Goal: Information Seeking & Learning: Learn about a topic

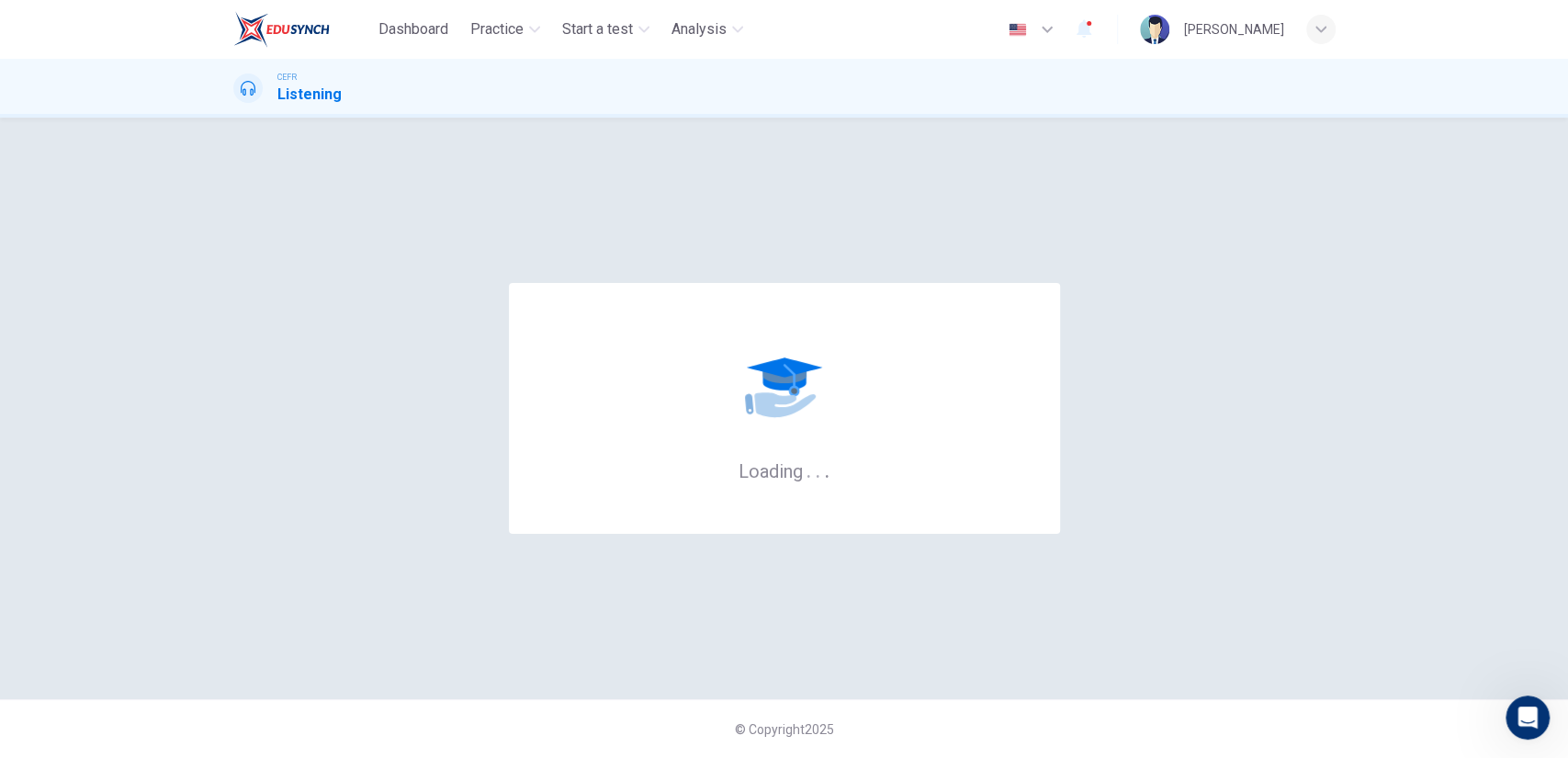
scroll to position [2, 0]
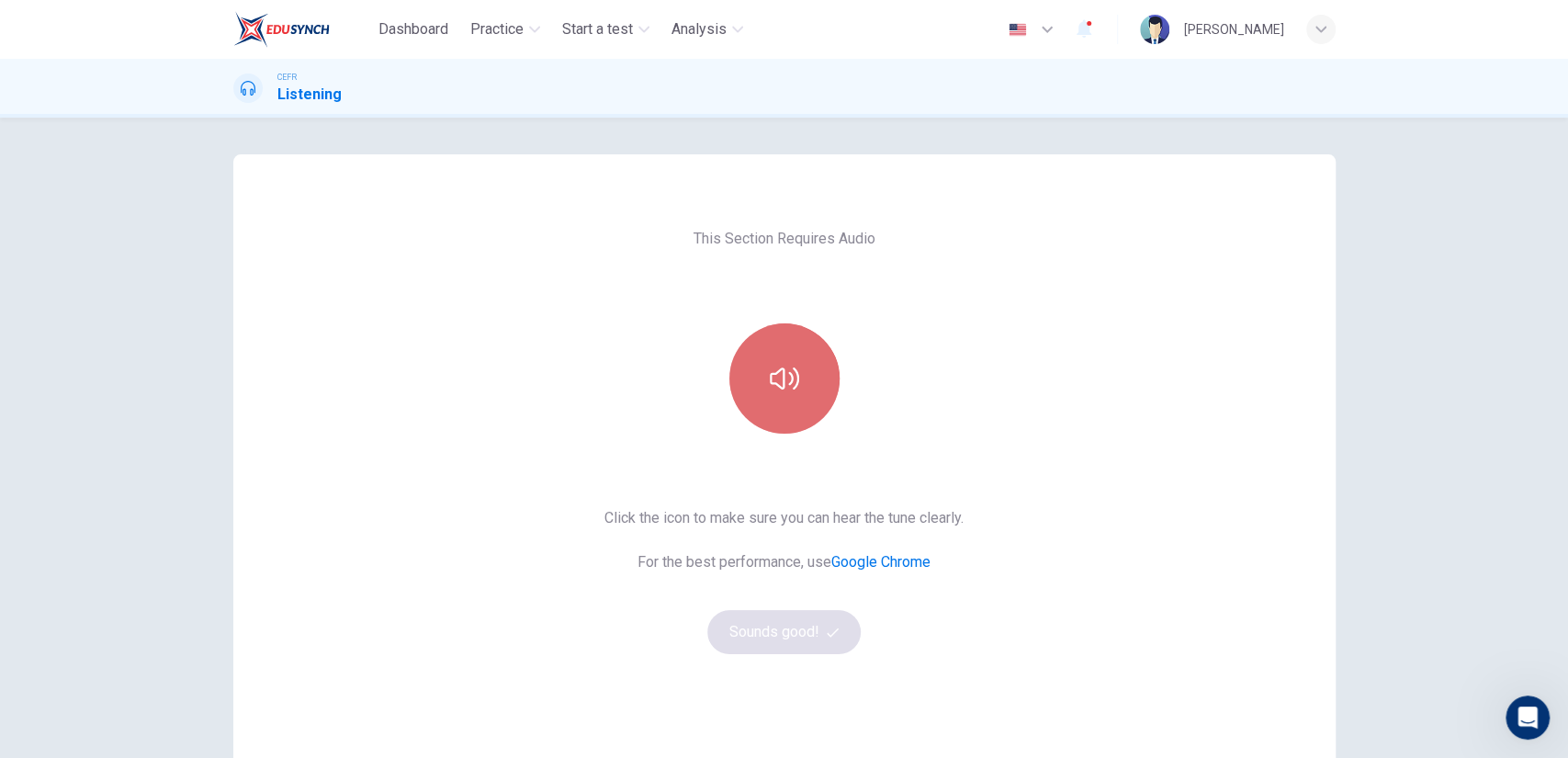
click at [780, 417] on button "button" at bounding box center [785, 378] width 110 height 110
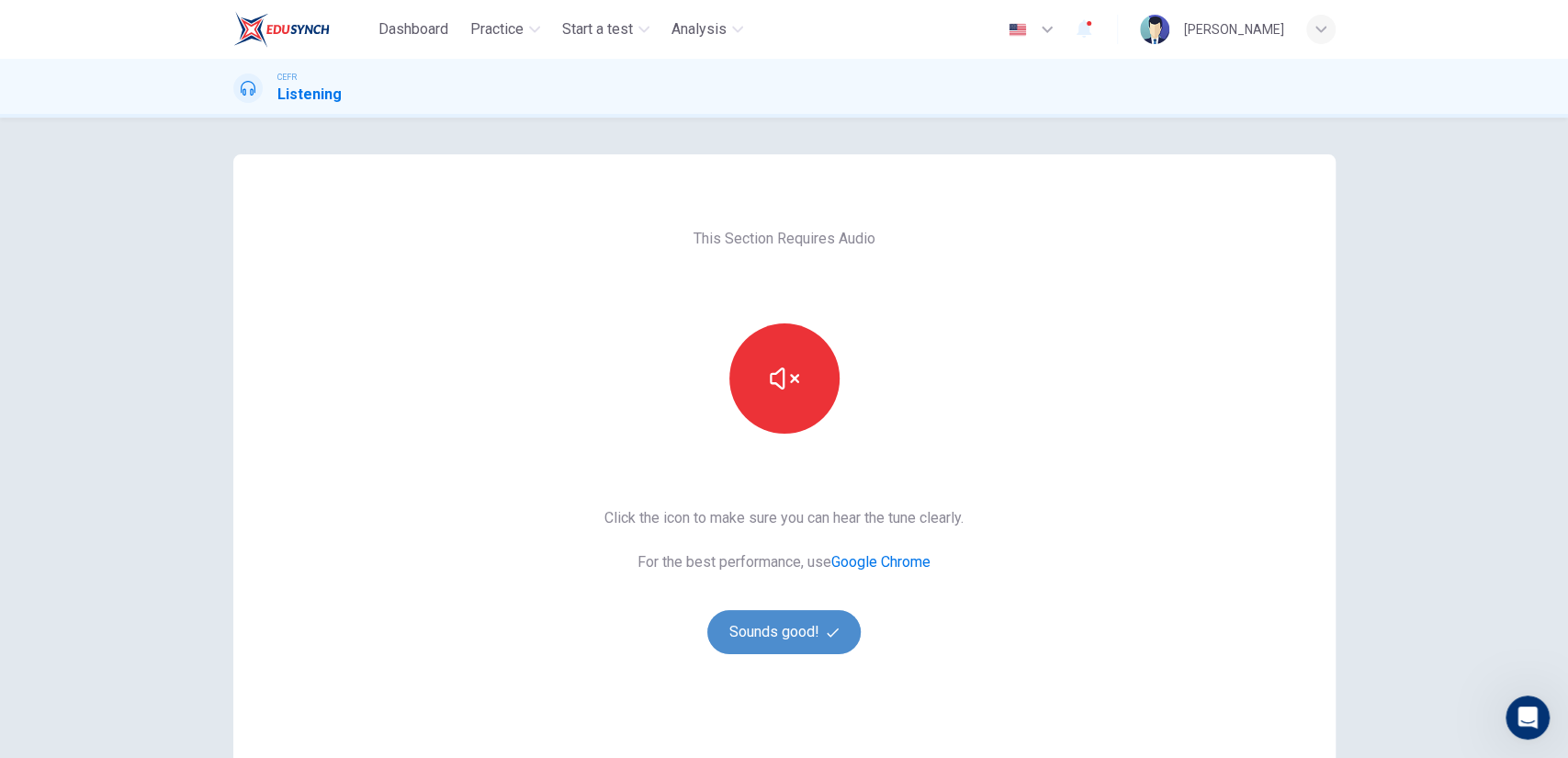
click at [765, 641] on button "Sounds good!" at bounding box center [785, 632] width 154 height 44
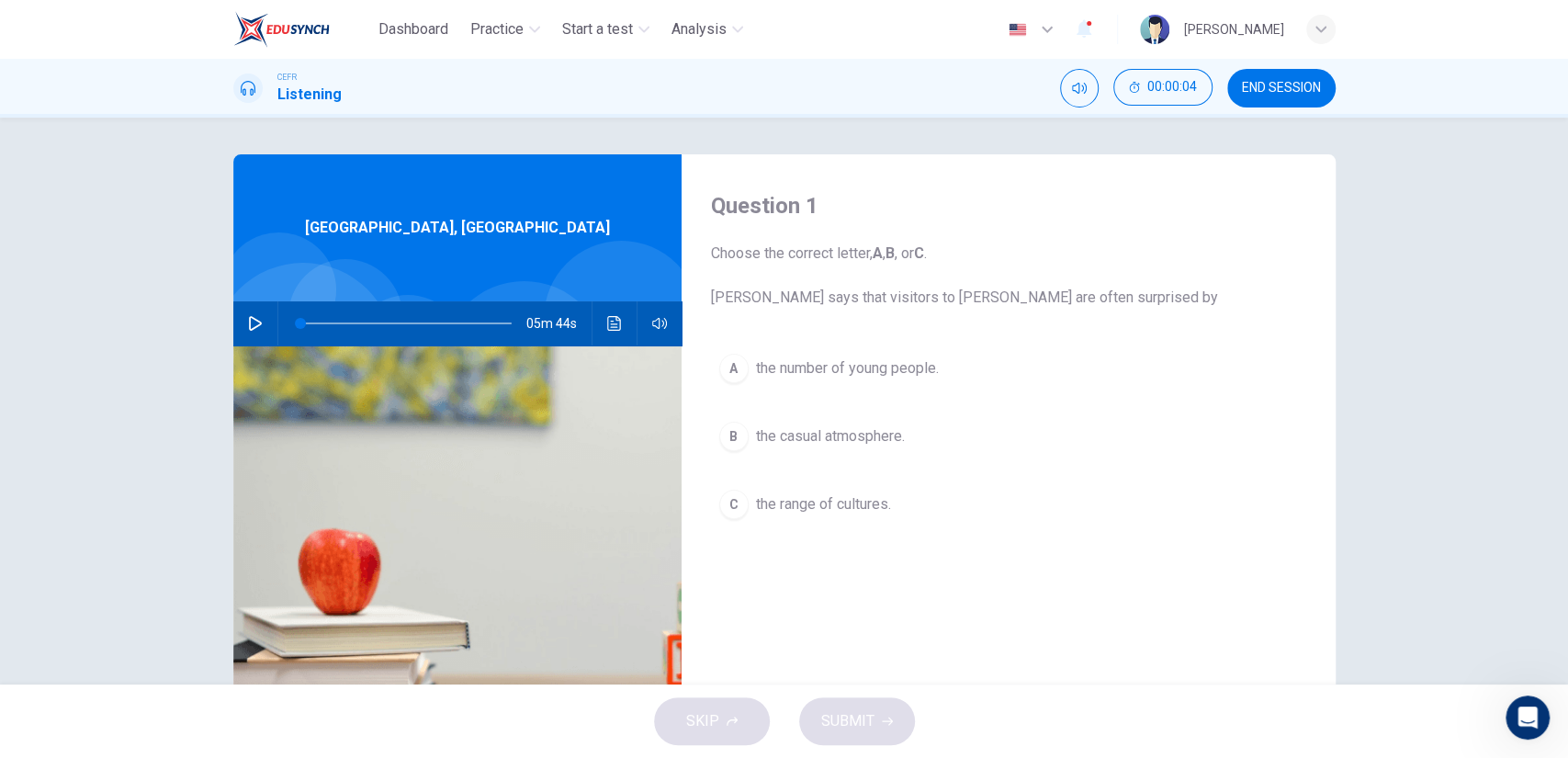
click at [883, 360] on span "the number of young people." at bounding box center [848, 368] width 182 height 22
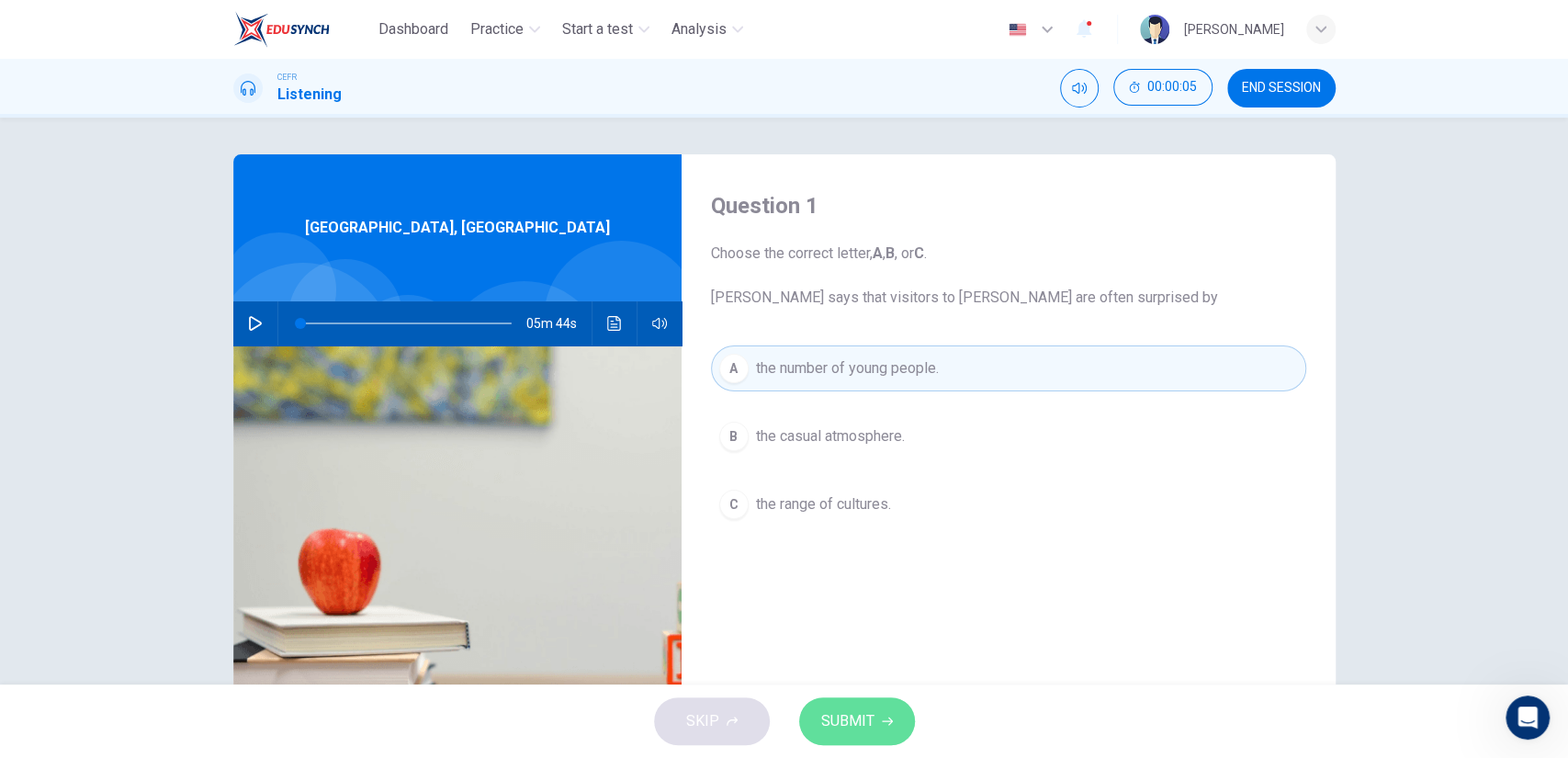
click at [846, 726] on span "SUBMIT" at bounding box center [848, 720] width 53 height 26
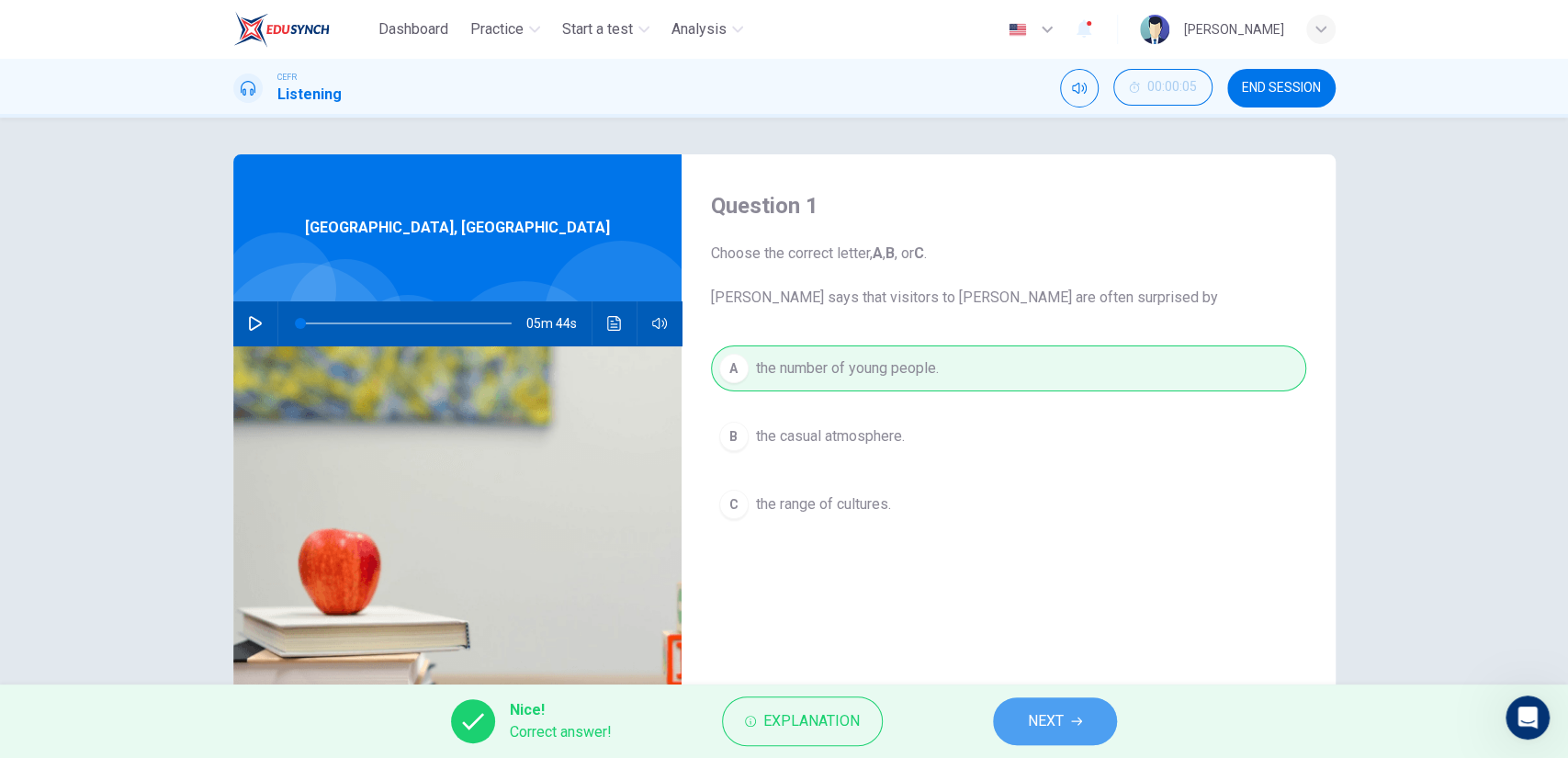
click at [1031, 711] on span "NEXT" at bounding box center [1046, 720] width 36 height 26
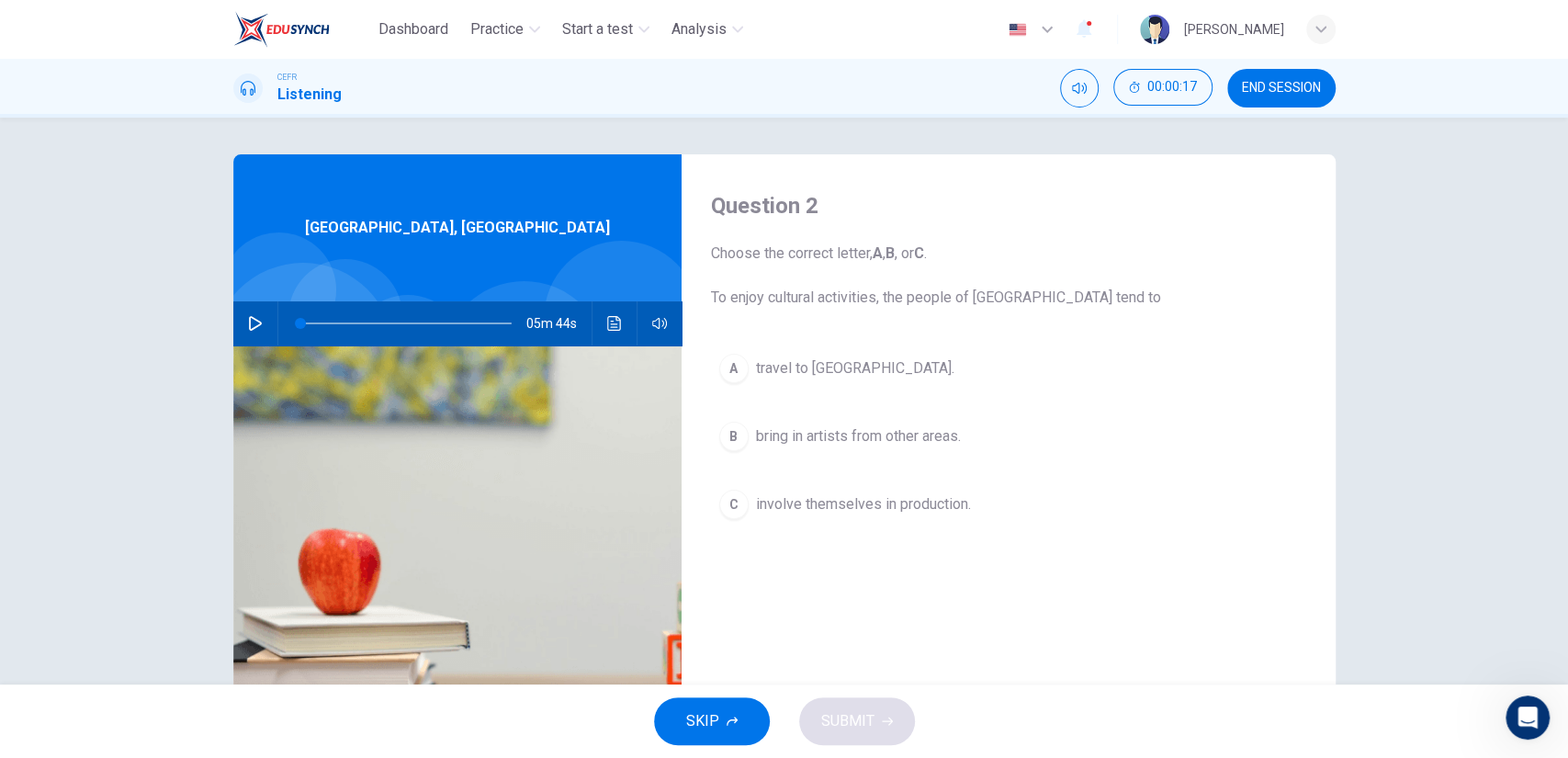
drag, startPoint x: 888, startPoint y: 474, endPoint x: 885, endPoint y: 492, distance: 18.2
click at [885, 492] on div "A travel to southern [GEOGRAPHIC_DATA]. B bring in artists from other areas. C …" at bounding box center [1008, 455] width 596 height 218
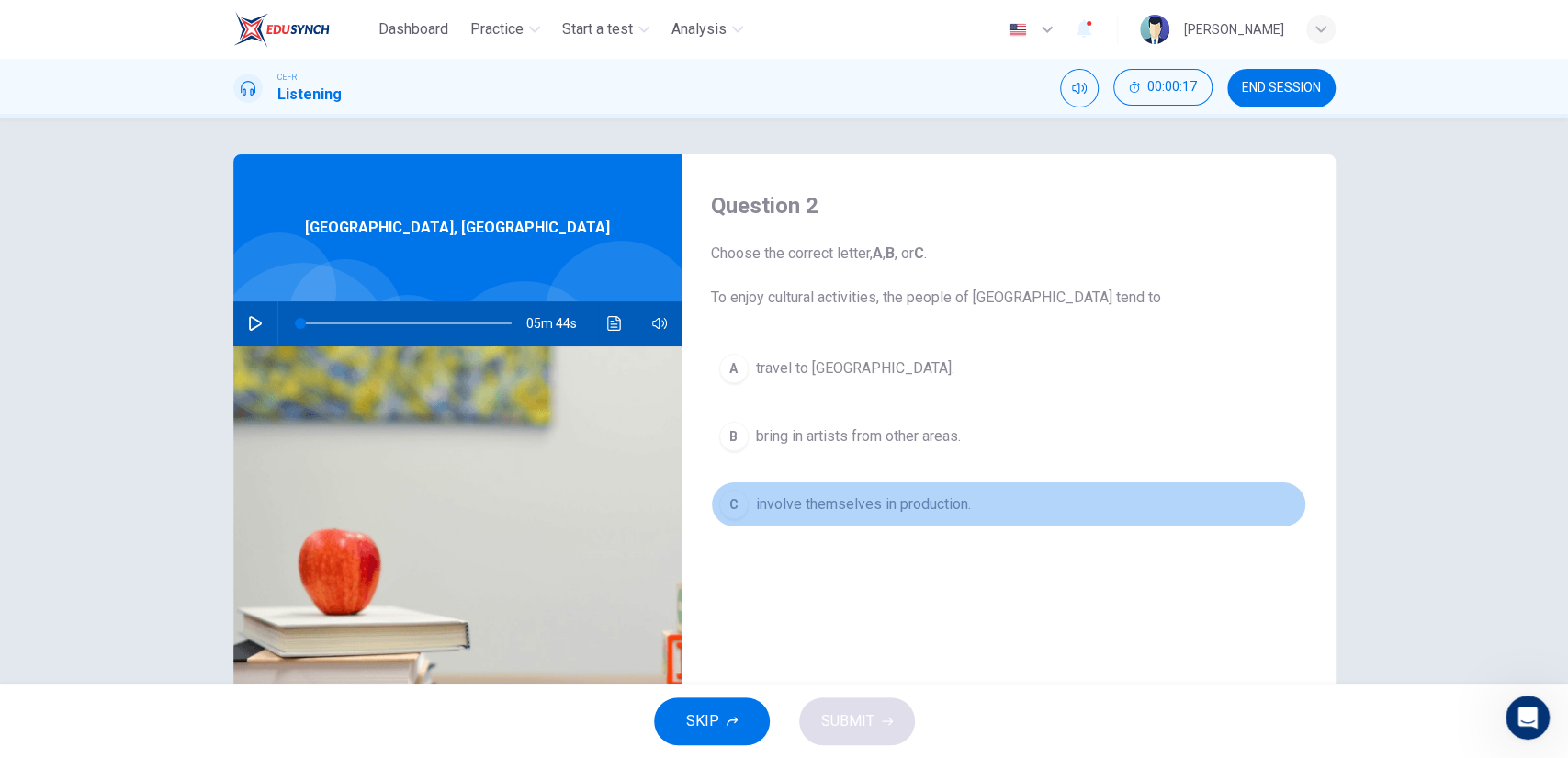
click at [885, 493] on span "involve themselves in production." at bounding box center [864, 503] width 215 height 22
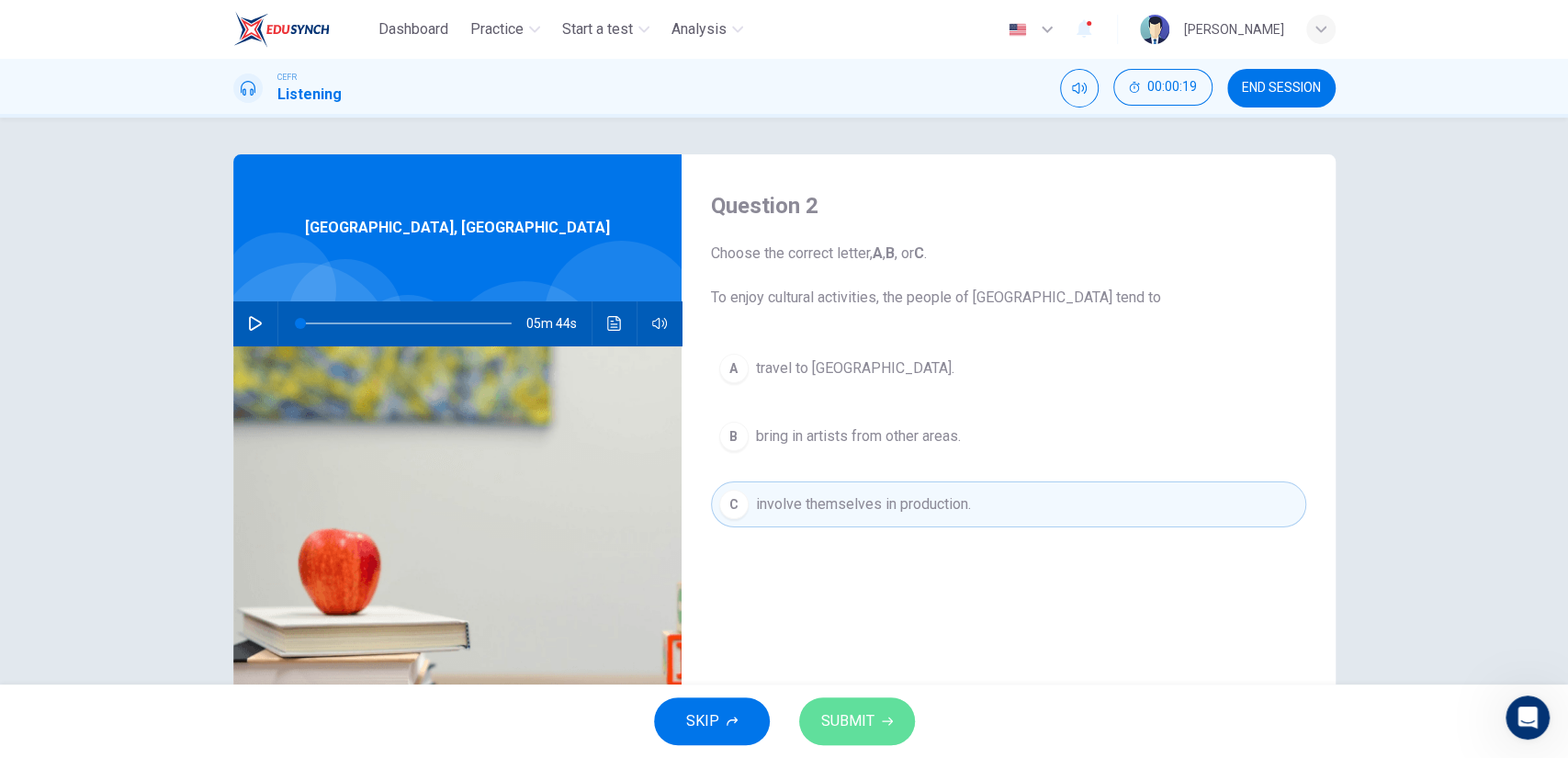
click at [845, 703] on button "SUBMIT" at bounding box center [857, 721] width 116 height 47
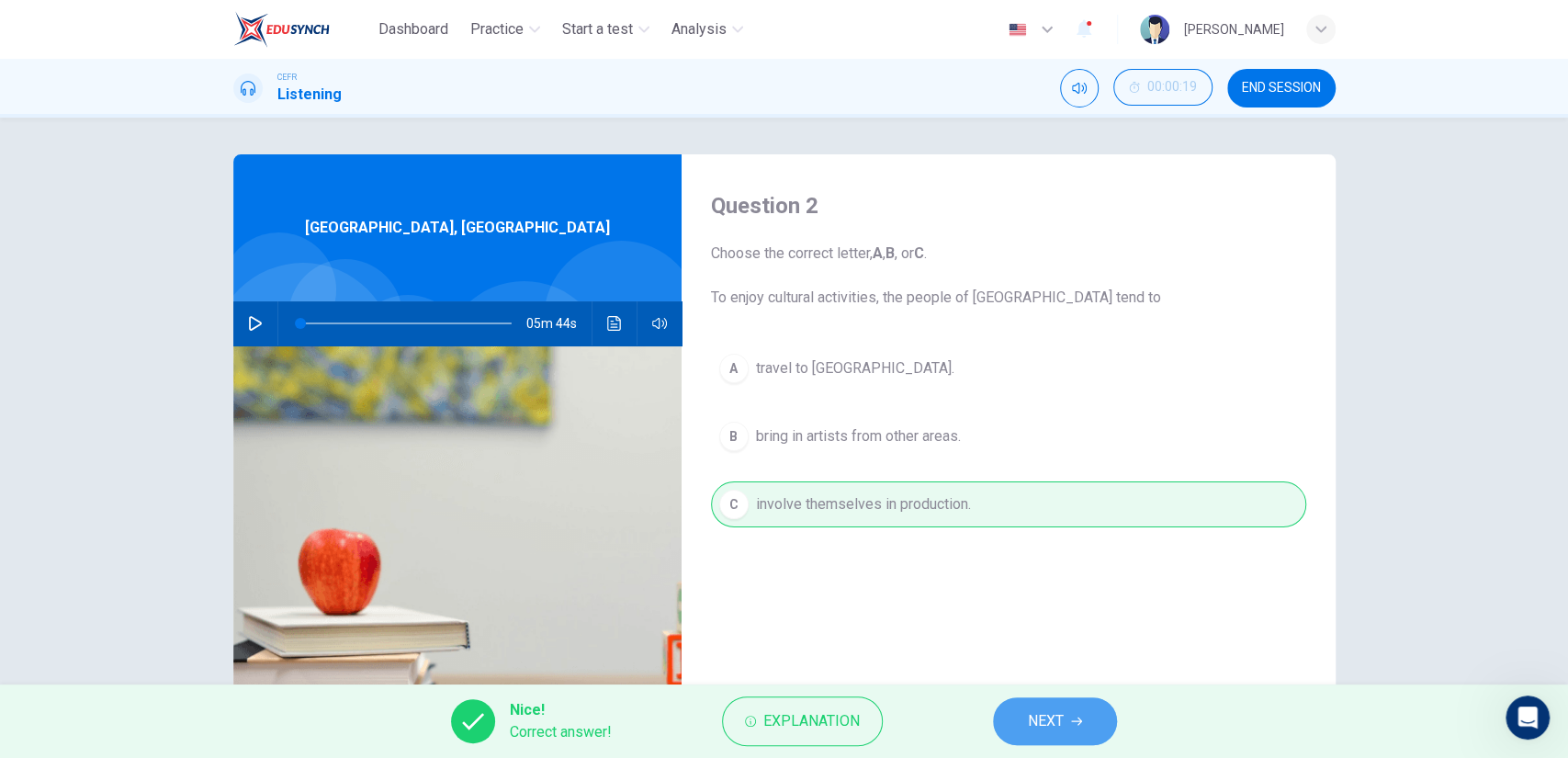
click at [1037, 718] on span "NEXT" at bounding box center [1046, 720] width 36 height 26
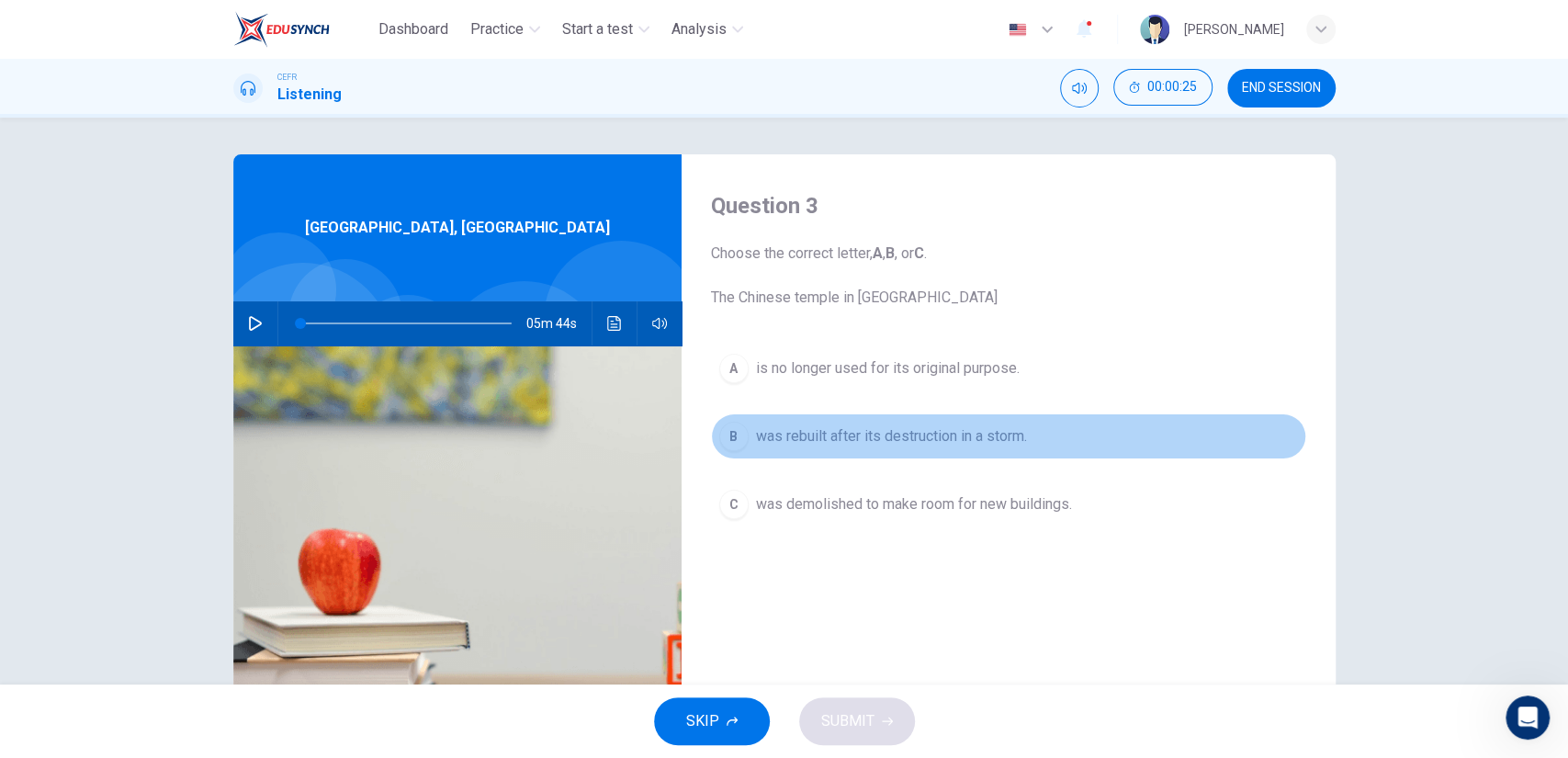
click at [860, 426] on span "was rebuilt after its destruction in a storm." at bounding box center [891, 436] width 271 height 22
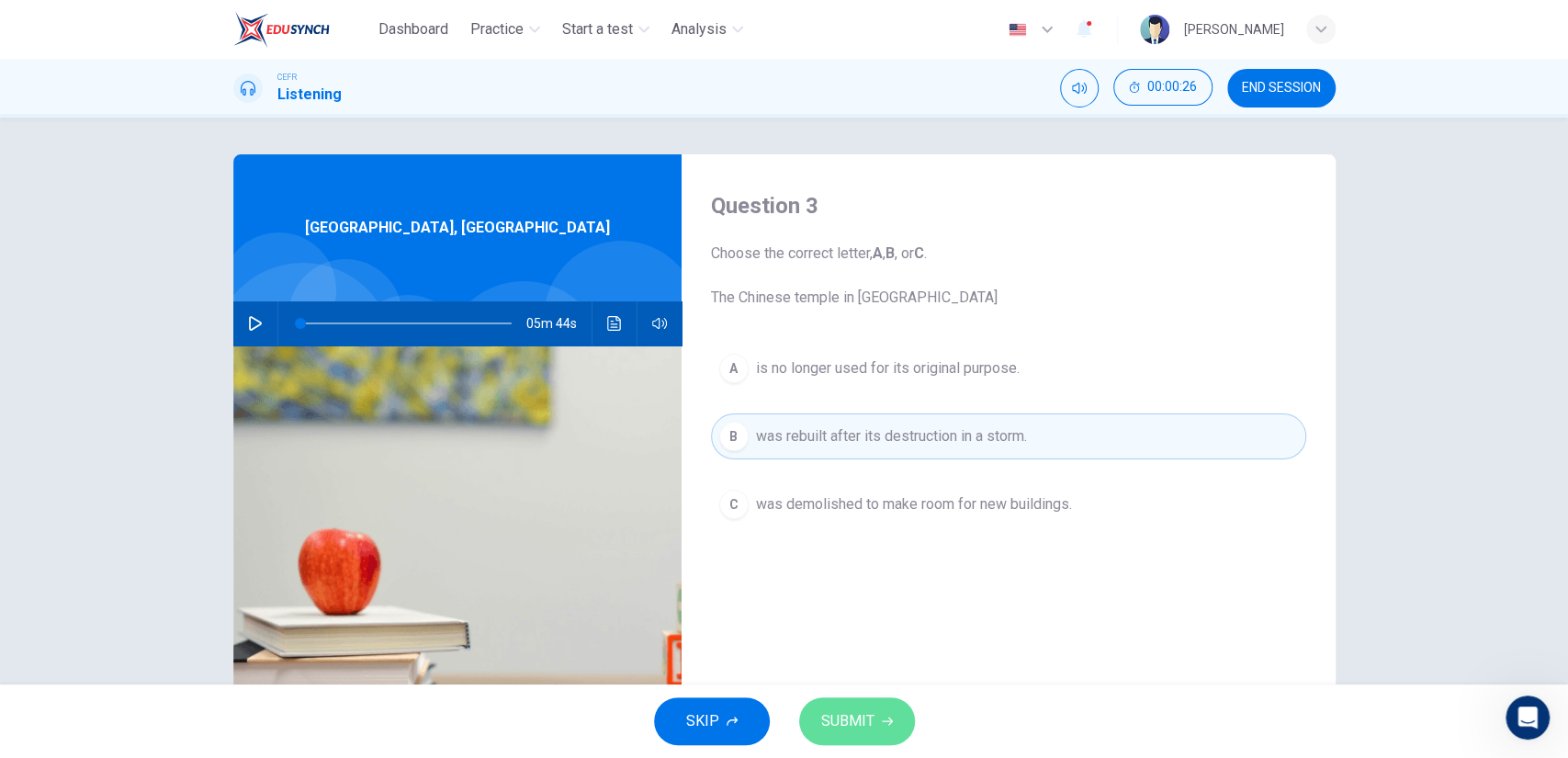
click at [833, 708] on span "SUBMIT" at bounding box center [848, 720] width 53 height 26
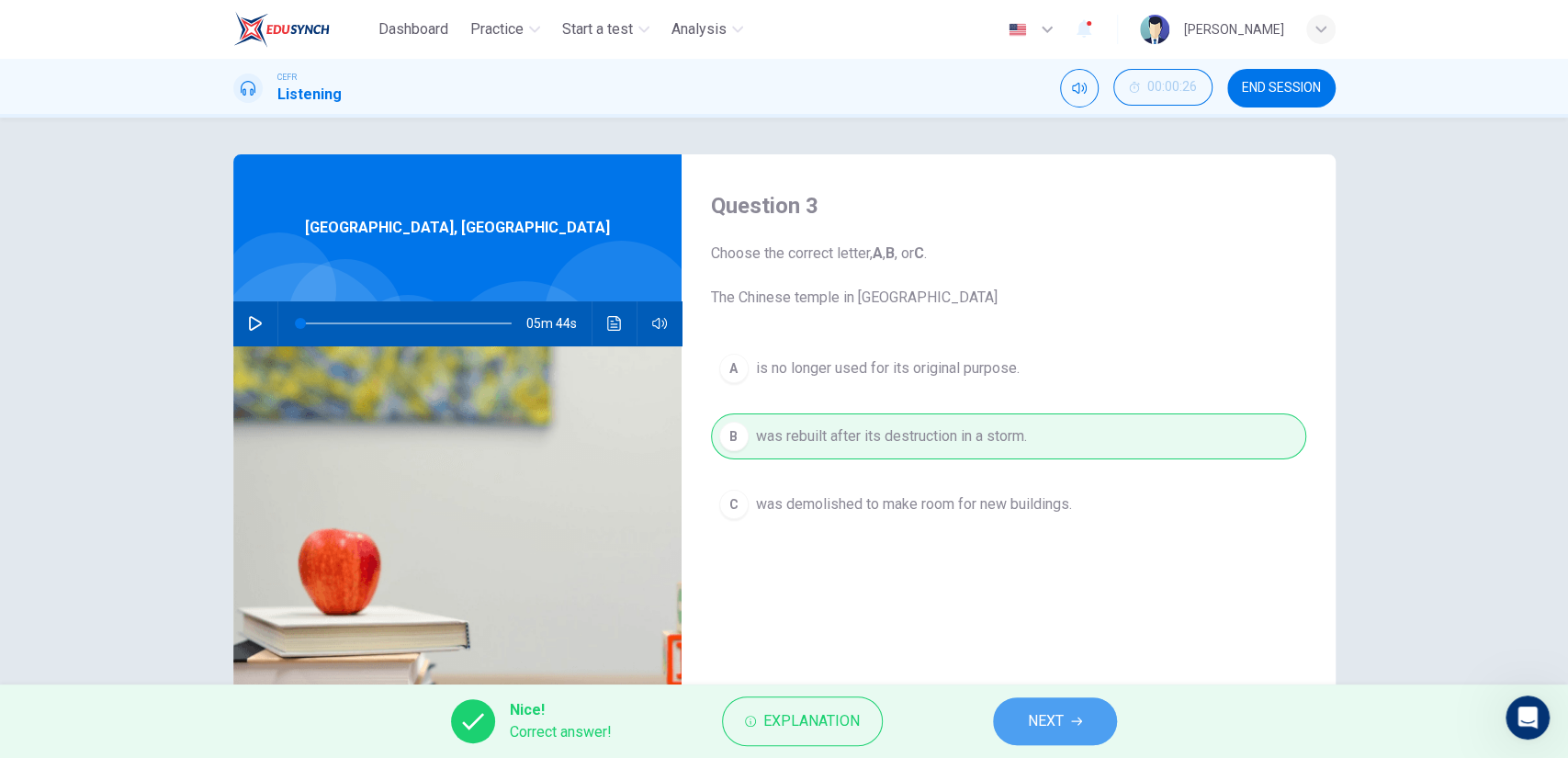
click at [1029, 729] on span "NEXT" at bounding box center [1046, 720] width 36 height 26
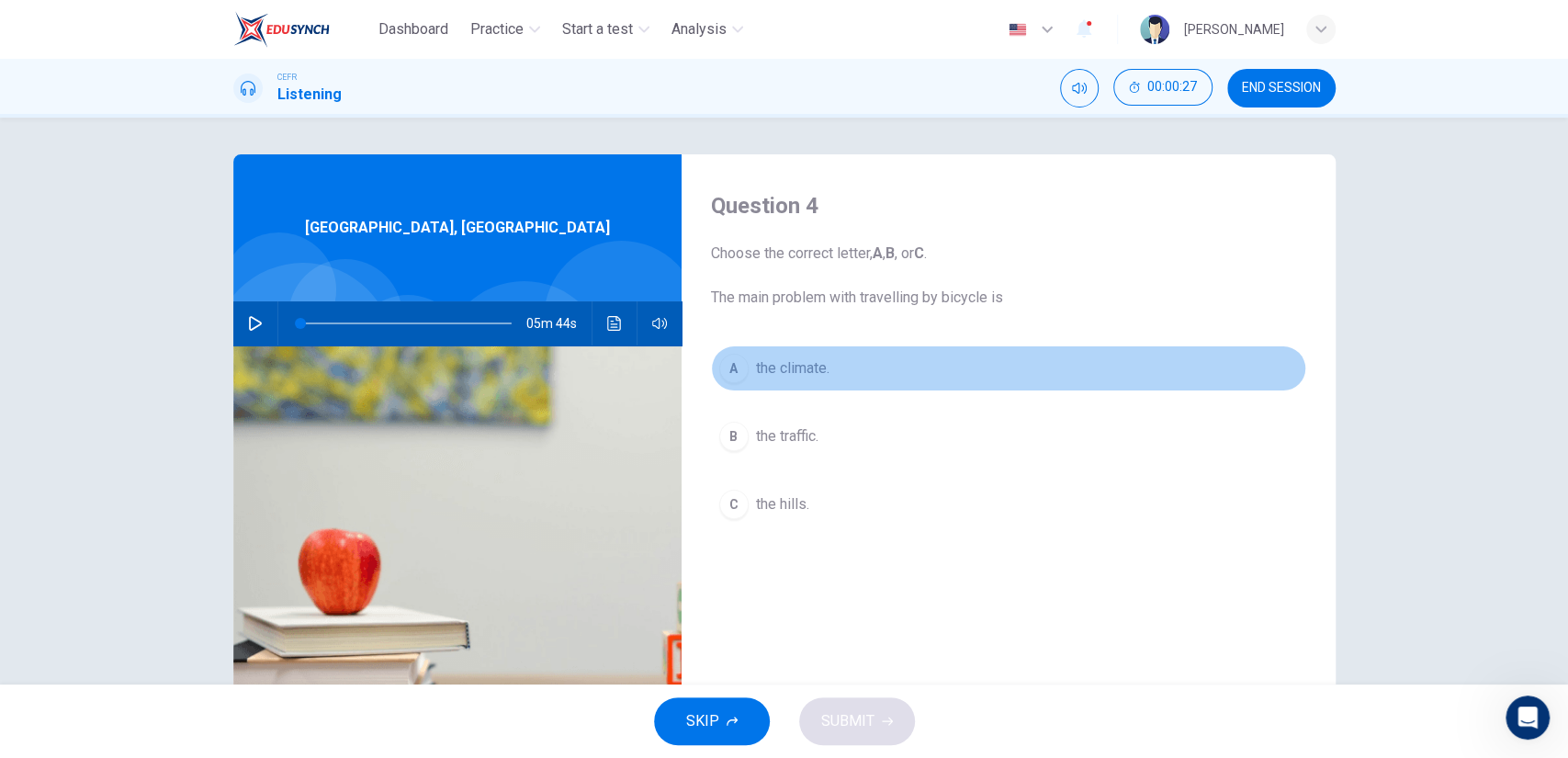
click at [810, 354] on button "A the climate." at bounding box center [1008, 369] width 596 height 46
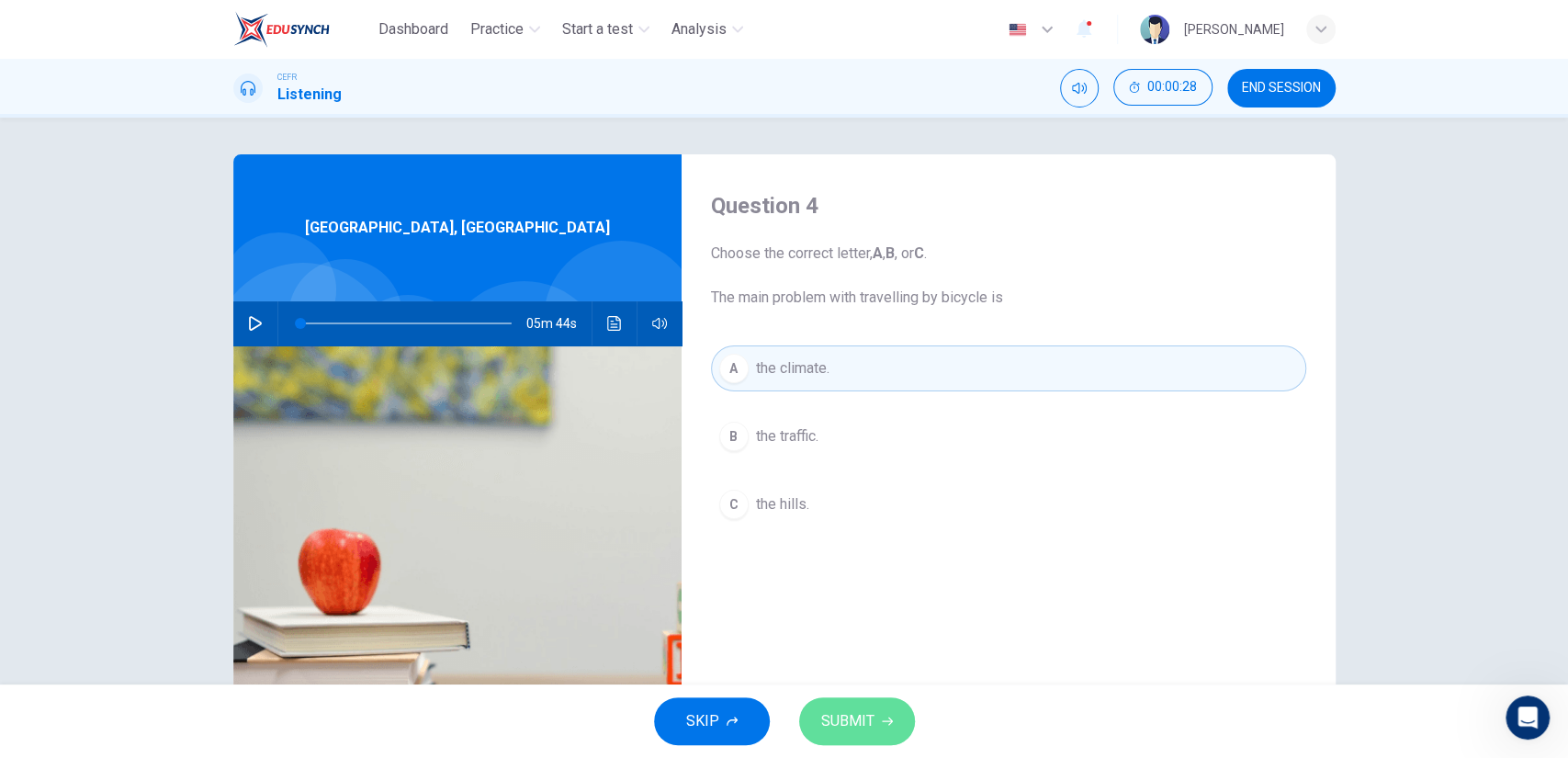
click at [843, 712] on span "SUBMIT" at bounding box center [848, 720] width 53 height 26
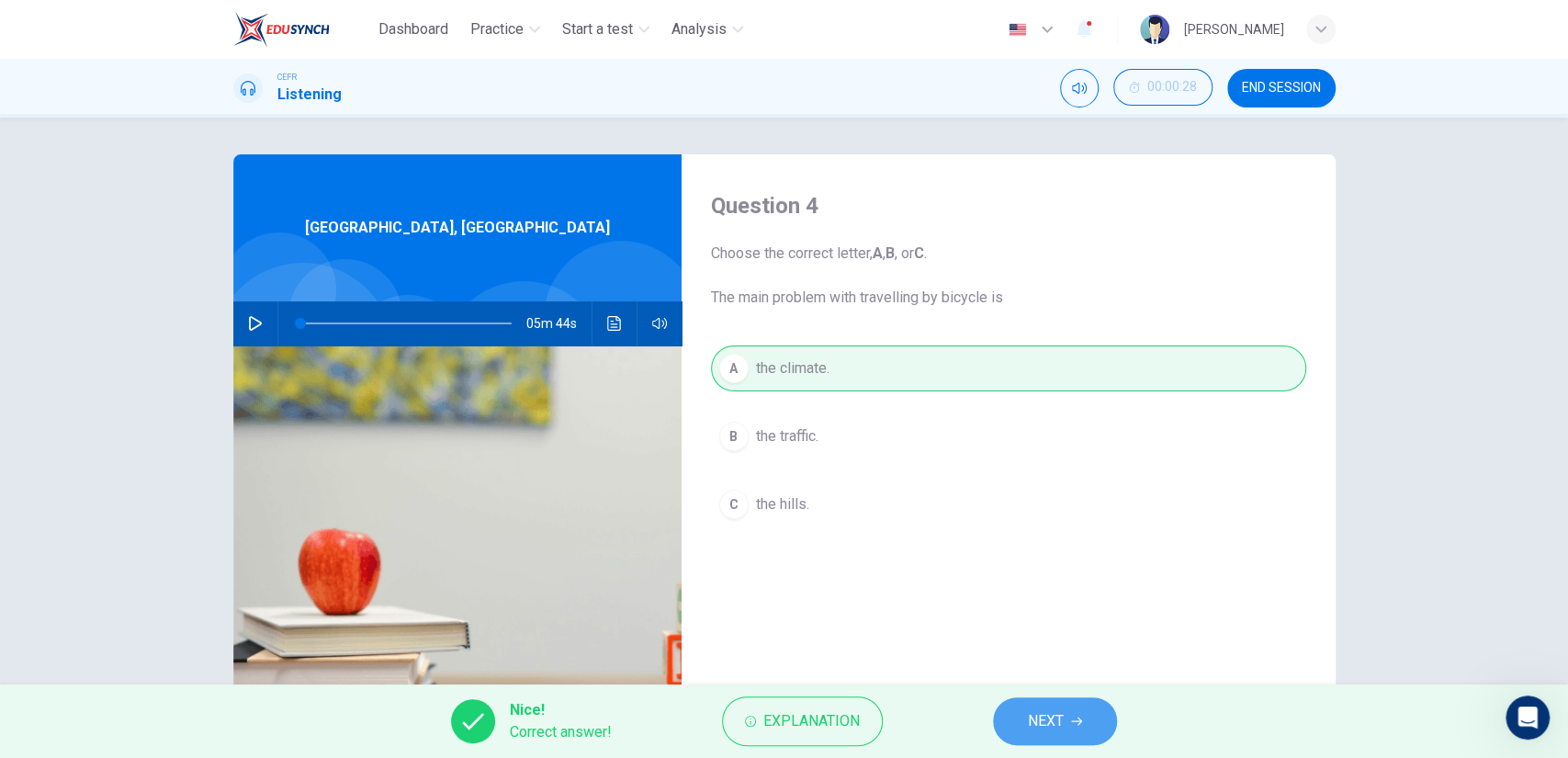
click at [1037, 717] on span "NEXT" at bounding box center [1046, 720] width 36 height 26
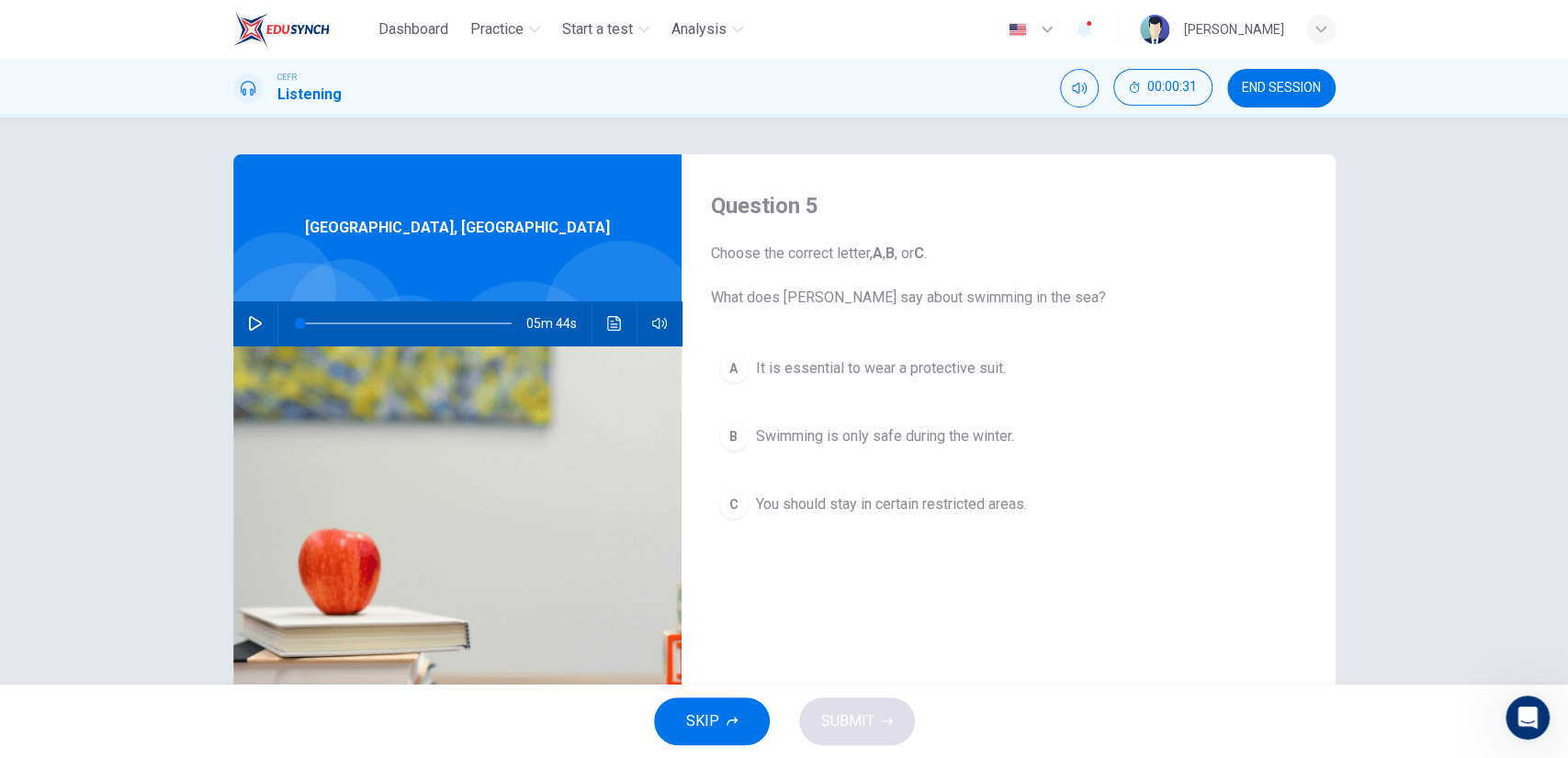
click at [865, 379] on button "A It is essential to wear a protective suit." at bounding box center [1008, 369] width 596 height 46
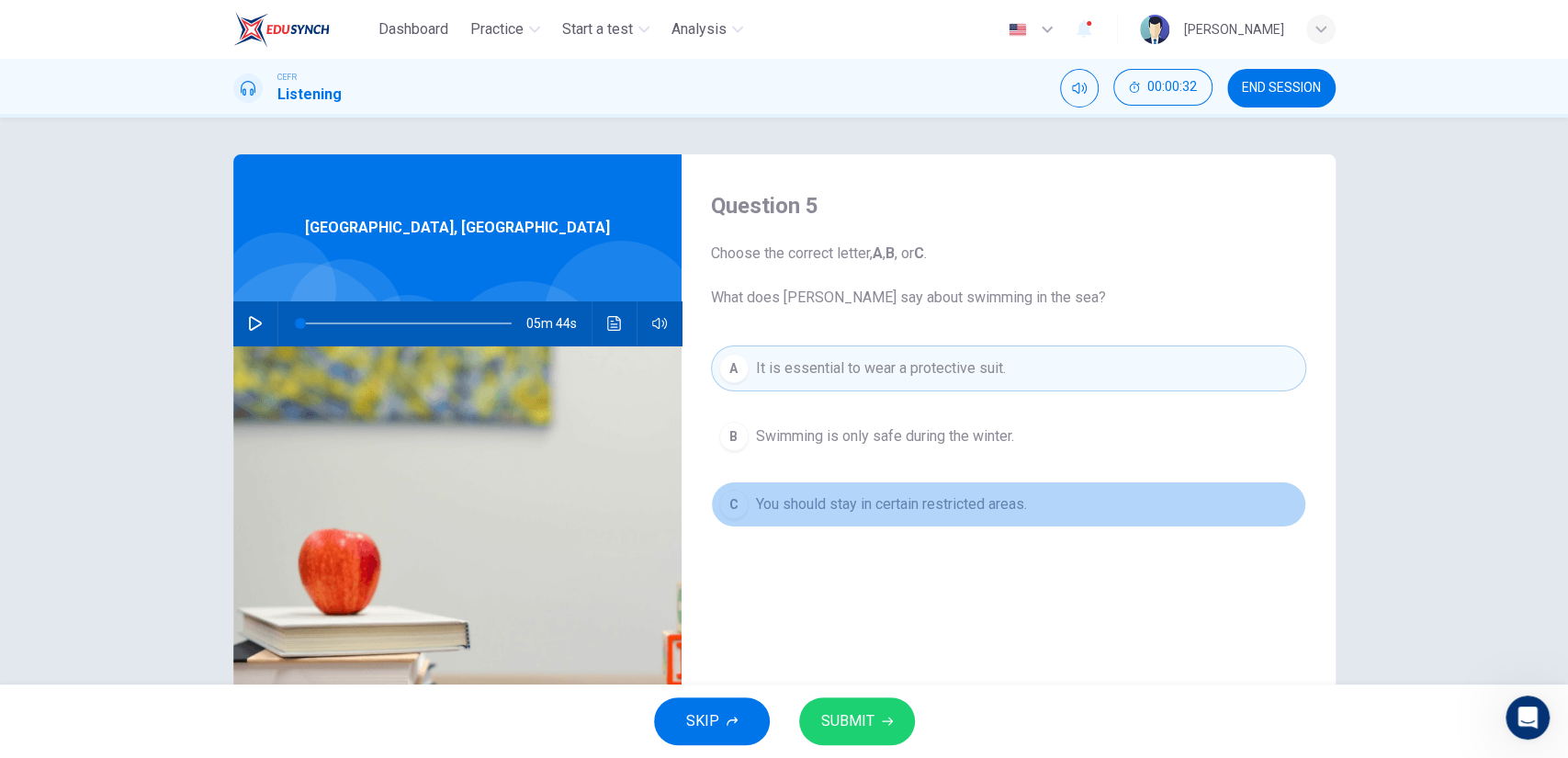
click at [860, 493] on span "You should stay in certain restricted areas." at bounding box center [891, 503] width 271 height 22
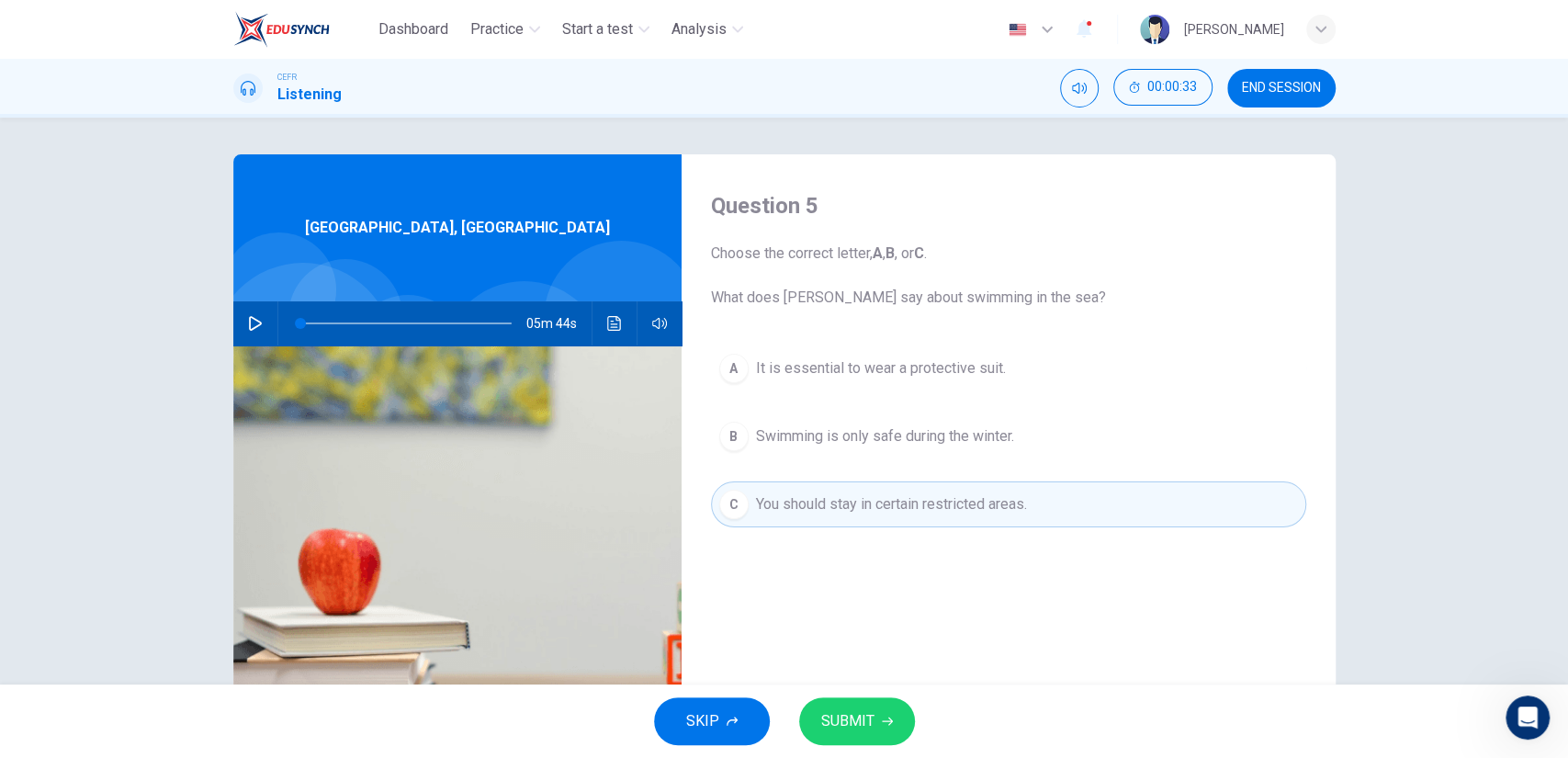
click at [846, 695] on div "SKIP SUBMIT" at bounding box center [784, 720] width 1568 height 73
click at [849, 718] on span "SUBMIT" at bounding box center [848, 720] width 53 height 26
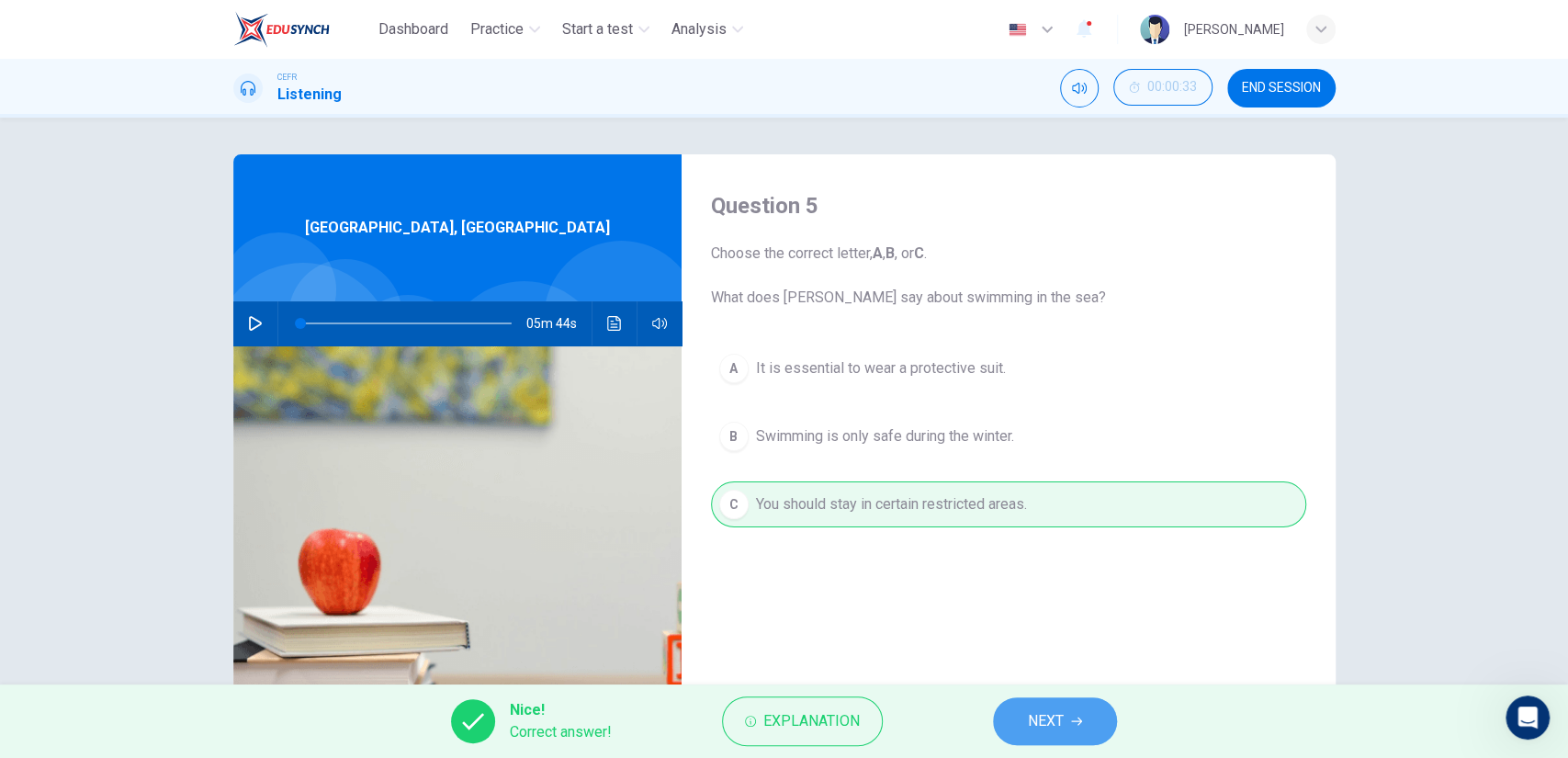
click at [1016, 740] on button "NEXT" at bounding box center [1055, 721] width 124 height 47
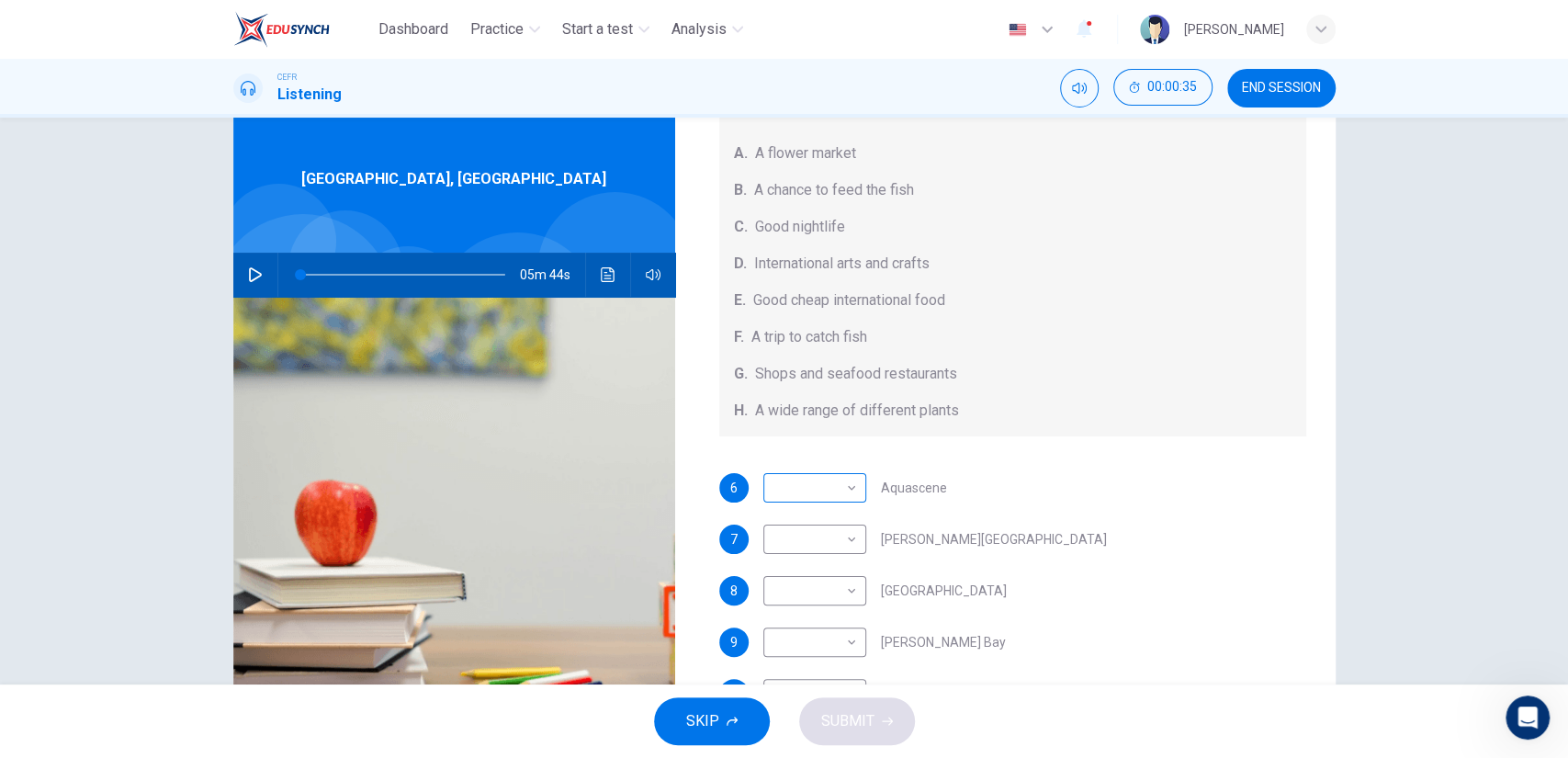
scroll to position [49, 0]
click at [826, 472] on body "Dashboard Practice Start a test Analysis English en ​ [PERSON_NAME] CEFR Listen…" at bounding box center [784, 379] width 1568 height 758
click at [800, 552] on li "B" at bounding box center [810, 544] width 103 height 29
type input "B"
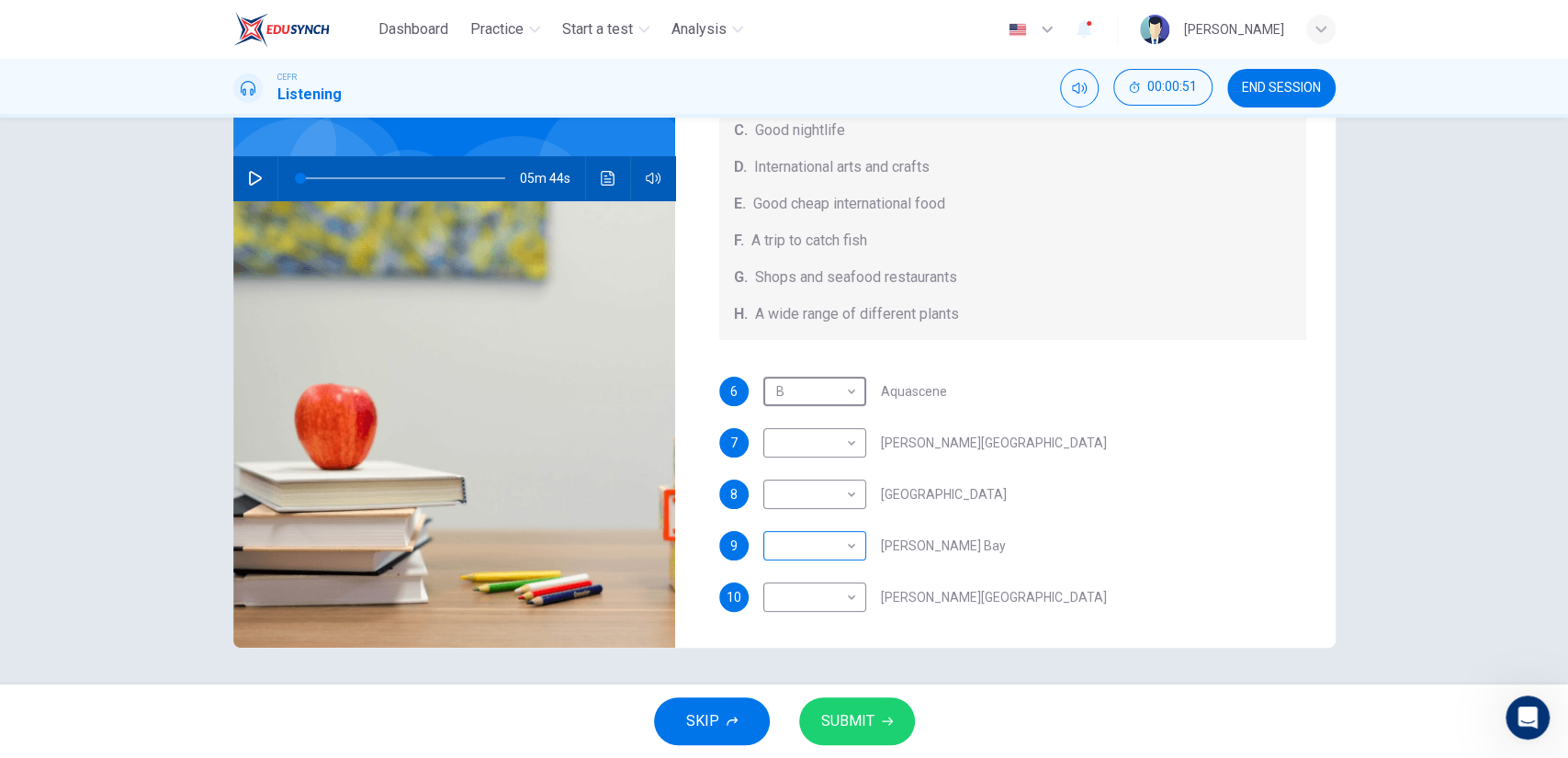
click at [807, 553] on body "Dashboard Practice Start a test Analysis English en ​ [PERSON_NAME] CEFR Listen…" at bounding box center [784, 379] width 1568 height 758
click at [798, 723] on li "H" at bounding box center [810, 728] width 103 height 29
type input "H"
click at [779, 594] on body "Dashboard Practice Start a test Analysis English en ​ [PERSON_NAME] CEFR Listen…" at bounding box center [784, 379] width 1568 height 758
click at [794, 583] on li "C" at bounding box center [810, 581] width 103 height 29
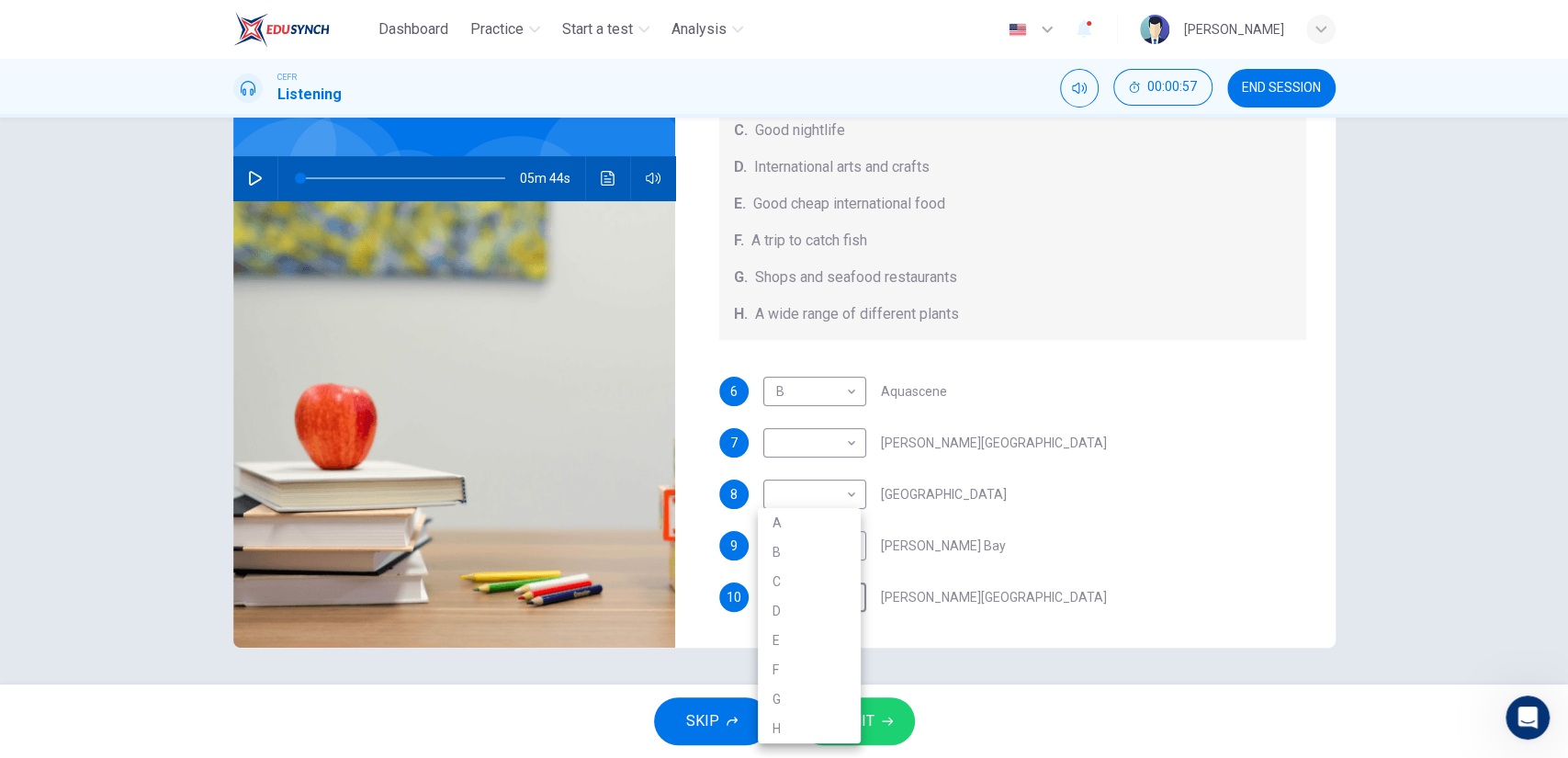
type input "C"
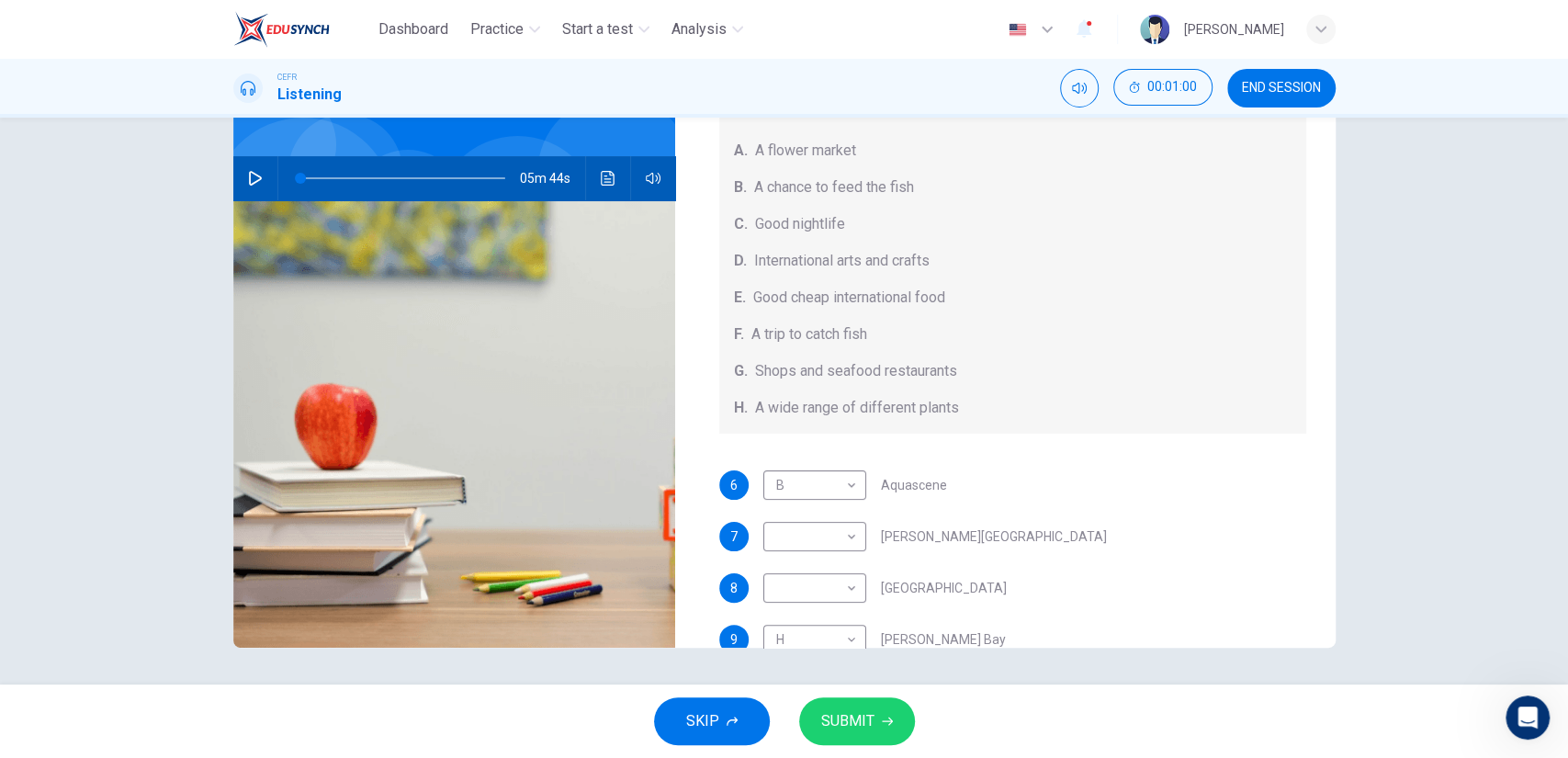
scroll to position [111, 0]
click at [815, 577] on body "Dashboard Practice Start a test Analysis English en ​ [PERSON_NAME] CEFR Listen…" at bounding box center [784, 379] width 1568 height 758
click at [794, 695] on li "G" at bounding box center [810, 698] width 103 height 29
type input "G"
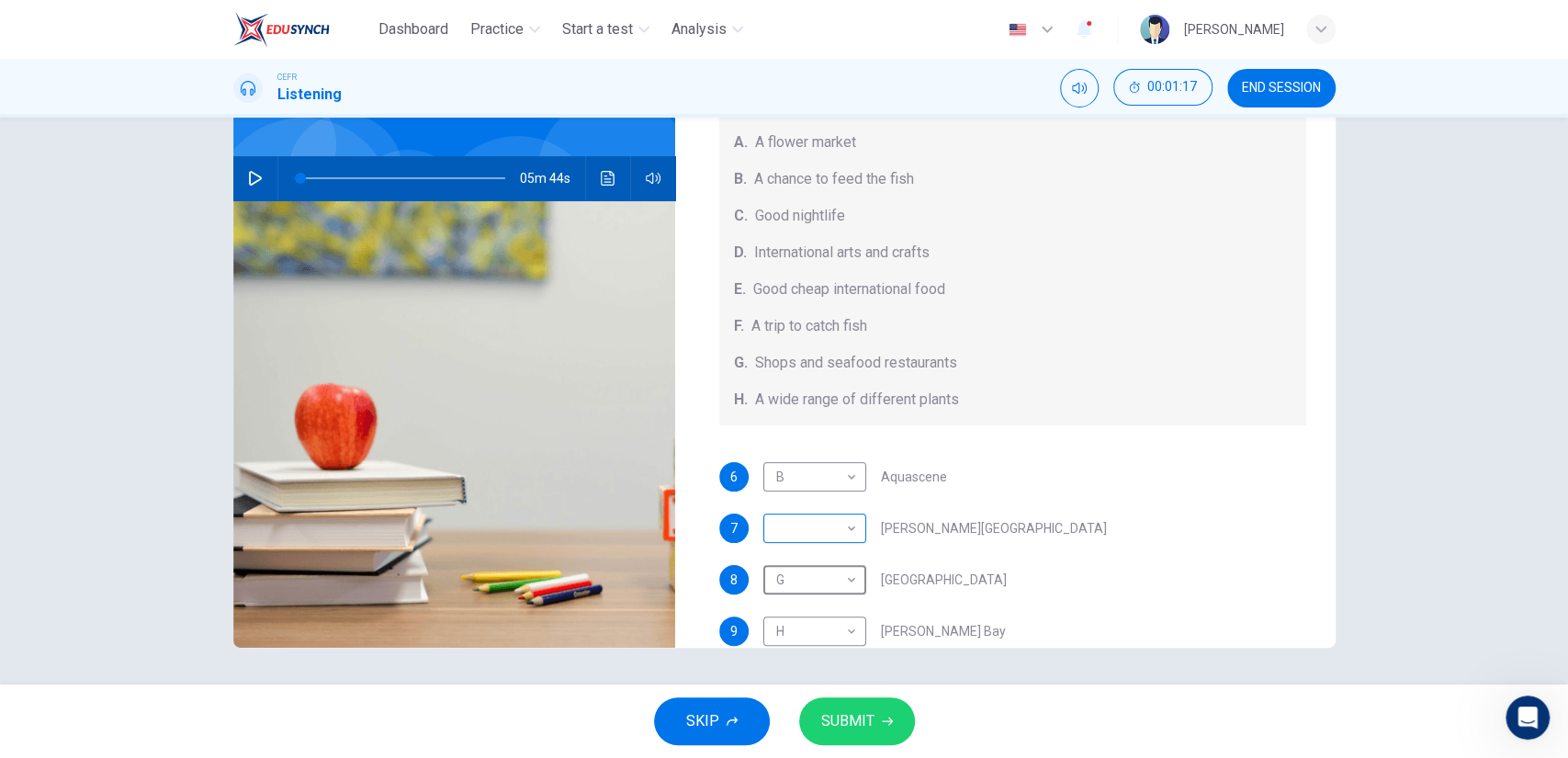
scroll to position [120, 0]
click at [802, 537] on body "Dashboard Practice Start a test Analysis English en ​ [PERSON_NAME] CEFR Listen…" at bounding box center [784, 379] width 1568 height 758
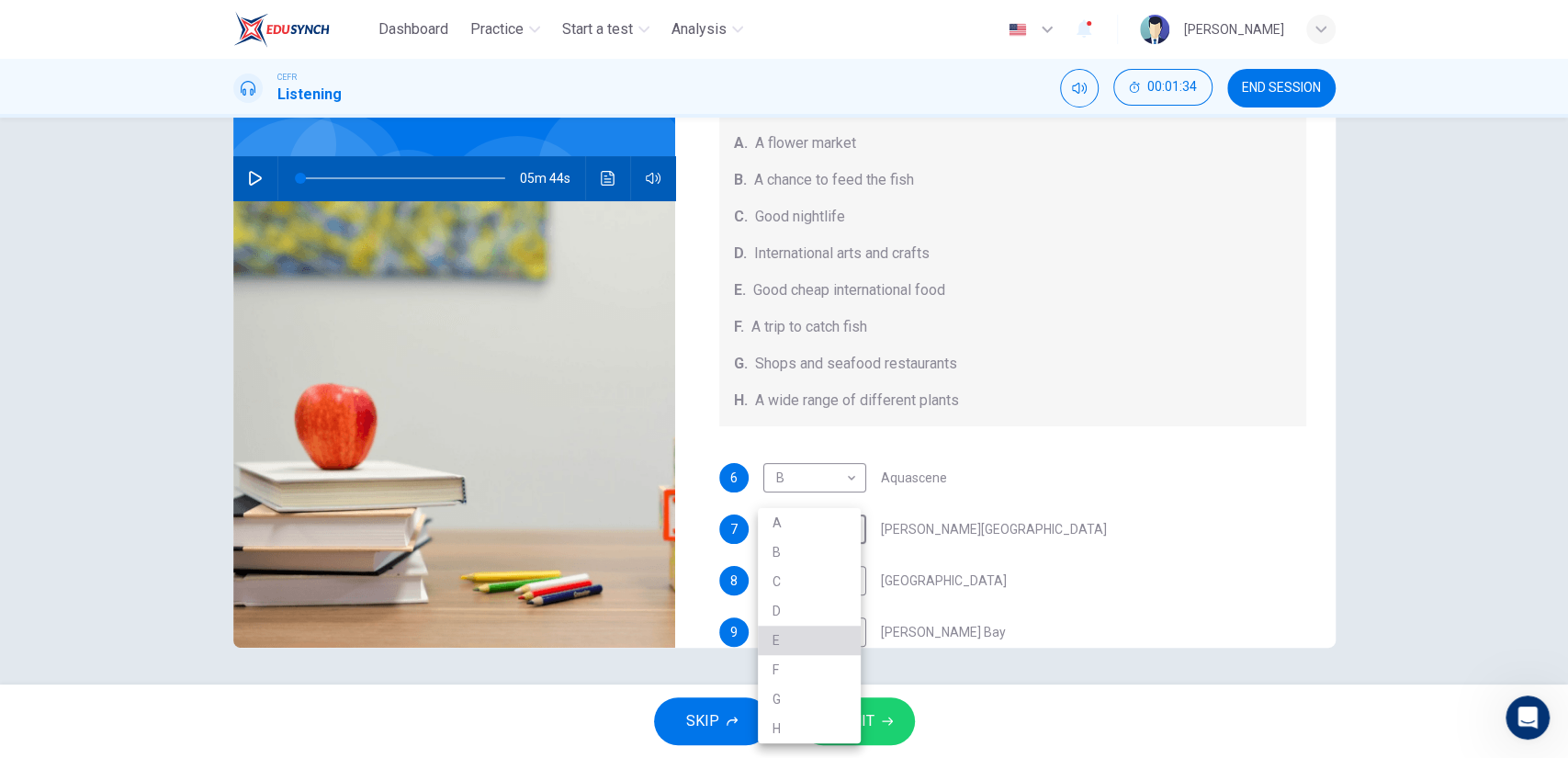
click at [782, 633] on li "E" at bounding box center [810, 639] width 103 height 29
type input "E"
click at [838, 704] on button "SUBMIT" at bounding box center [857, 721] width 116 height 47
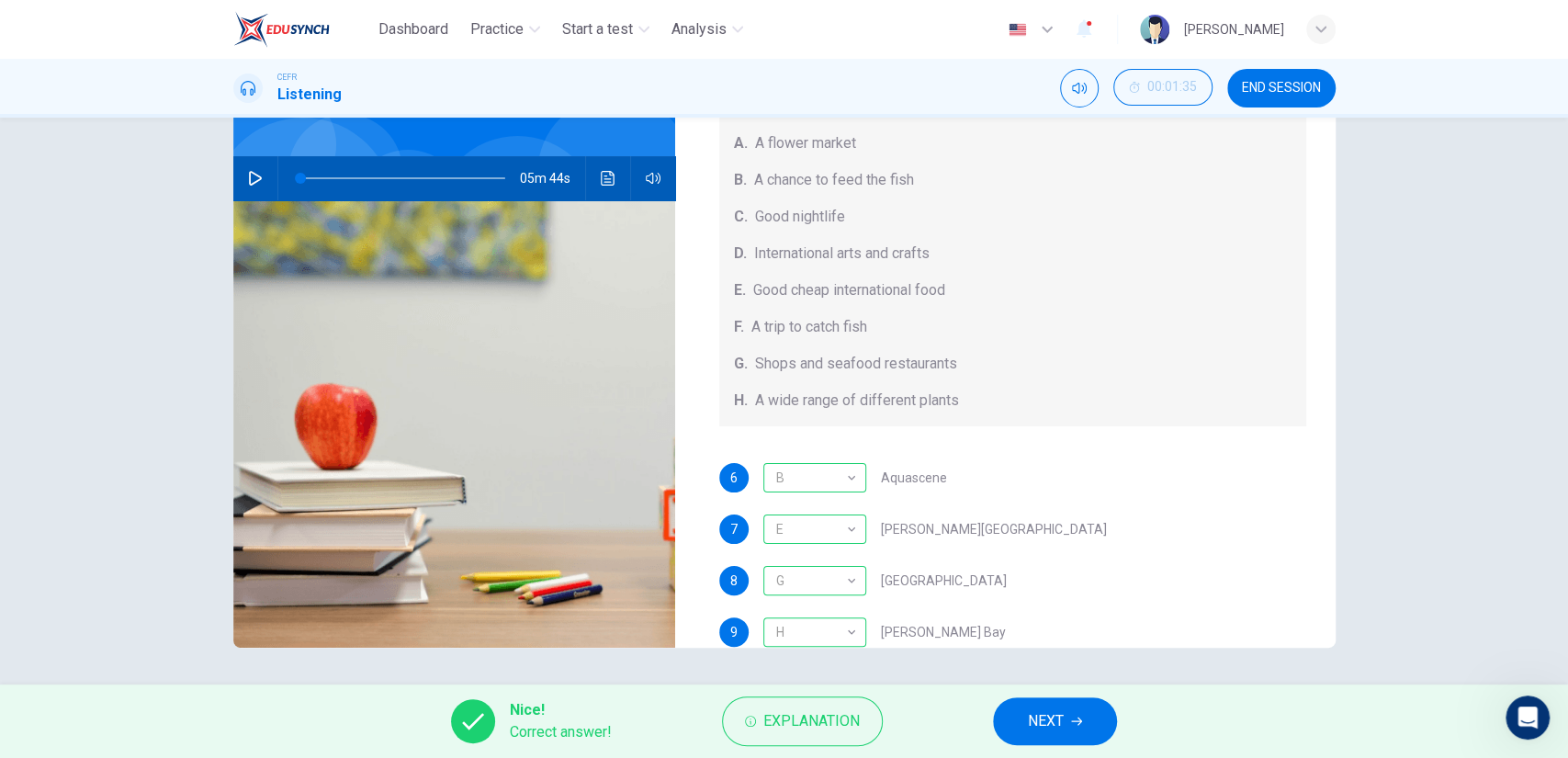
click at [1031, 720] on span "NEXT" at bounding box center [1046, 720] width 36 height 26
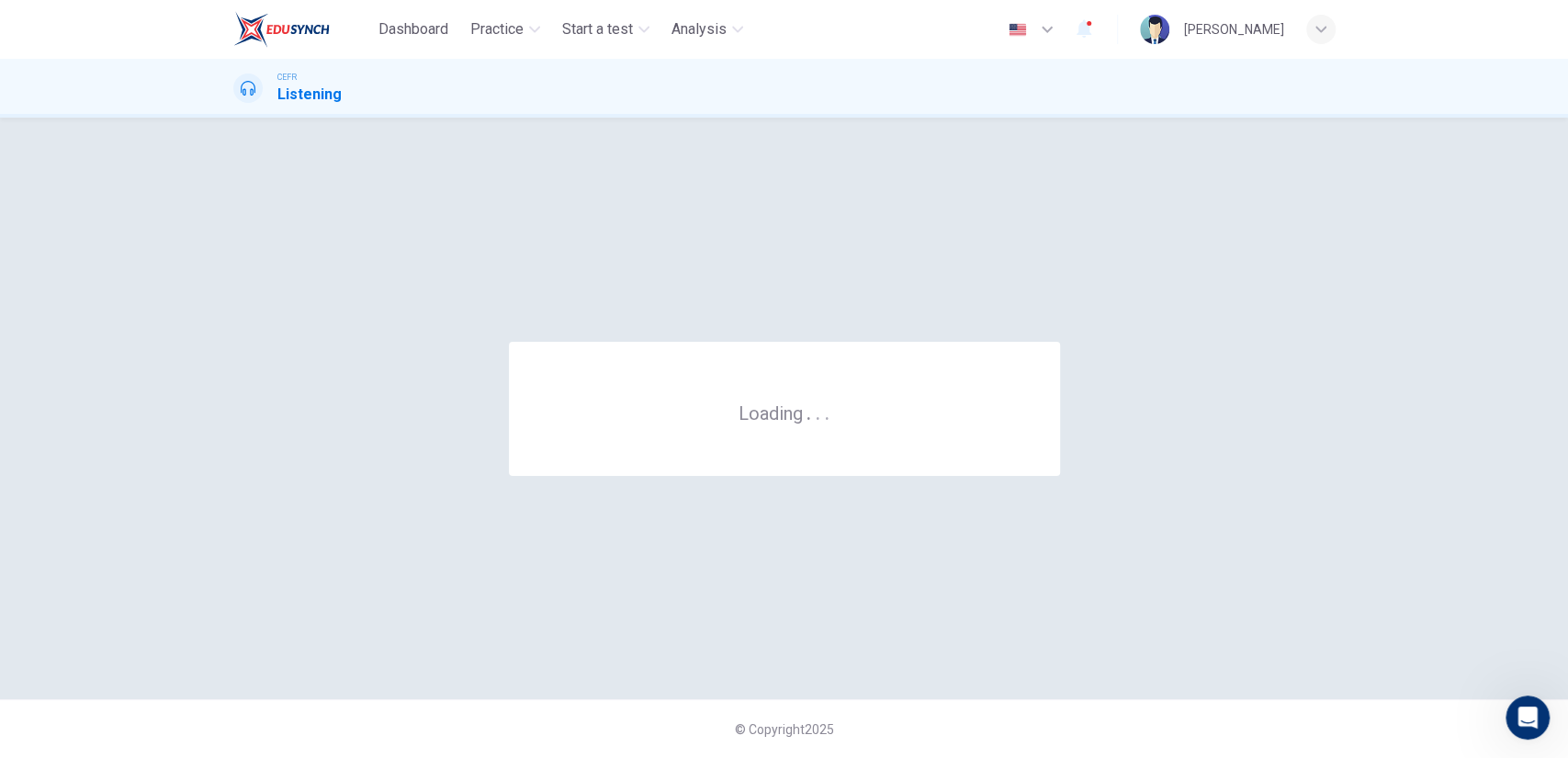
scroll to position [0, 0]
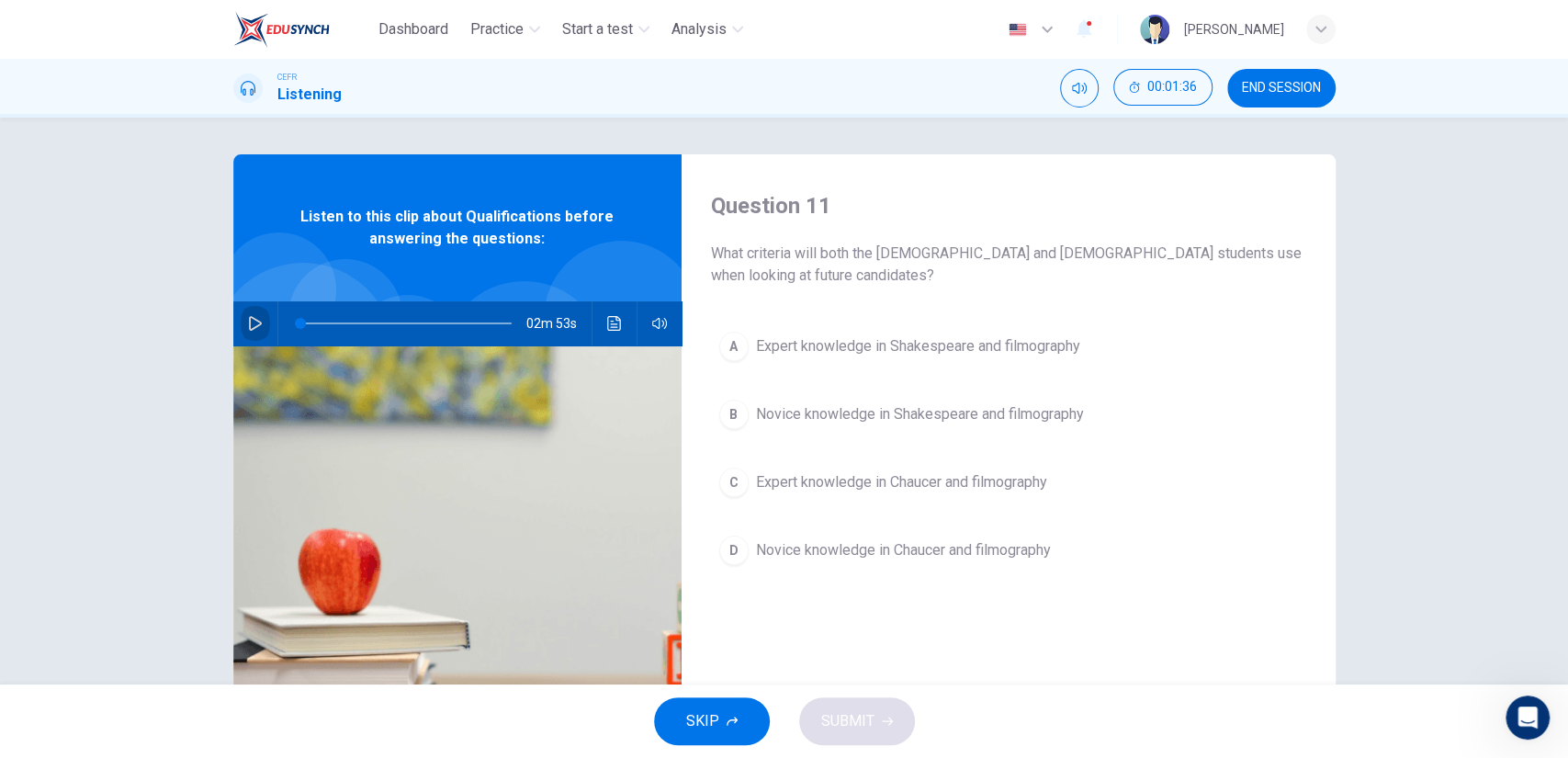
click at [248, 325] on icon "button" at bounding box center [255, 323] width 14 height 14
type input "1"
click at [943, 339] on span "Expert knowledge in Shakespeare and filmography" at bounding box center [918, 346] width 324 height 22
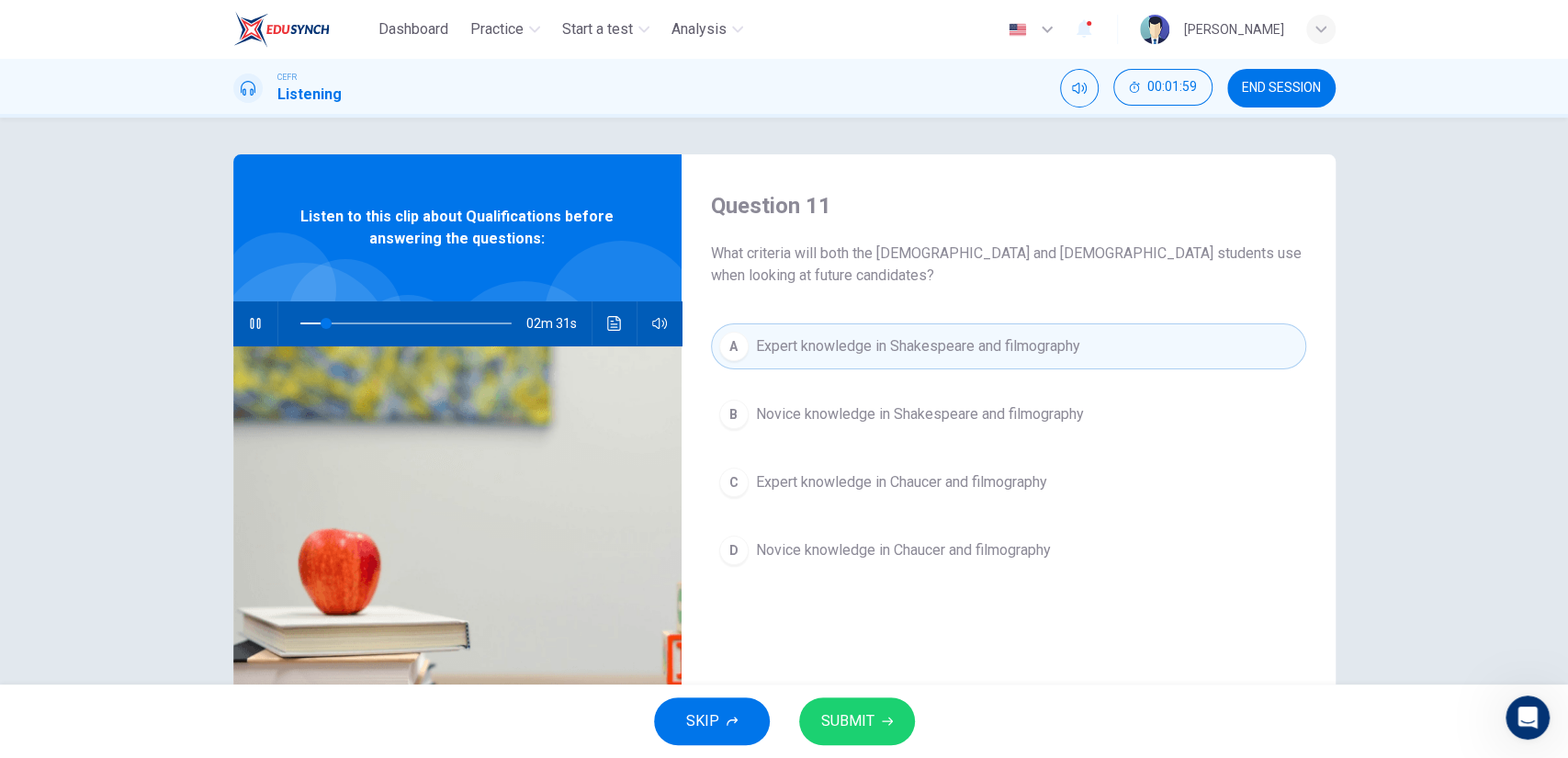
click at [858, 716] on span "SUBMIT" at bounding box center [848, 720] width 53 height 26
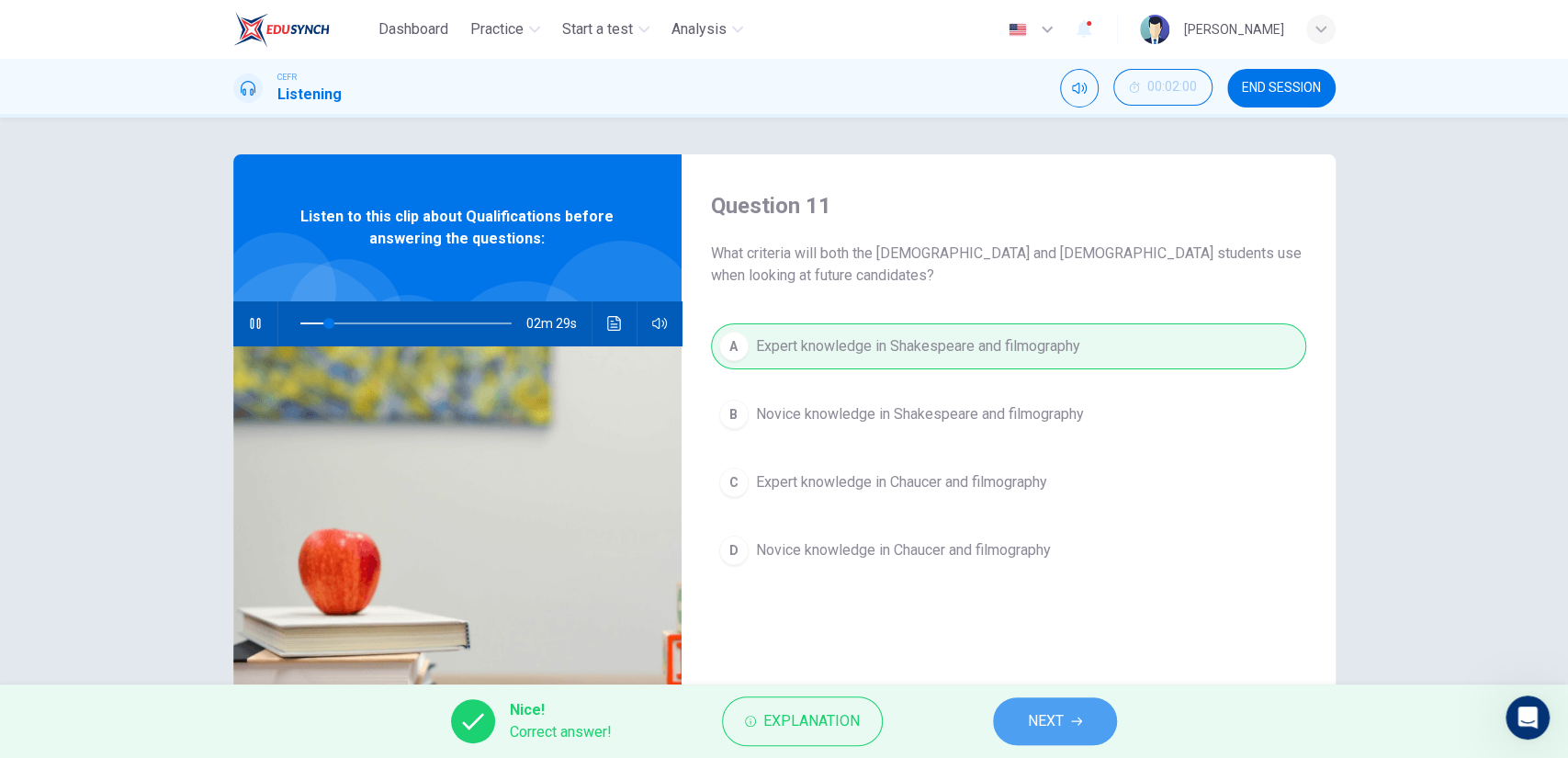
click at [1012, 709] on button "NEXT" at bounding box center [1055, 721] width 124 height 47
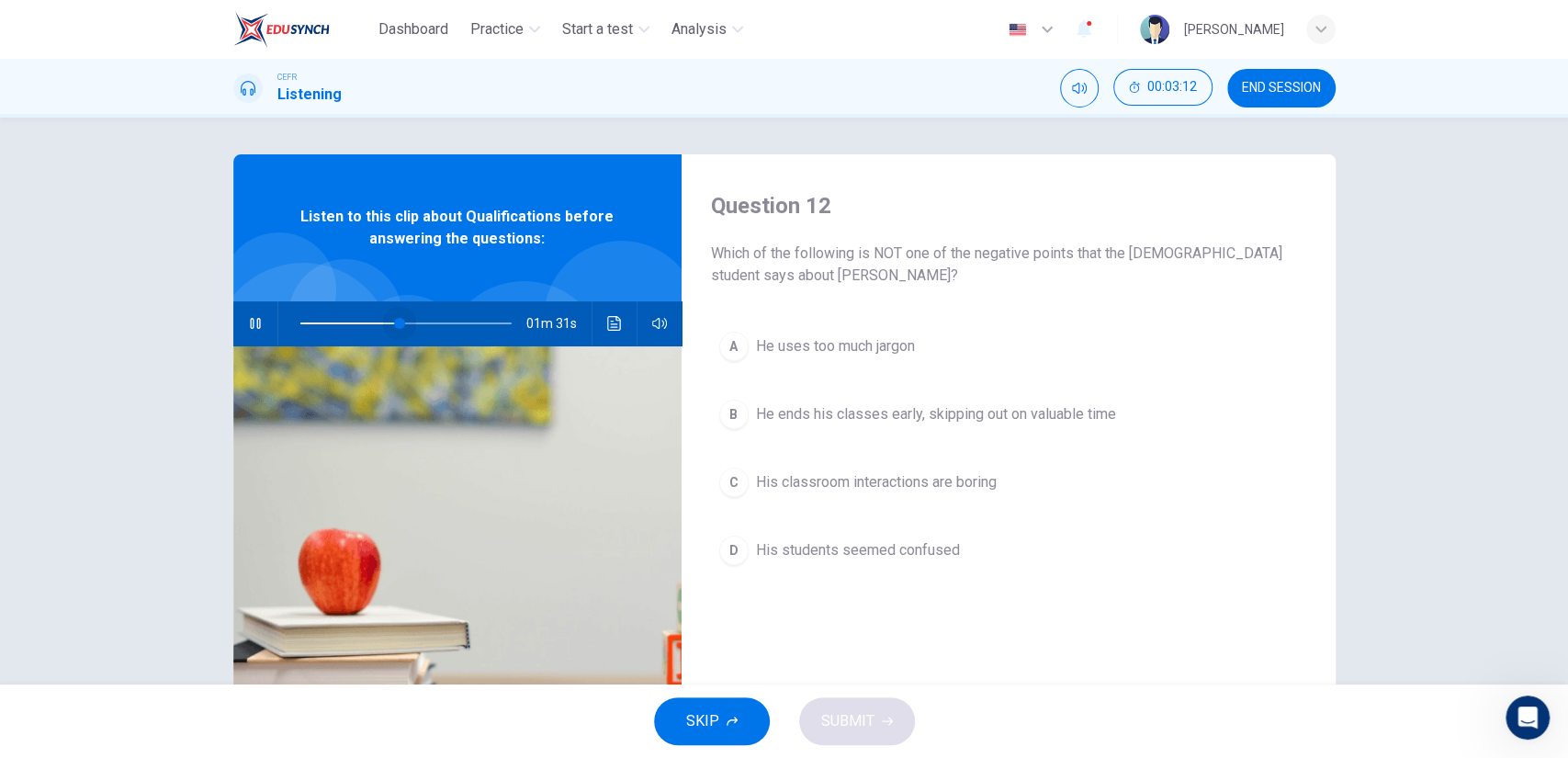
click at [394, 327] on span at bounding box center [400, 324] width 11 height 11
click at [1359, 389] on div "Question 12 Which of the following is NOT one of the negative points that the […" at bounding box center [785, 473] width 1161 height 638
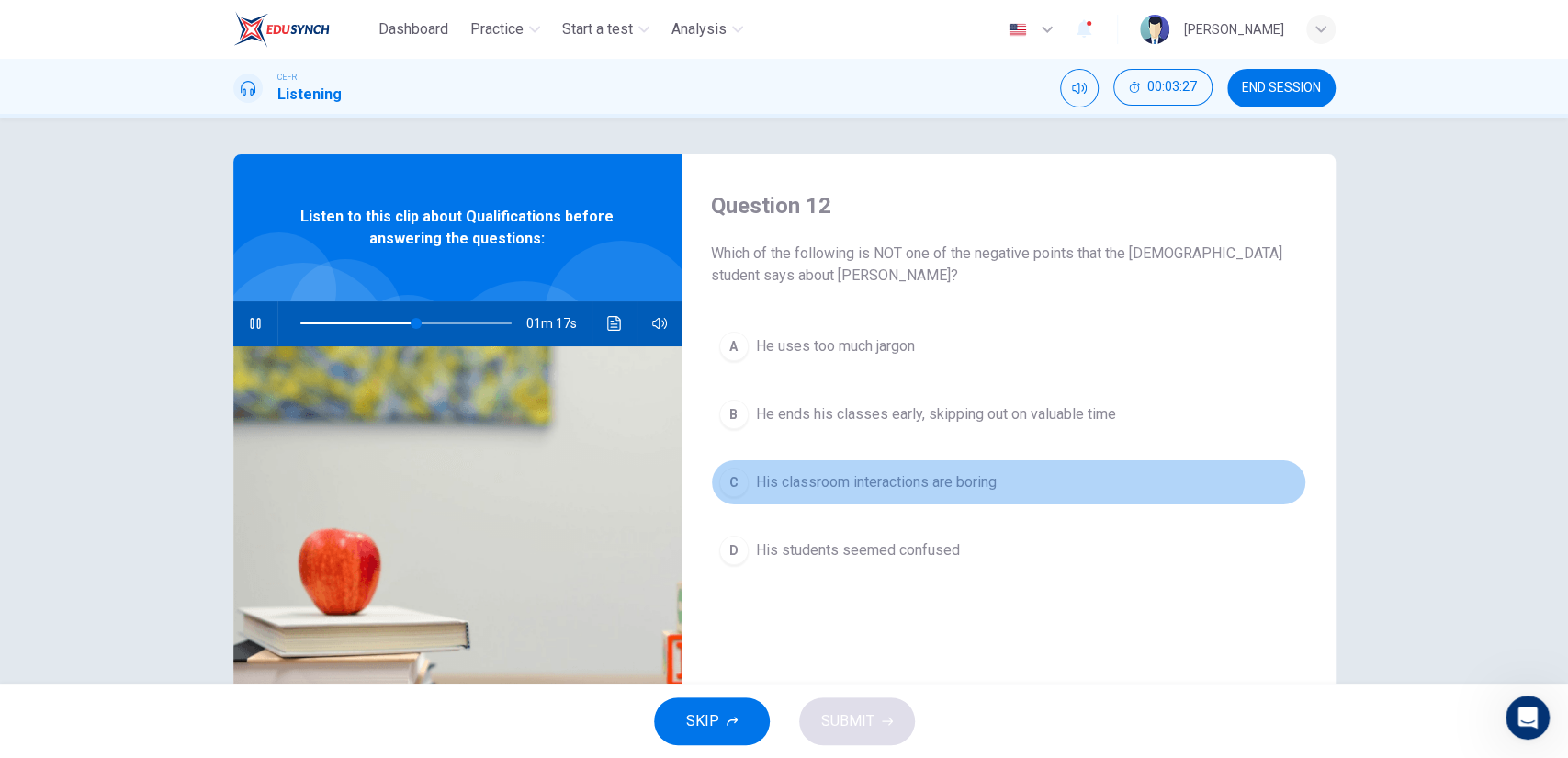
click at [906, 495] on button "C His classroom interactions are boring" at bounding box center [1008, 482] width 596 height 46
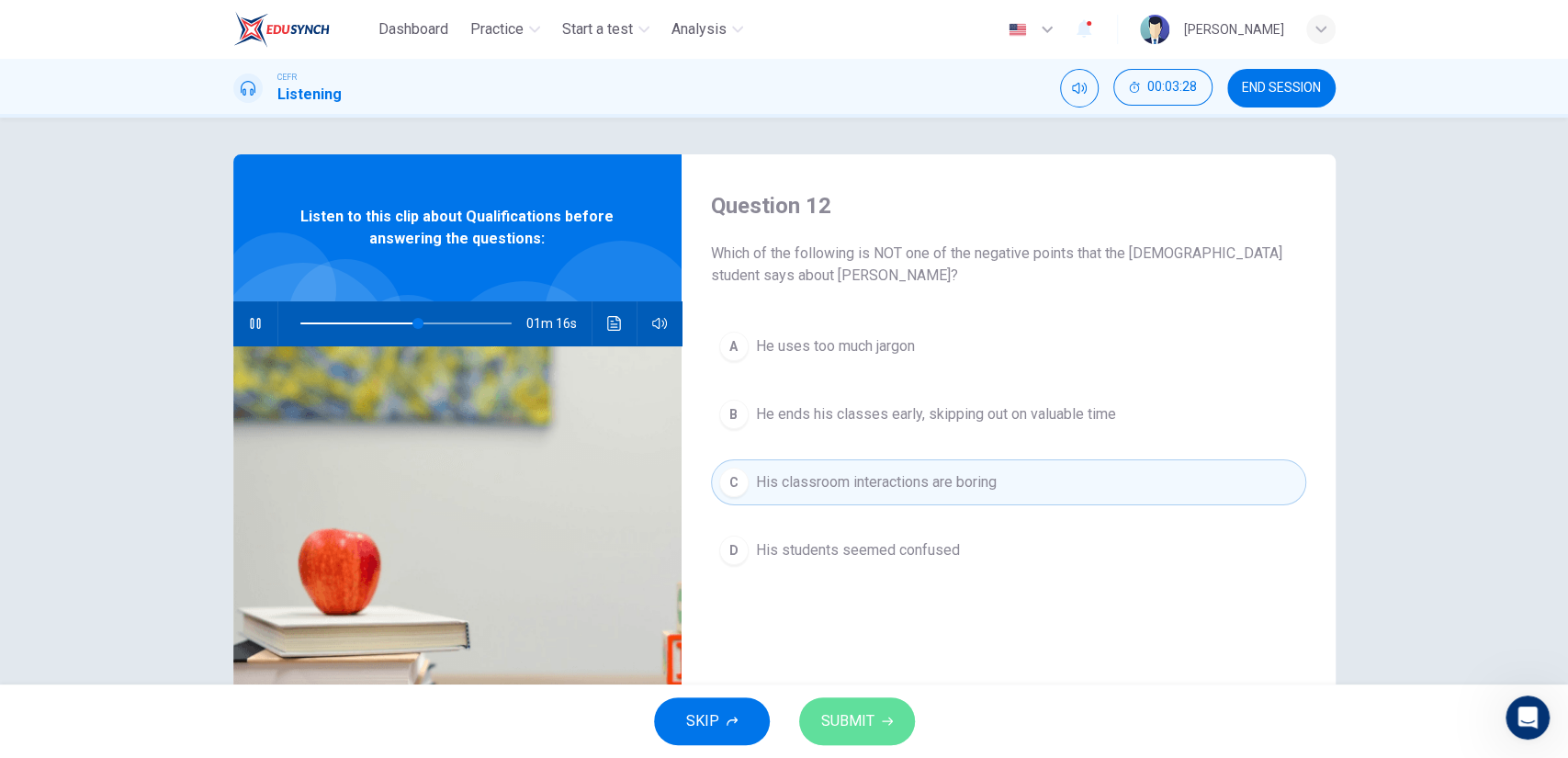
click at [861, 711] on span "SUBMIT" at bounding box center [848, 720] width 53 height 26
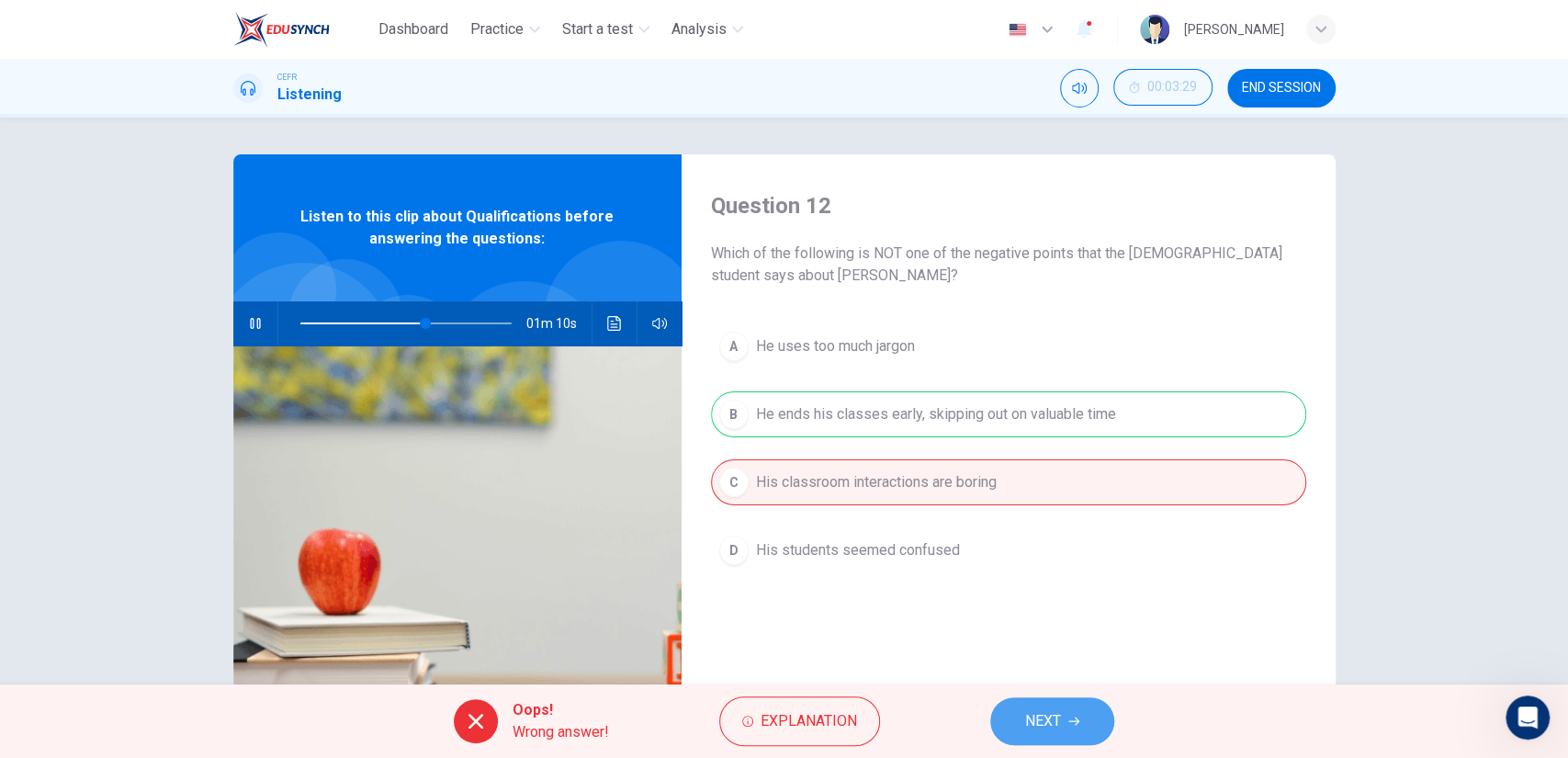
click at [1063, 721] on button "NEXT" at bounding box center [1052, 721] width 124 height 47
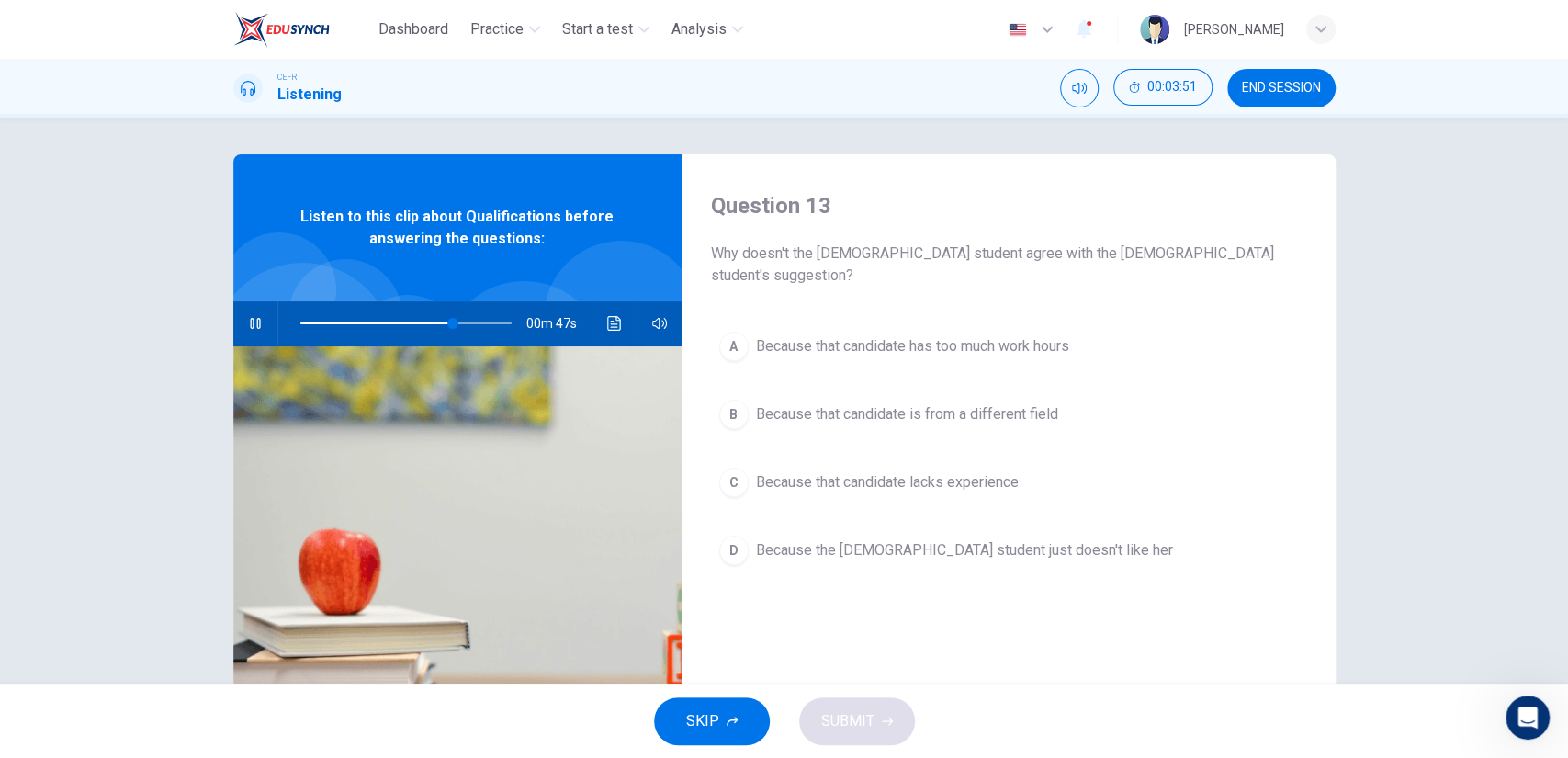
drag, startPoint x: 954, startPoint y: 351, endPoint x: 1006, endPoint y: 579, distance: 233.9
click at [1006, 579] on div "A Because that candidate has too much work hours B Because that candidate is fr…" at bounding box center [1008, 466] width 596 height 287
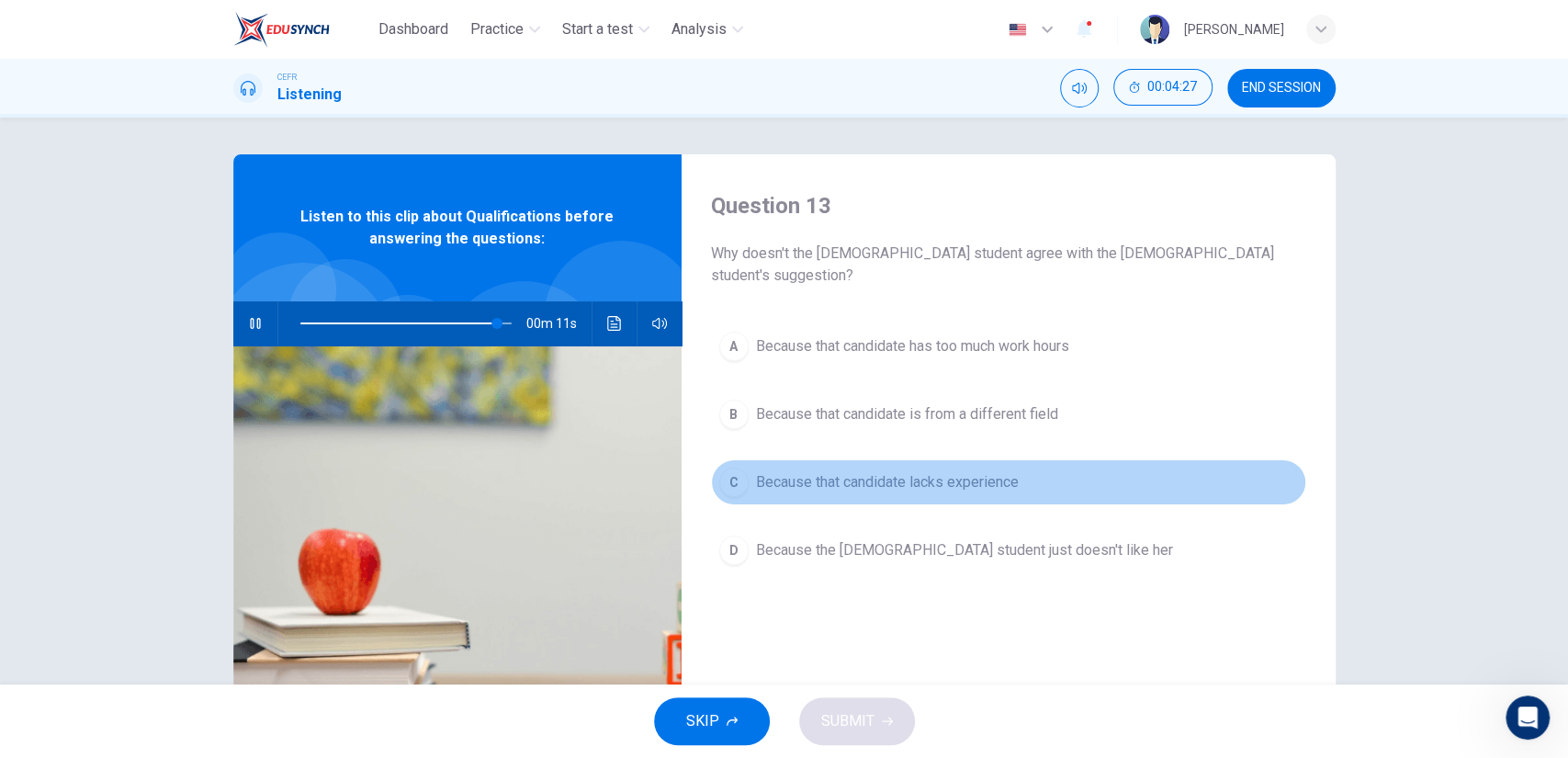
click at [829, 476] on button "C Because that candidate lacks experience" at bounding box center [1008, 482] width 596 height 46
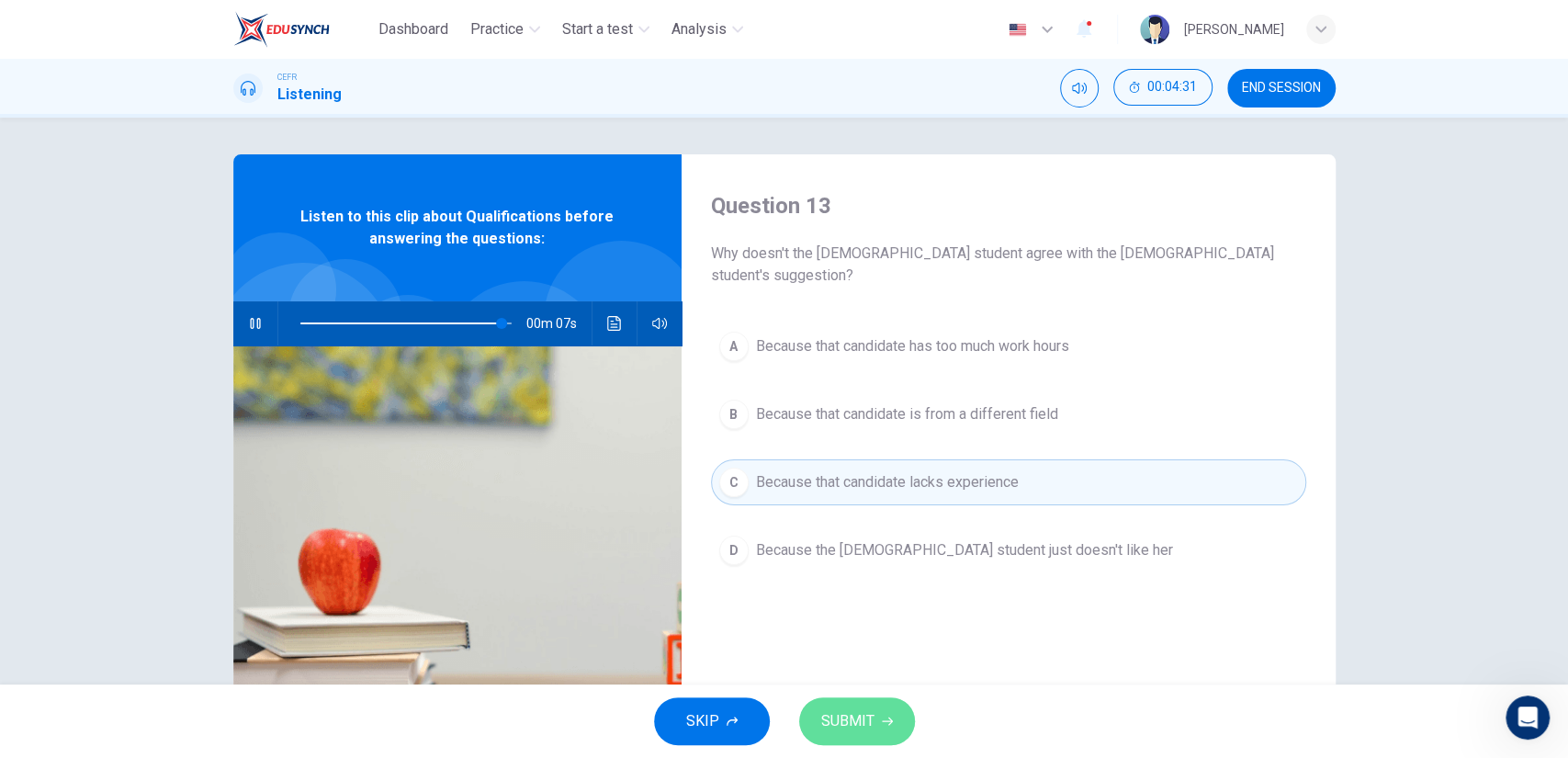
click at [873, 718] on button "SUBMIT" at bounding box center [857, 721] width 116 height 47
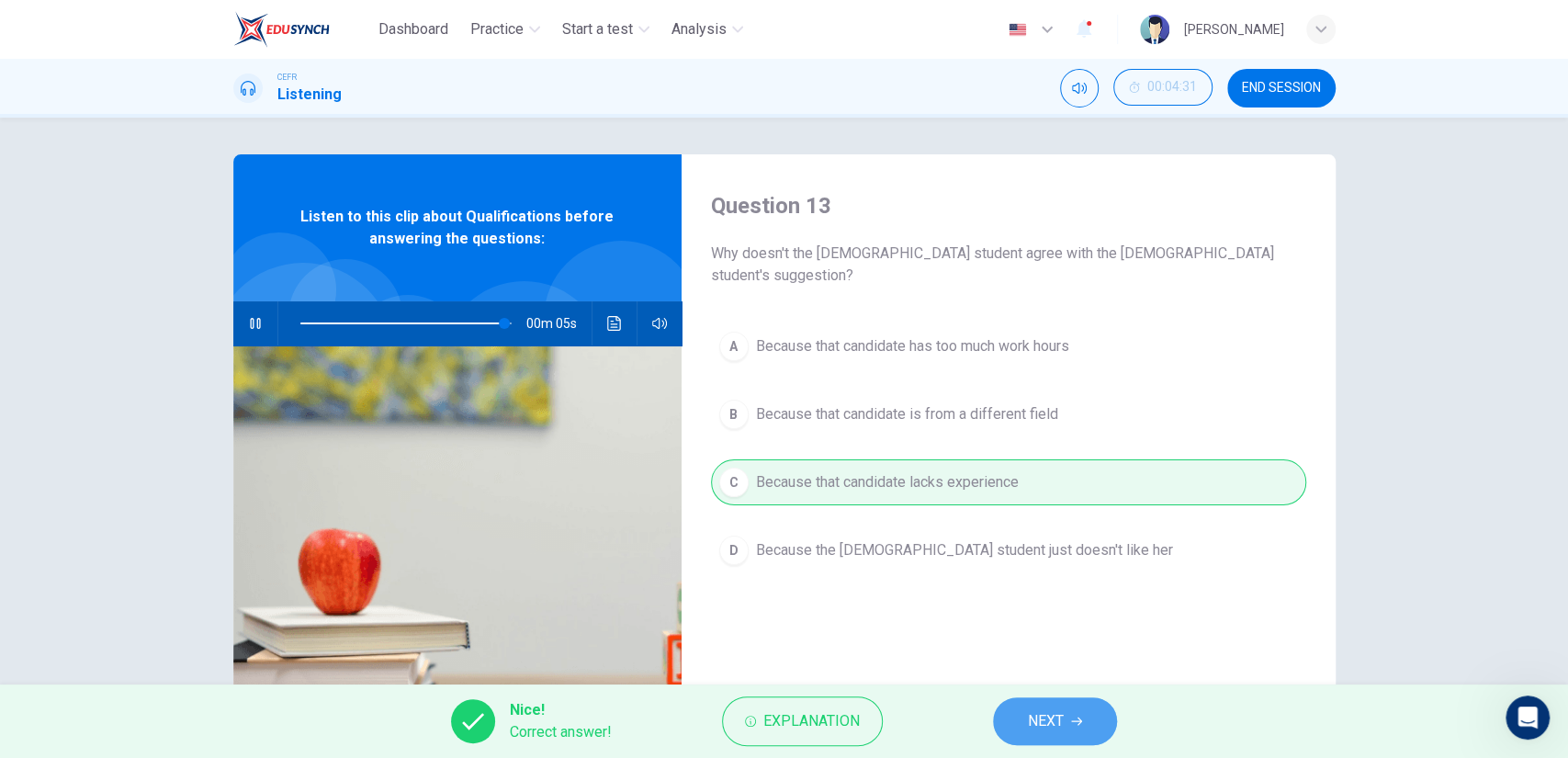
click at [1028, 718] on span "NEXT" at bounding box center [1046, 720] width 36 height 26
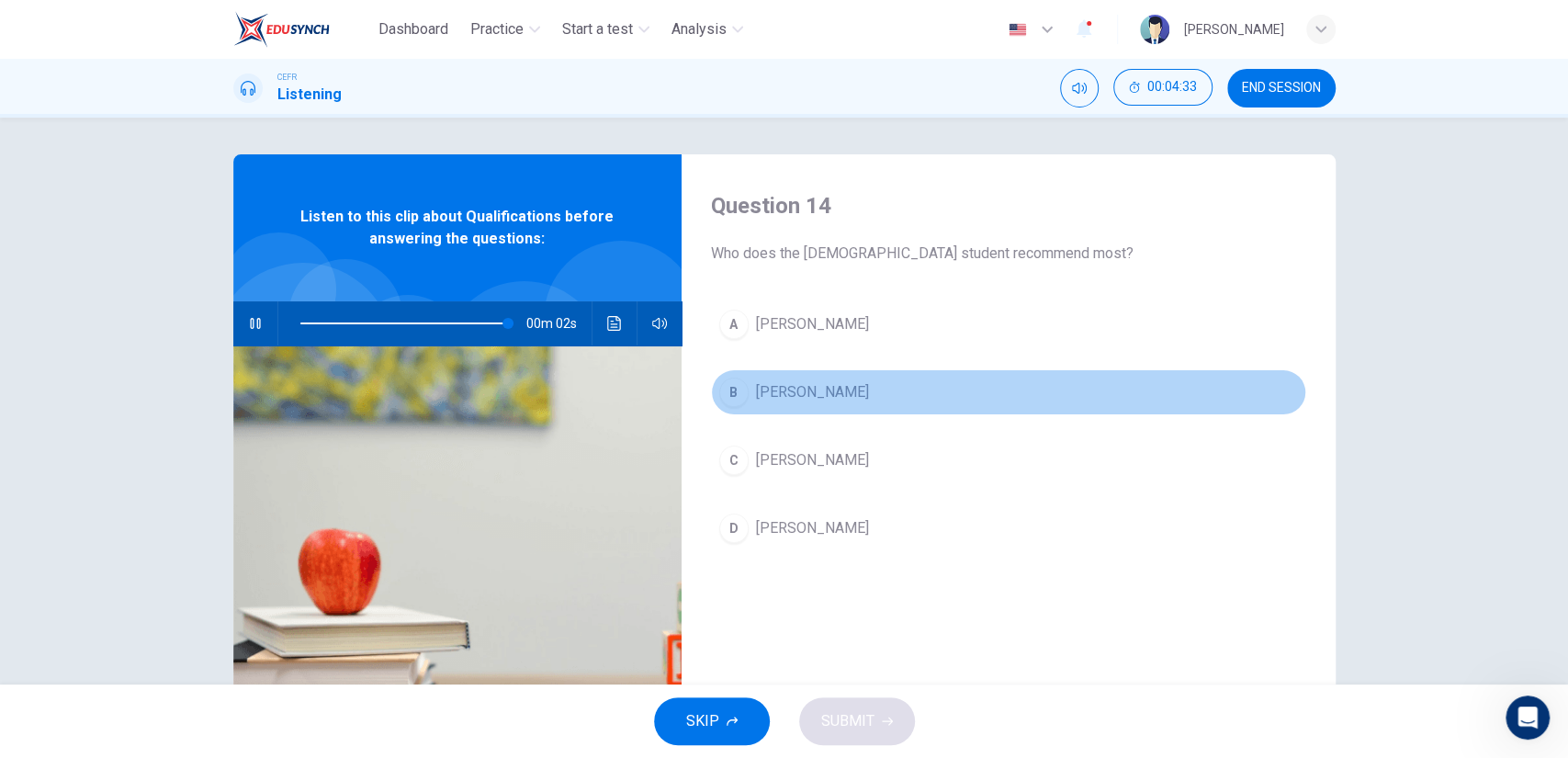
click at [762, 388] on span "[PERSON_NAME]" at bounding box center [813, 391] width 113 height 22
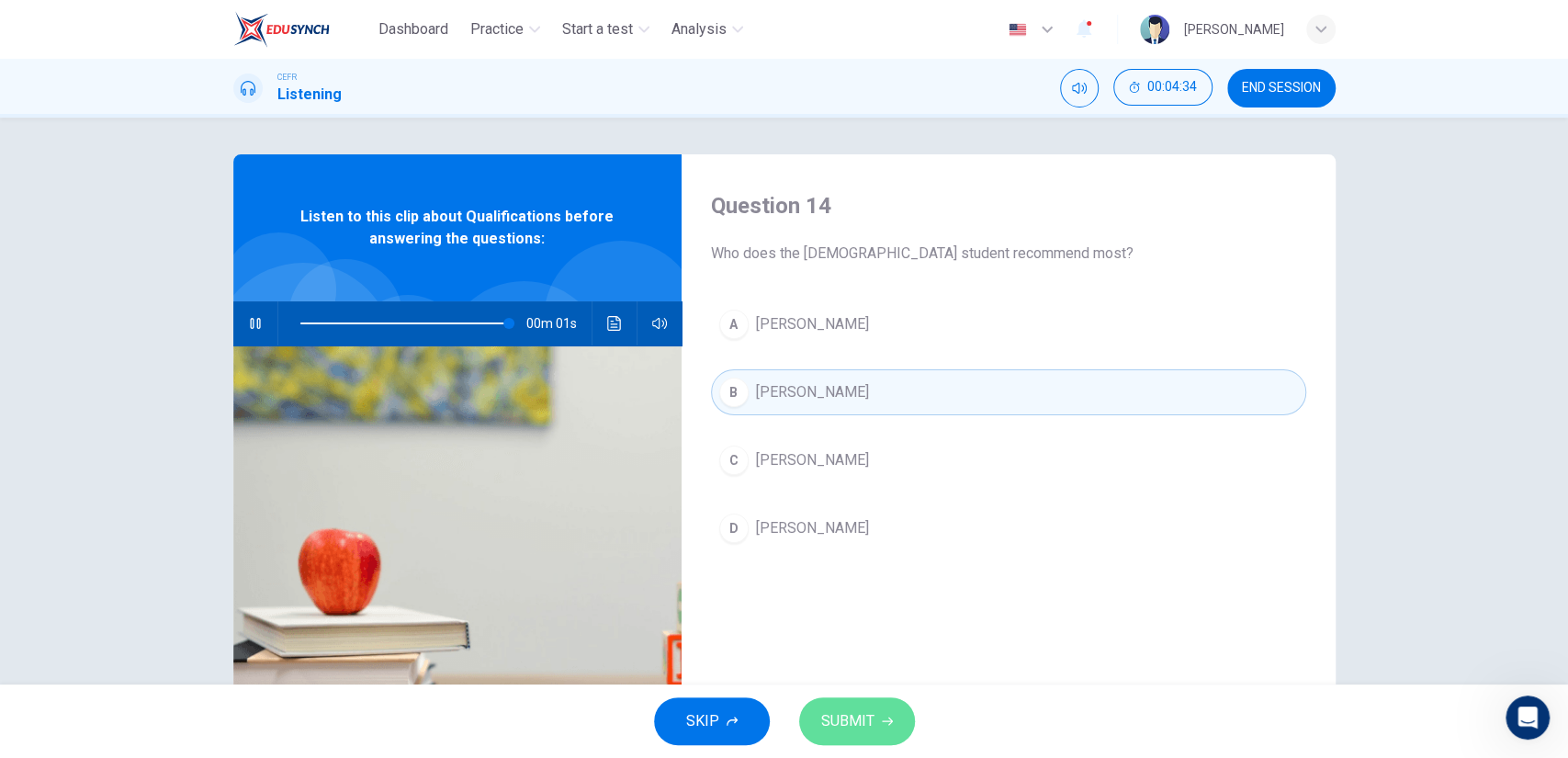
click at [857, 702] on button "SUBMIT" at bounding box center [857, 721] width 116 height 47
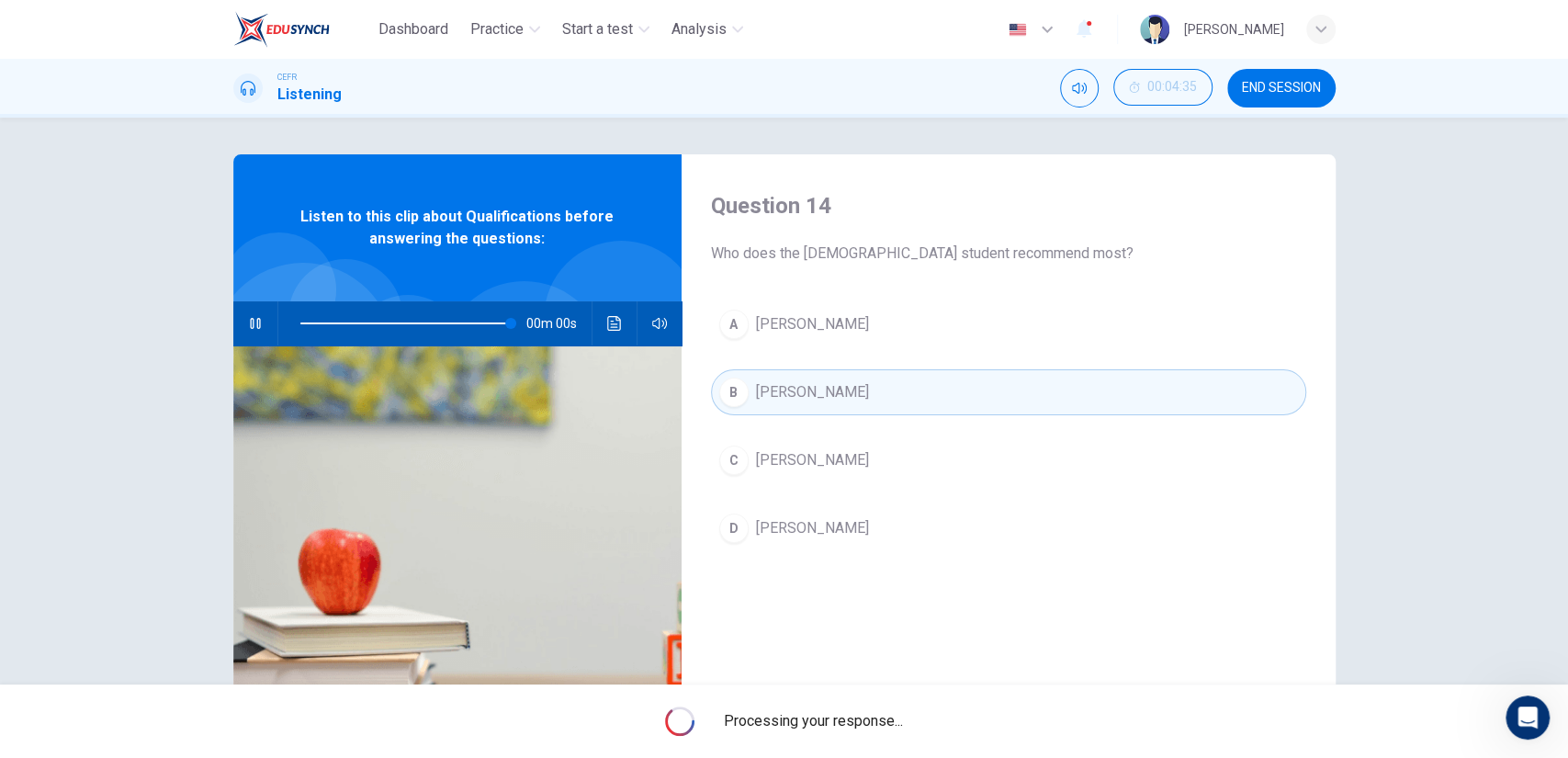
type input "0"
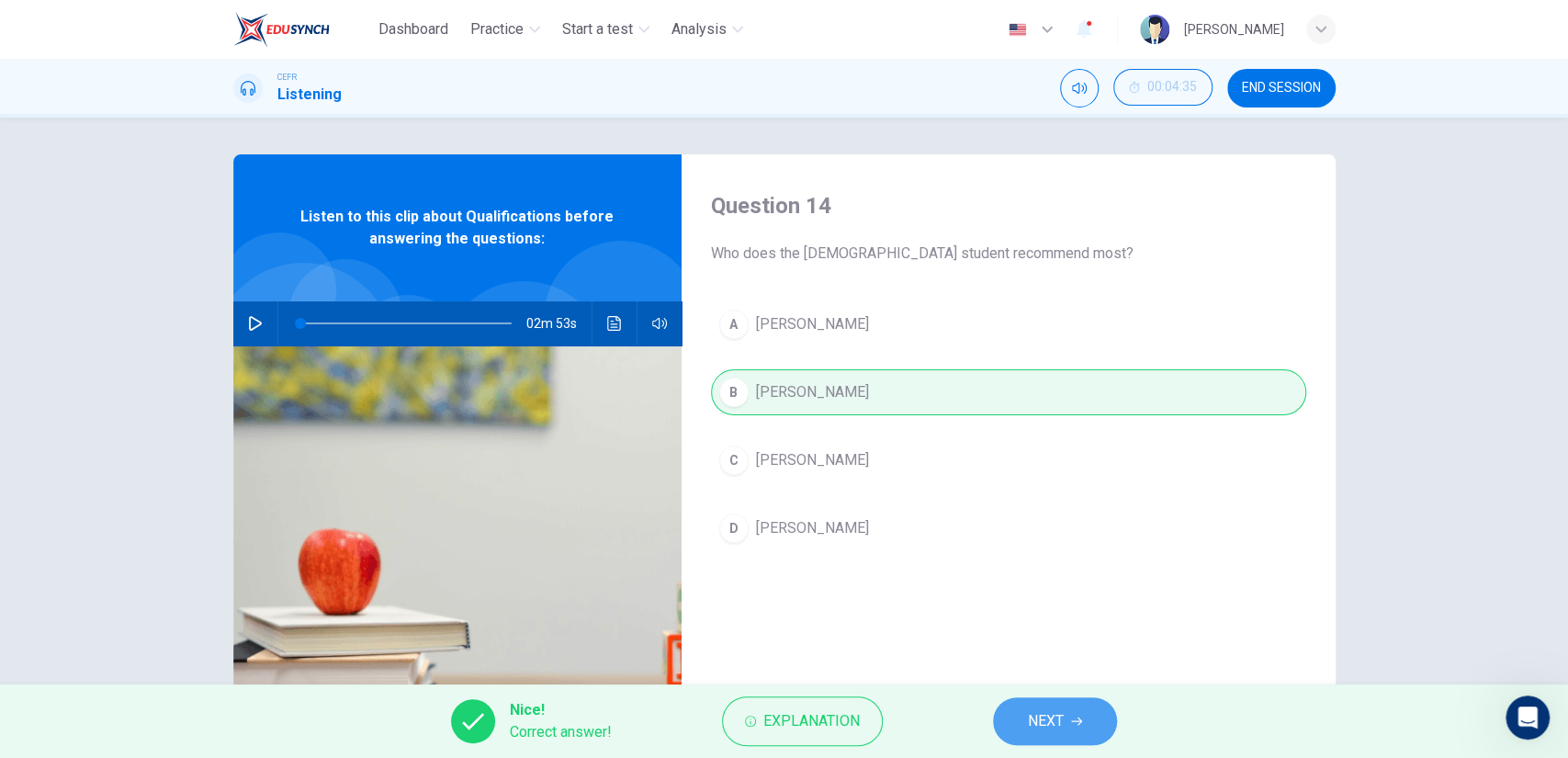
click at [1034, 737] on button "NEXT" at bounding box center [1055, 721] width 124 height 47
click at [1034, 737] on div "Nice! Correct answer! Explanation NEXT" at bounding box center [784, 720] width 1568 height 73
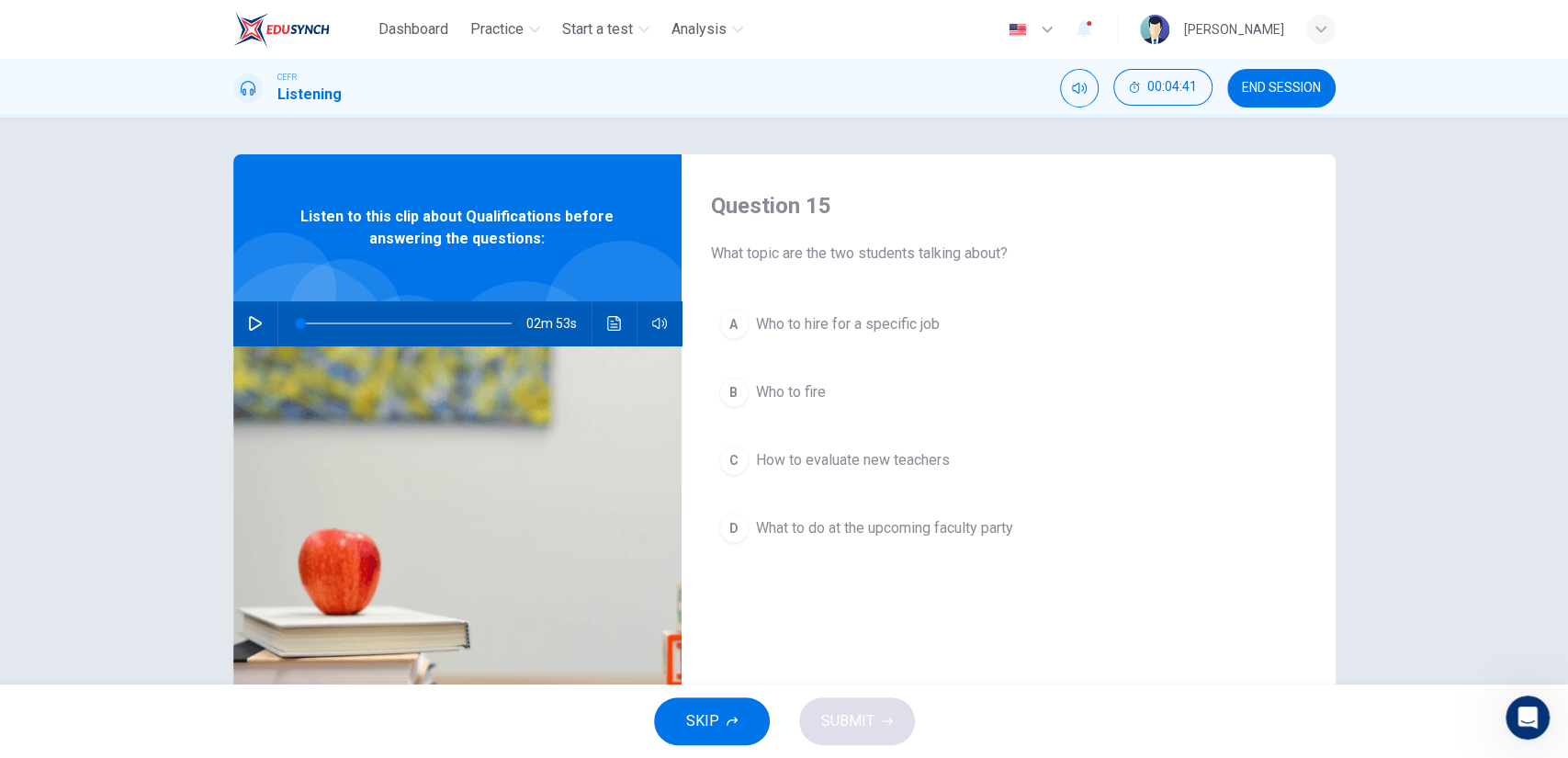
click at [846, 334] on span "Who to hire for a specific job" at bounding box center [848, 324] width 183 height 22
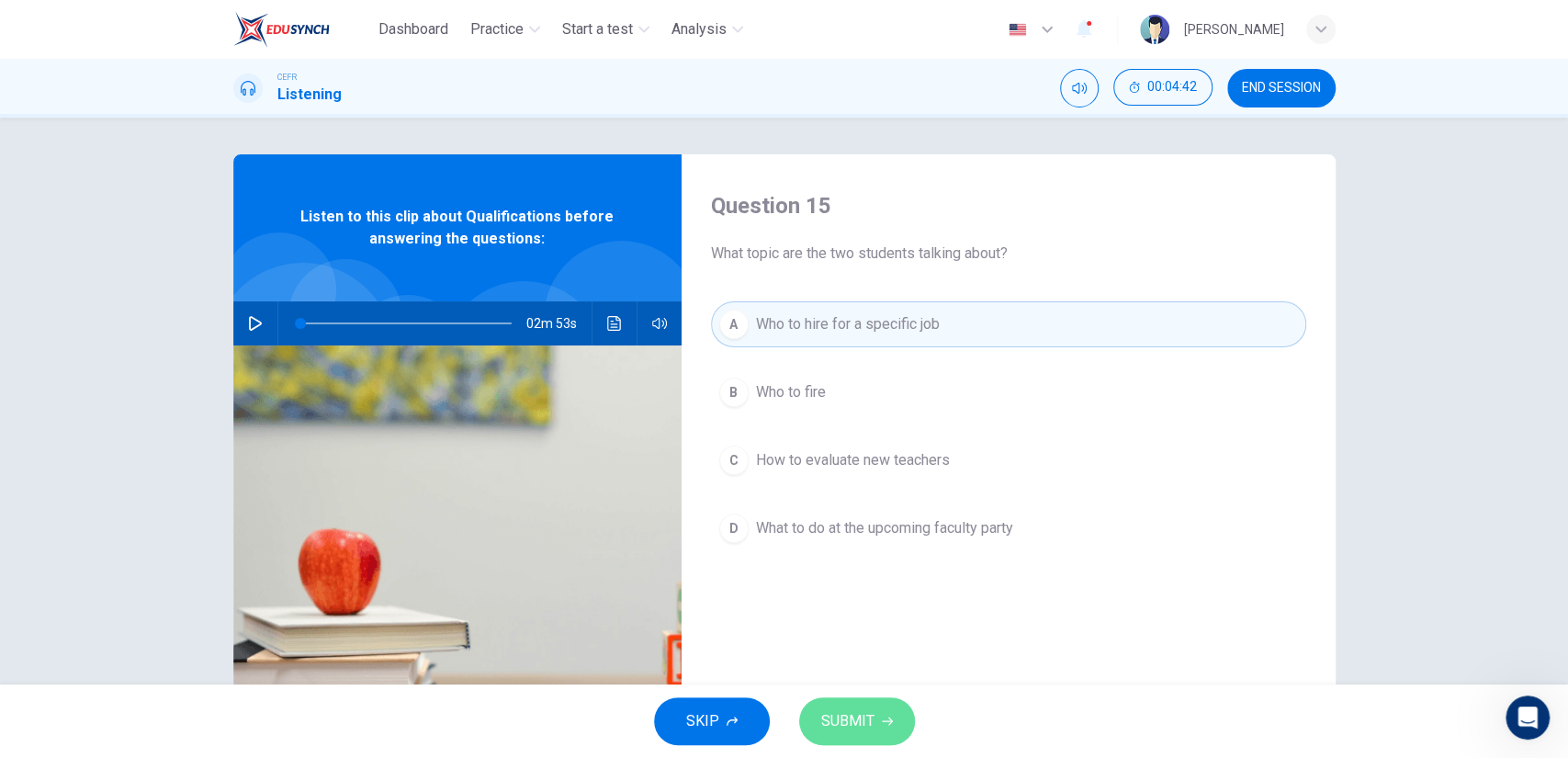
click at [832, 711] on span "SUBMIT" at bounding box center [848, 720] width 53 height 26
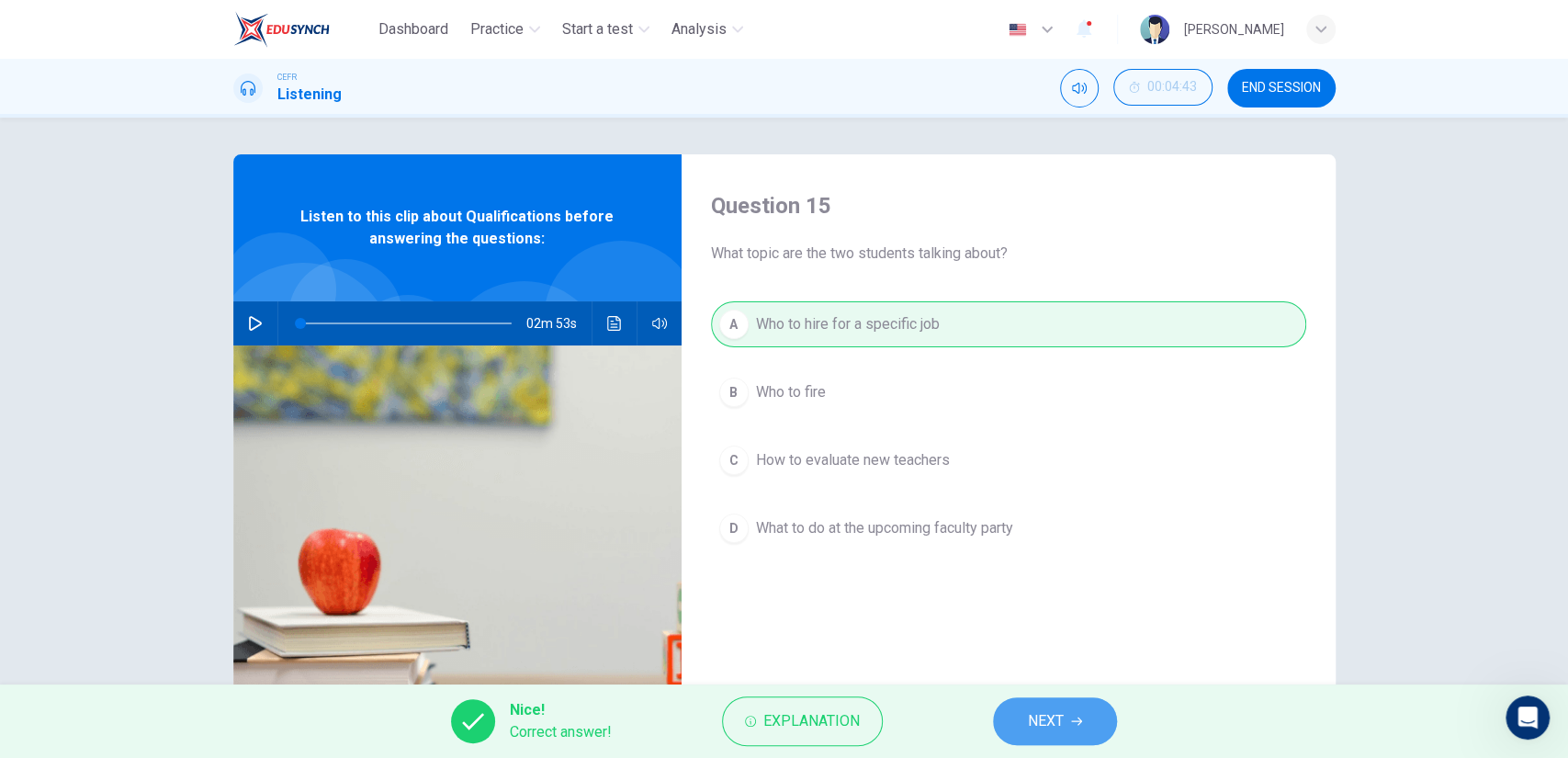
click at [1014, 733] on button "NEXT" at bounding box center [1055, 721] width 124 height 47
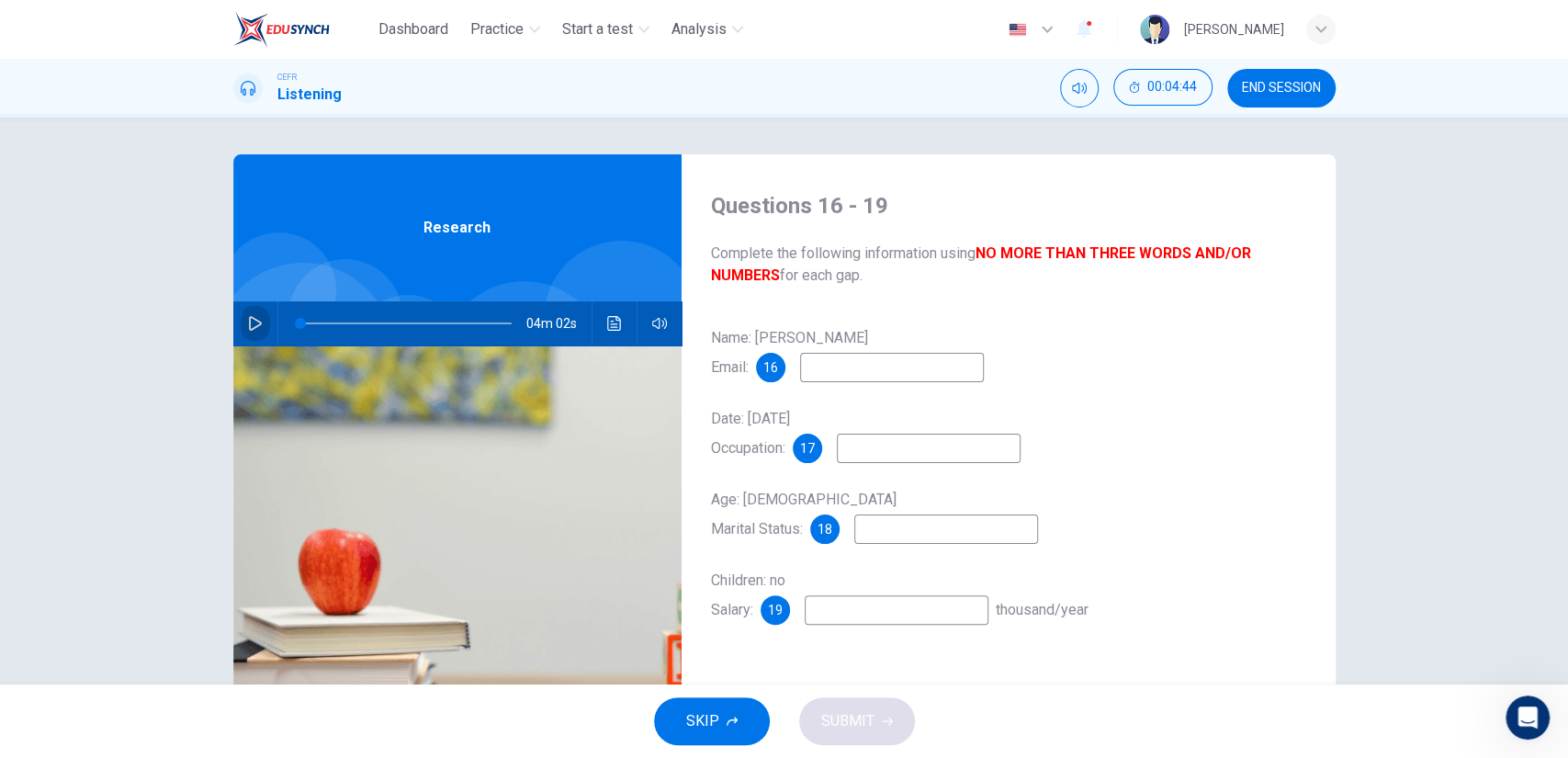
click at [261, 316] on button "button" at bounding box center [255, 323] width 29 height 44
click at [825, 364] on input at bounding box center [891, 367] width 183 height 29
type input "1"
type input "wg"
type input "1"
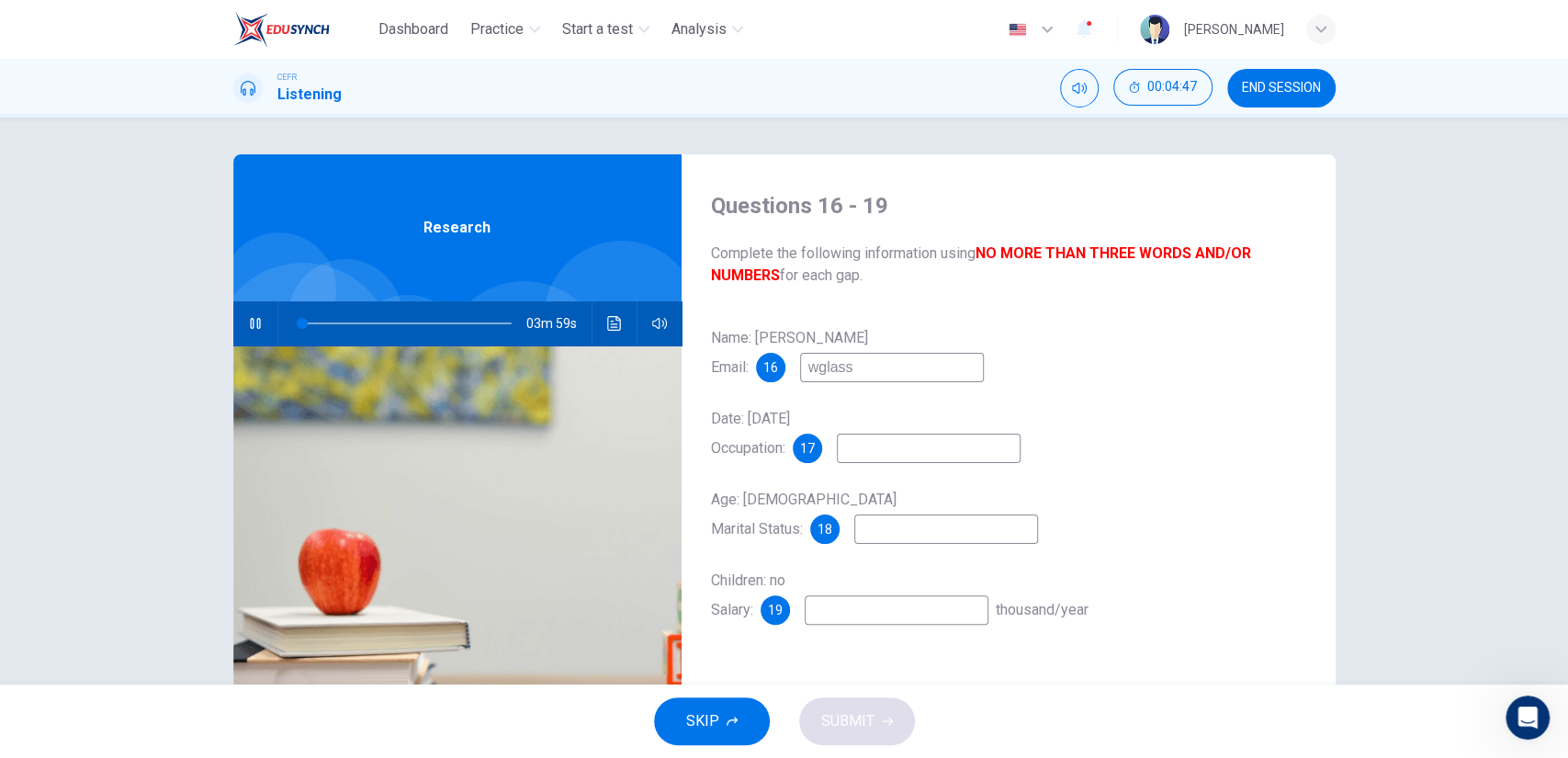
type input "wglasss"
type input "2"
type input "wglass"
type input "2"
type input "wglass@em"
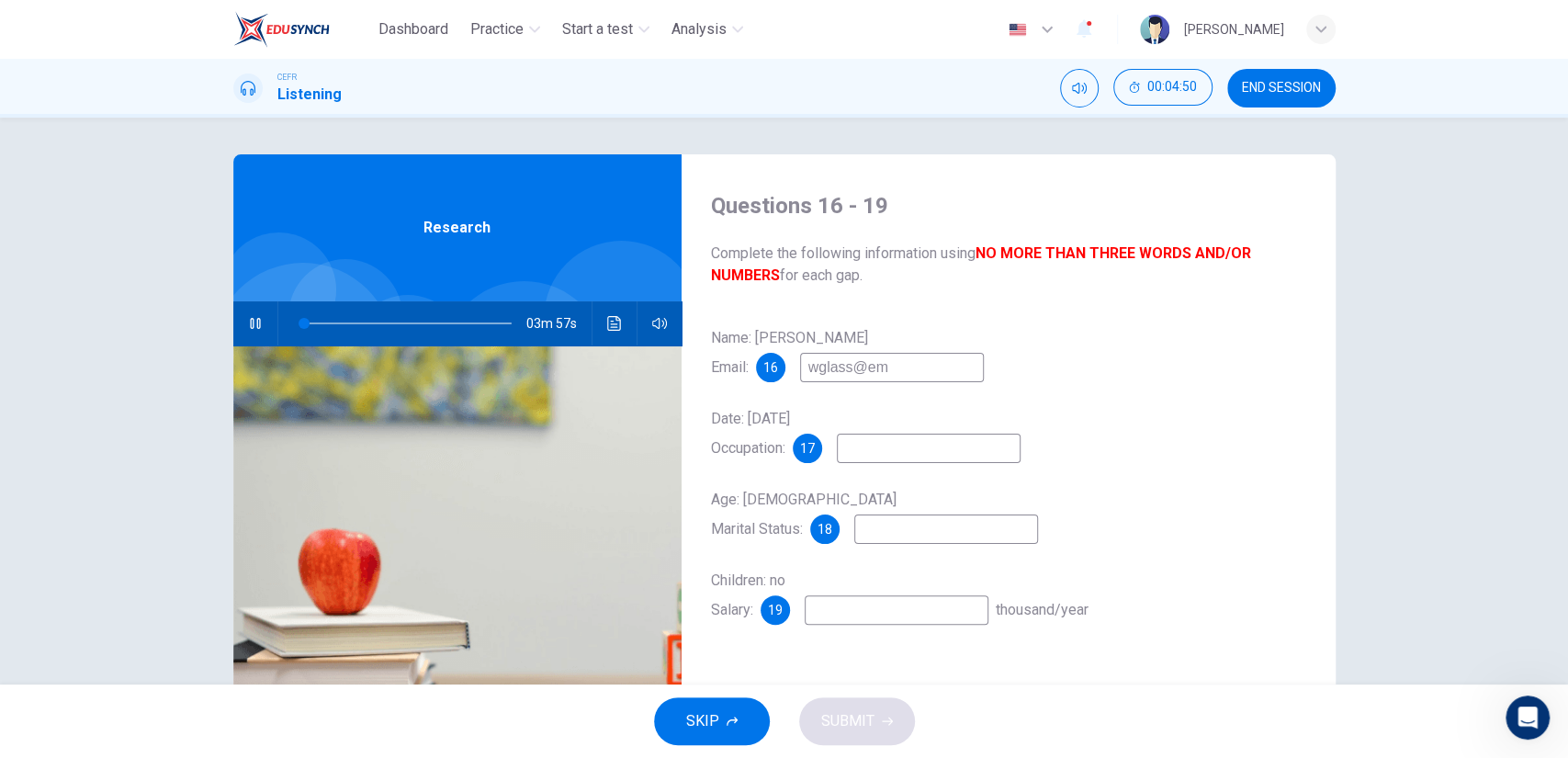
type input "2"
type input "wglass@email"
type input "3"
type input "[EMAIL_ADDRESS][DOMAIN_NAME]"
type input "3"
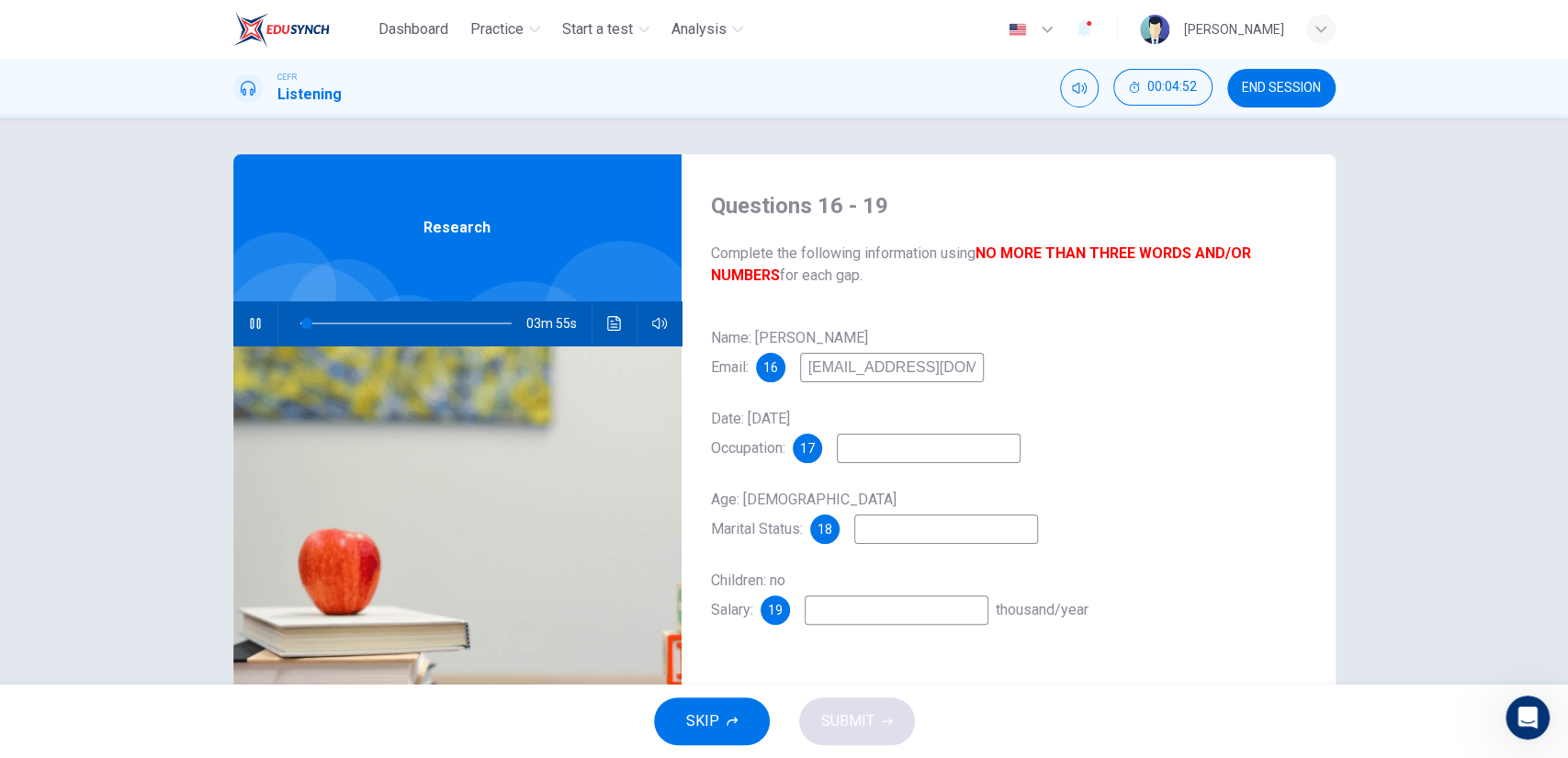
type input "[EMAIL_ADDRESS][DOMAIN_NAME]"
click at [902, 449] on input at bounding box center [928, 447] width 183 height 29
type input "4"
type input "civil"
type input "4"
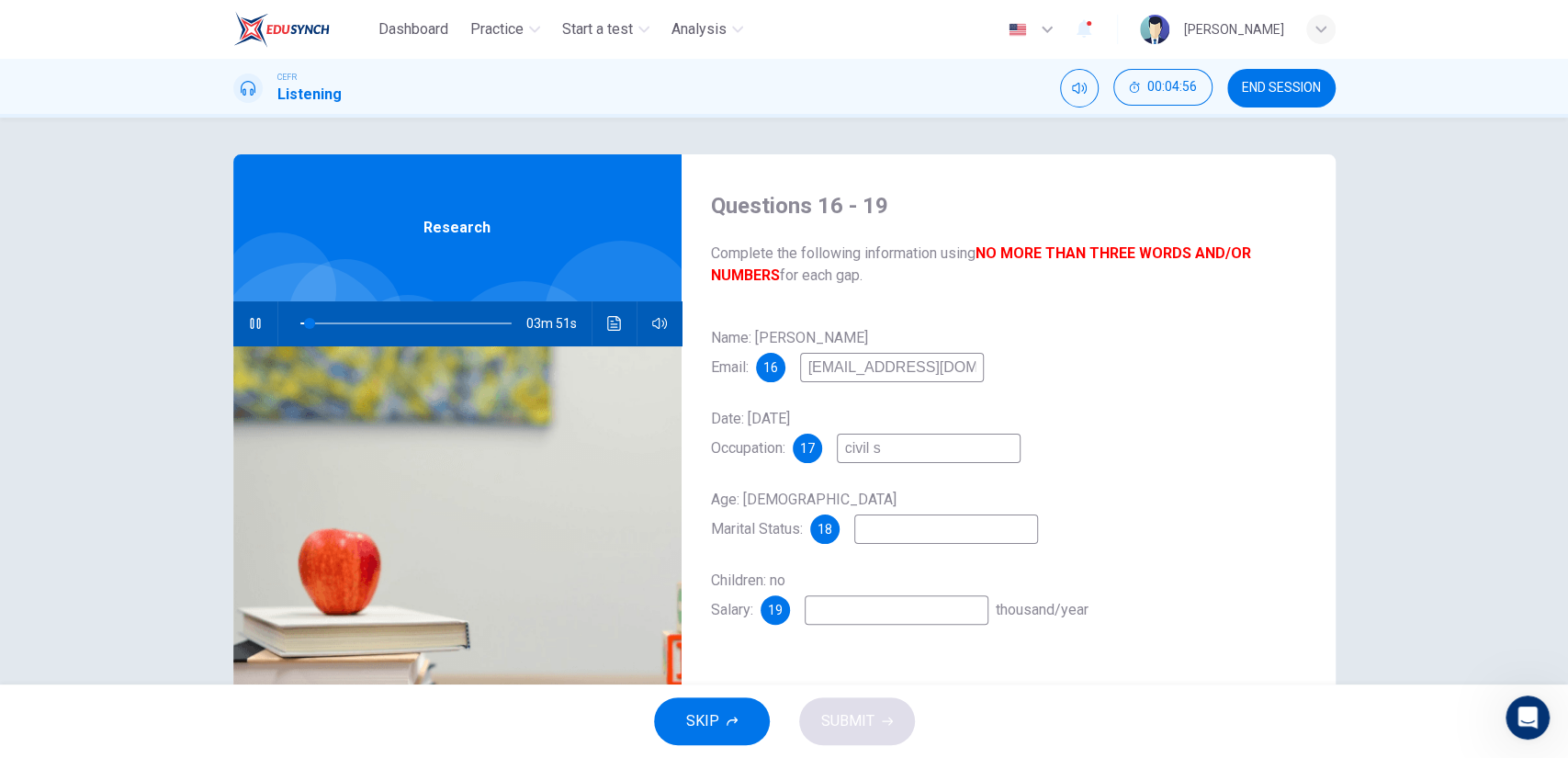
type input "civil se"
type input "4"
type input "civil ser"
type input "5"
type input "civil servant"
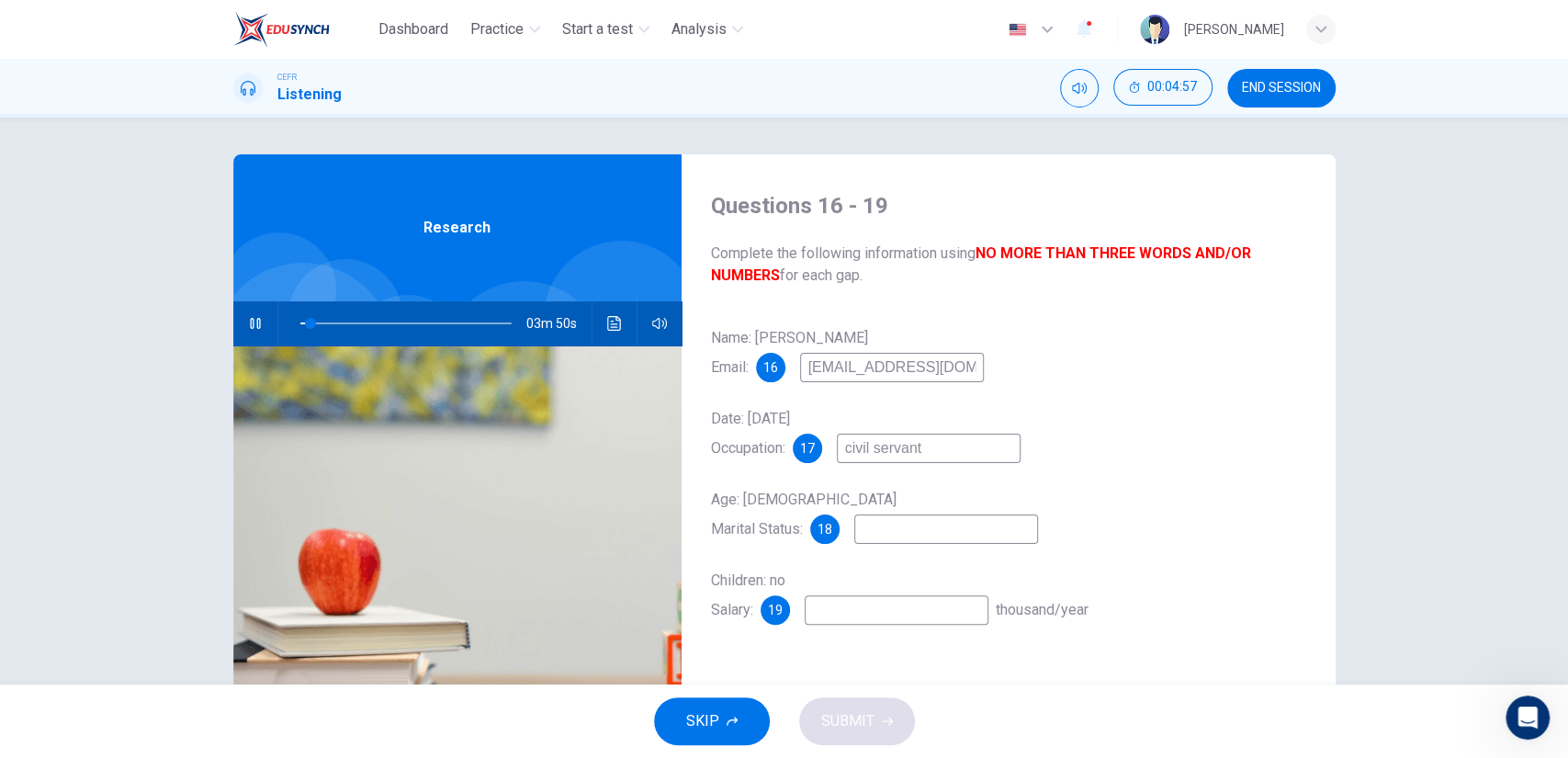
type input "5"
type input "civil servant"
type input "6"
click at [914, 535] on input at bounding box center [946, 528] width 183 height 29
type input "sing"
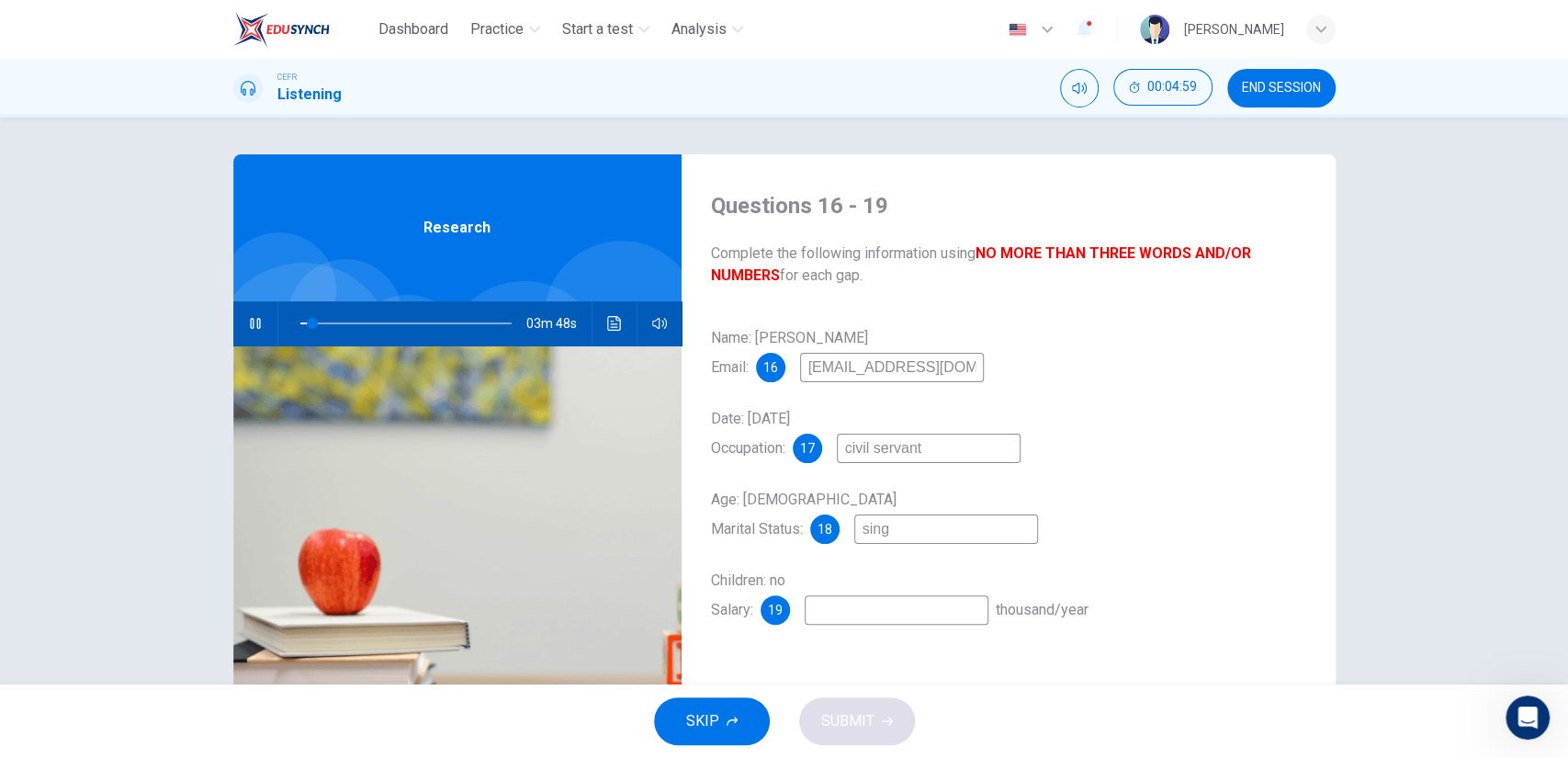
type input "6"
type input "single"
type input "7"
type input "single"
click at [834, 615] on input at bounding box center [896, 610] width 183 height 29
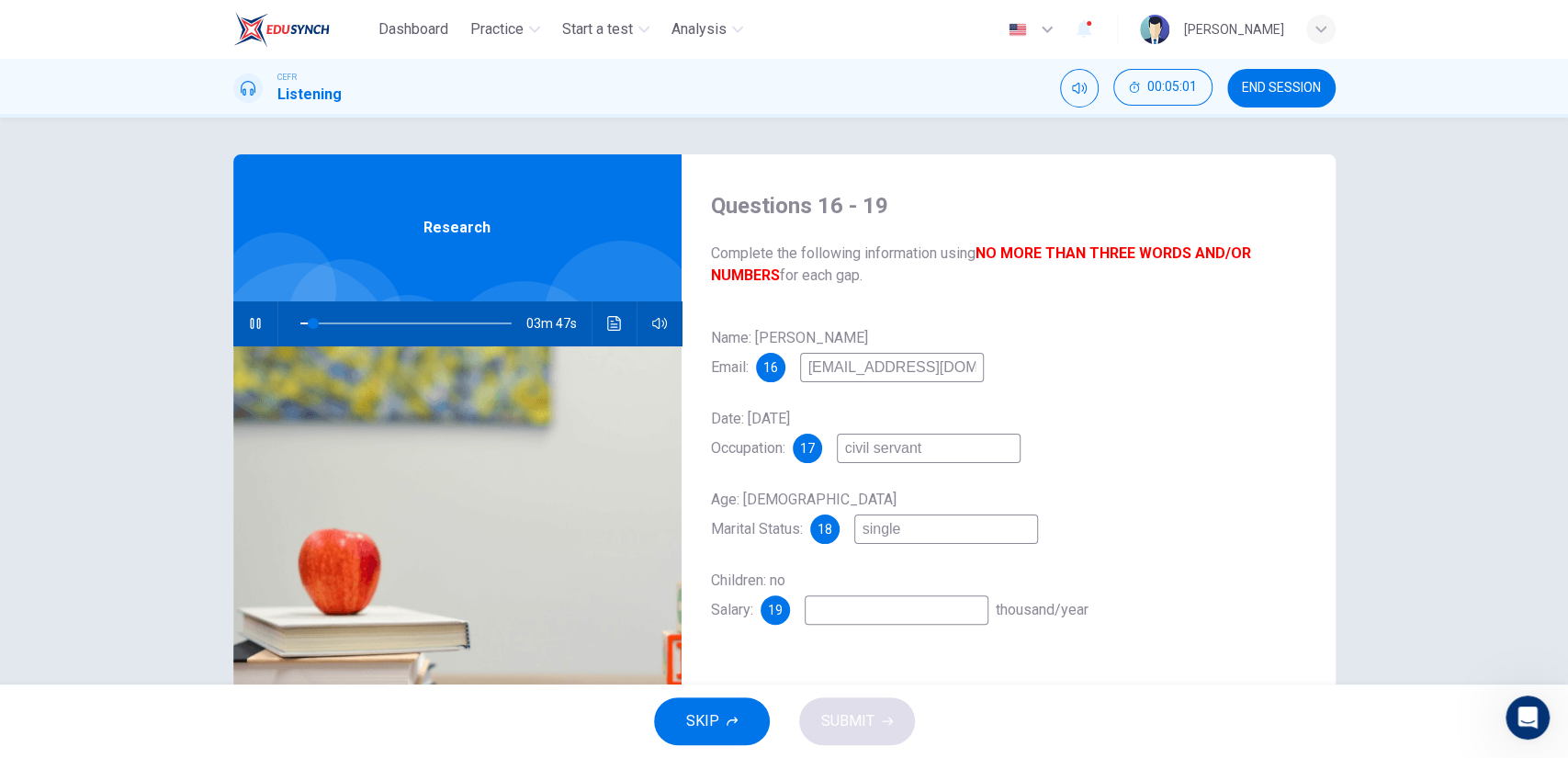
type input "7"
type input "2"
type input "7"
type input "25"
type input "7"
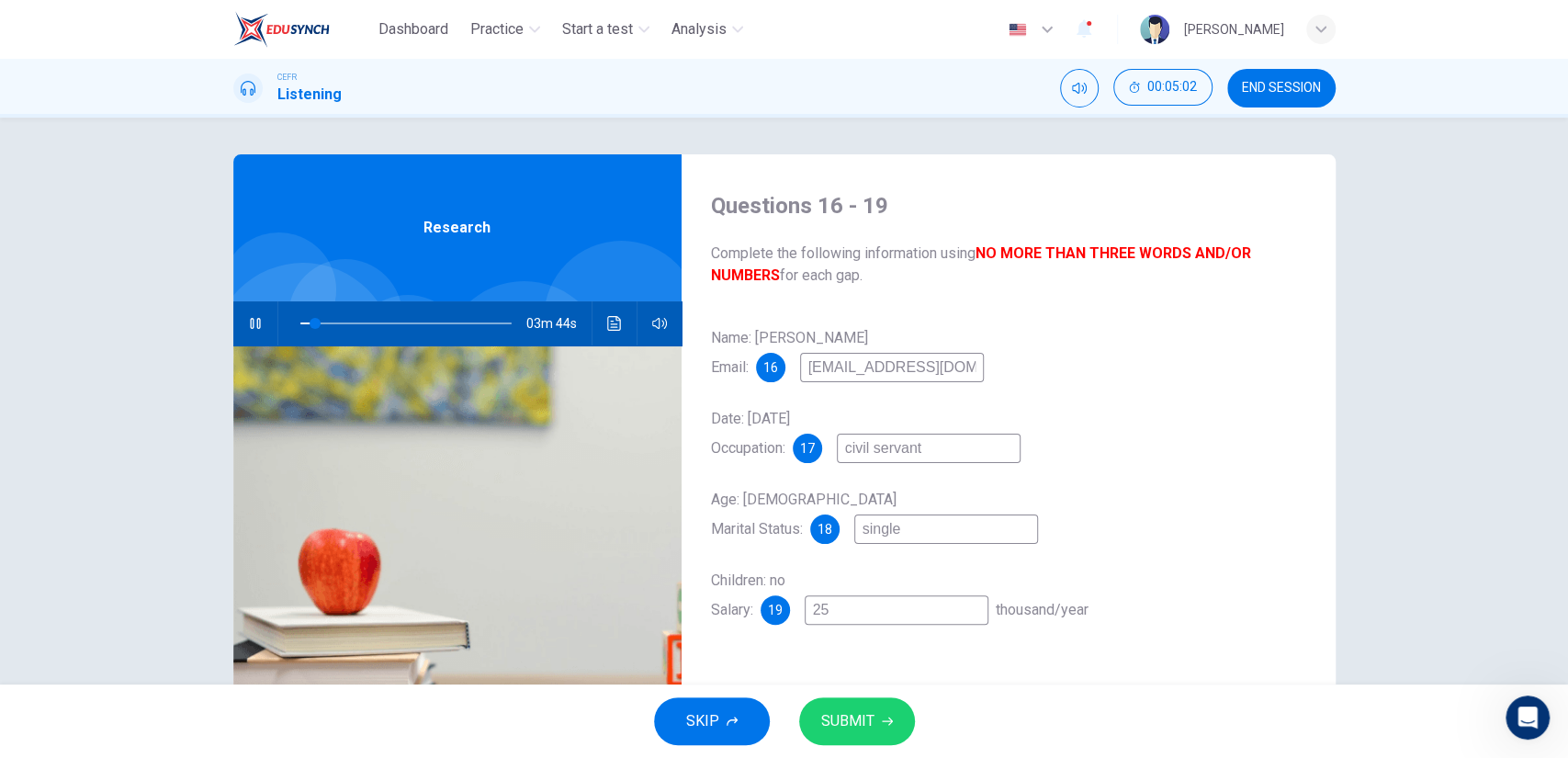
type input "25-"
type input "7"
type input "25-3"
type input "8"
type input "25-36"
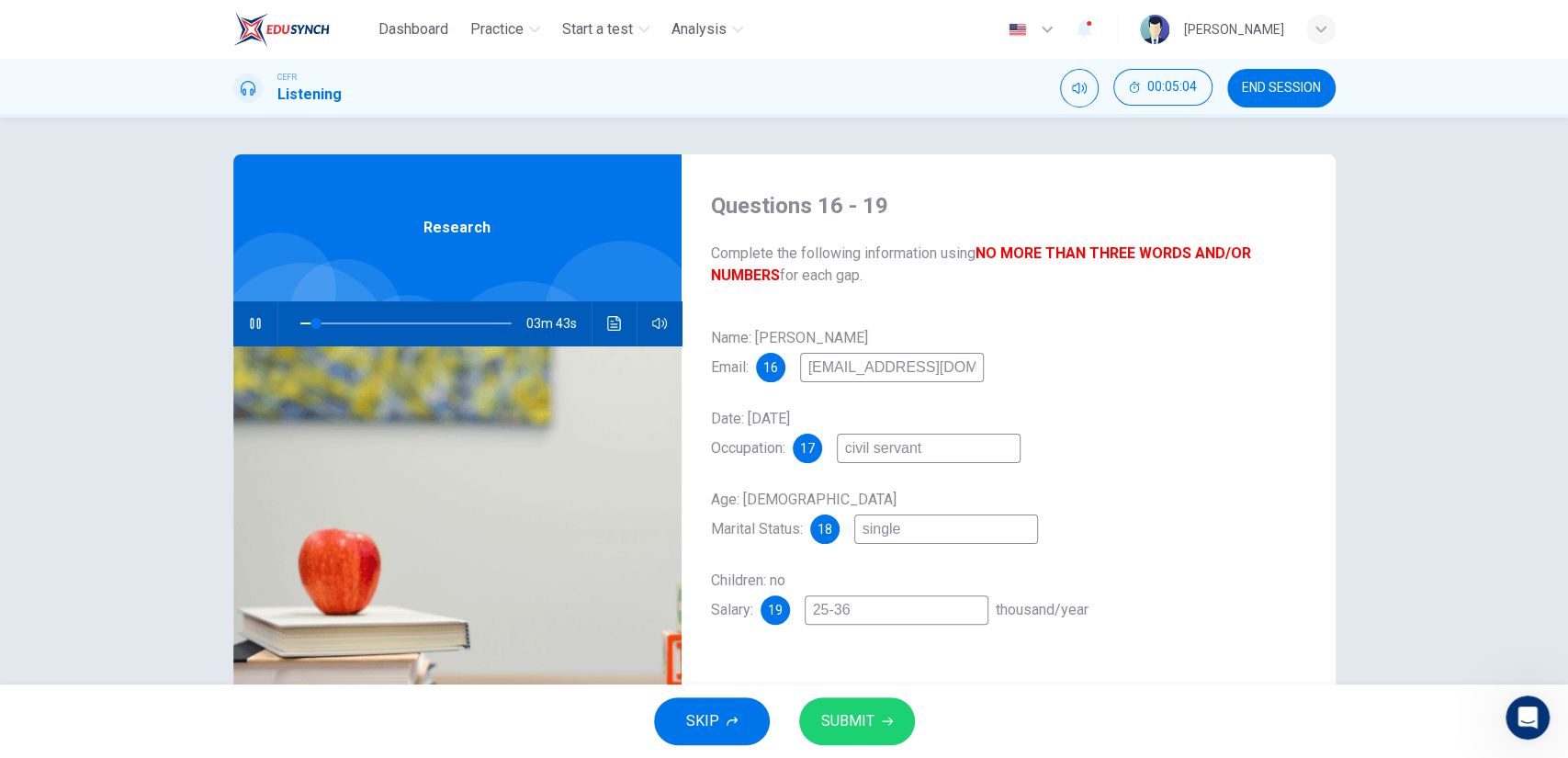
type input "8"
type input "25-36"
click at [1190, 347] on div "Name: [PERSON_NAME] Email: 16 [EMAIL_ADDRESS][DOMAIN_NAME]" at bounding box center [1008, 352] width 596 height 59
click at [889, 623] on input "25-36" at bounding box center [896, 610] width 183 height 29
type input "39"
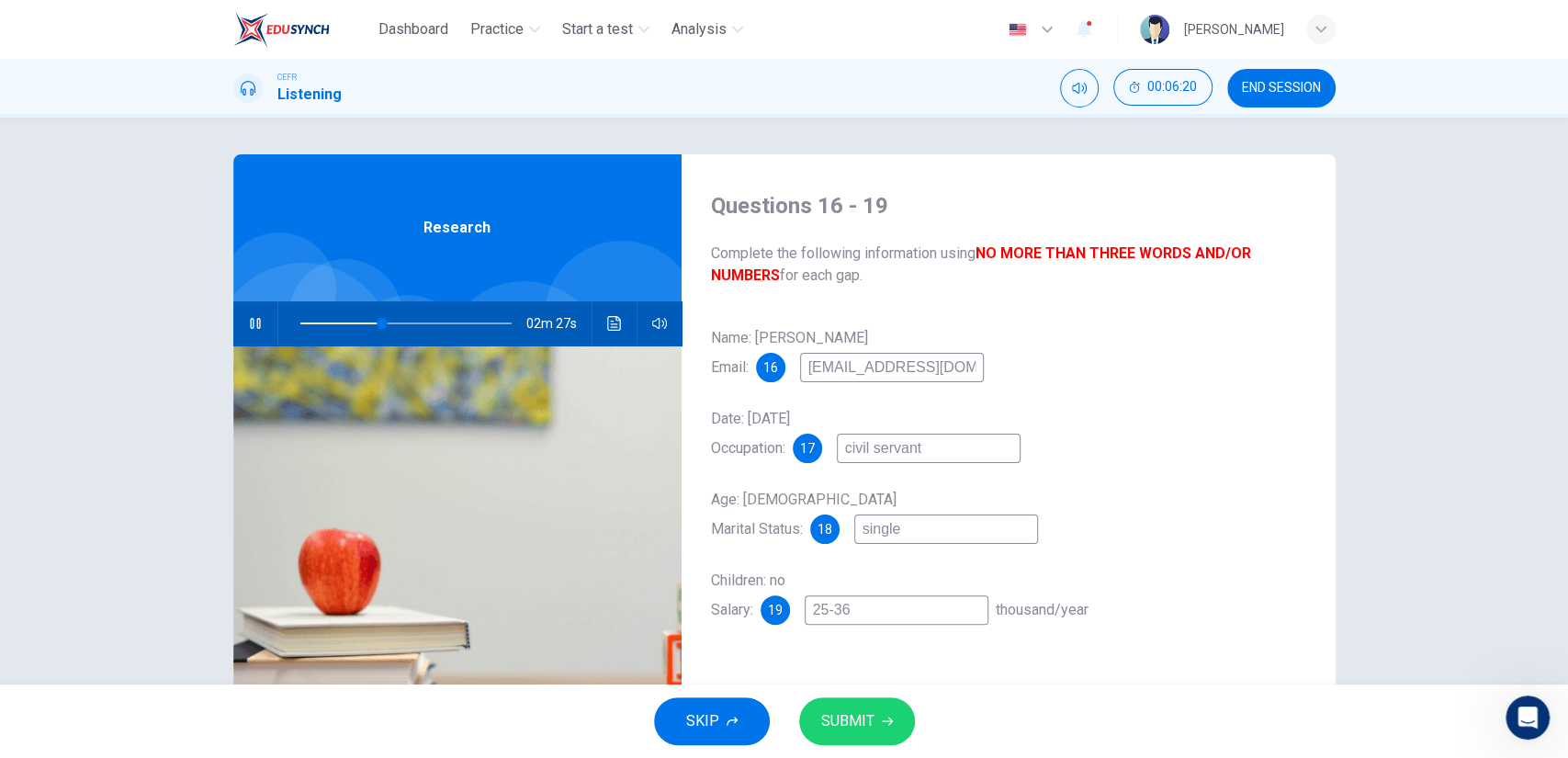
type input "2-36"
type input "39"
type input "24-36"
type input "40"
type input "24-36"
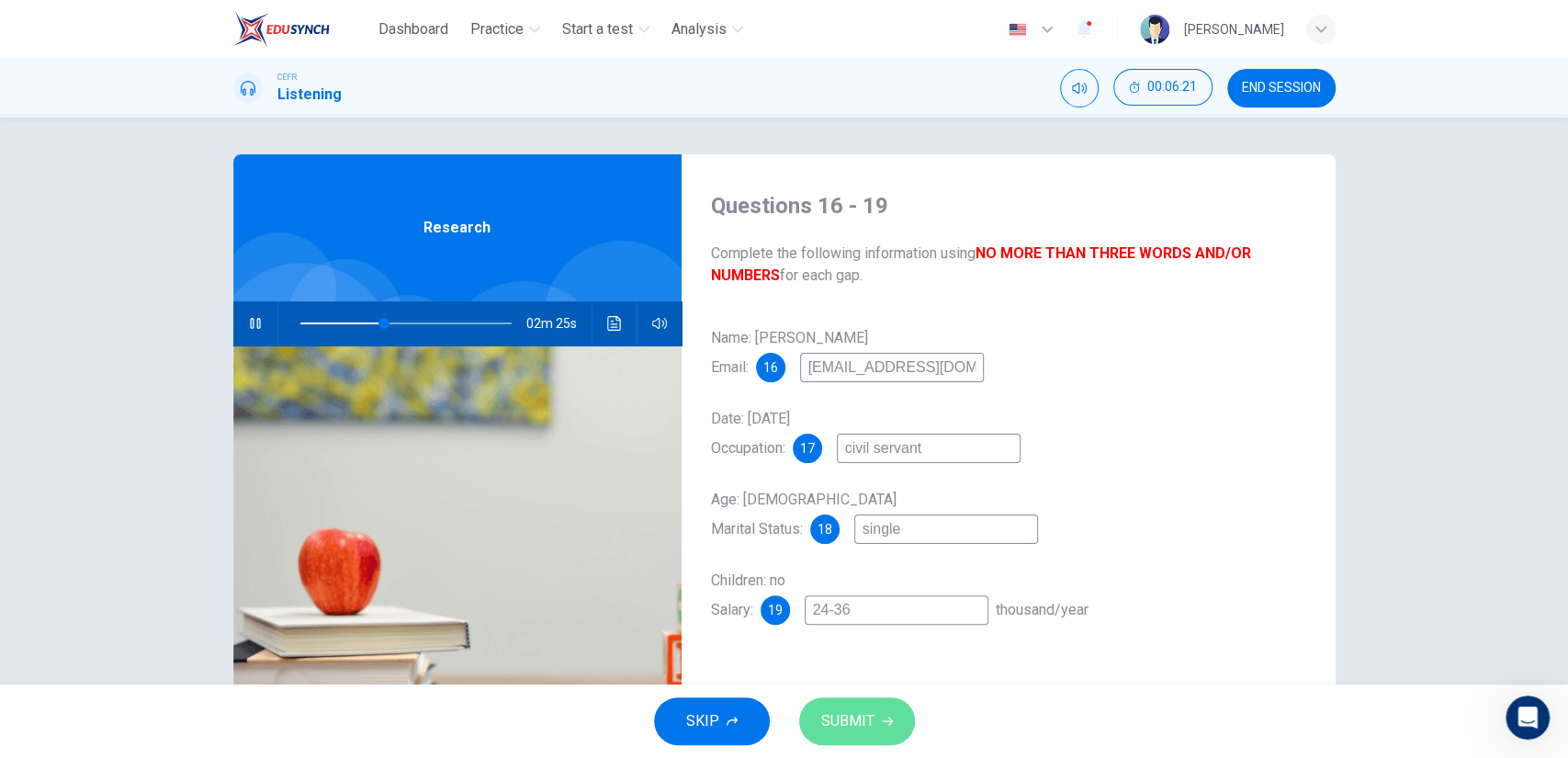
click at [887, 708] on button "SUBMIT" at bounding box center [857, 721] width 116 height 47
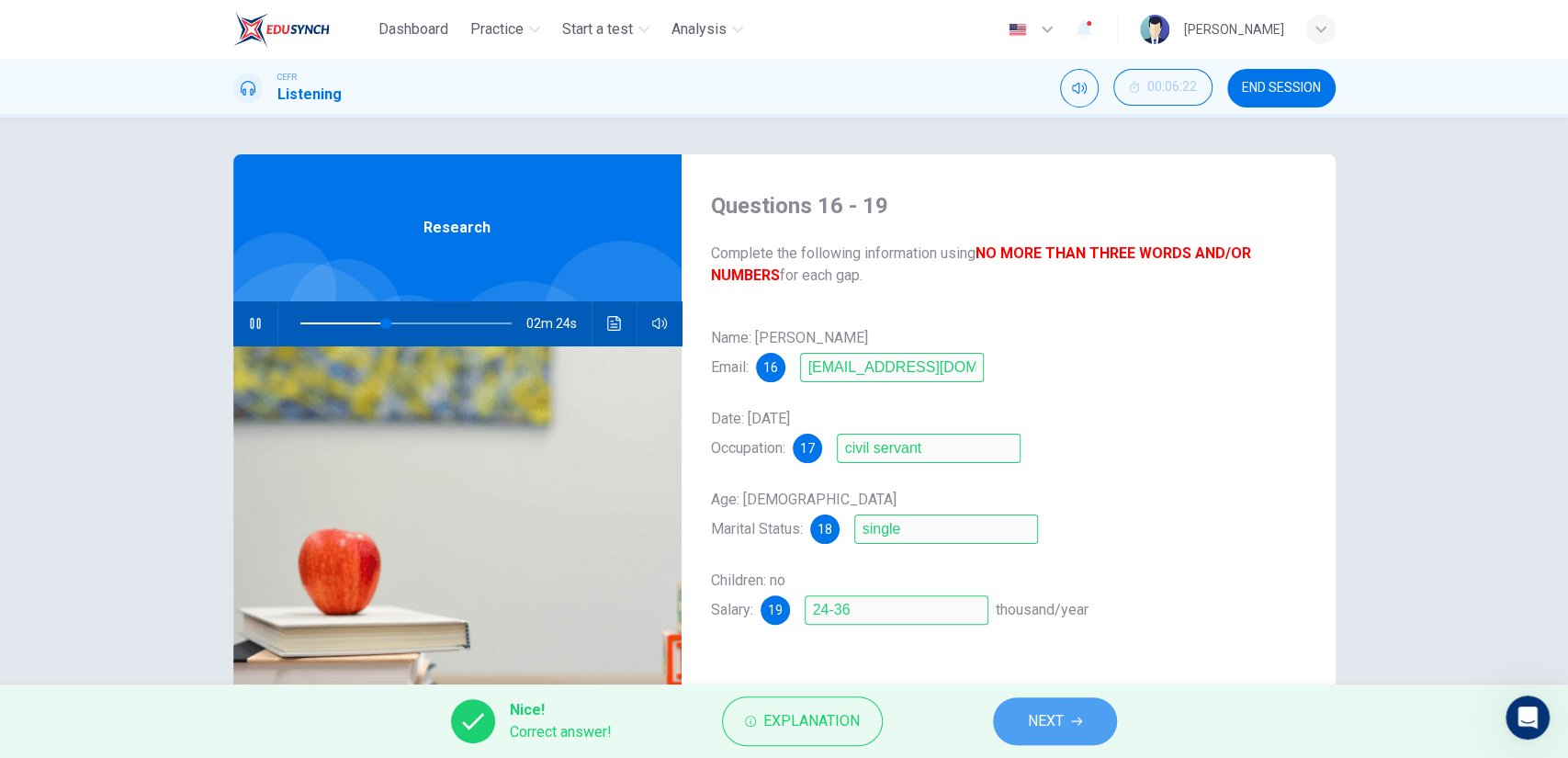
click at [1023, 709] on button "NEXT" at bounding box center [1055, 721] width 124 height 47
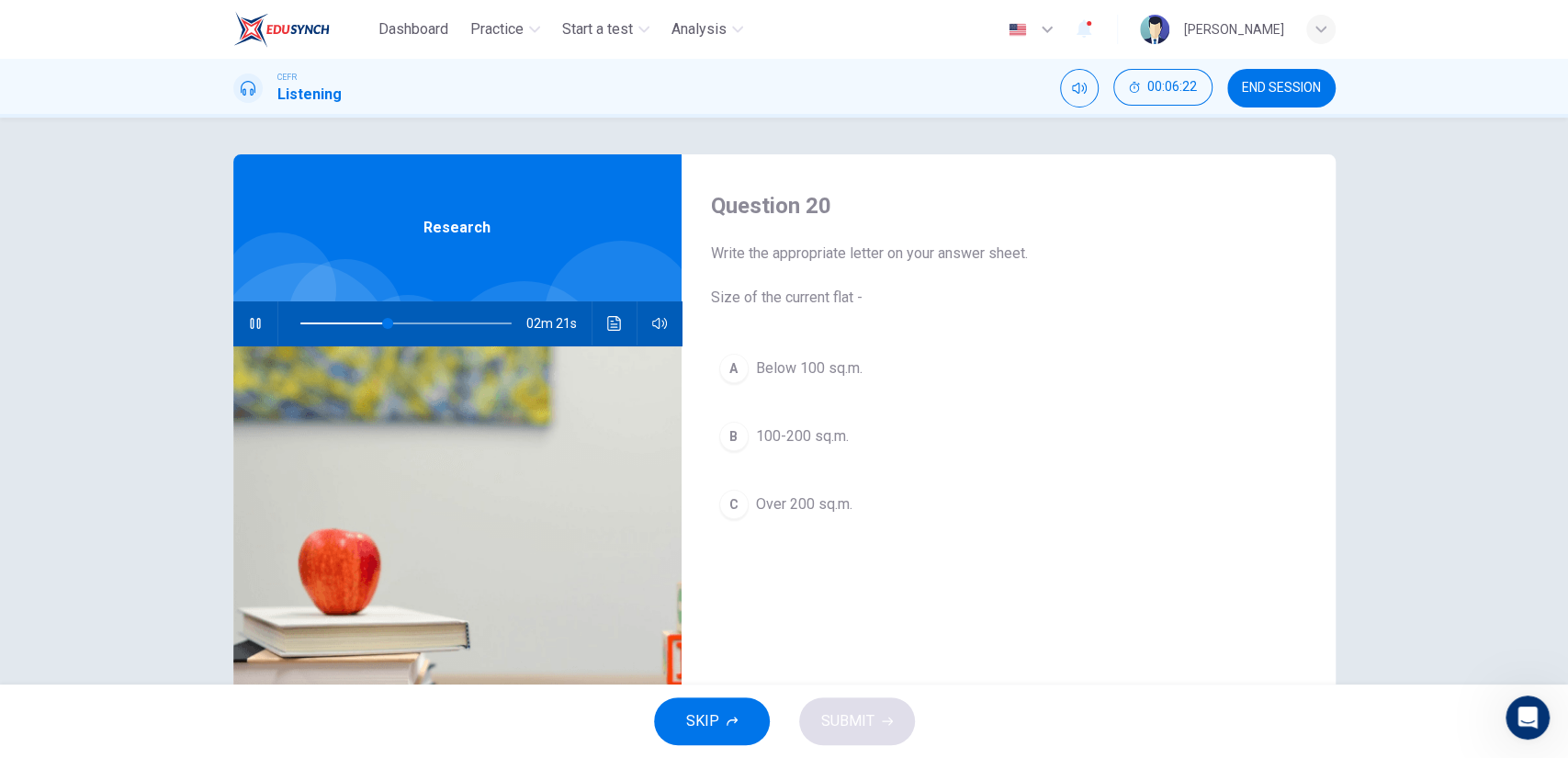
click at [839, 396] on div "A Below 100 sq.m. B 100-200 sq.m. C Over 200 sq.m." at bounding box center [1008, 455] width 596 height 218
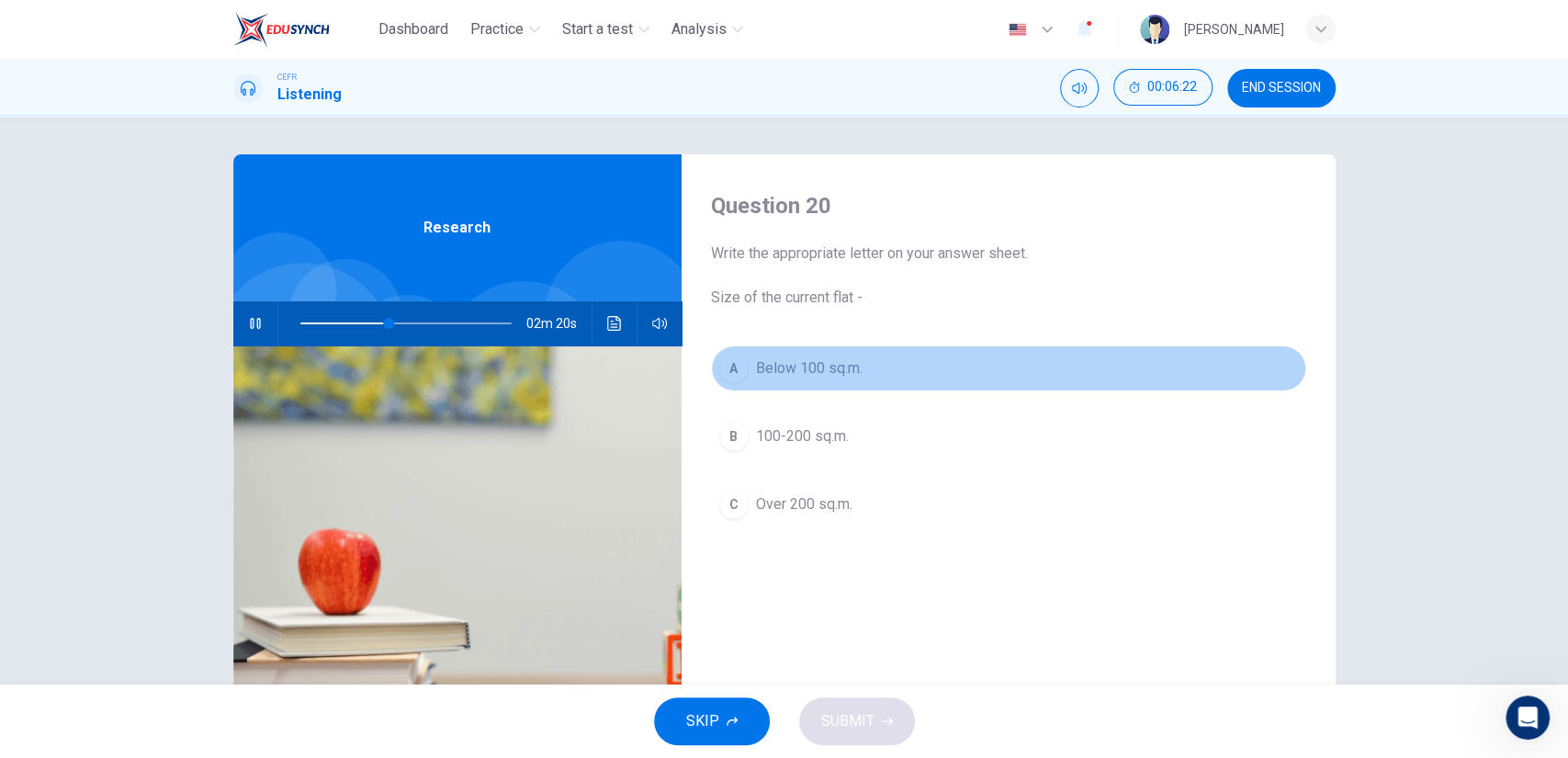
click at [823, 383] on button "A Below 100 sq.m." at bounding box center [1008, 369] width 596 height 46
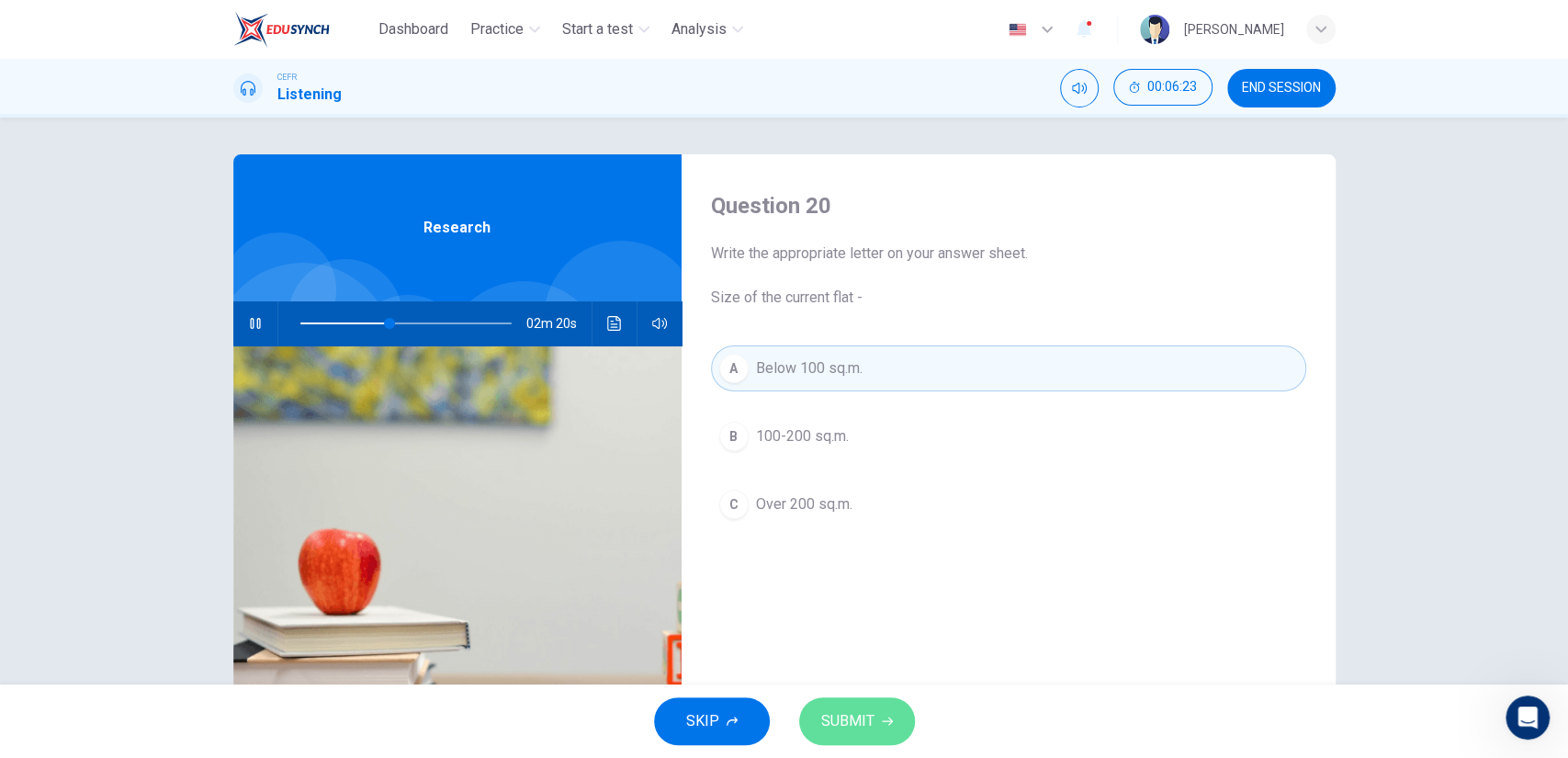
click at [866, 712] on span "SUBMIT" at bounding box center [848, 720] width 53 height 26
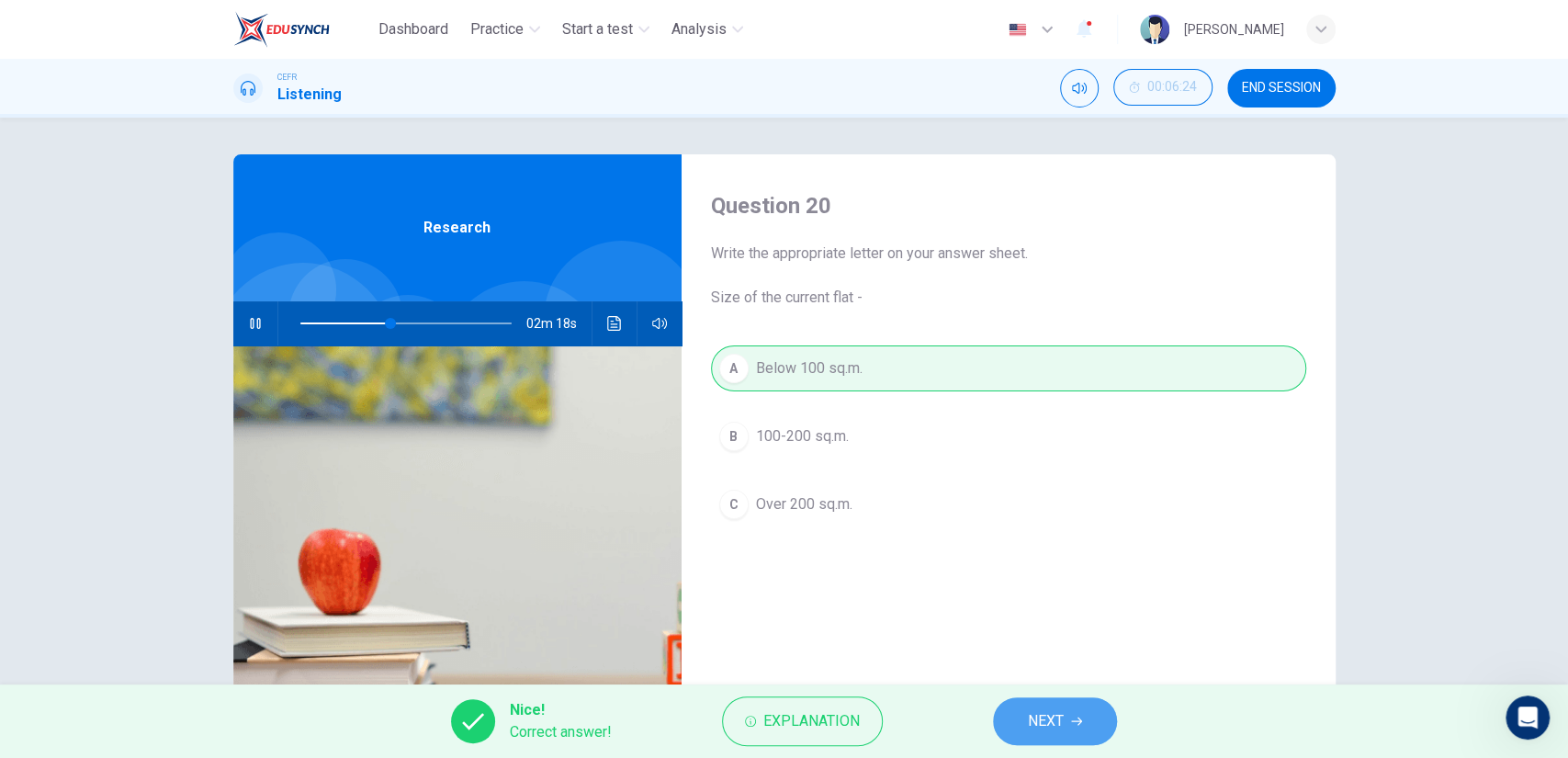
click at [1024, 711] on button "NEXT" at bounding box center [1055, 721] width 124 height 47
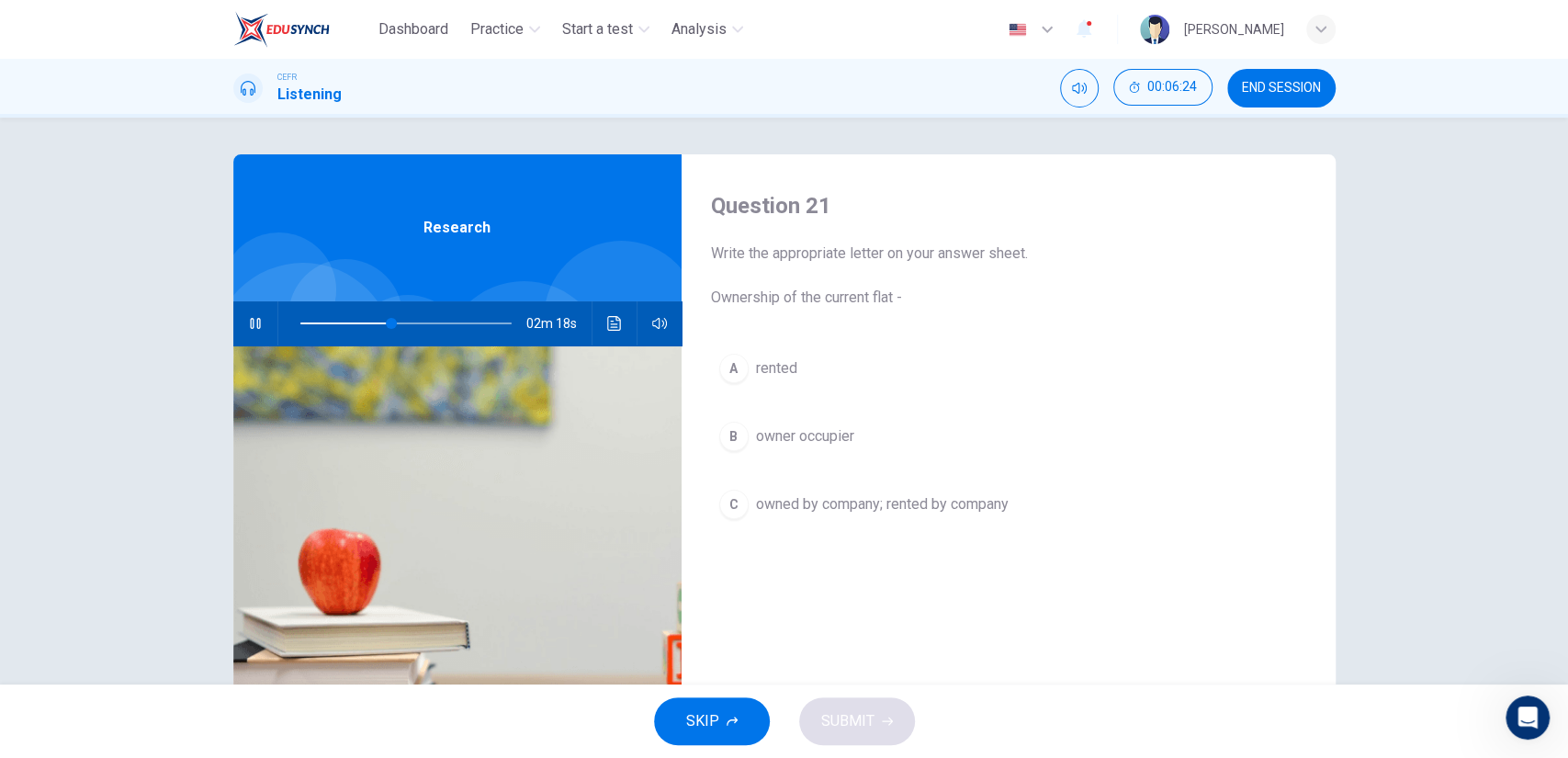
click at [852, 463] on div "A rented B owner occupier C owned by company; rented by company" at bounding box center [1008, 455] width 596 height 218
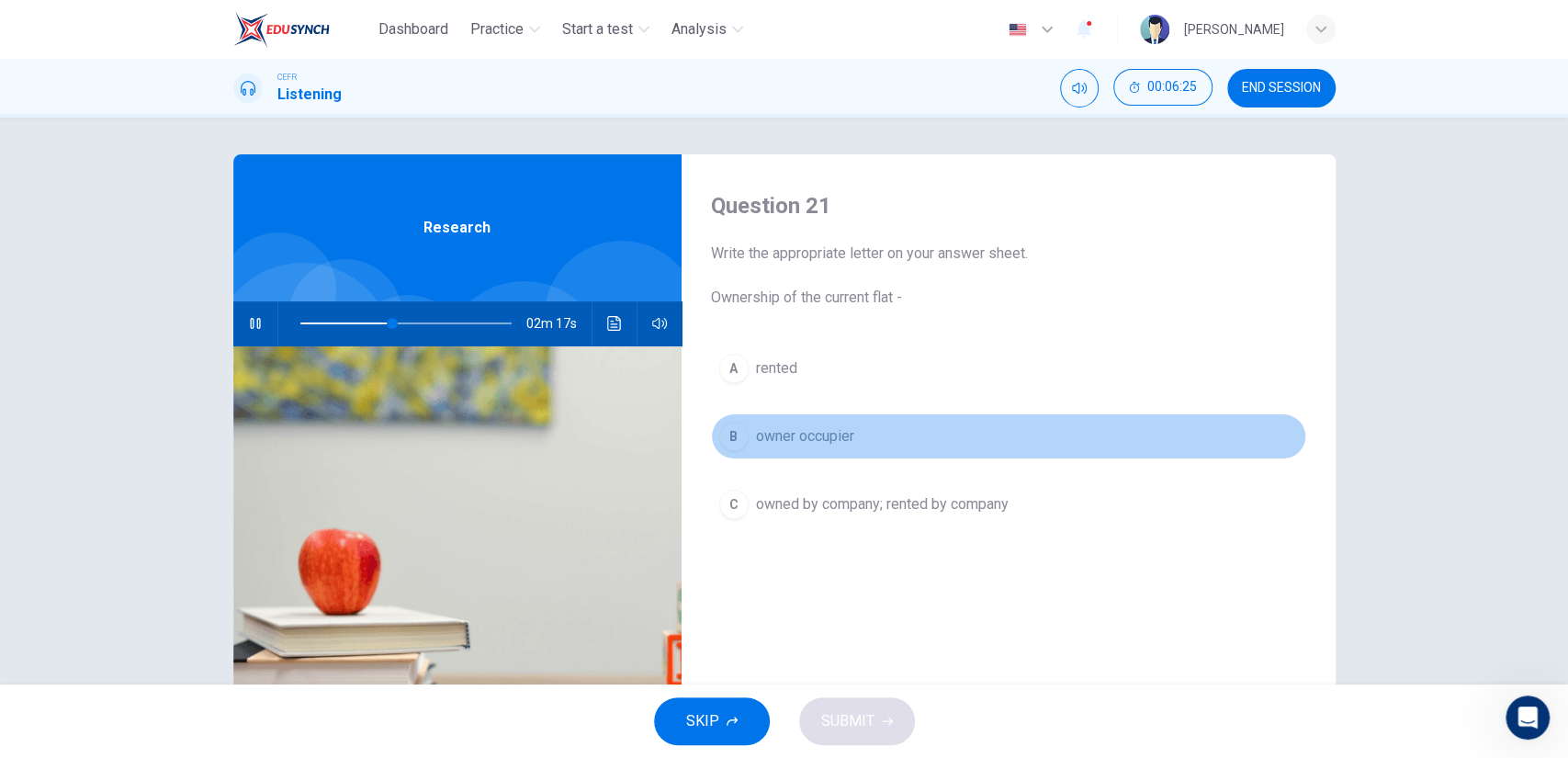
click at [830, 447] on button "B owner occupier" at bounding box center [1008, 436] width 596 height 46
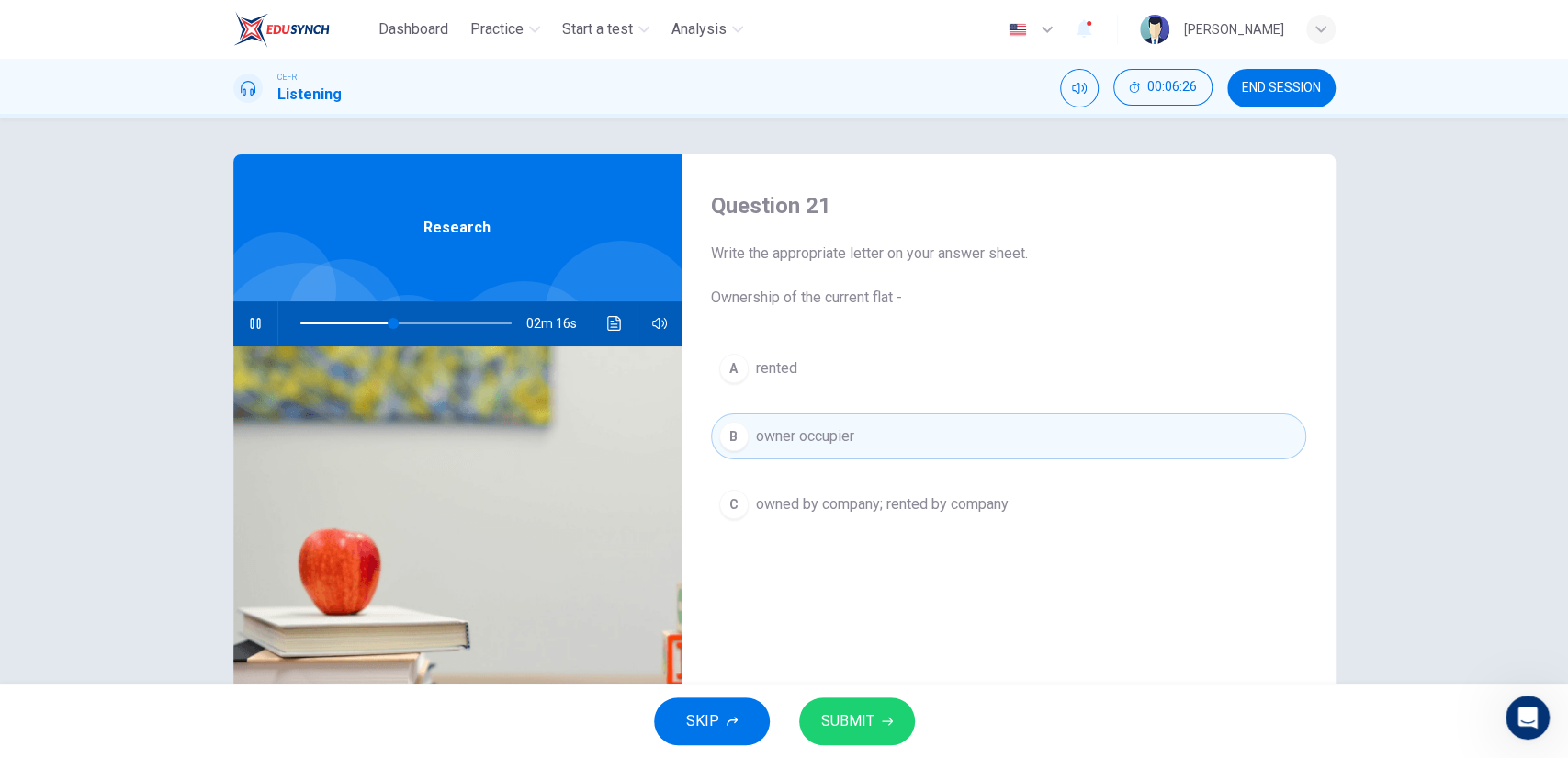
click at [856, 728] on span "SUBMIT" at bounding box center [848, 720] width 53 height 26
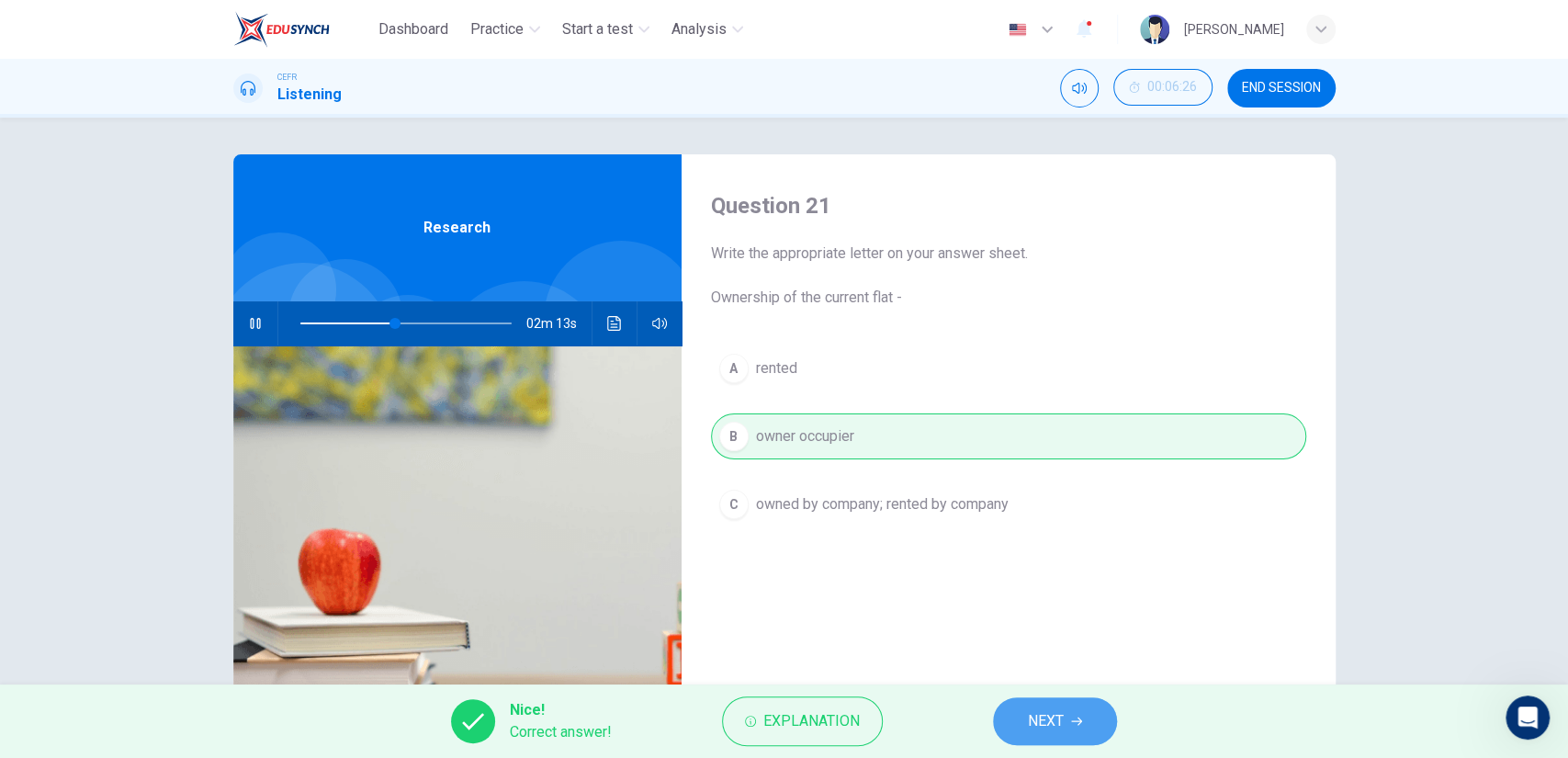
click at [1057, 726] on span "NEXT" at bounding box center [1046, 720] width 36 height 26
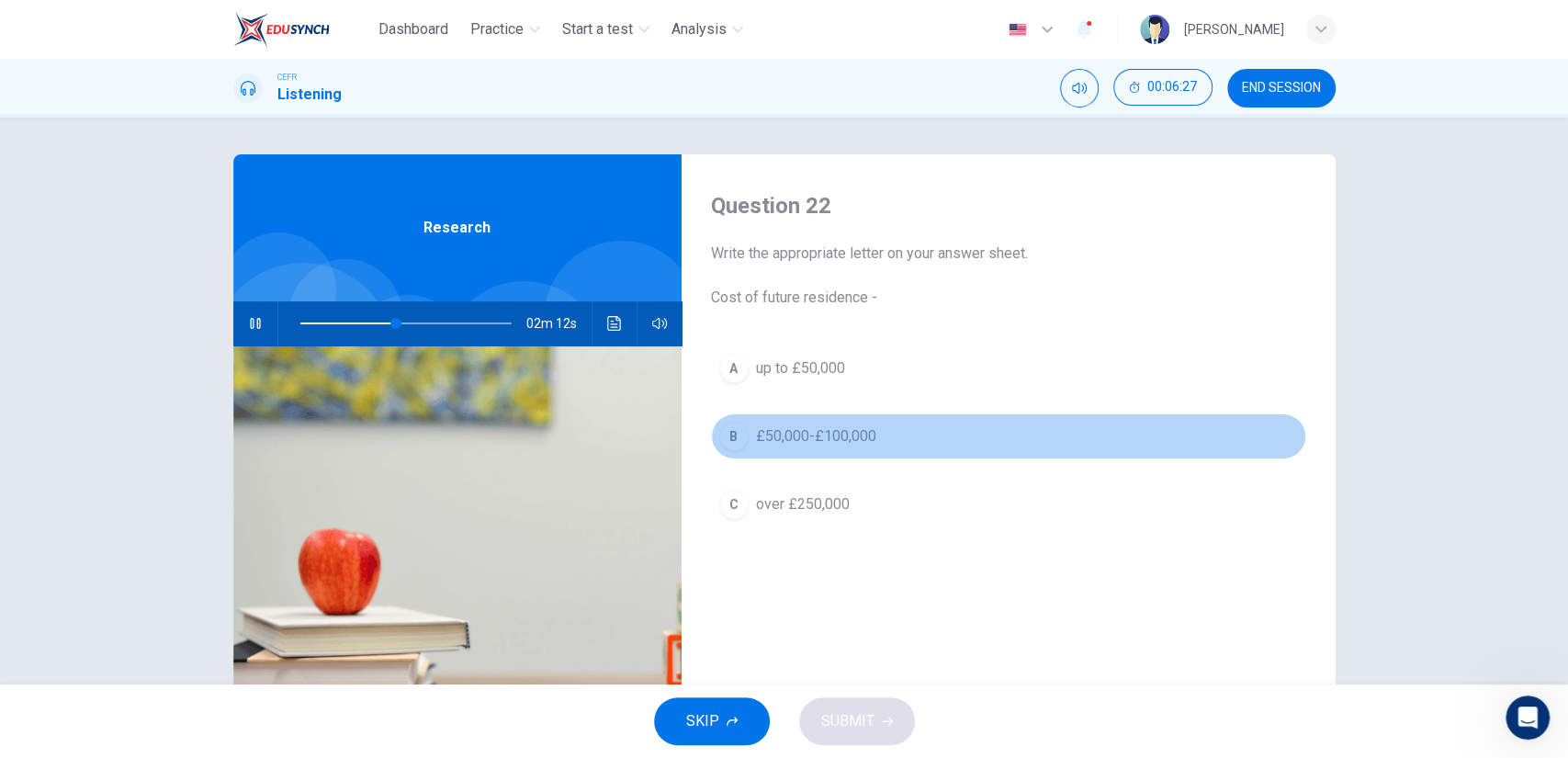
click at [846, 439] on span "£50,000-£100,000" at bounding box center [816, 436] width 121 height 22
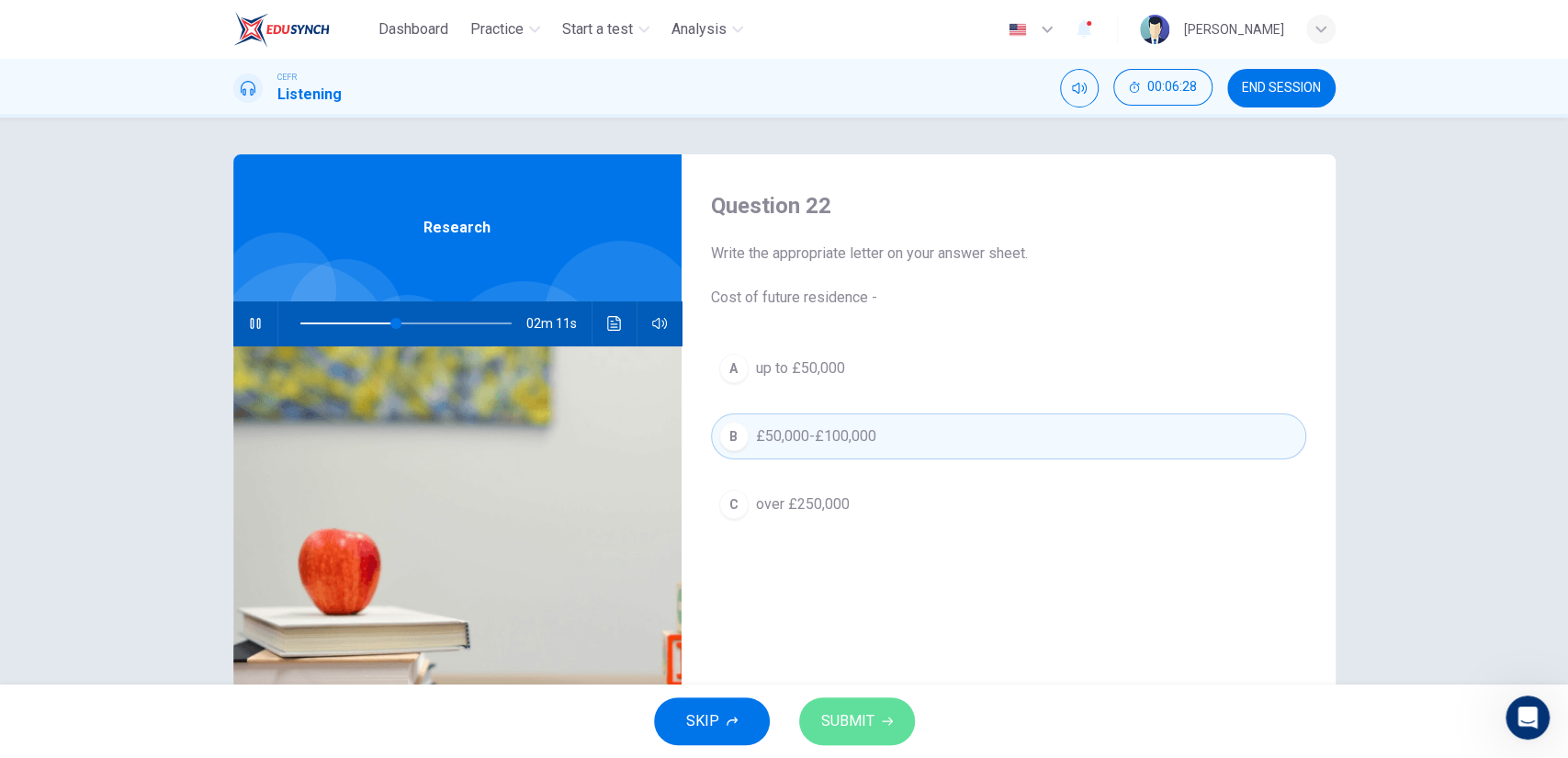
click at [847, 697] on button "SUBMIT" at bounding box center [857, 721] width 116 height 47
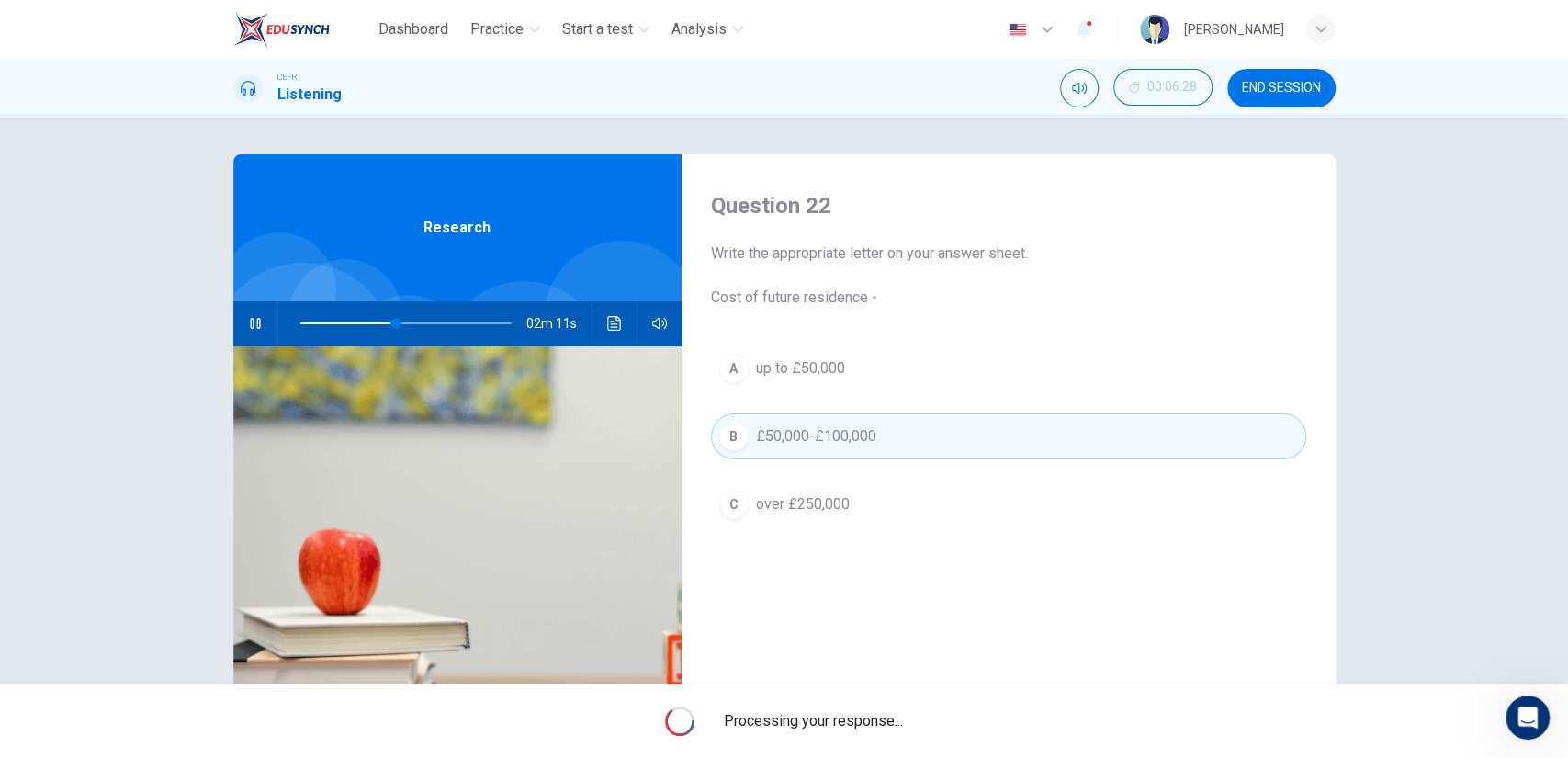
click at [847, 696] on div "Processing your response..." at bounding box center [784, 720] width 1568 height 73
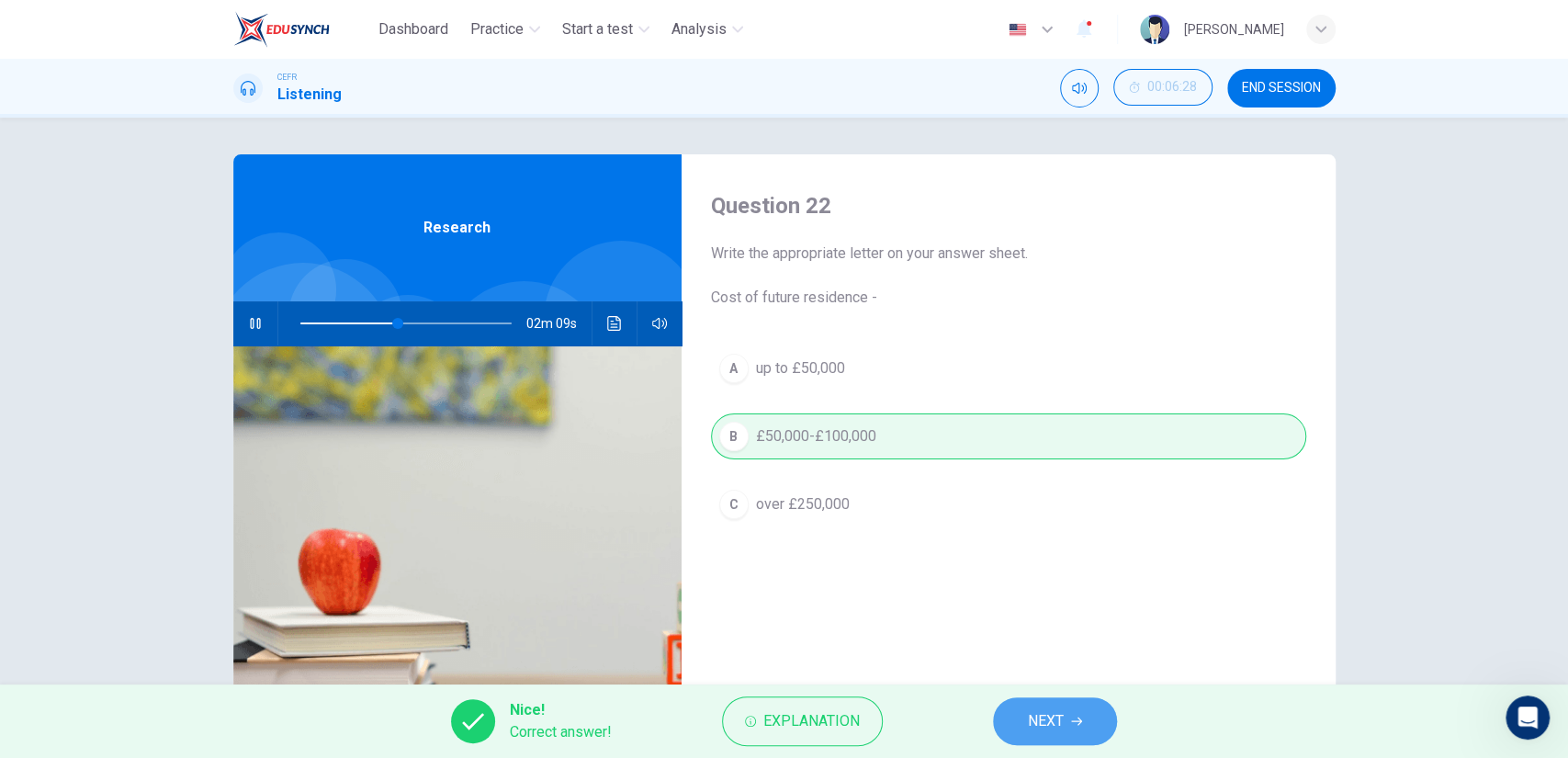
click at [1026, 719] on button "NEXT" at bounding box center [1055, 721] width 124 height 47
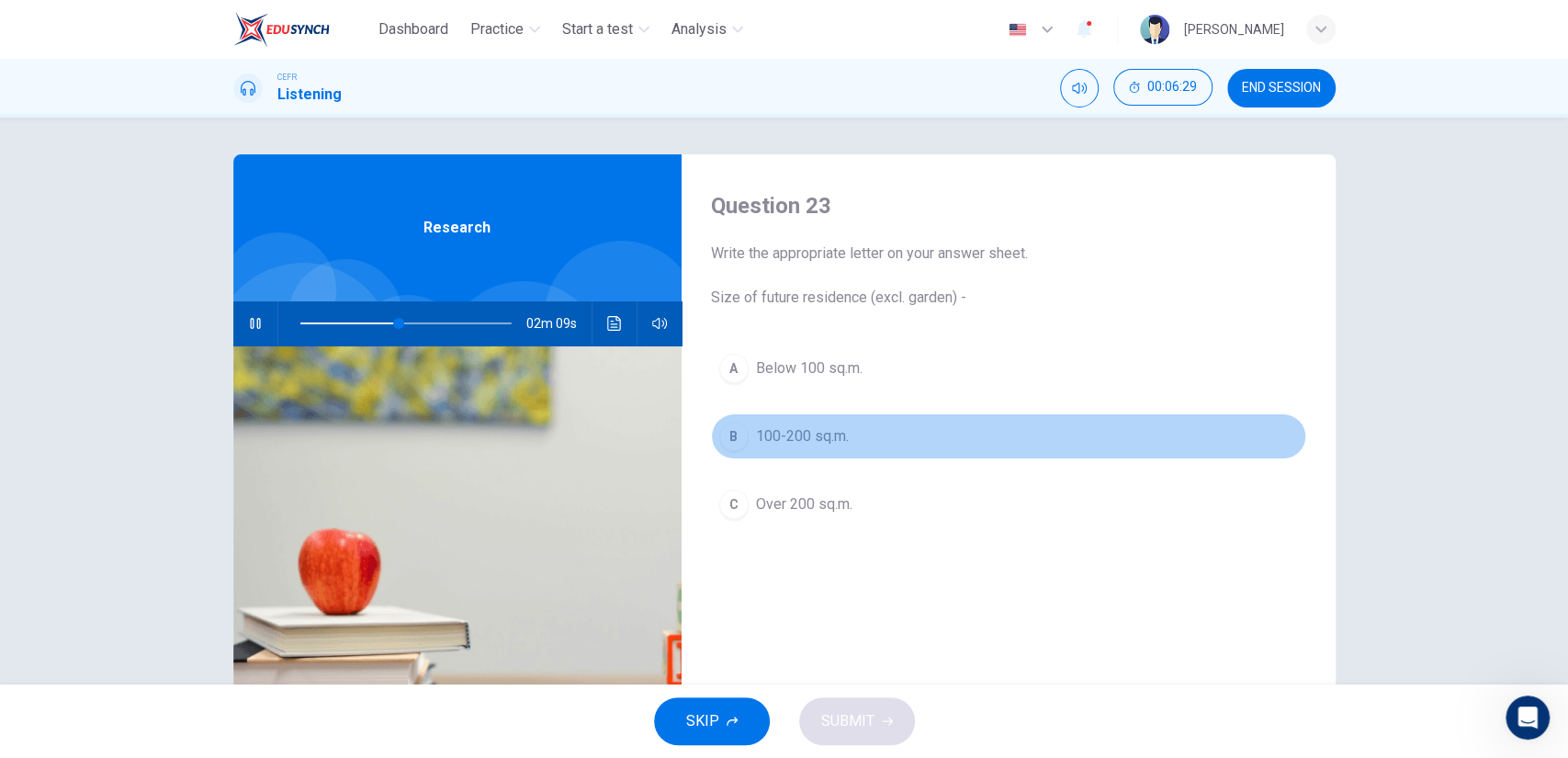
click at [866, 438] on button "B 100-200 sq.m." at bounding box center [1008, 436] width 596 height 46
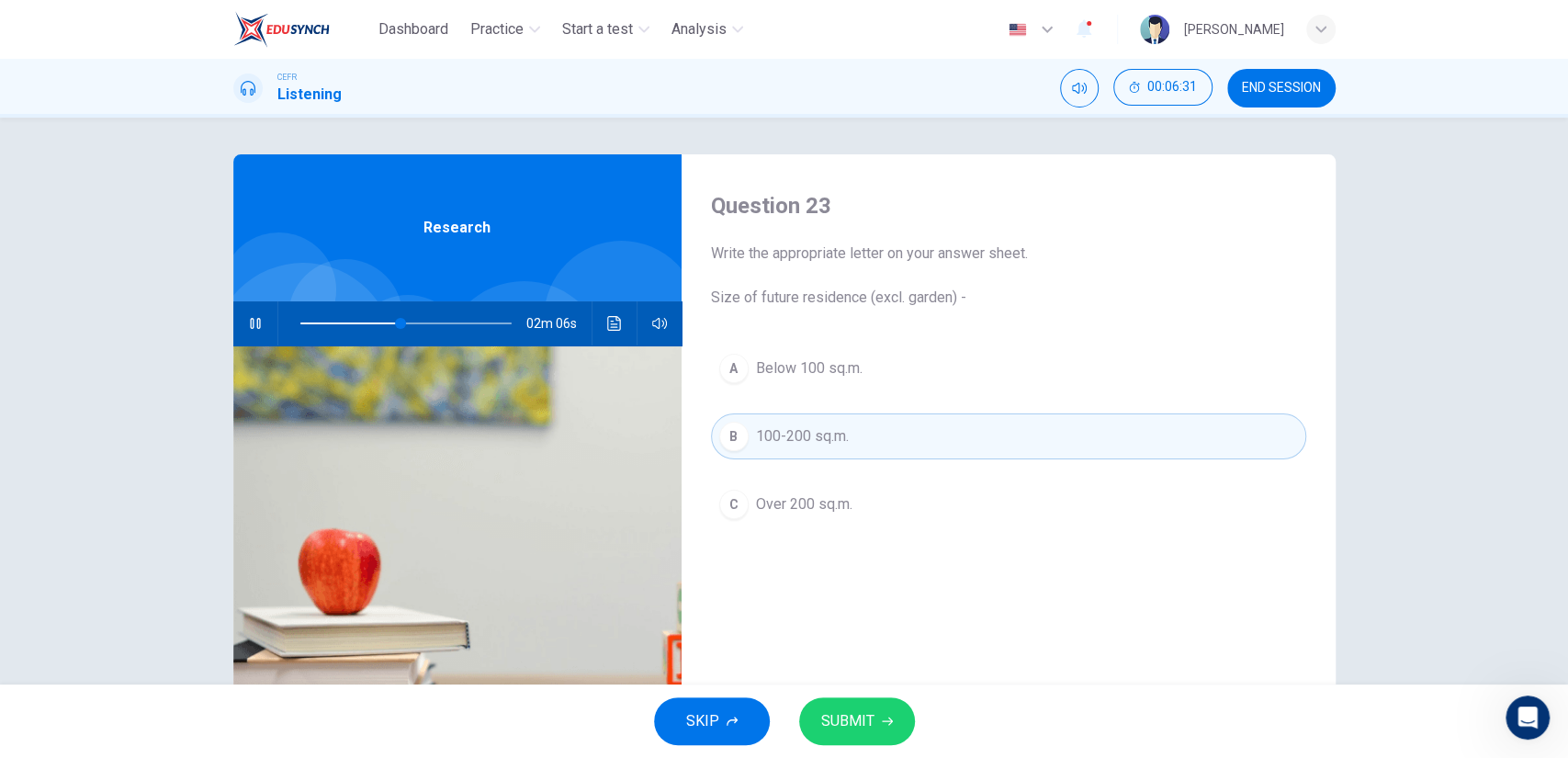
click at [832, 693] on div "SKIP SUBMIT" at bounding box center [784, 720] width 1568 height 73
click at [834, 725] on span "SUBMIT" at bounding box center [848, 720] width 53 height 26
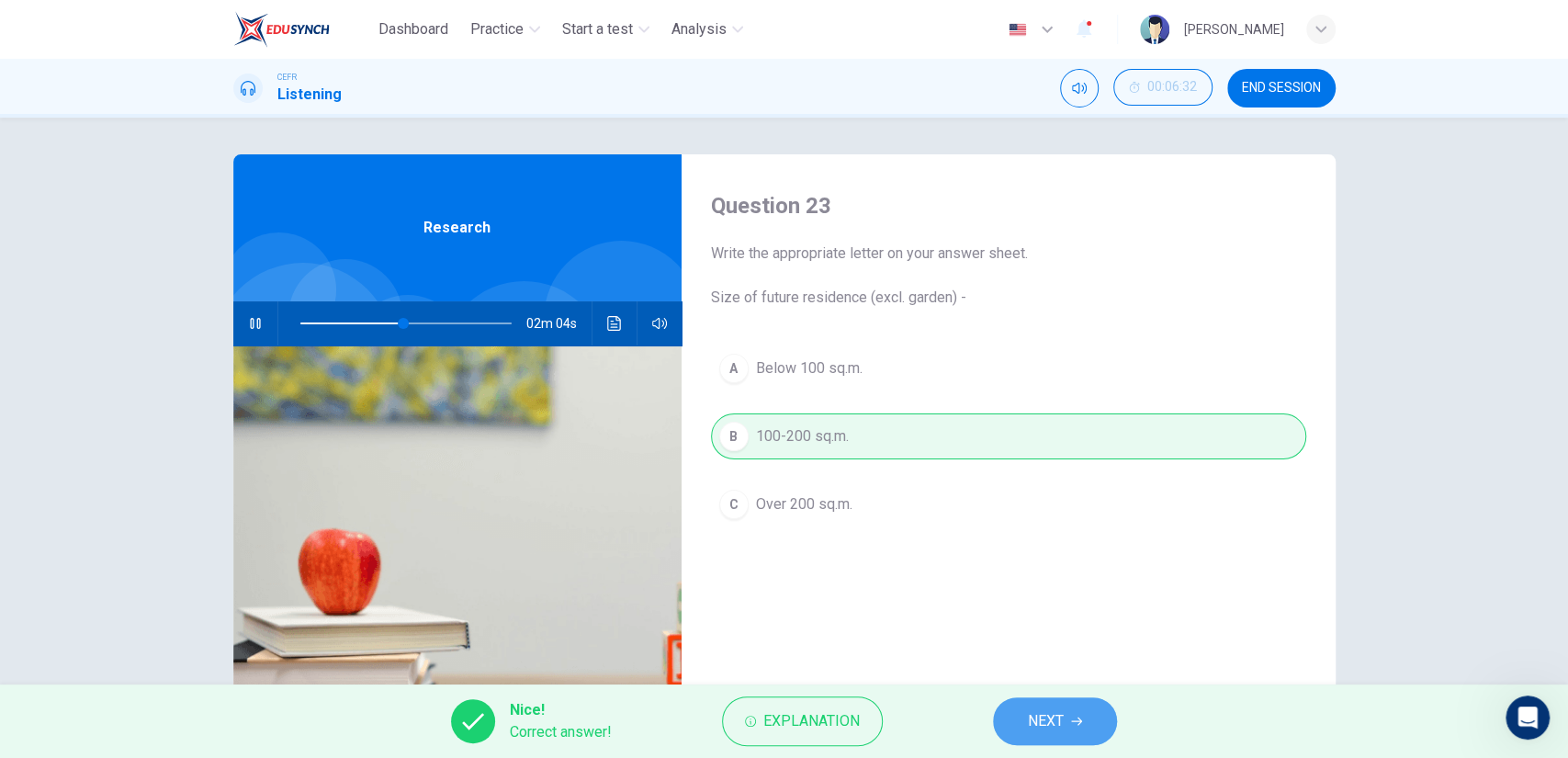
click at [1037, 717] on span "NEXT" at bounding box center [1046, 720] width 36 height 26
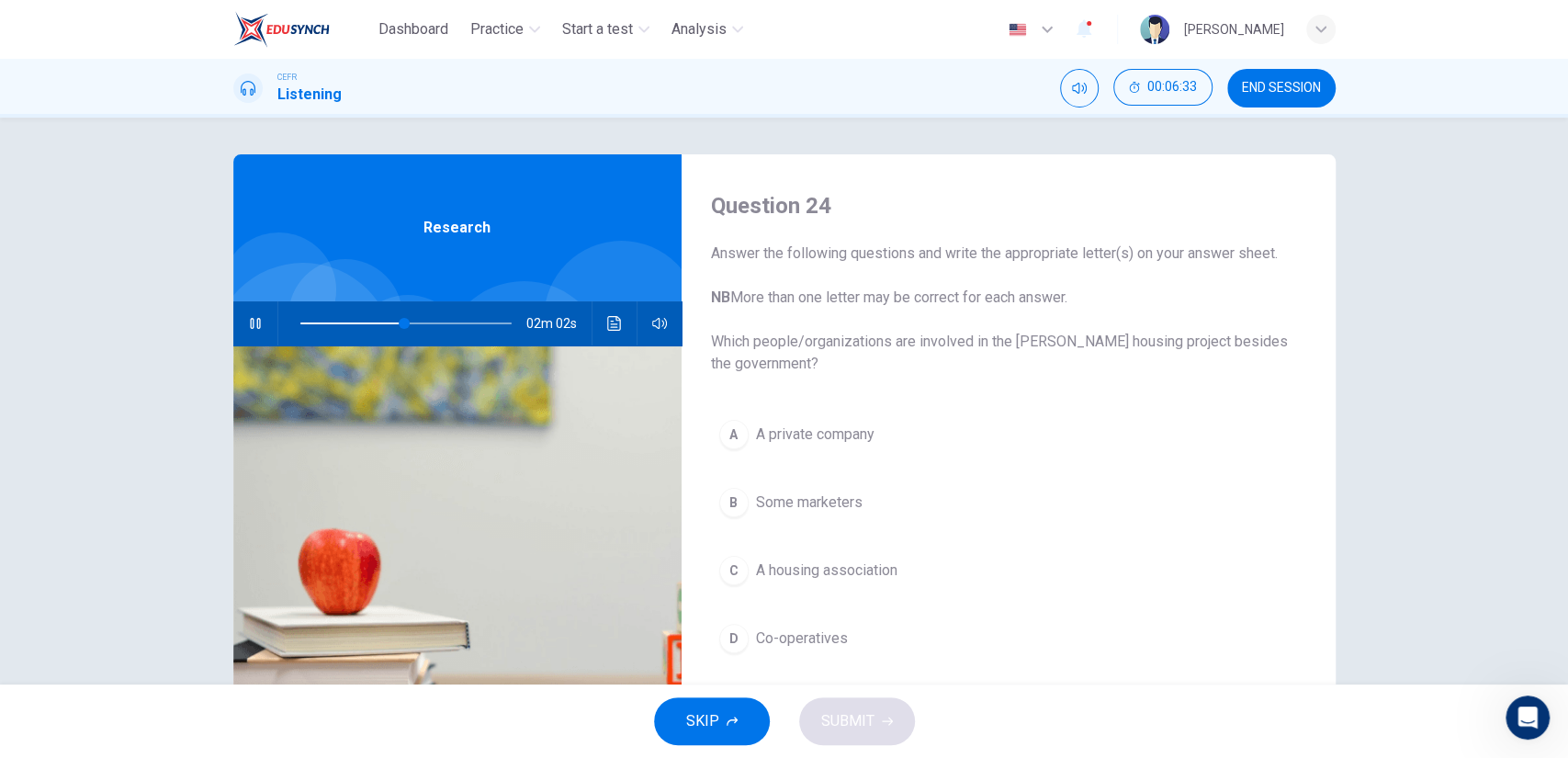
scroll to position [60, 0]
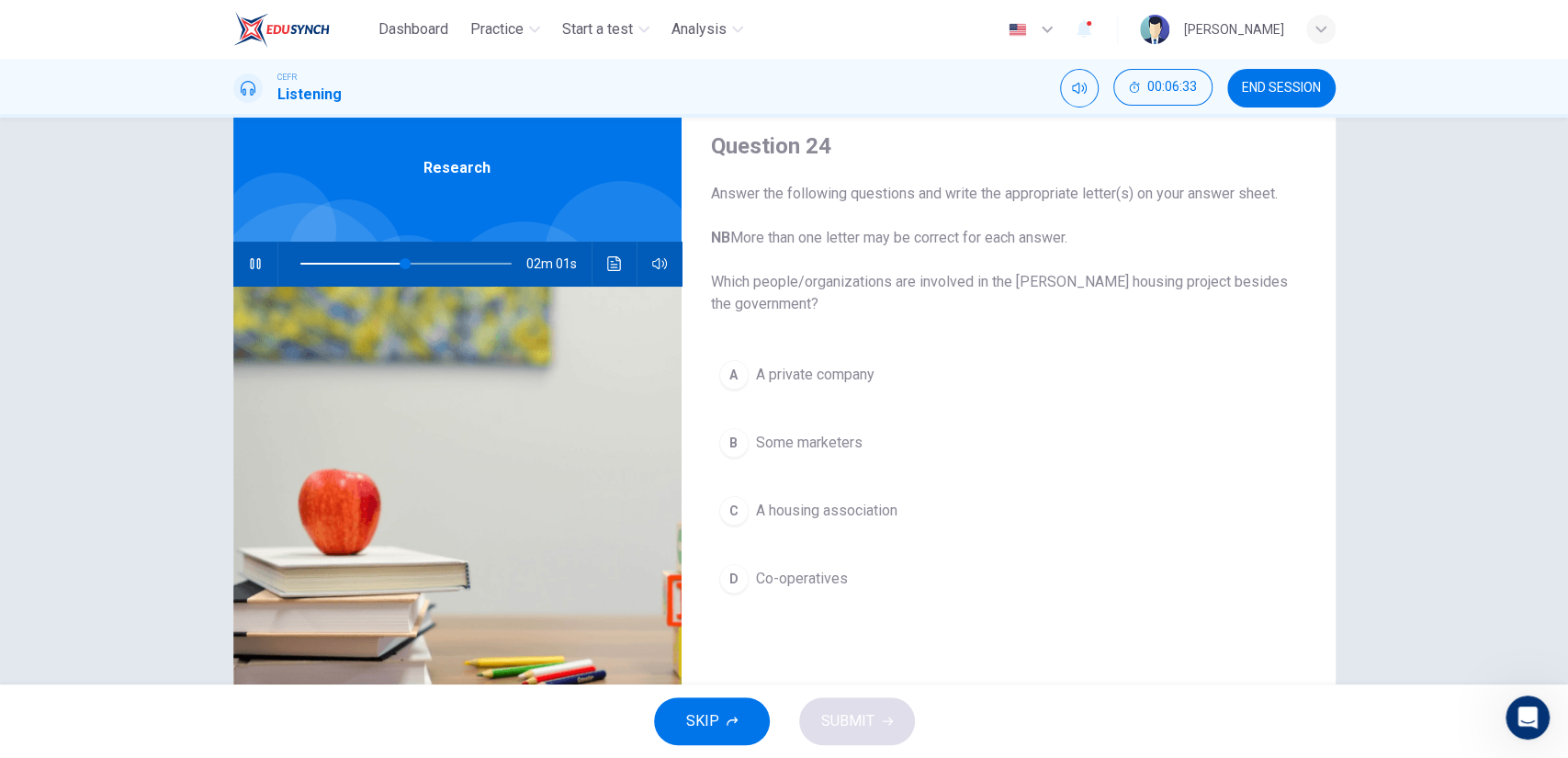
click at [827, 365] on span "A private company" at bounding box center [815, 374] width 119 height 22
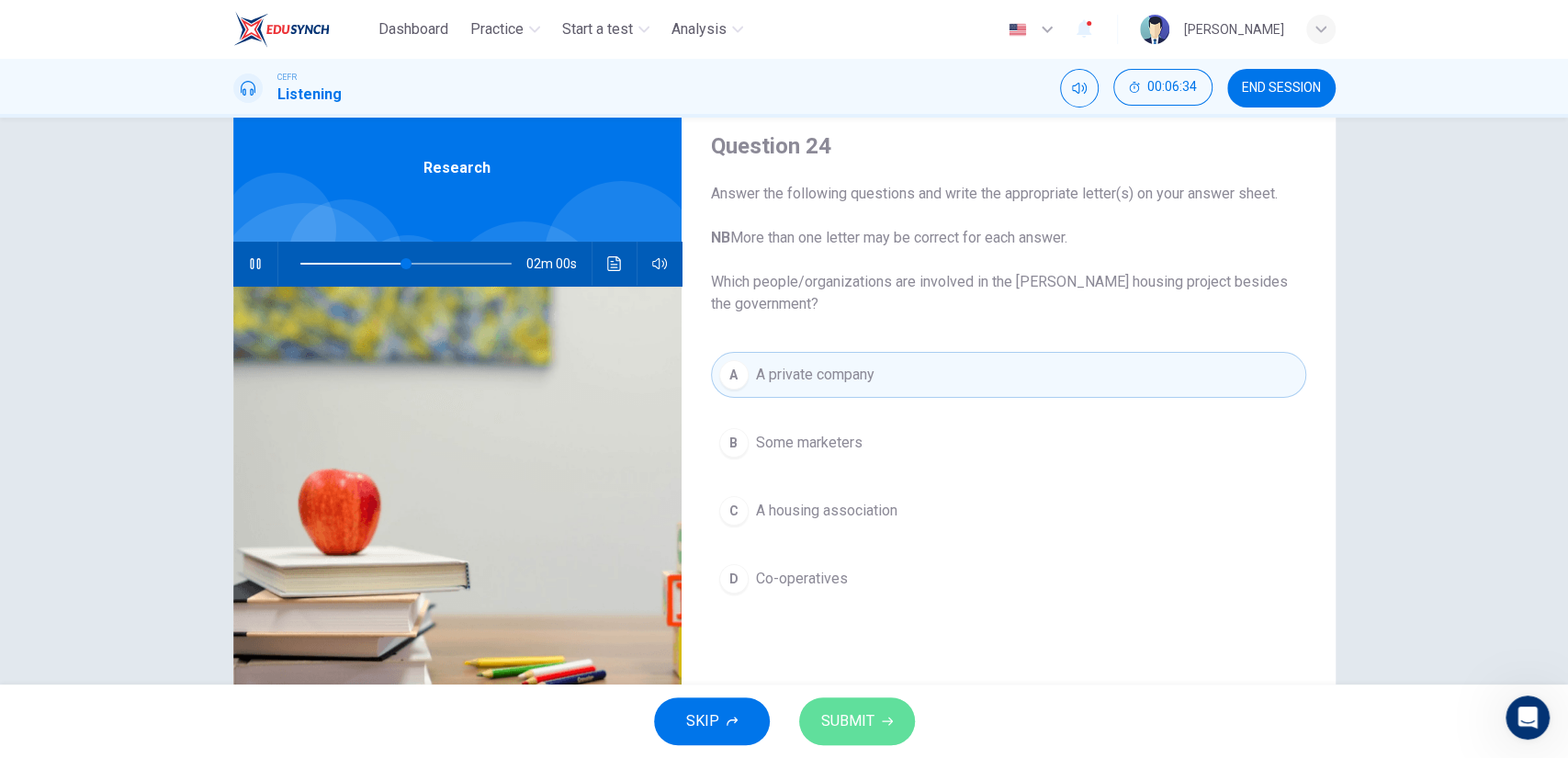
click at [834, 711] on span "SUBMIT" at bounding box center [848, 720] width 53 height 26
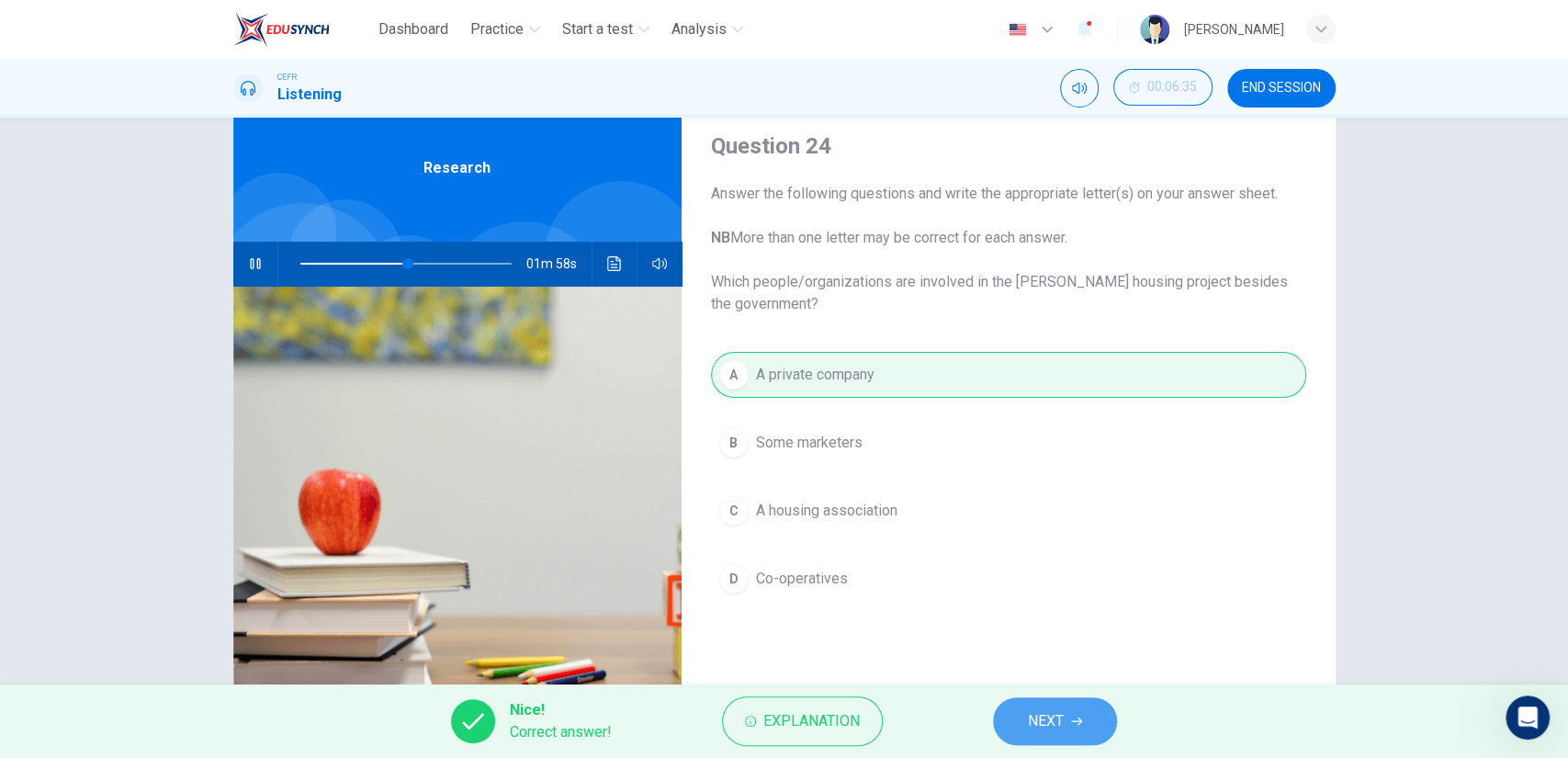
click at [1020, 712] on button "NEXT" at bounding box center [1055, 721] width 124 height 47
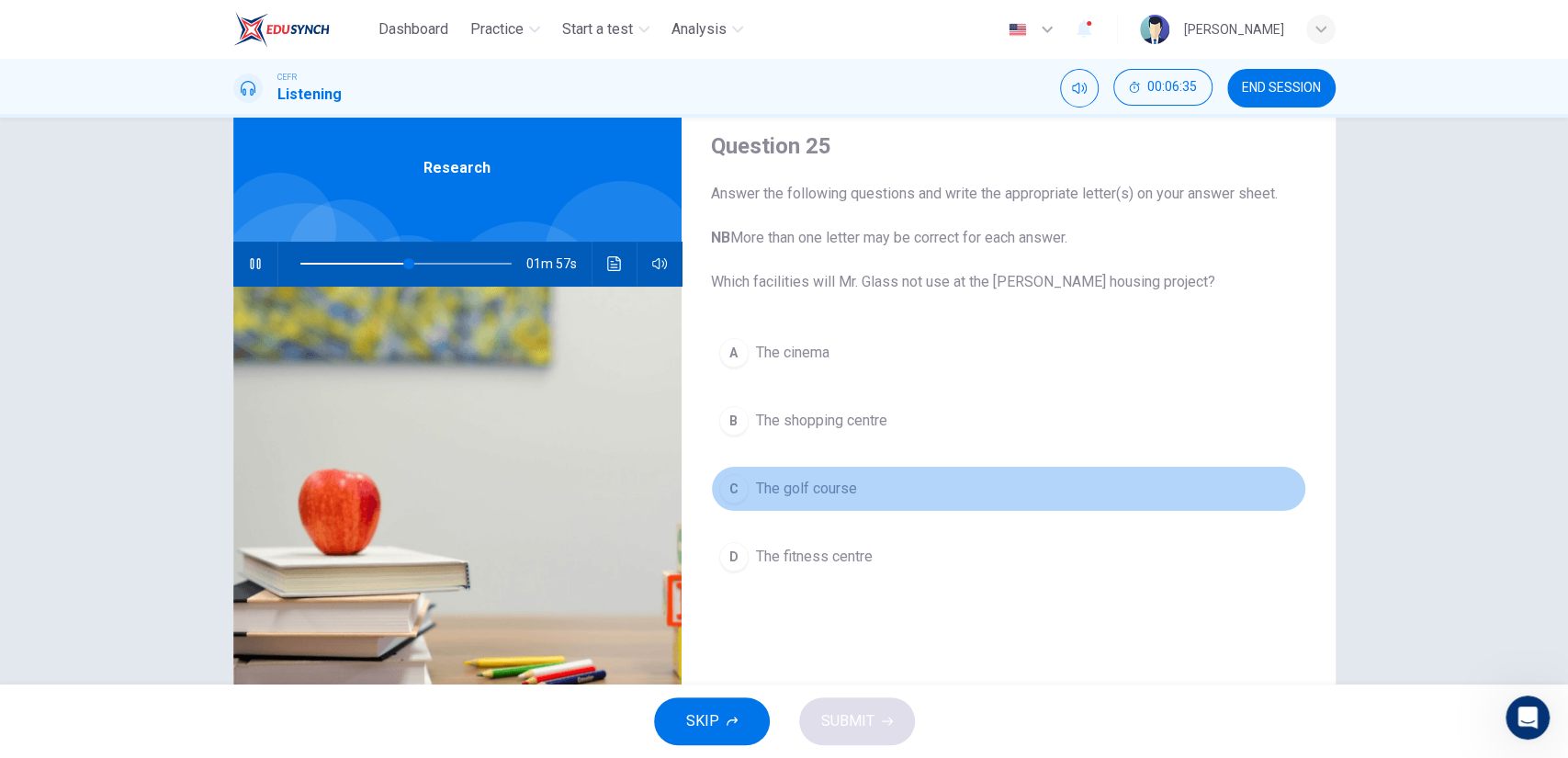
click at [861, 510] on button "C The golf course" at bounding box center [1008, 488] width 596 height 46
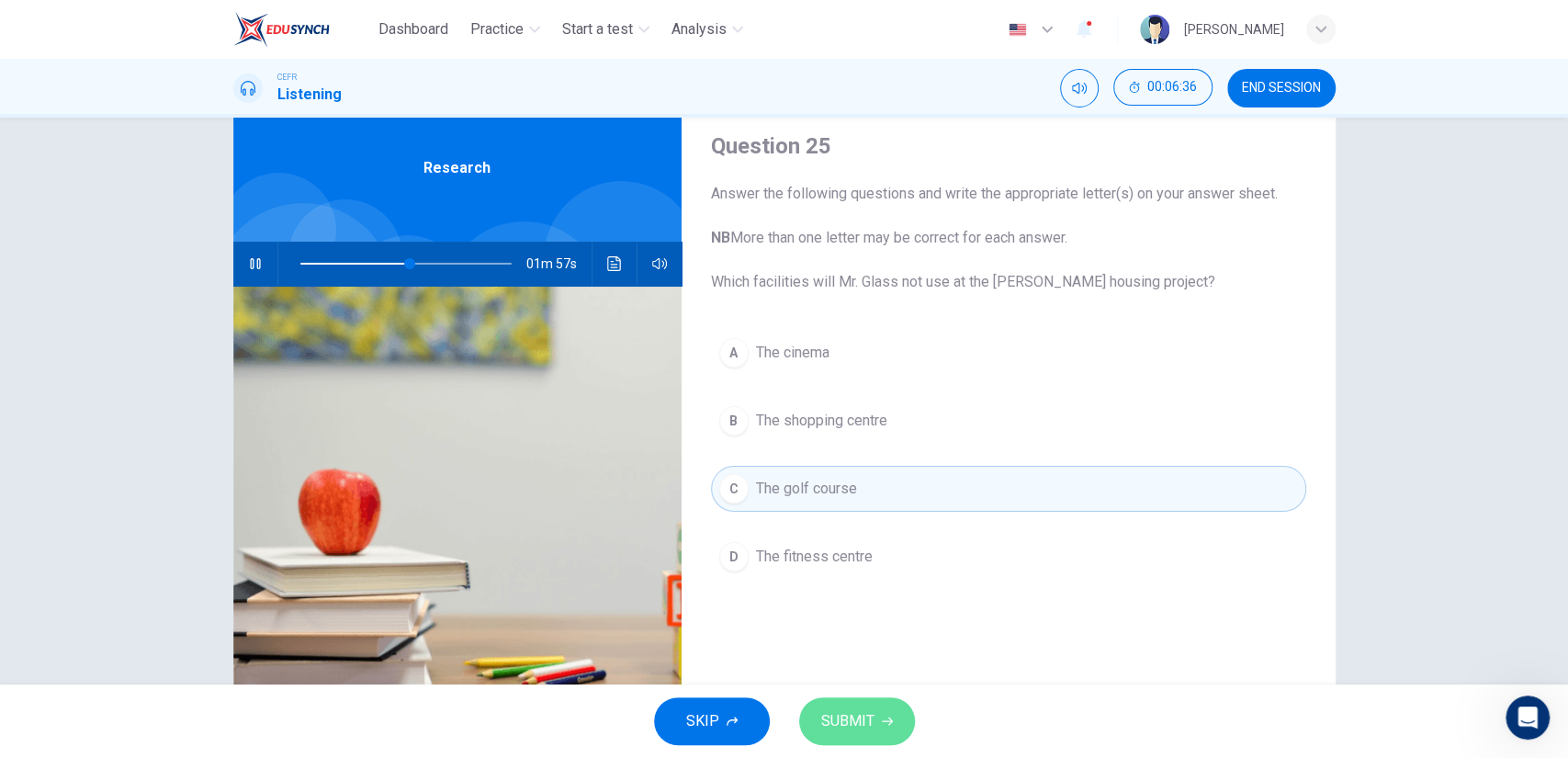
click at [858, 704] on button "SUBMIT" at bounding box center [857, 721] width 116 height 47
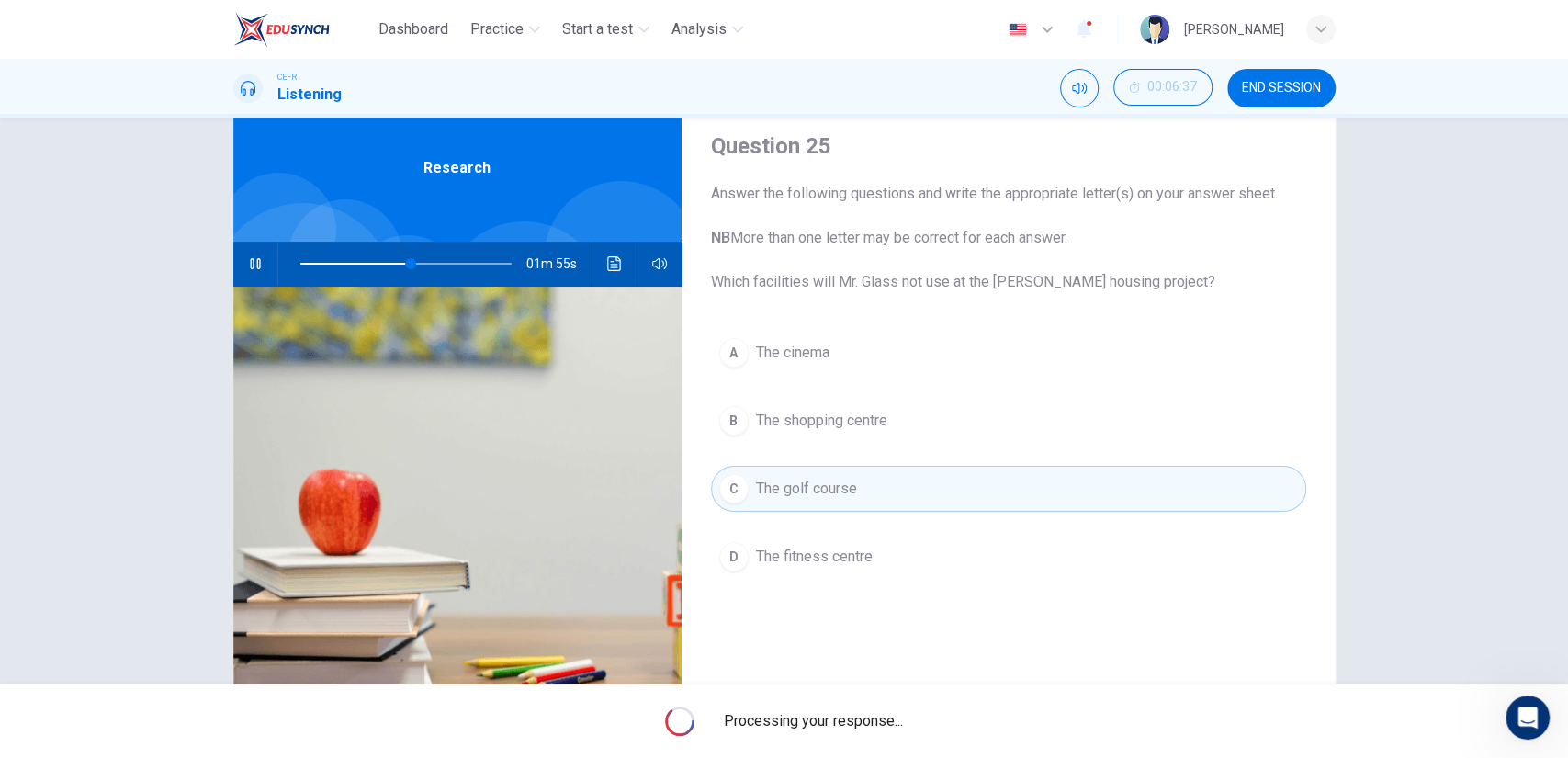
type input "52"
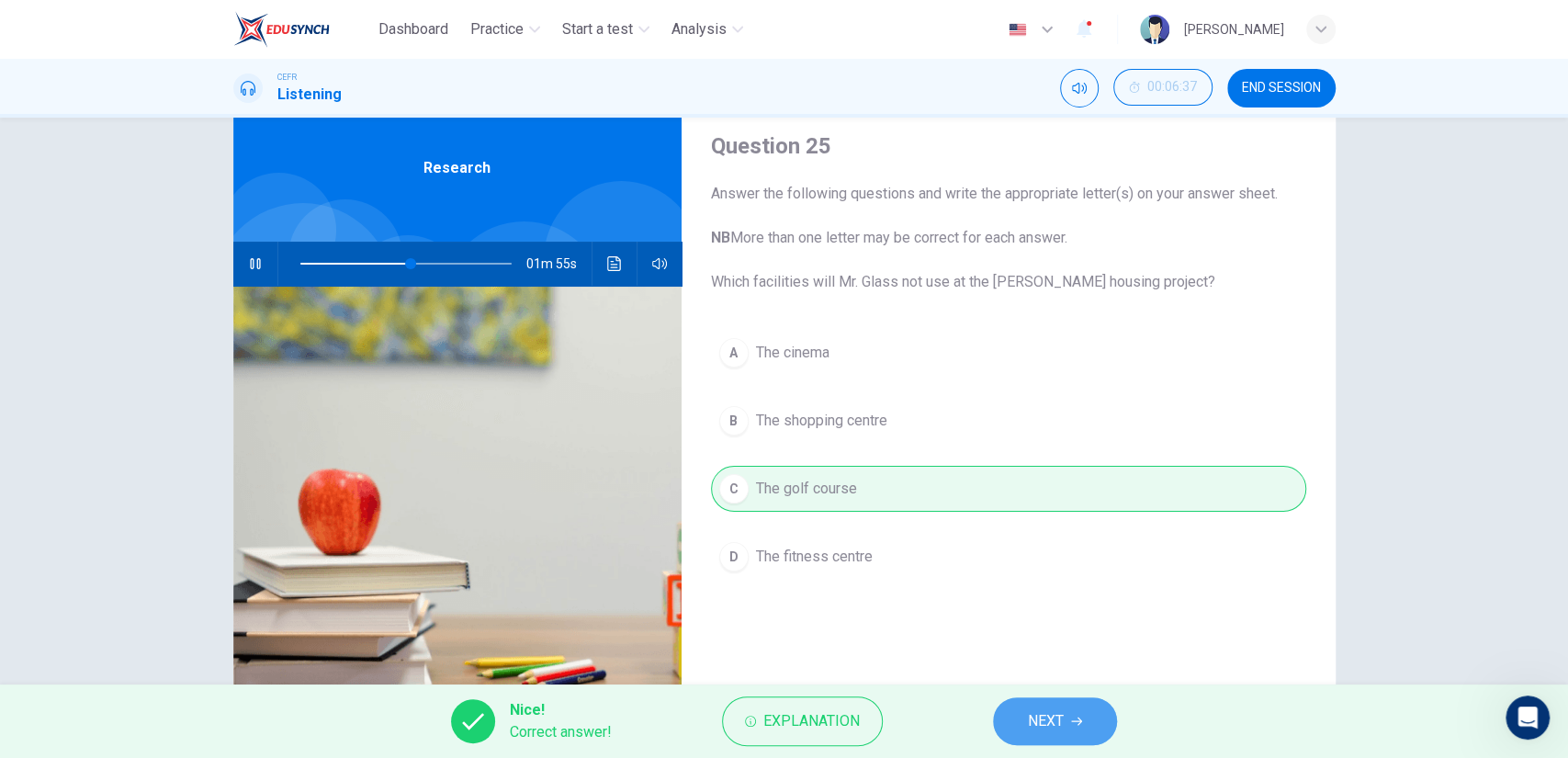
click at [1033, 713] on span "NEXT" at bounding box center [1046, 720] width 36 height 26
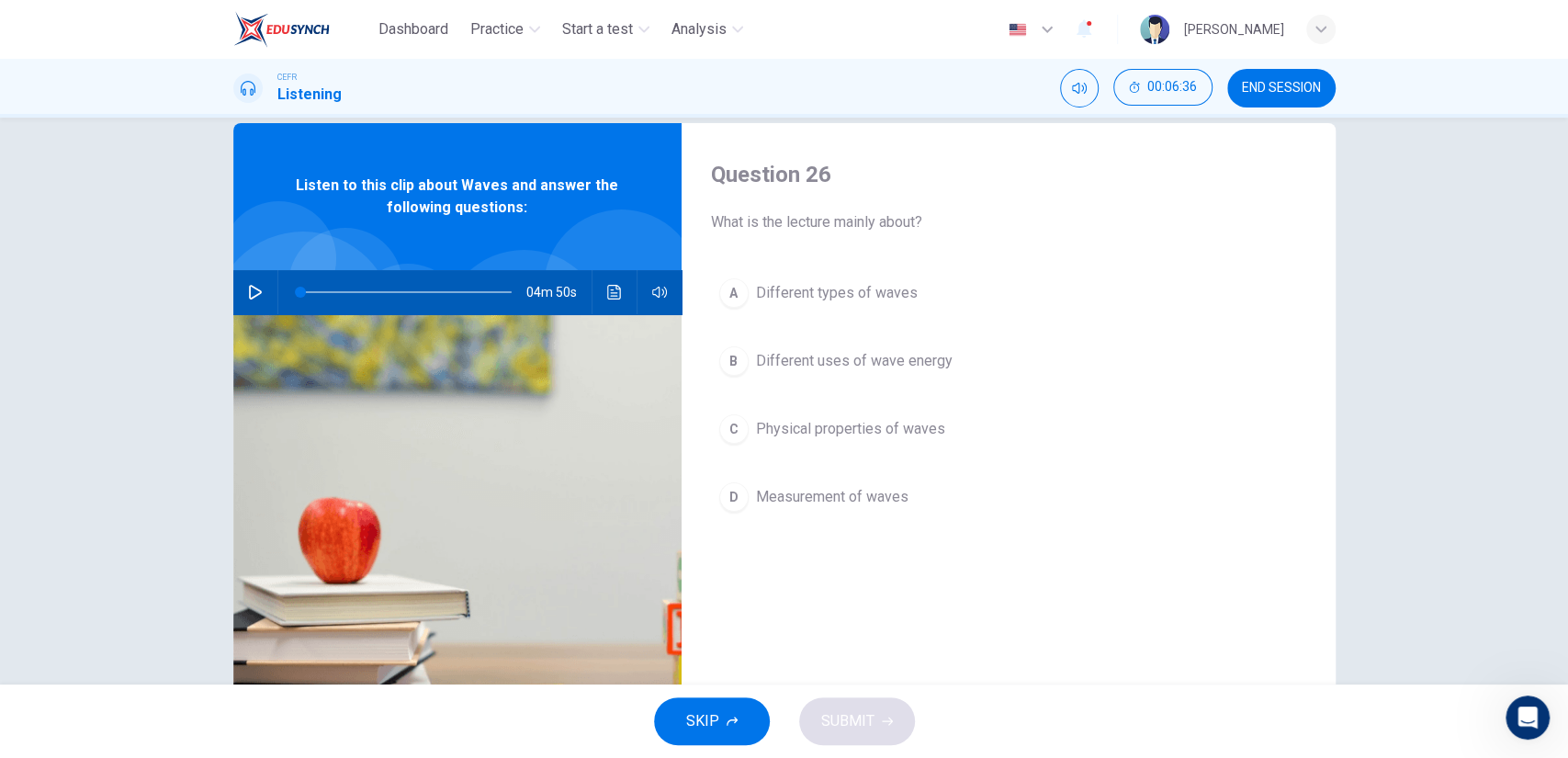
scroll to position [42, 0]
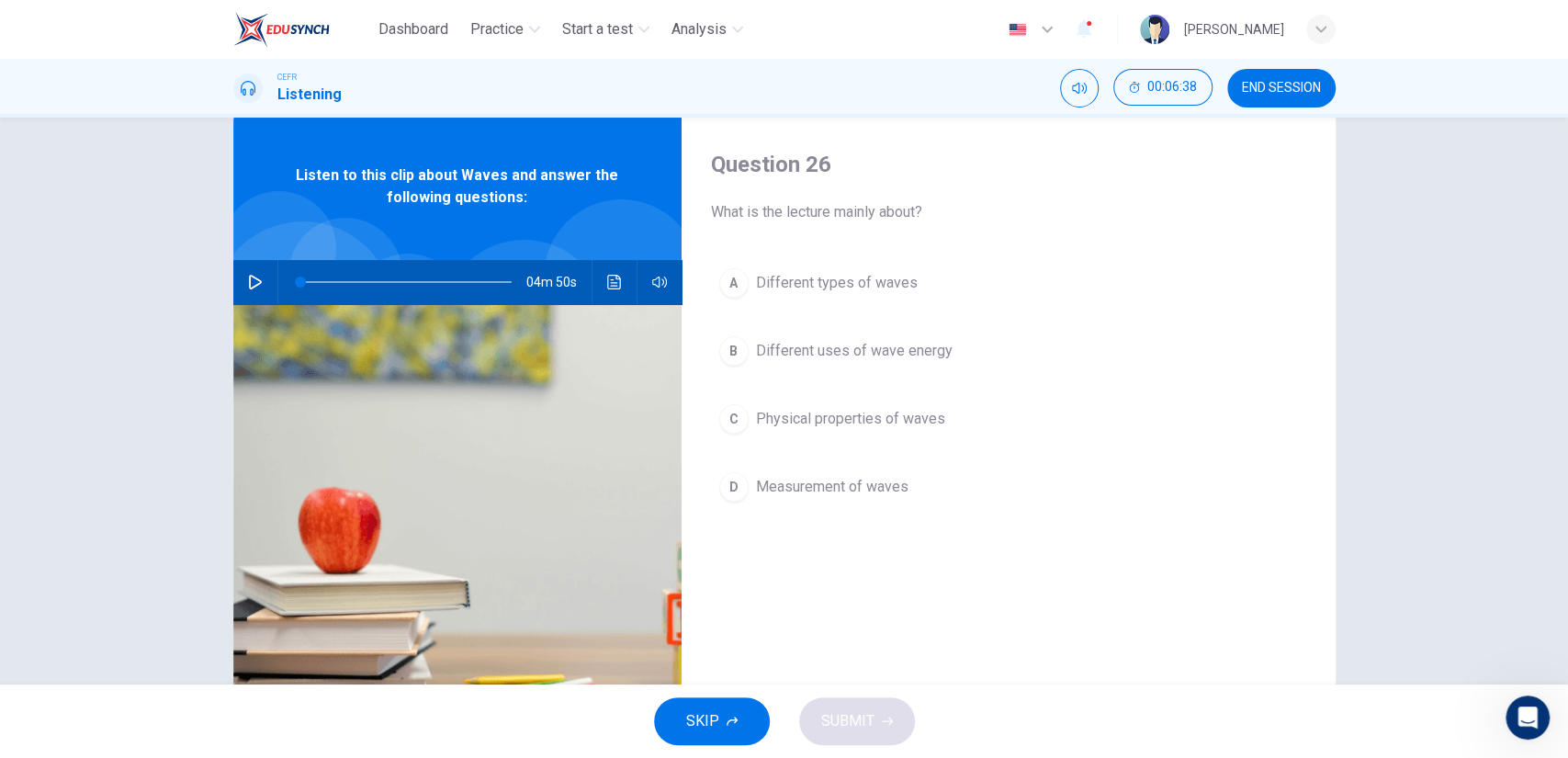
click at [256, 280] on icon "button" at bounding box center [255, 281] width 14 height 14
click at [914, 423] on span "Physical properties of waves" at bounding box center [851, 418] width 189 height 22
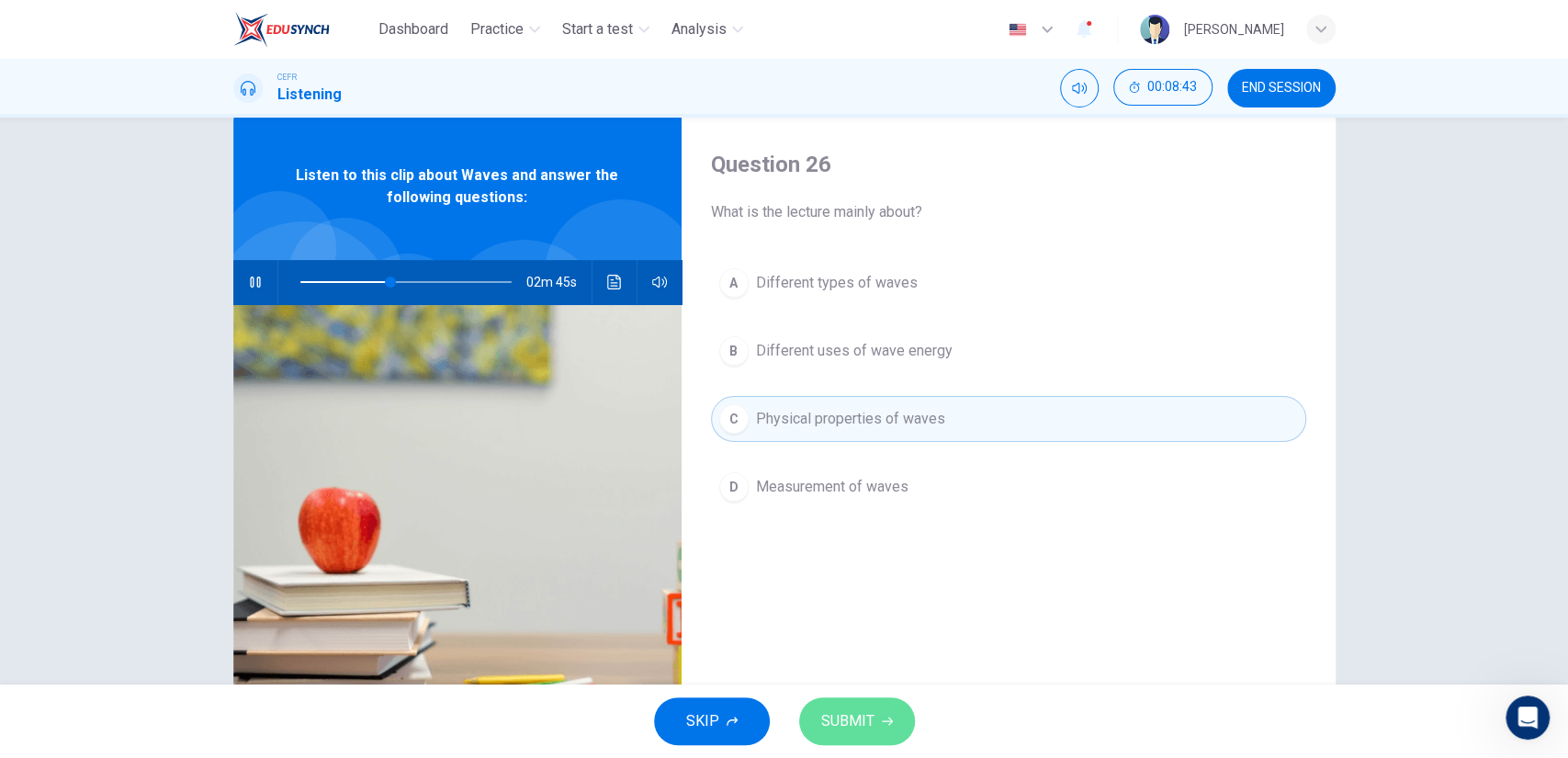
click at [853, 721] on span "SUBMIT" at bounding box center [848, 720] width 53 height 26
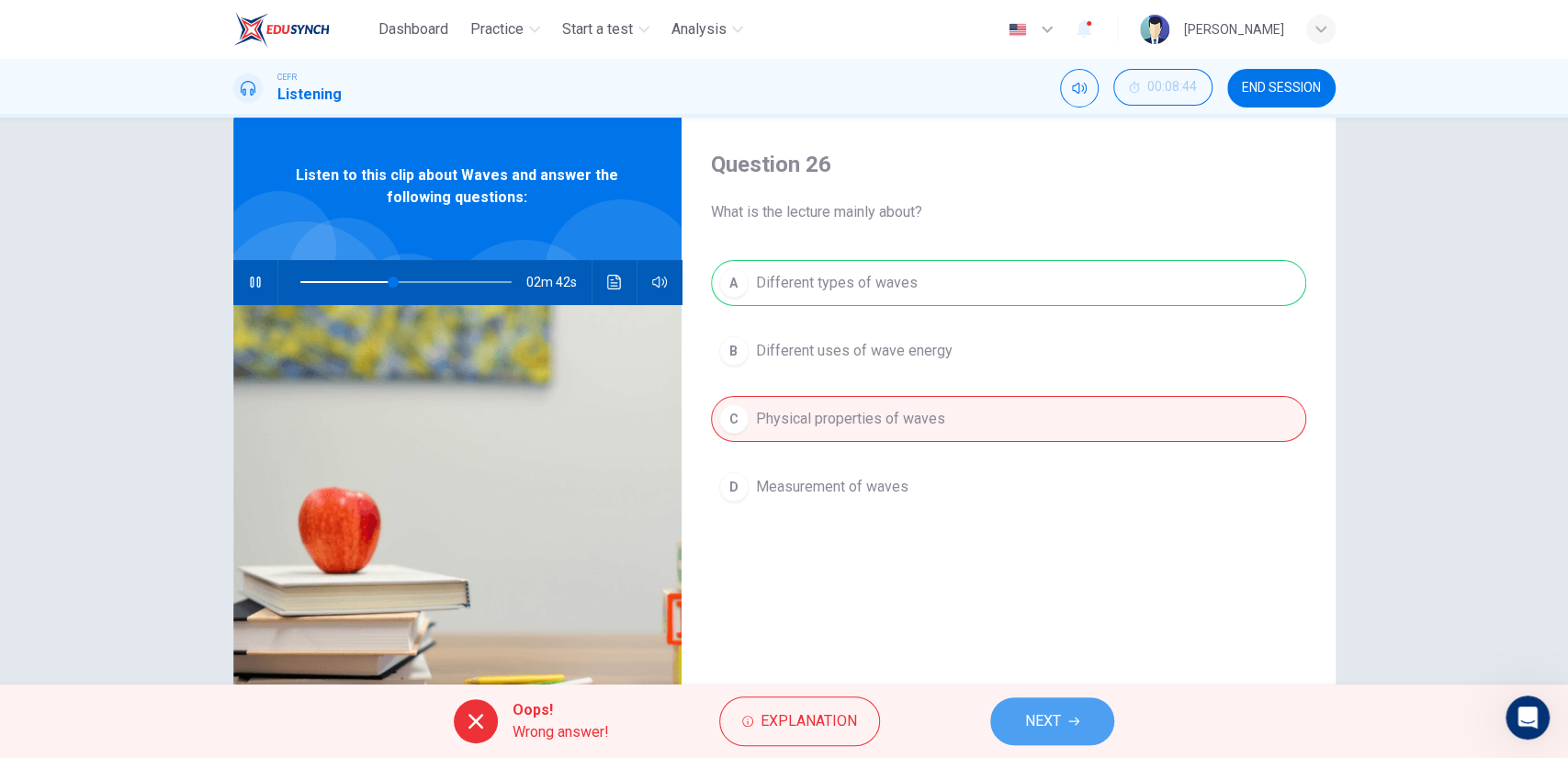
click at [1029, 711] on span "NEXT" at bounding box center [1043, 720] width 36 height 26
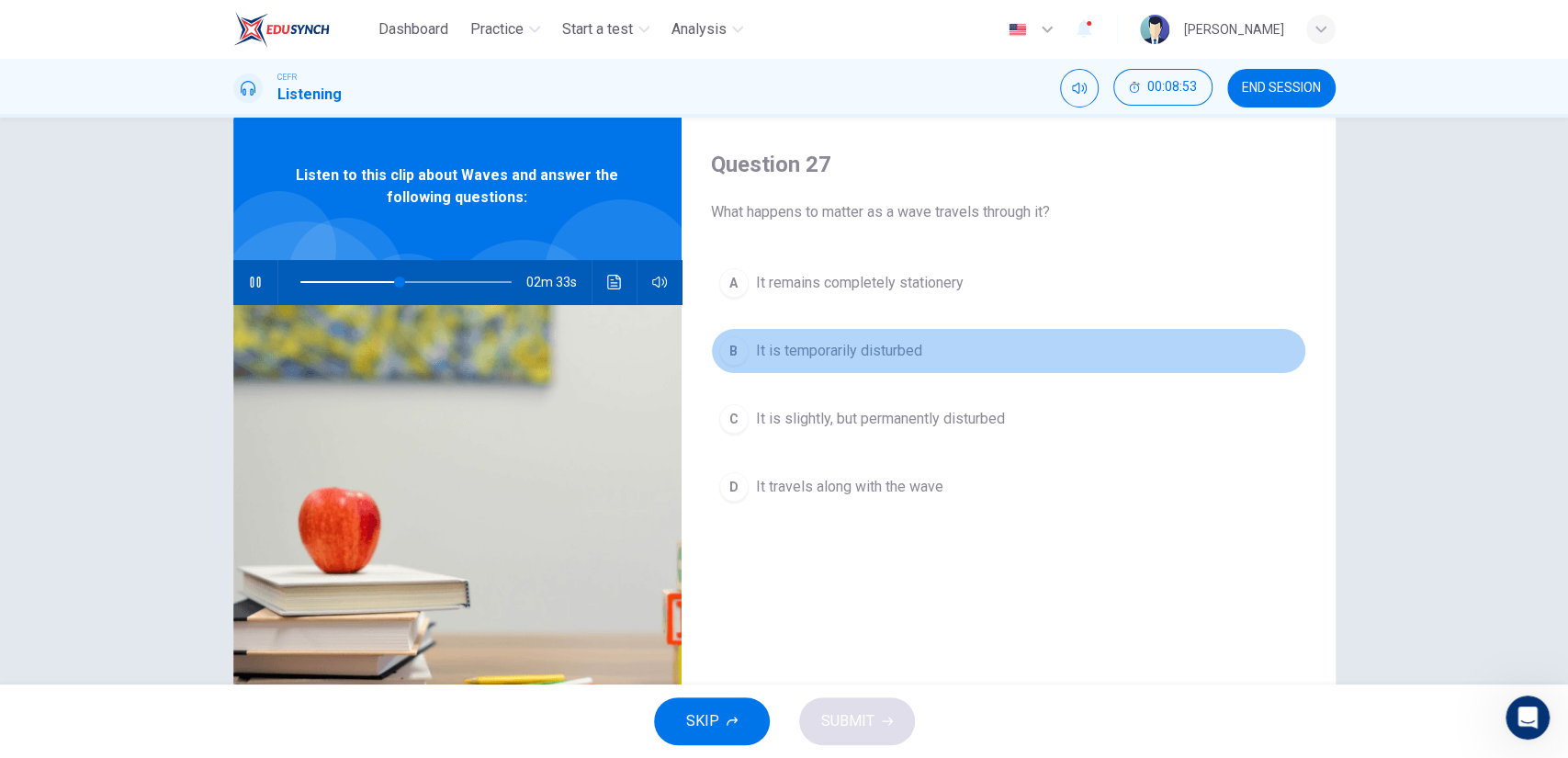
click at [825, 358] on span "It is temporarily disturbed" at bounding box center [839, 351] width 166 height 22
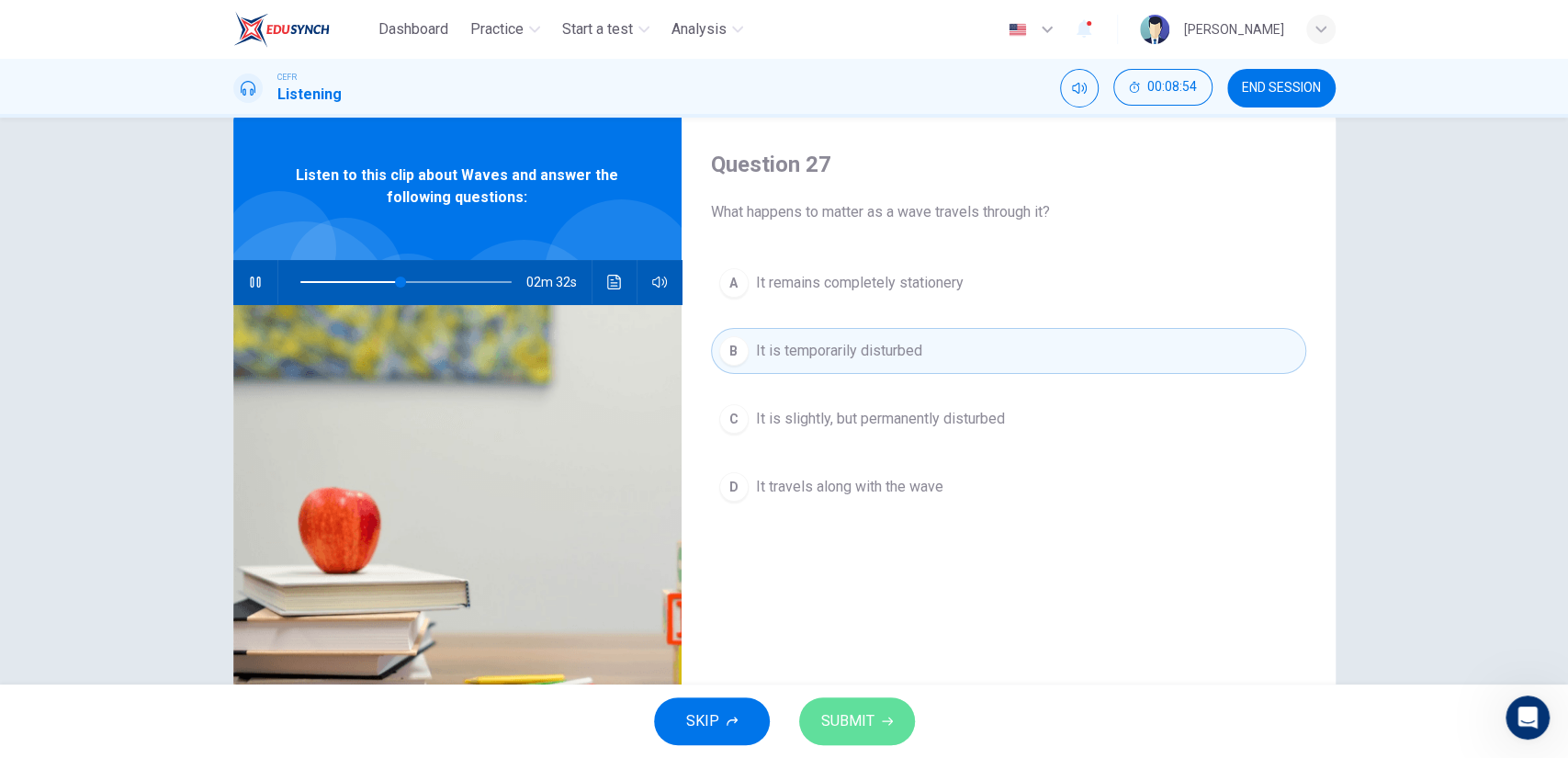
click at [861, 710] on span "SUBMIT" at bounding box center [848, 720] width 53 height 26
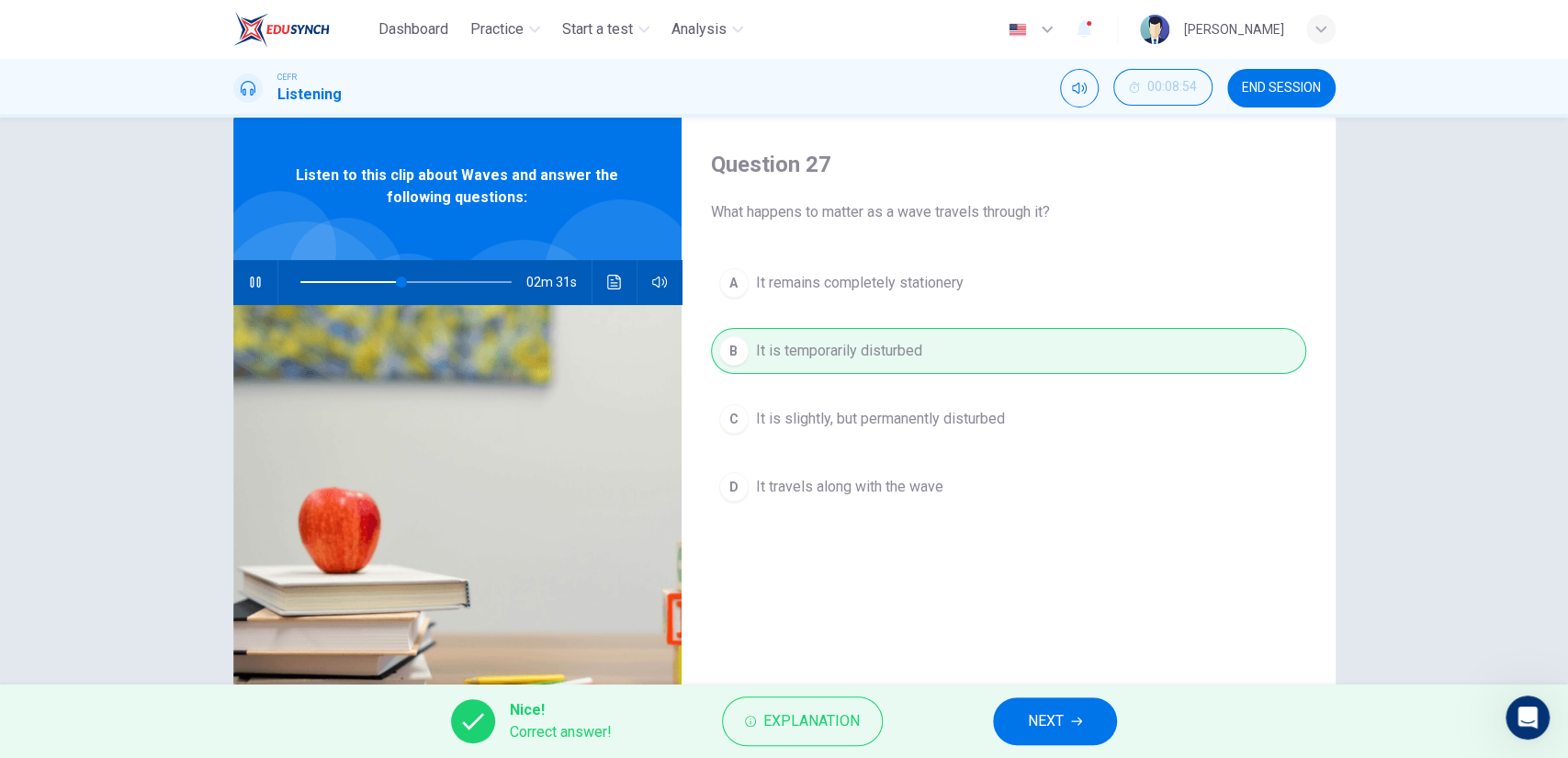
click at [1008, 701] on button "NEXT" at bounding box center [1055, 721] width 124 height 47
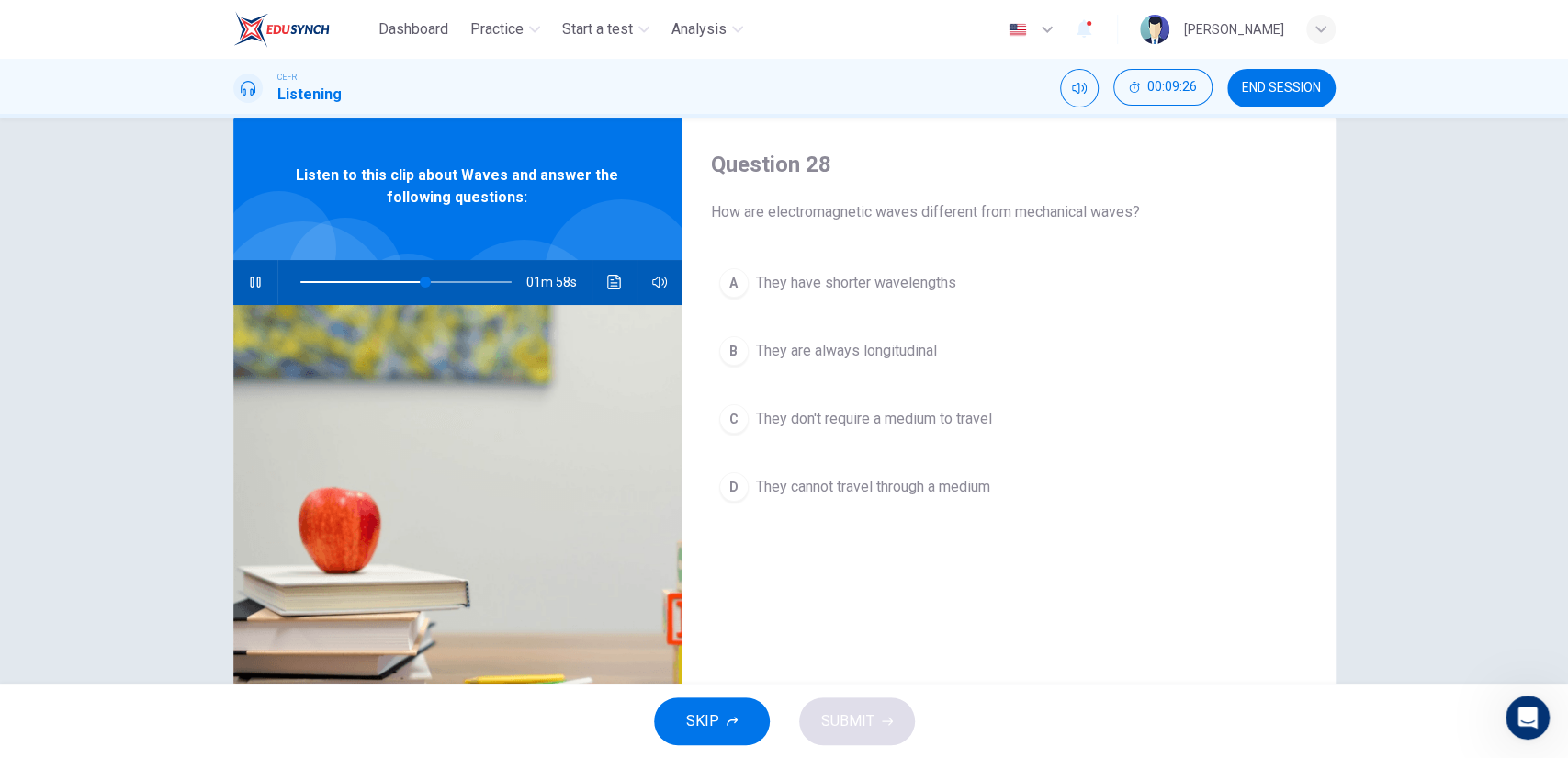
click at [883, 424] on span "They don't require a medium to travel" at bounding box center [874, 418] width 236 height 22
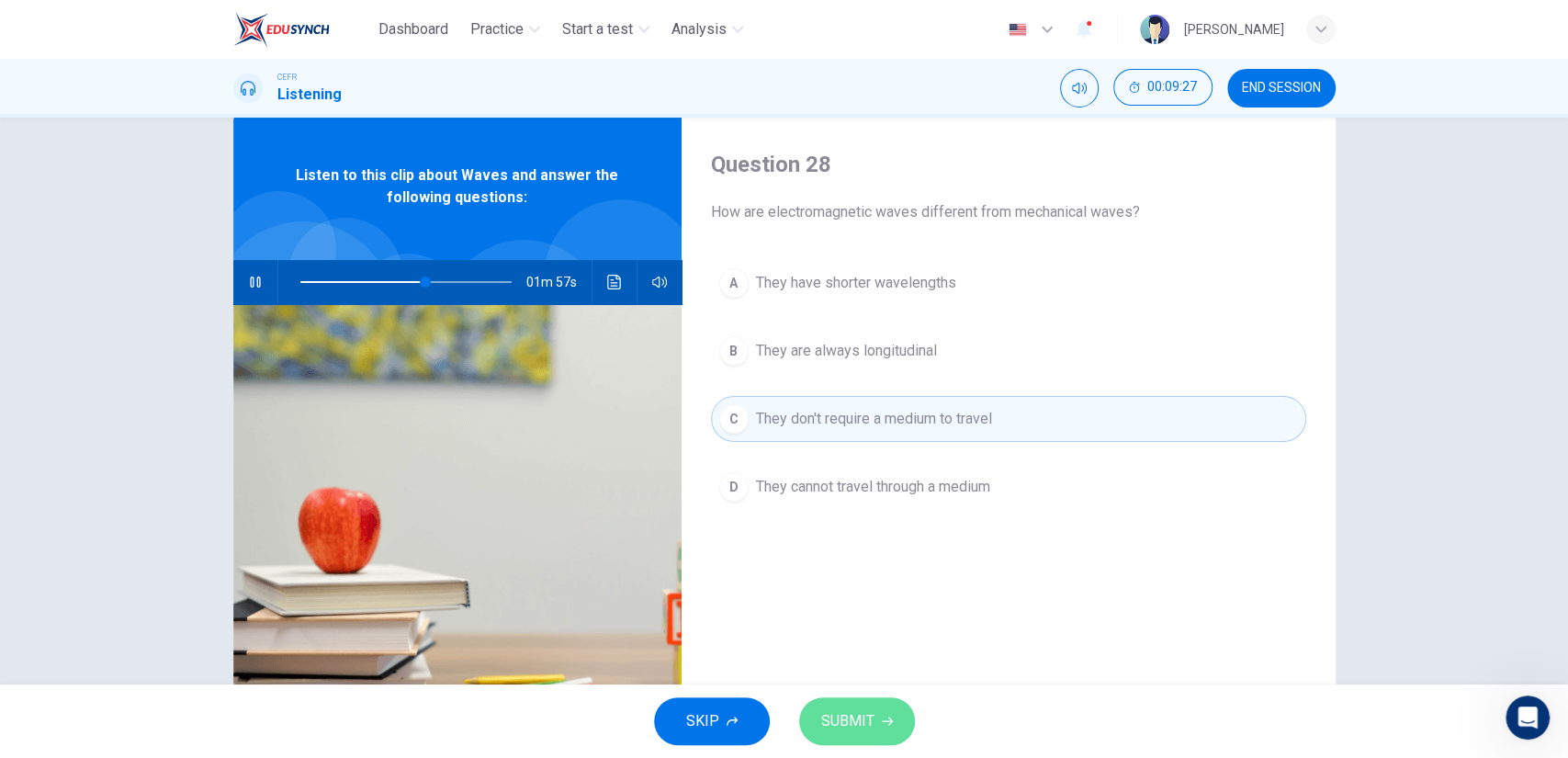
click at [876, 709] on button "SUBMIT" at bounding box center [857, 721] width 116 height 47
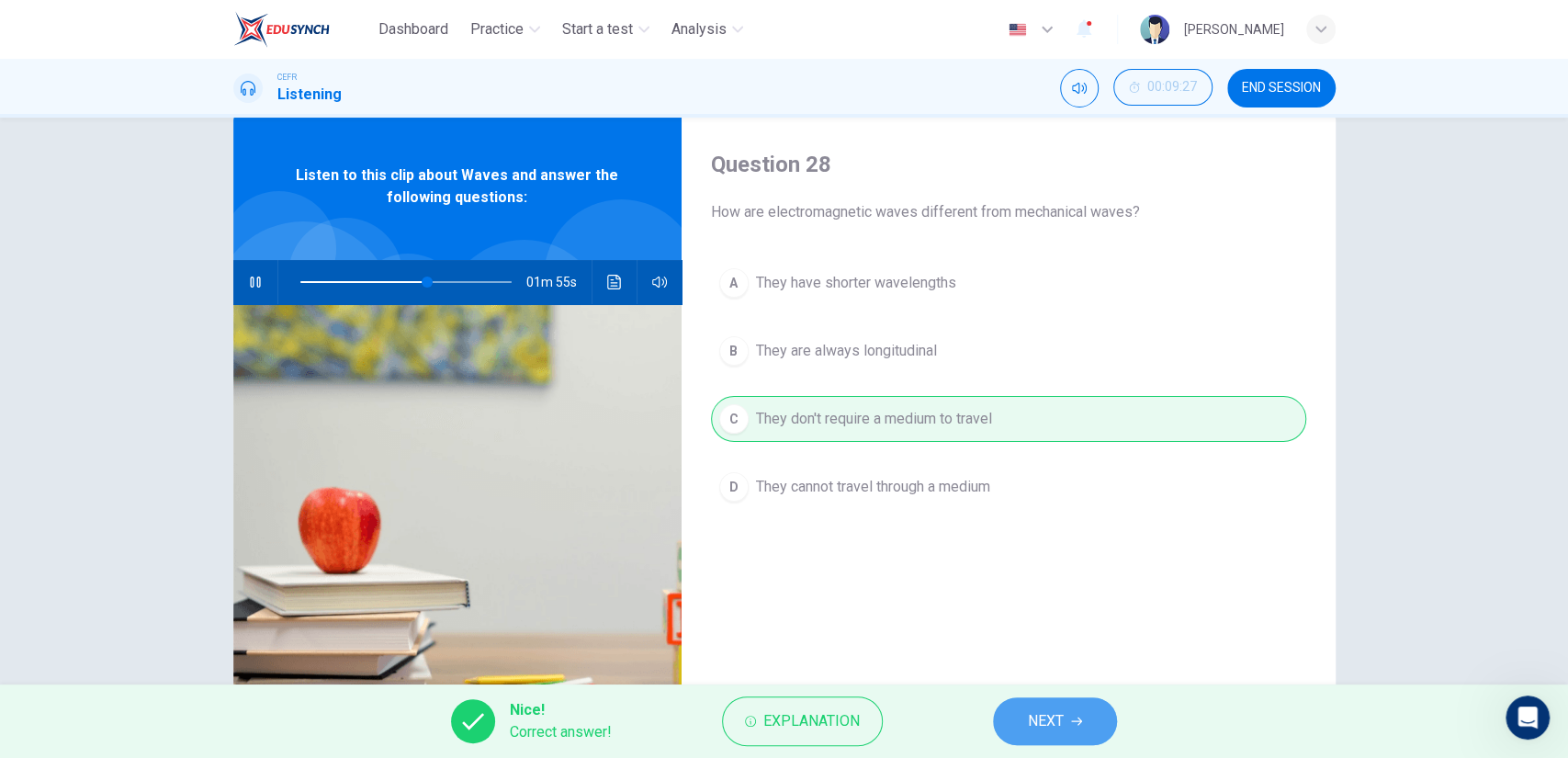
click at [1026, 707] on button "NEXT" at bounding box center [1055, 721] width 124 height 47
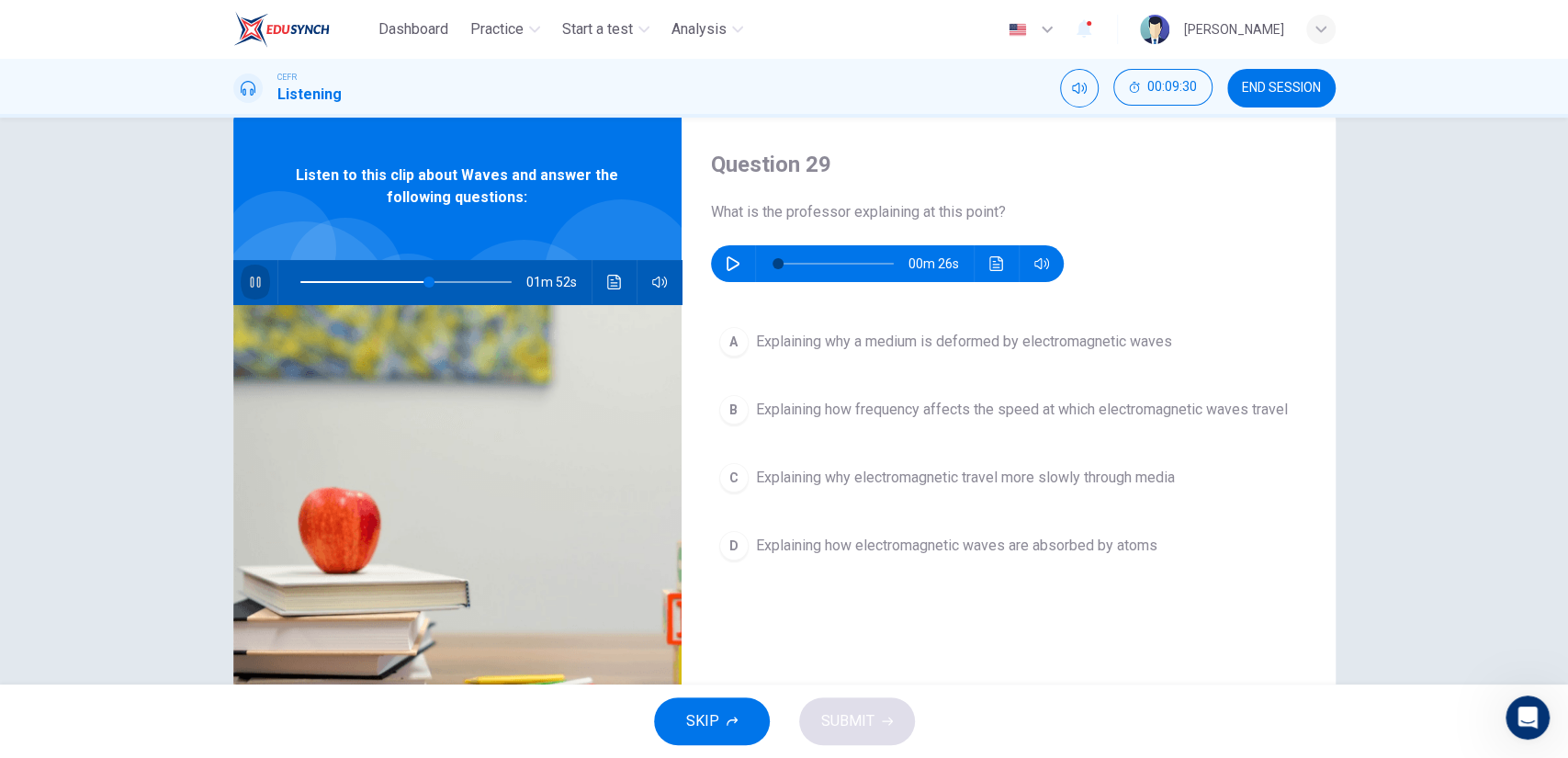
click at [240, 284] on button "button" at bounding box center [255, 282] width 29 height 44
type input "62"
click at [736, 253] on button "button" at bounding box center [733, 263] width 29 height 37
type input "0"
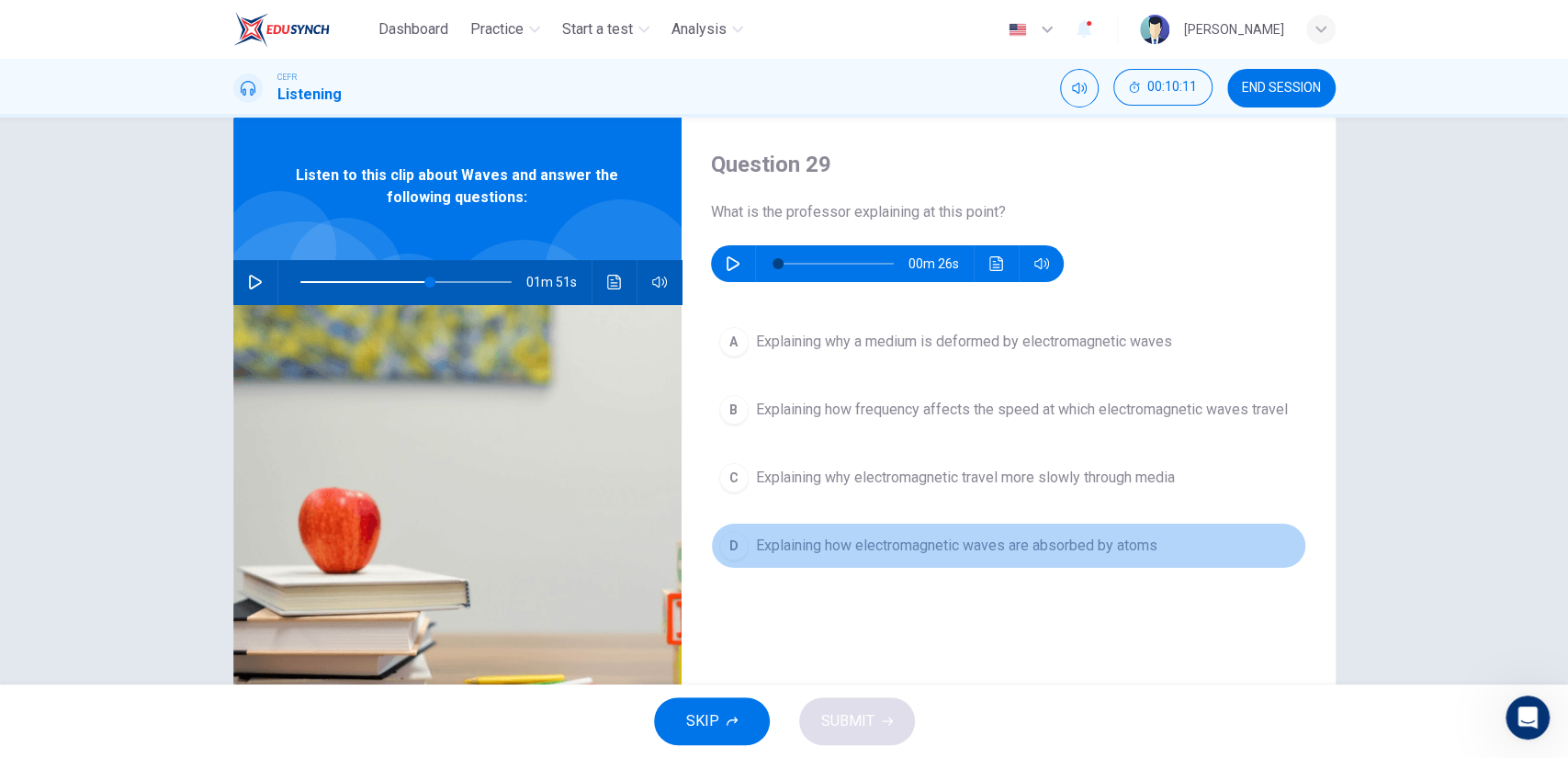
click at [889, 543] on span "Explaining how electromagnetic waves are absorbed by atoms" at bounding box center [957, 545] width 402 height 22
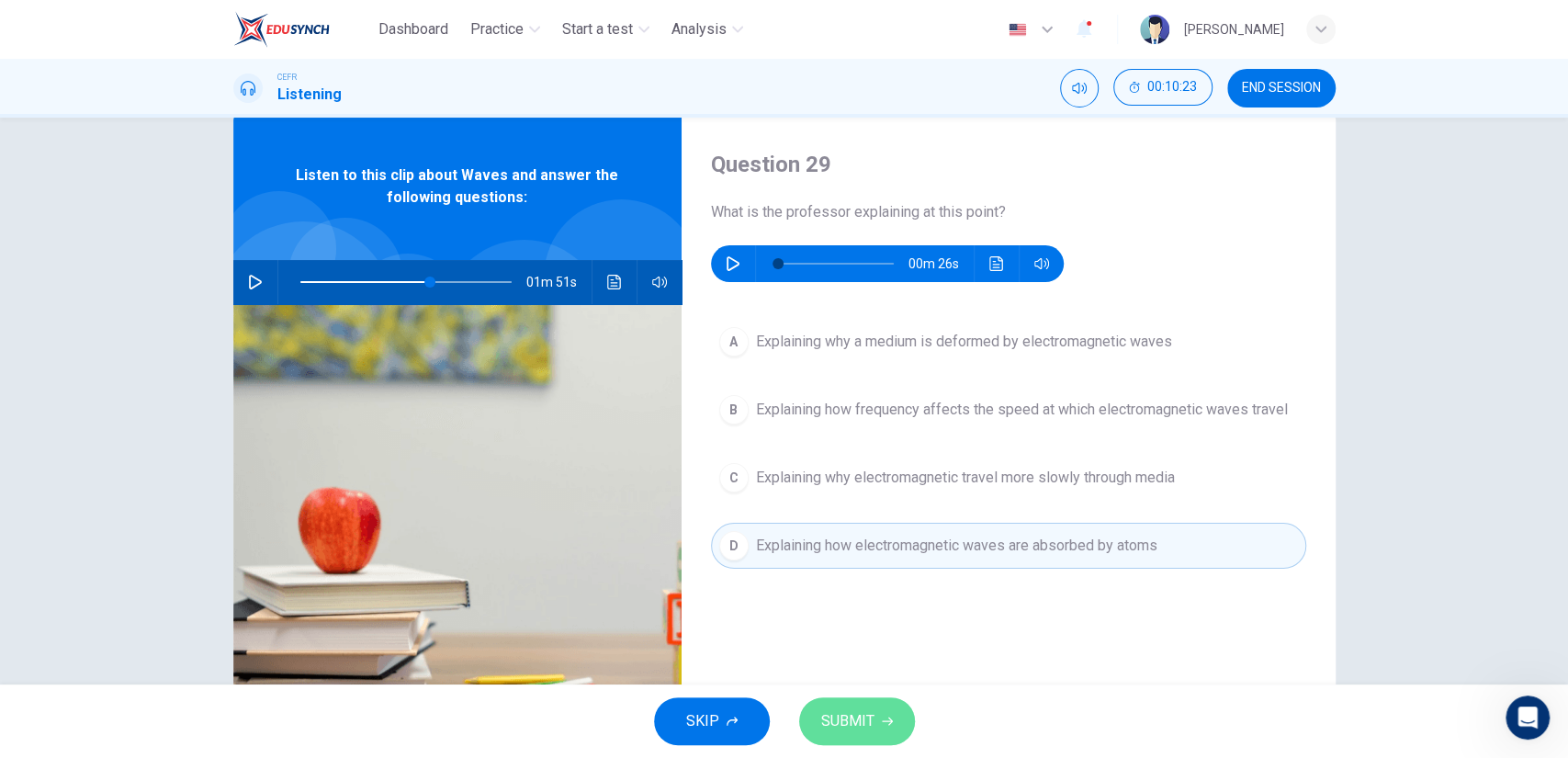
click at [865, 712] on span "SUBMIT" at bounding box center [848, 720] width 53 height 26
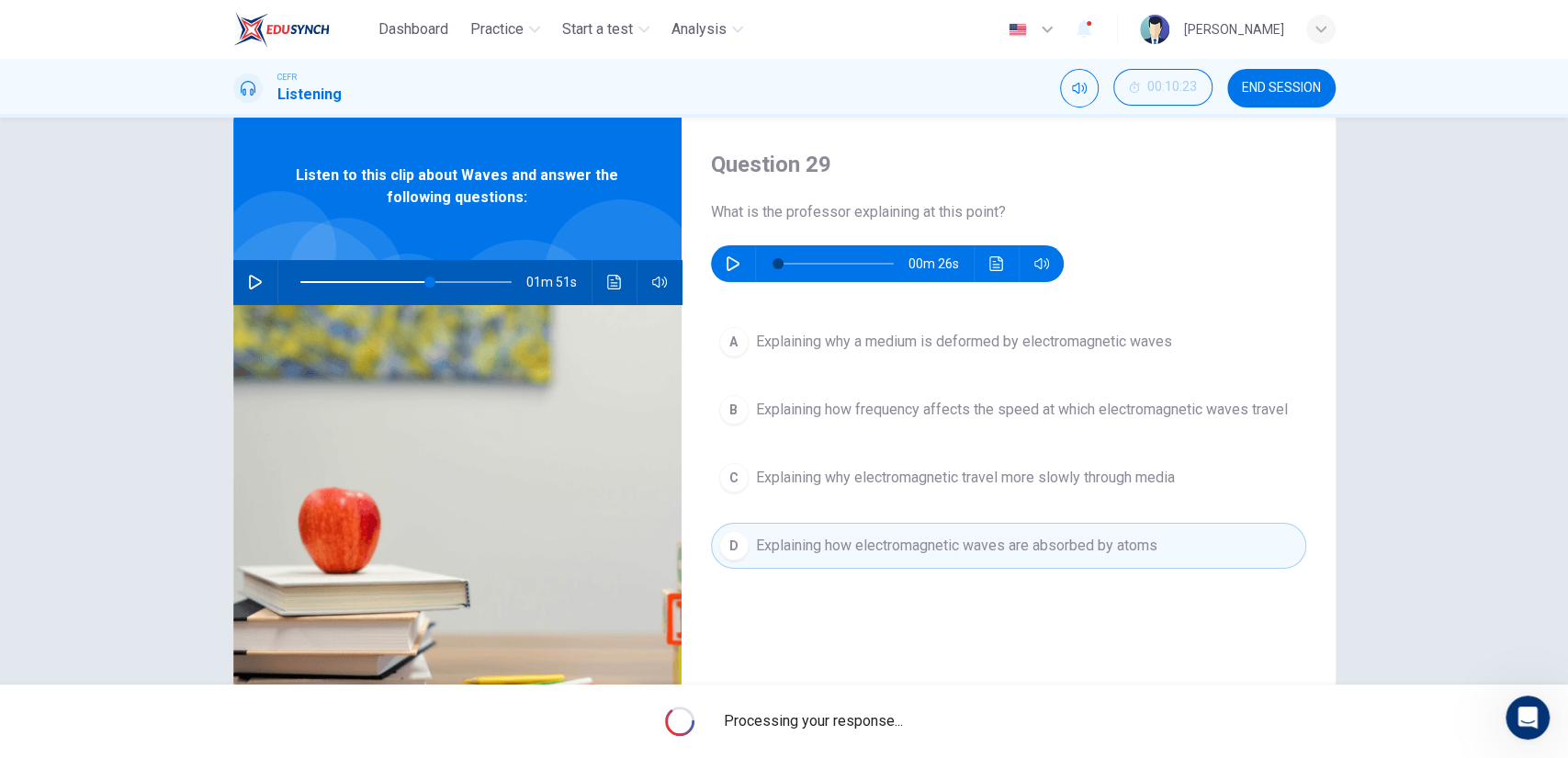
type input "62"
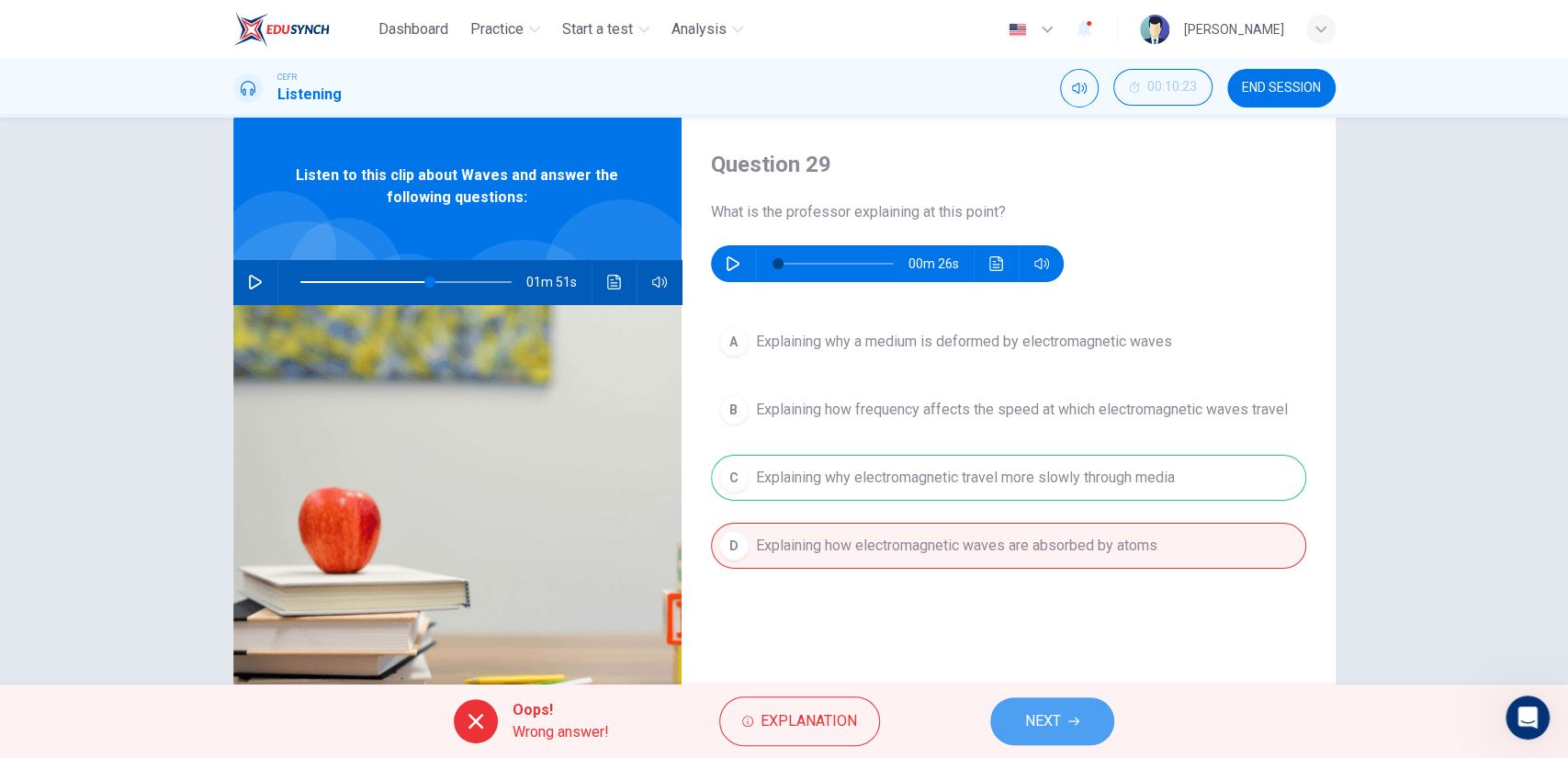
click at [1049, 704] on button "NEXT" at bounding box center [1052, 721] width 124 height 47
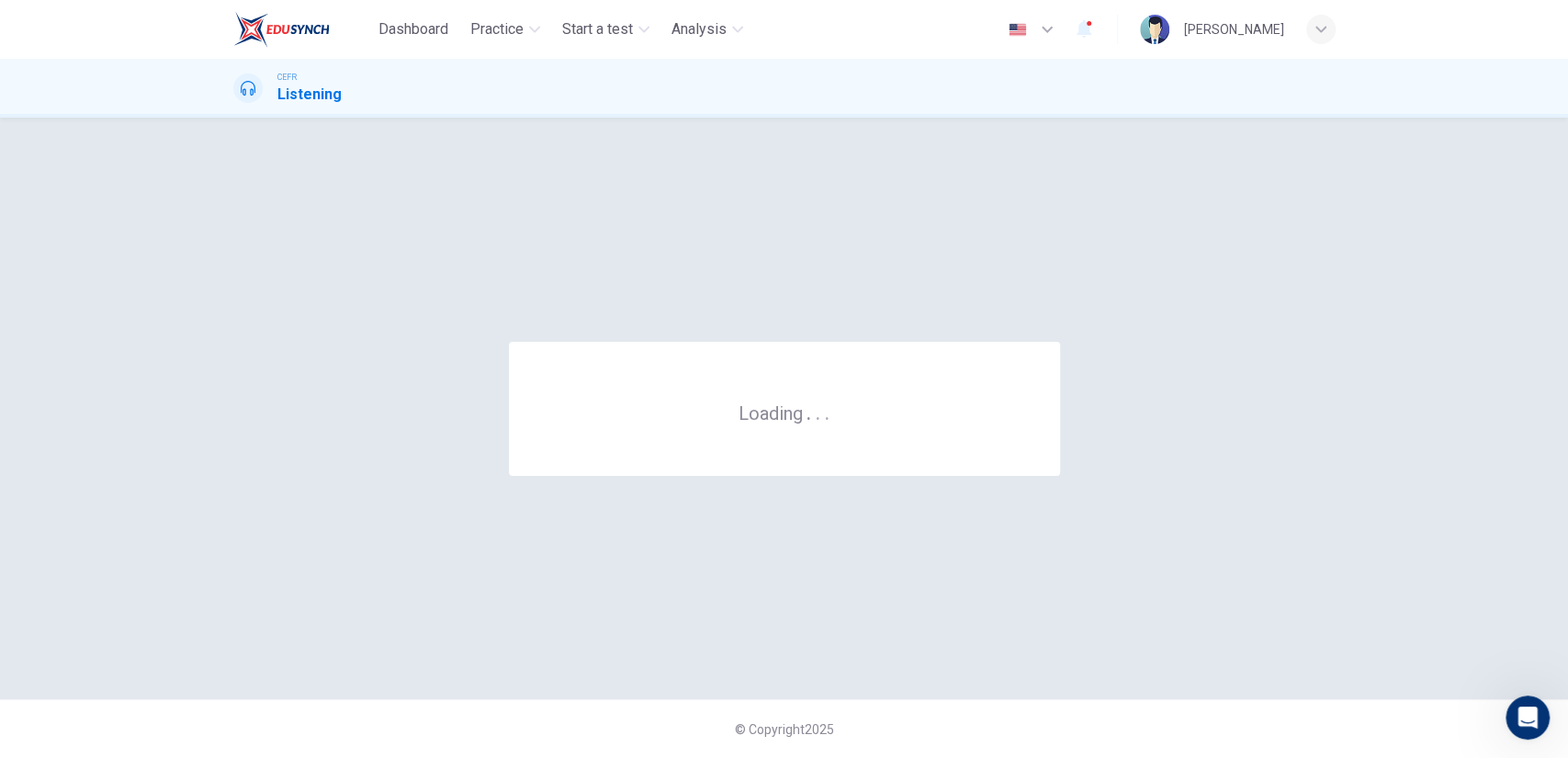
scroll to position [0, 0]
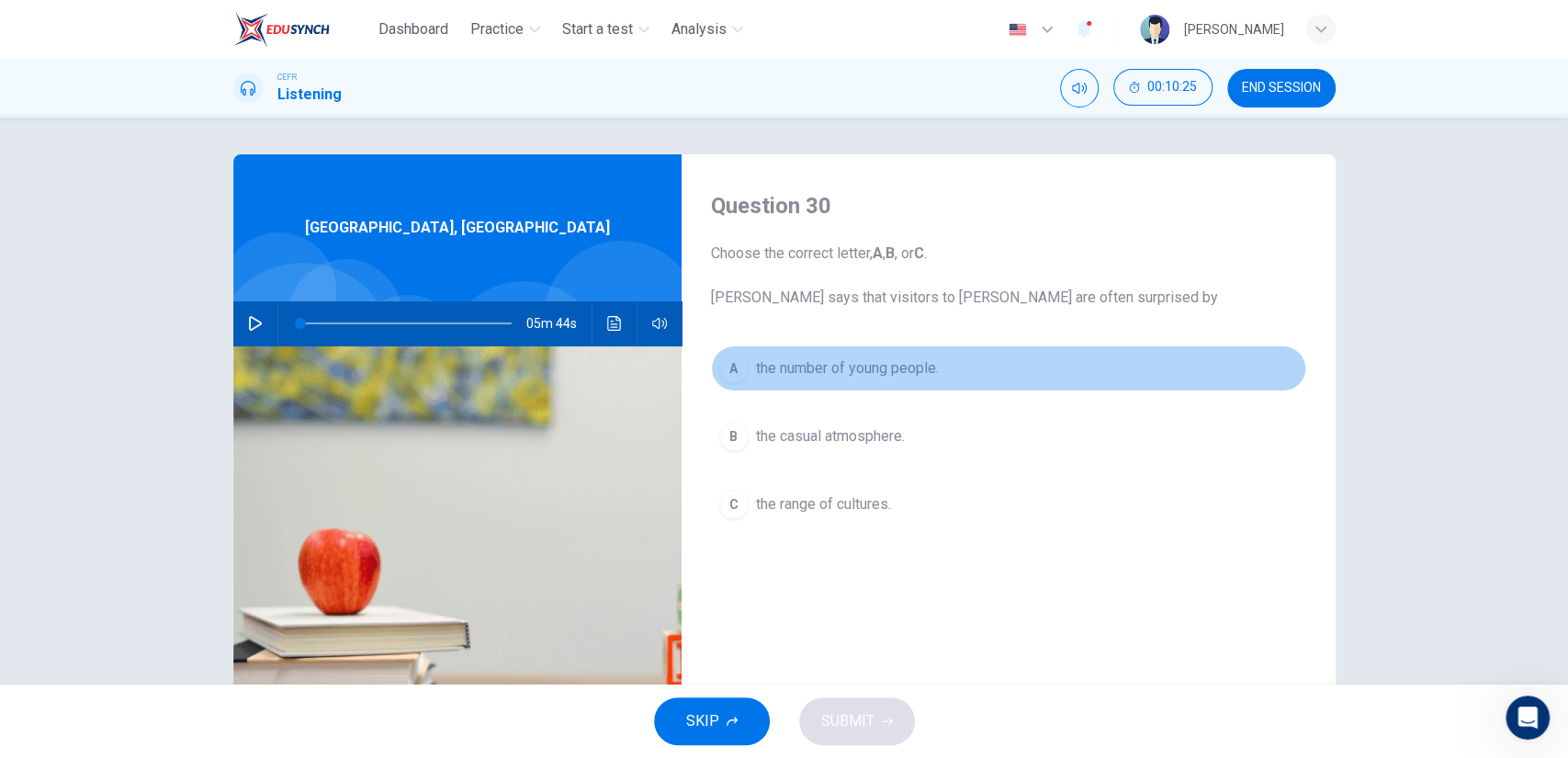
click at [788, 366] on span "the number of young people." at bounding box center [848, 368] width 182 height 22
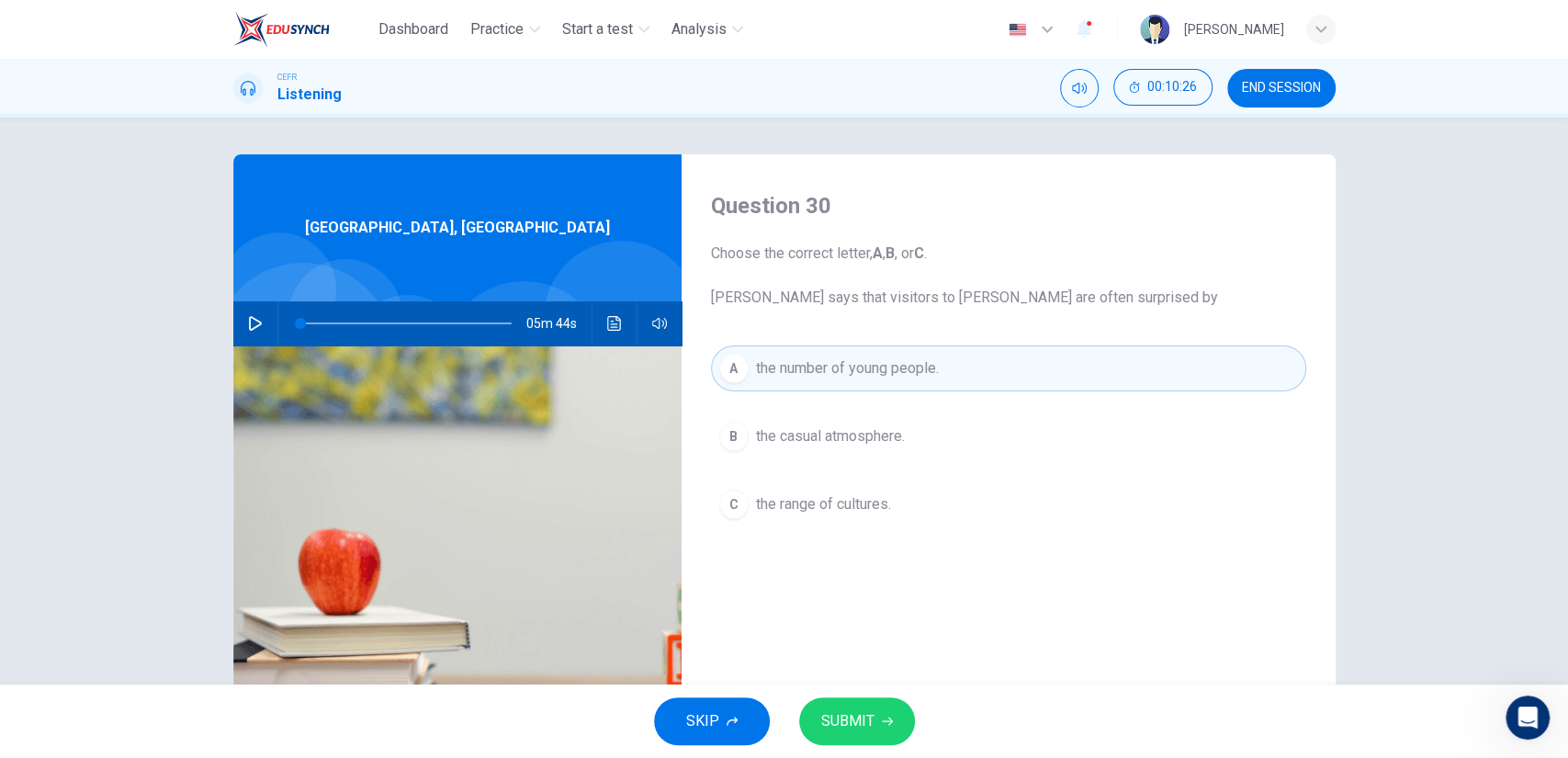
click at [852, 740] on button "SUBMIT" at bounding box center [857, 721] width 116 height 47
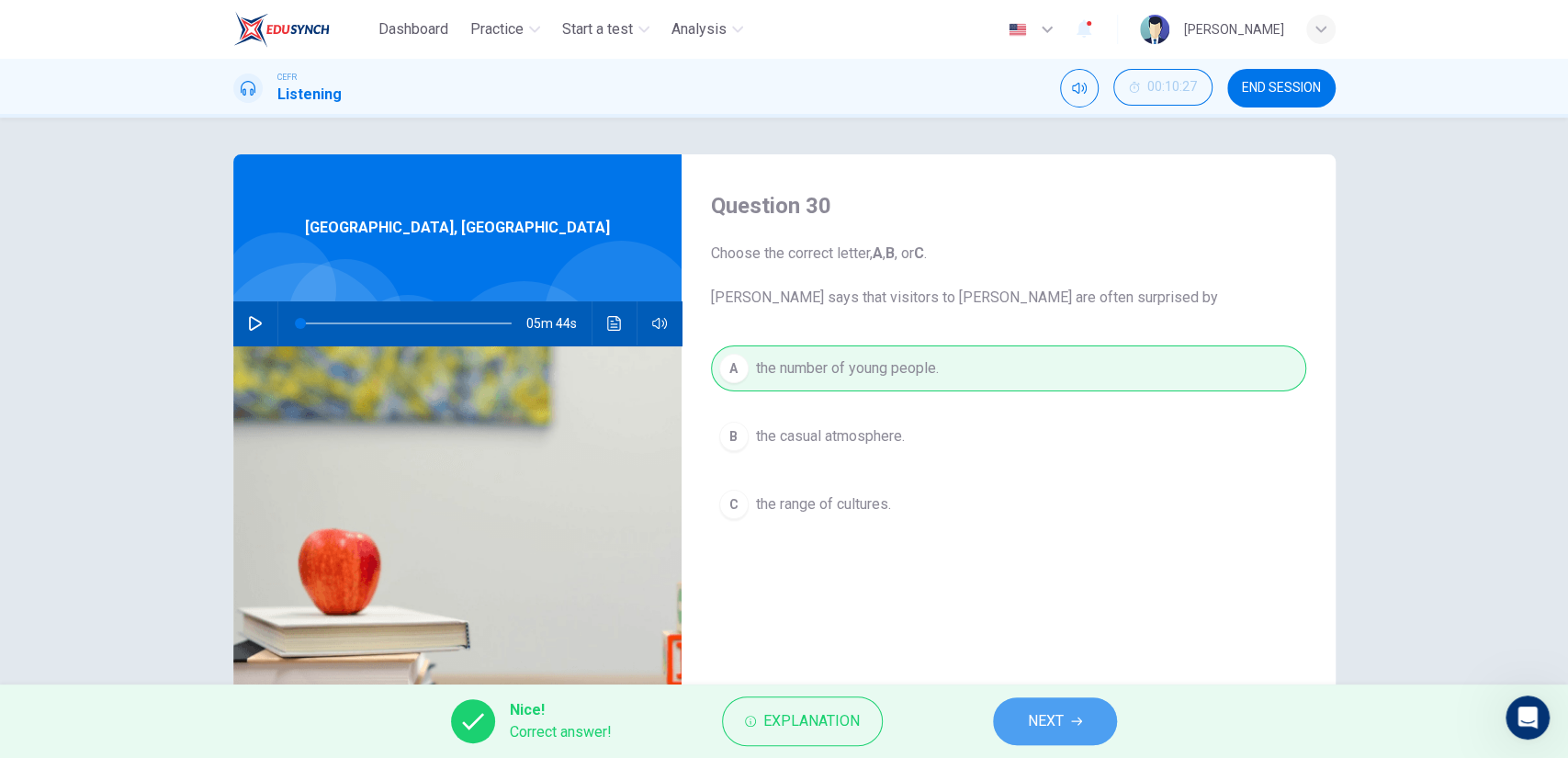
click at [1041, 703] on button "NEXT" at bounding box center [1055, 721] width 124 height 47
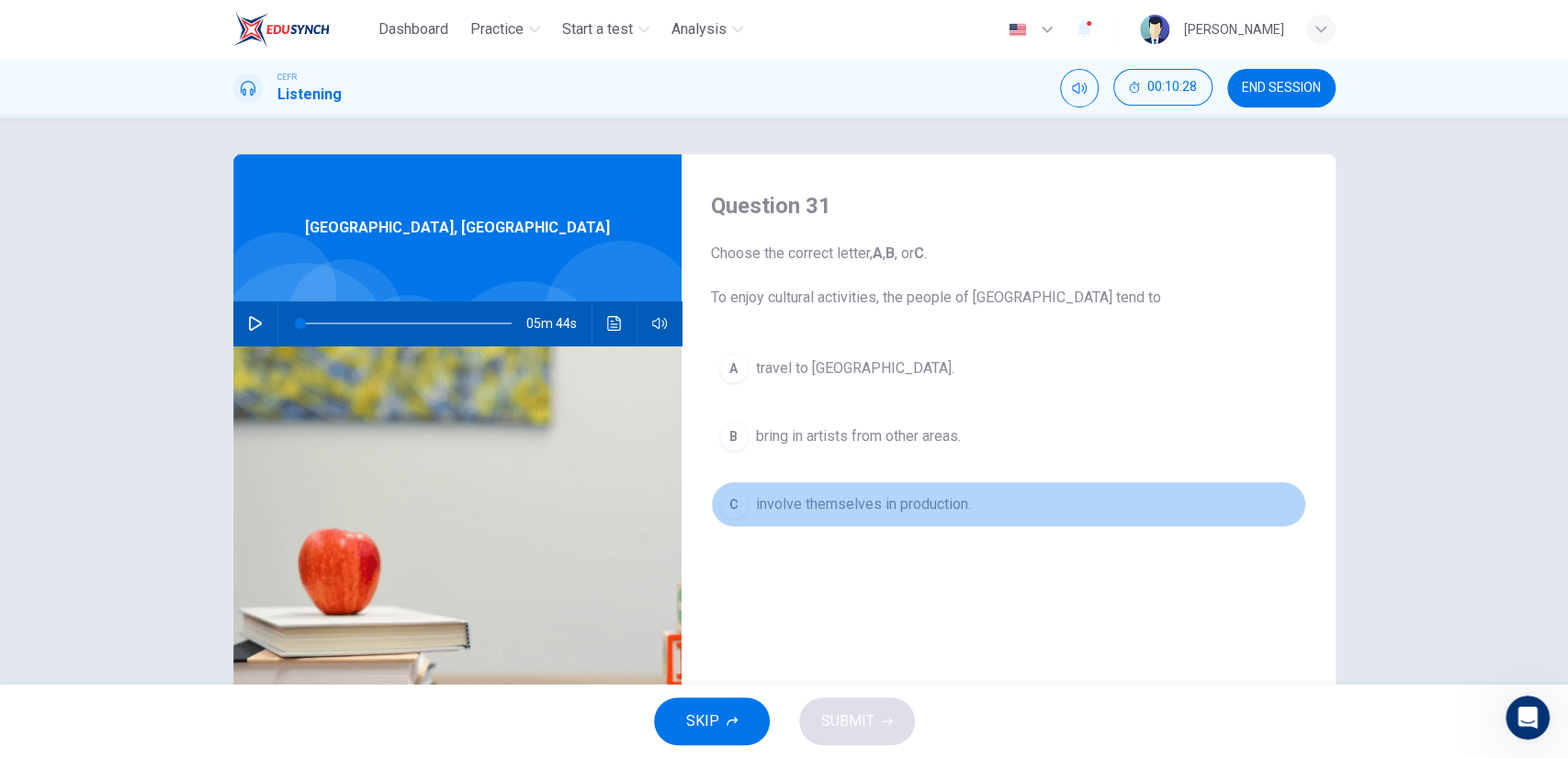
click at [843, 520] on button "C involve themselves in production." at bounding box center [1008, 504] width 596 height 46
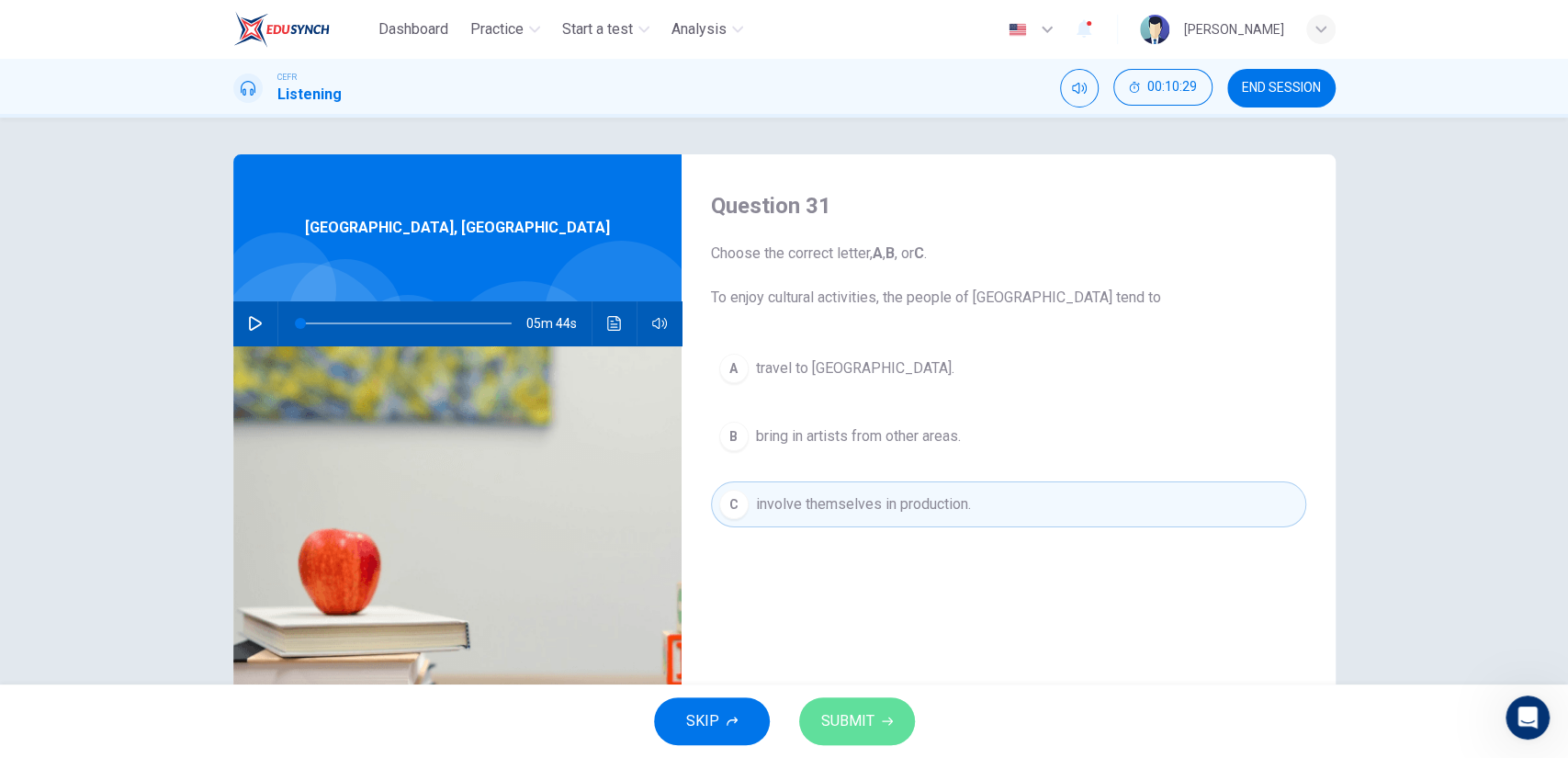
click at [852, 699] on button "SUBMIT" at bounding box center [857, 721] width 116 height 47
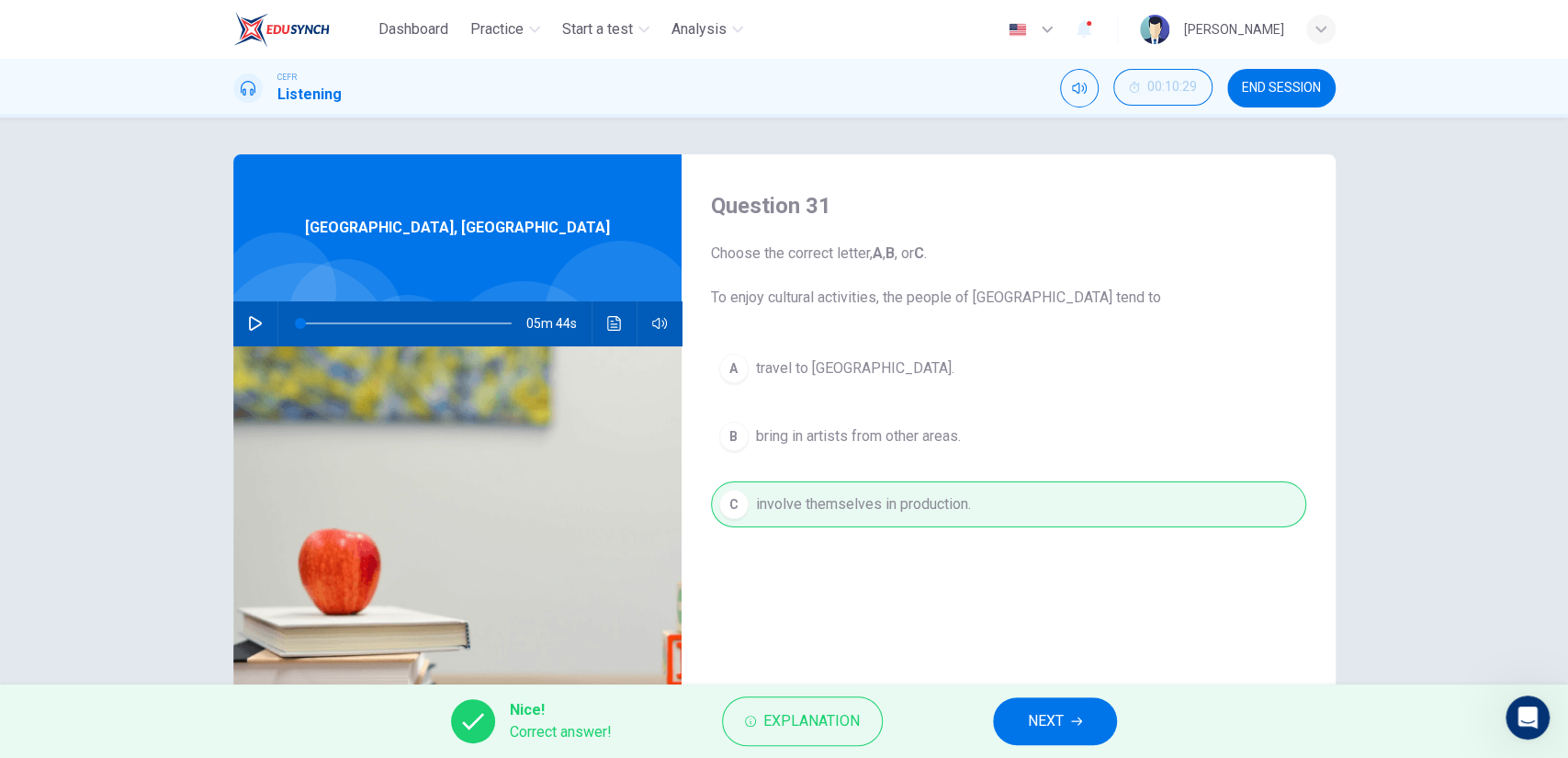
drag, startPoint x: 1004, startPoint y: 688, endPoint x: 1016, endPoint y: 714, distance: 28.6
click at [1016, 714] on div "Nice! Correct answer! Explanation NEXT" at bounding box center [784, 720] width 1568 height 73
click at [1016, 714] on button "NEXT" at bounding box center [1055, 721] width 124 height 47
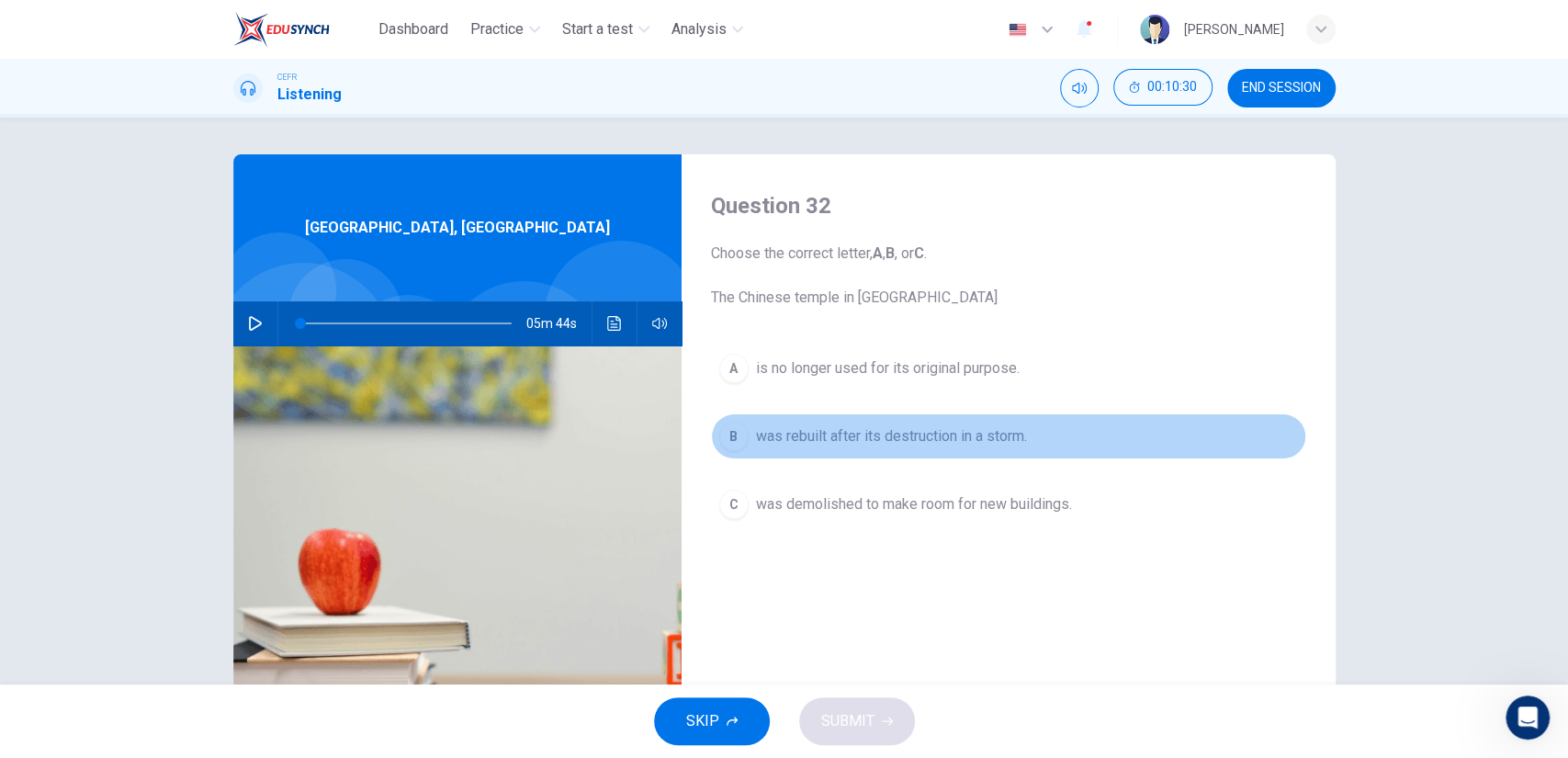
click at [874, 440] on span "was rebuilt after its destruction in a storm." at bounding box center [891, 436] width 271 height 22
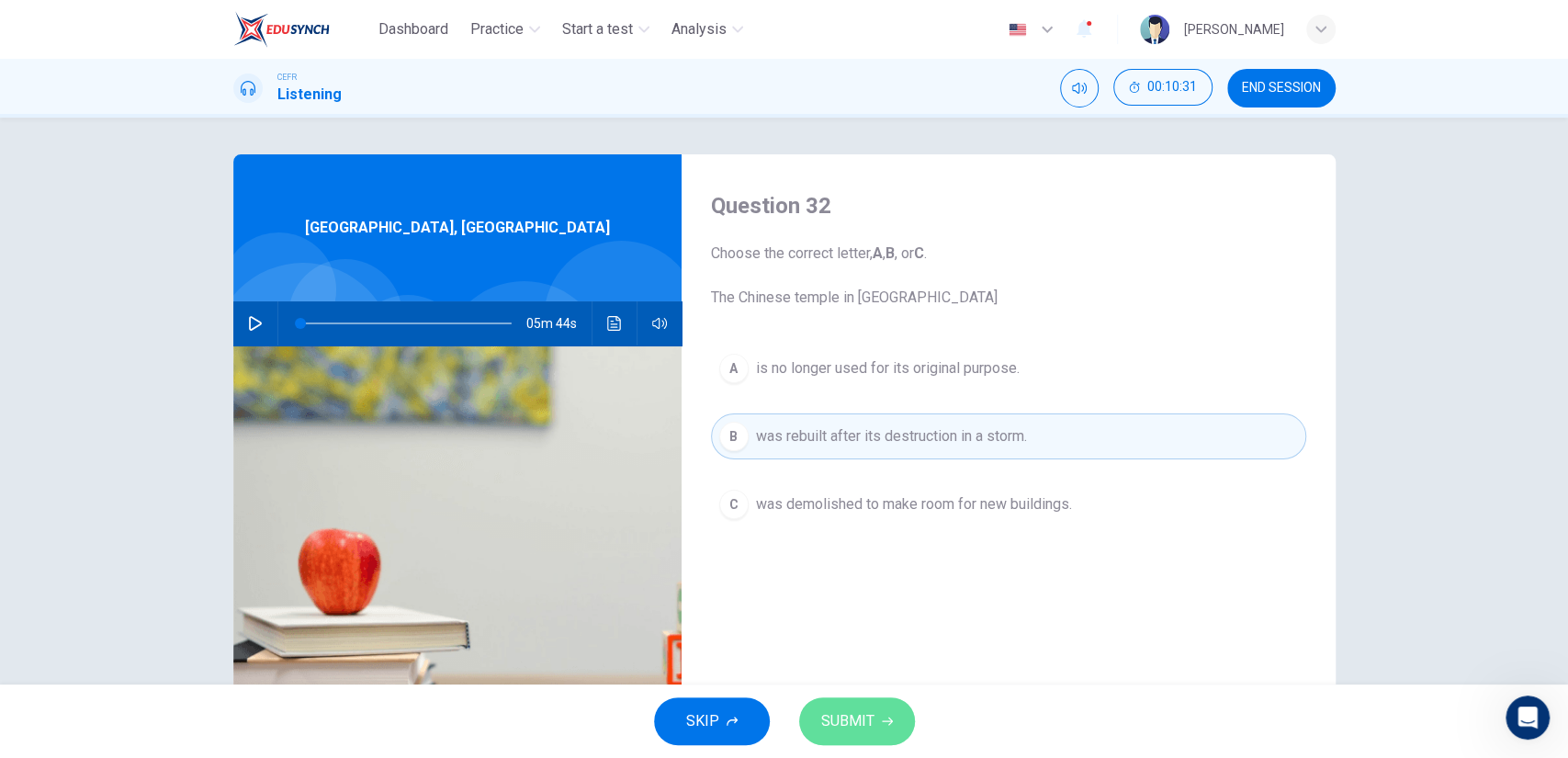
click at [873, 704] on button "SUBMIT" at bounding box center [857, 721] width 116 height 47
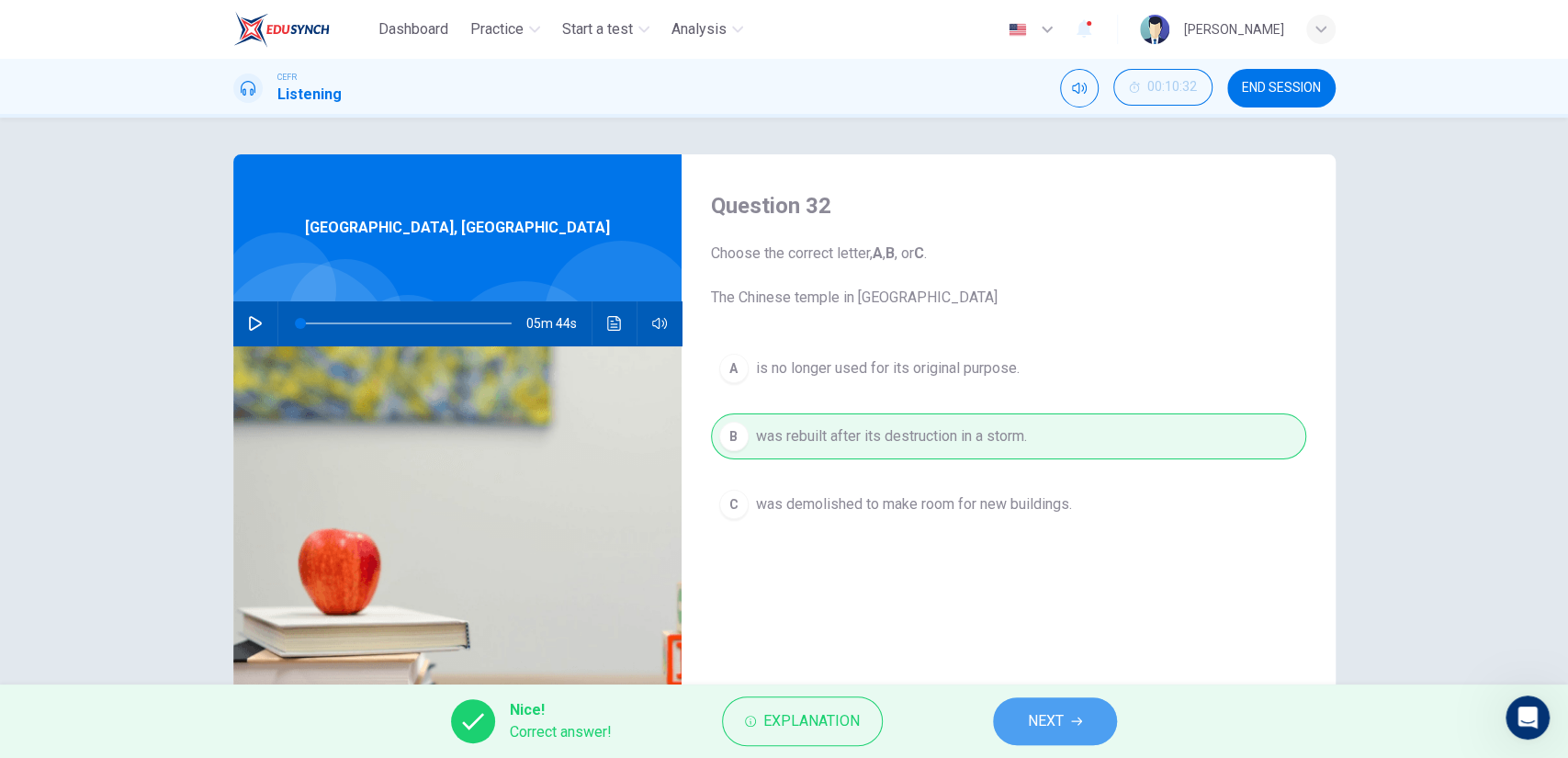
click at [1005, 709] on button "NEXT" at bounding box center [1055, 721] width 124 height 47
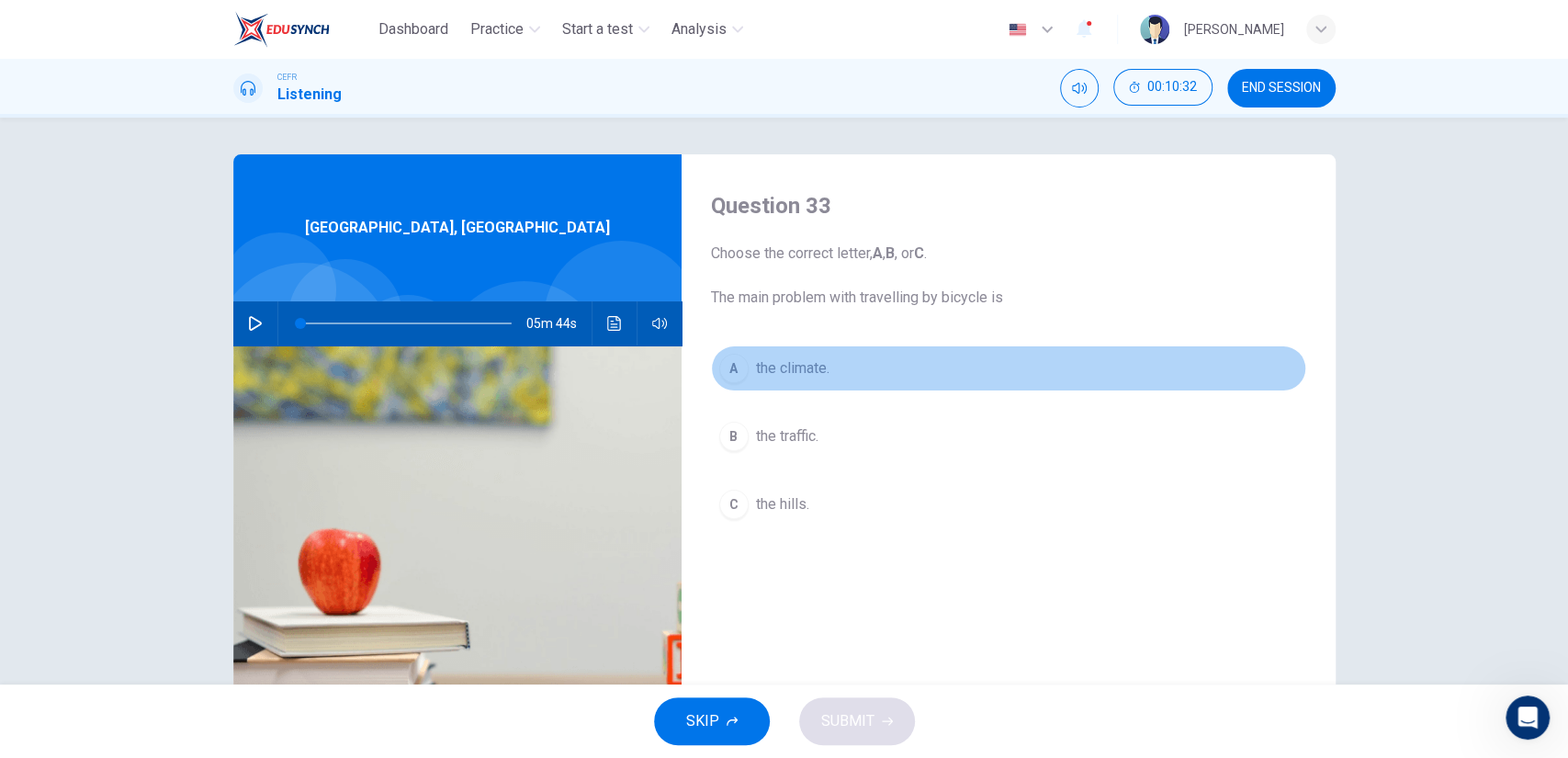
click at [799, 382] on button "A the climate." at bounding box center [1008, 369] width 596 height 46
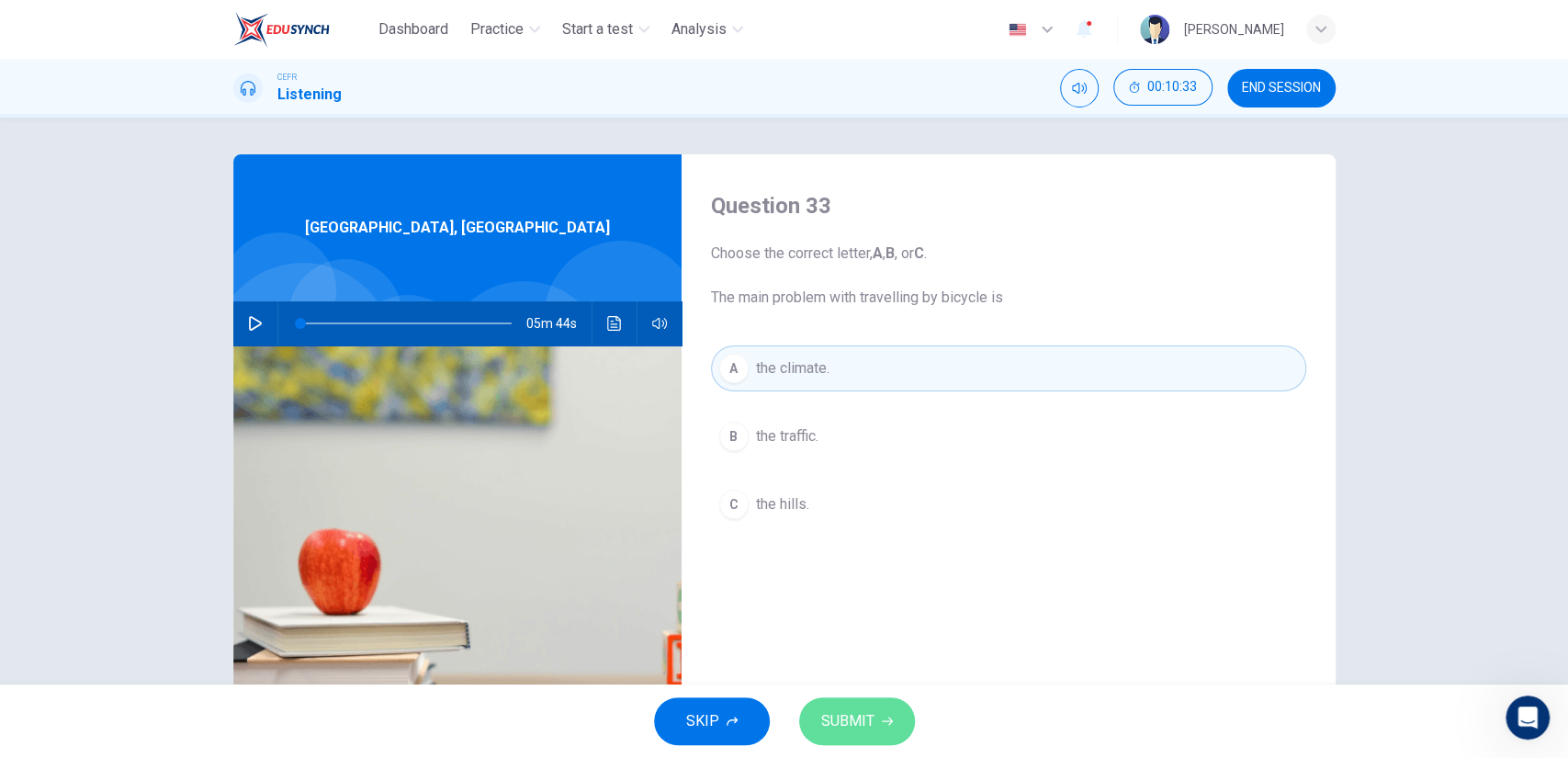
click at [856, 711] on span "SUBMIT" at bounding box center [848, 720] width 53 height 26
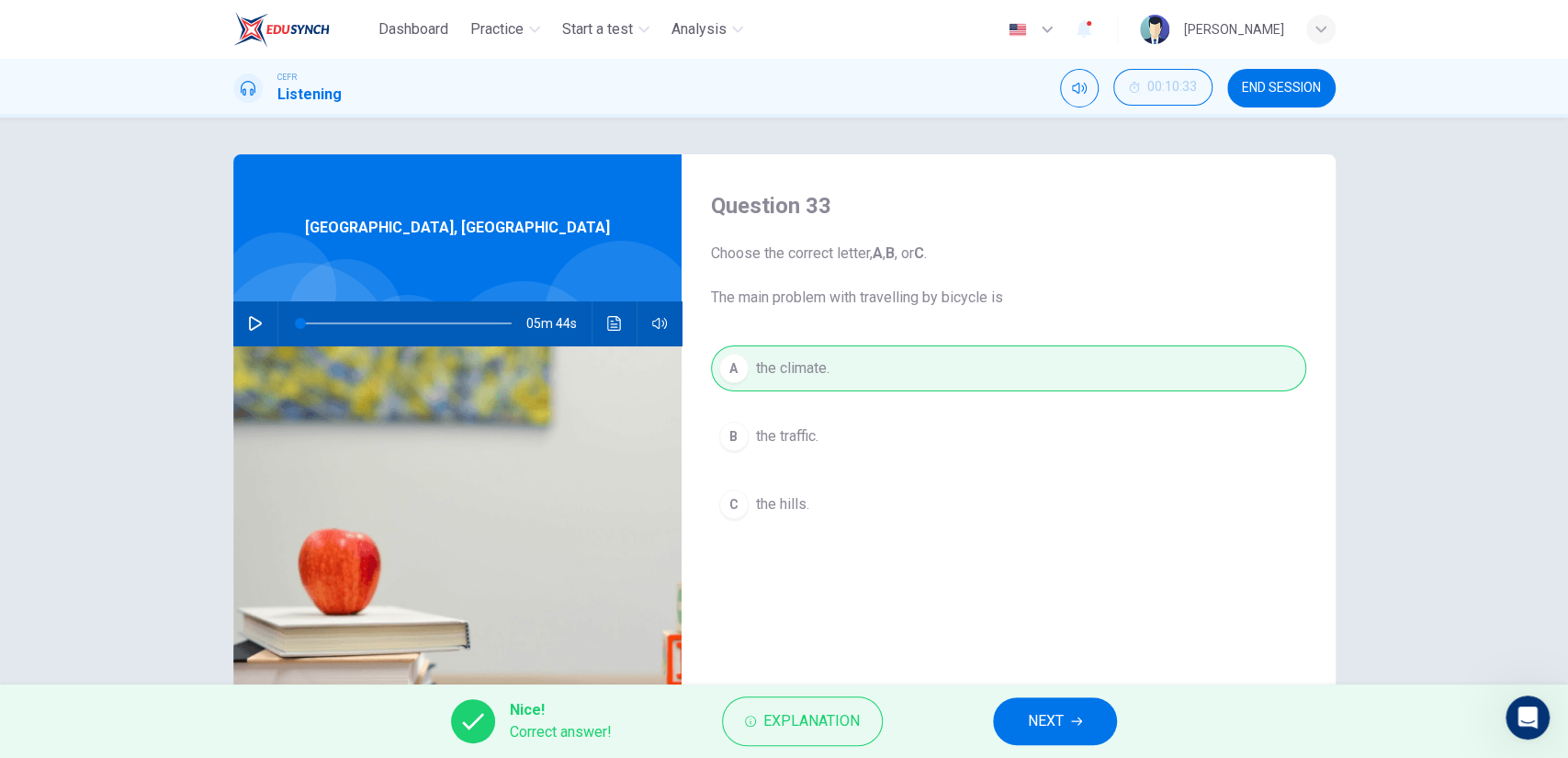
drag, startPoint x: 996, startPoint y: 703, endPoint x: 1021, endPoint y: 711, distance: 26.2
click at [1021, 711] on div "Nice! Correct answer! Explanation NEXT" at bounding box center [784, 720] width 1568 height 73
click at [1021, 711] on button "NEXT" at bounding box center [1055, 721] width 124 height 47
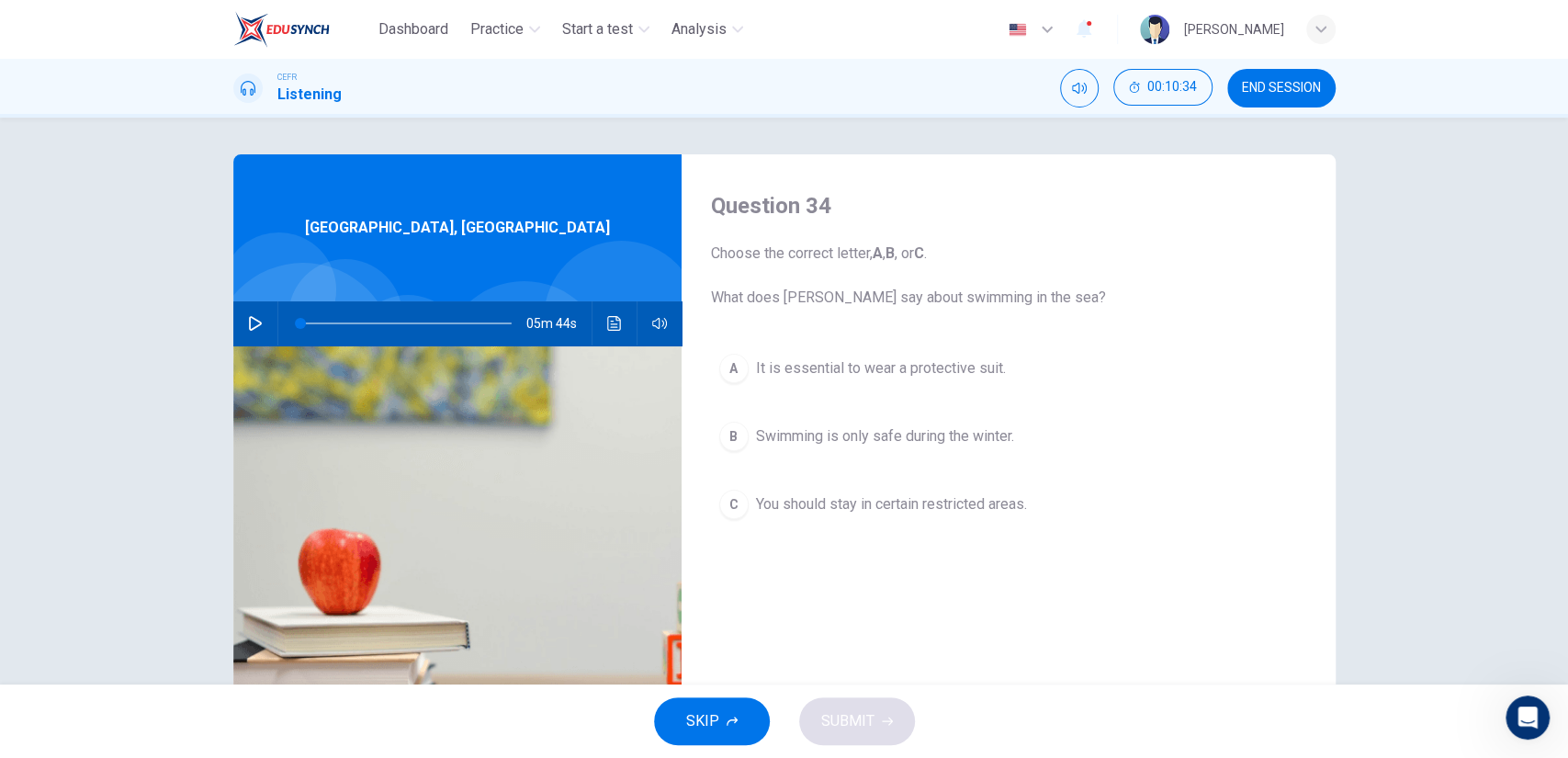
drag, startPoint x: 843, startPoint y: 409, endPoint x: 840, endPoint y: 522, distance: 113.0
click at [840, 522] on div "A It is essential to wear a protective suit. B Swimming is only safe during the…" at bounding box center [1008, 455] width 596 height 218
click at [840, 522] on button "C You should stay in certain restricted areas." at bounding box center [1008, 504] width 596 height 46
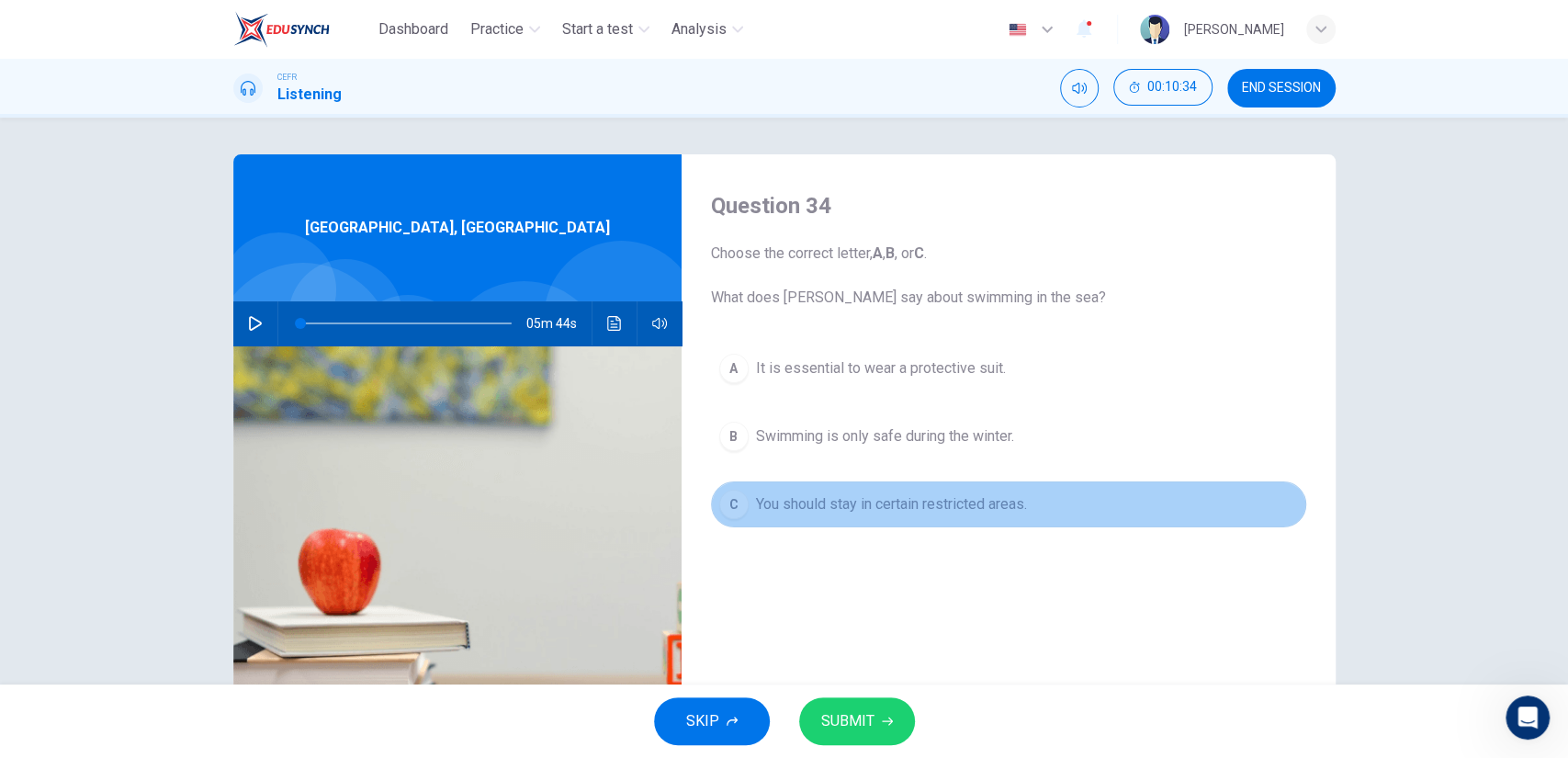
click at [840, 522] on button "C You should stay in certain restricted areas." at bounding box center [1008, 504] width 596 height 46
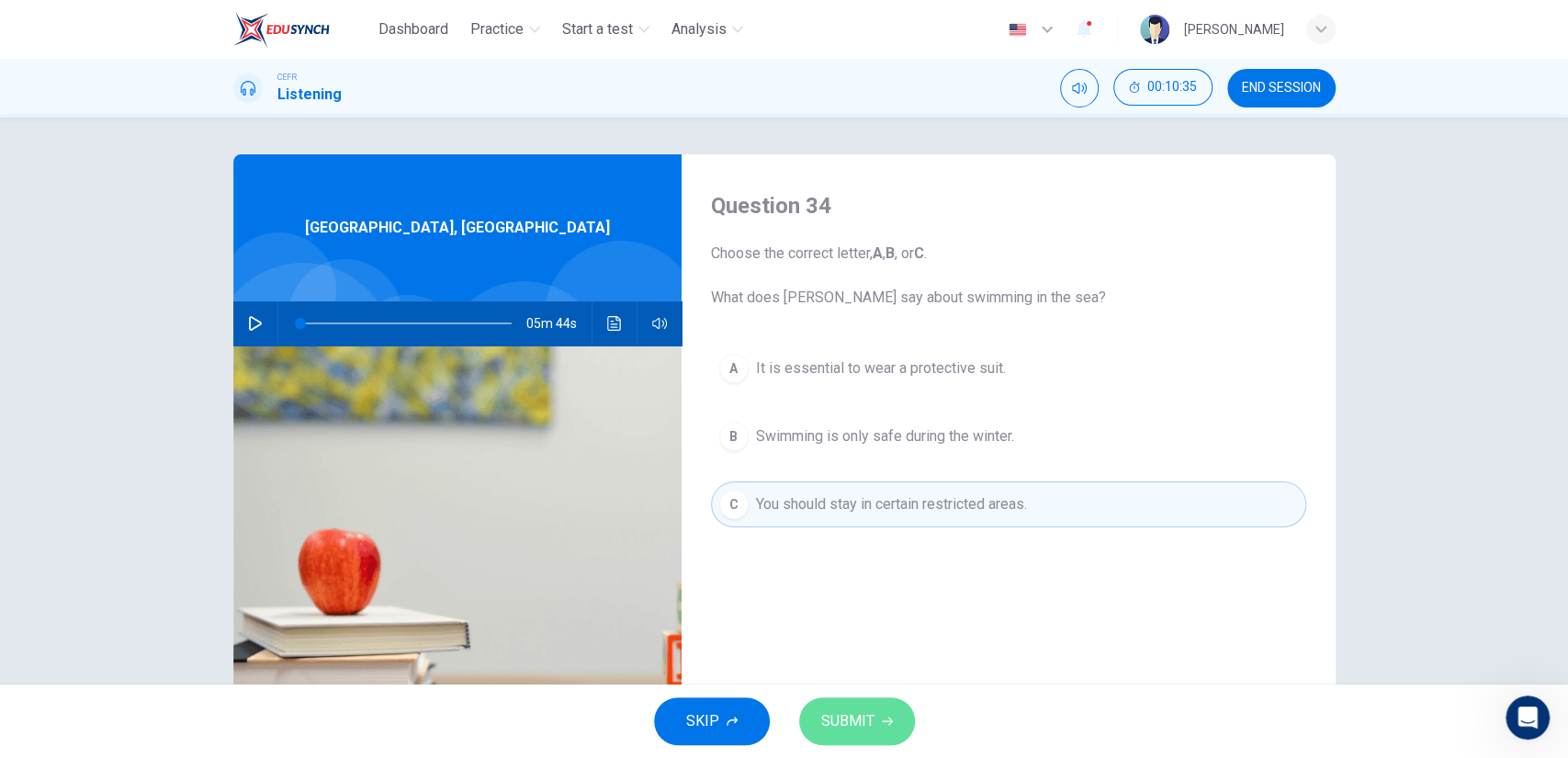
click at [849, 711] on span "SUBMIT" at bounding box center [848, 720] width 53 height 26
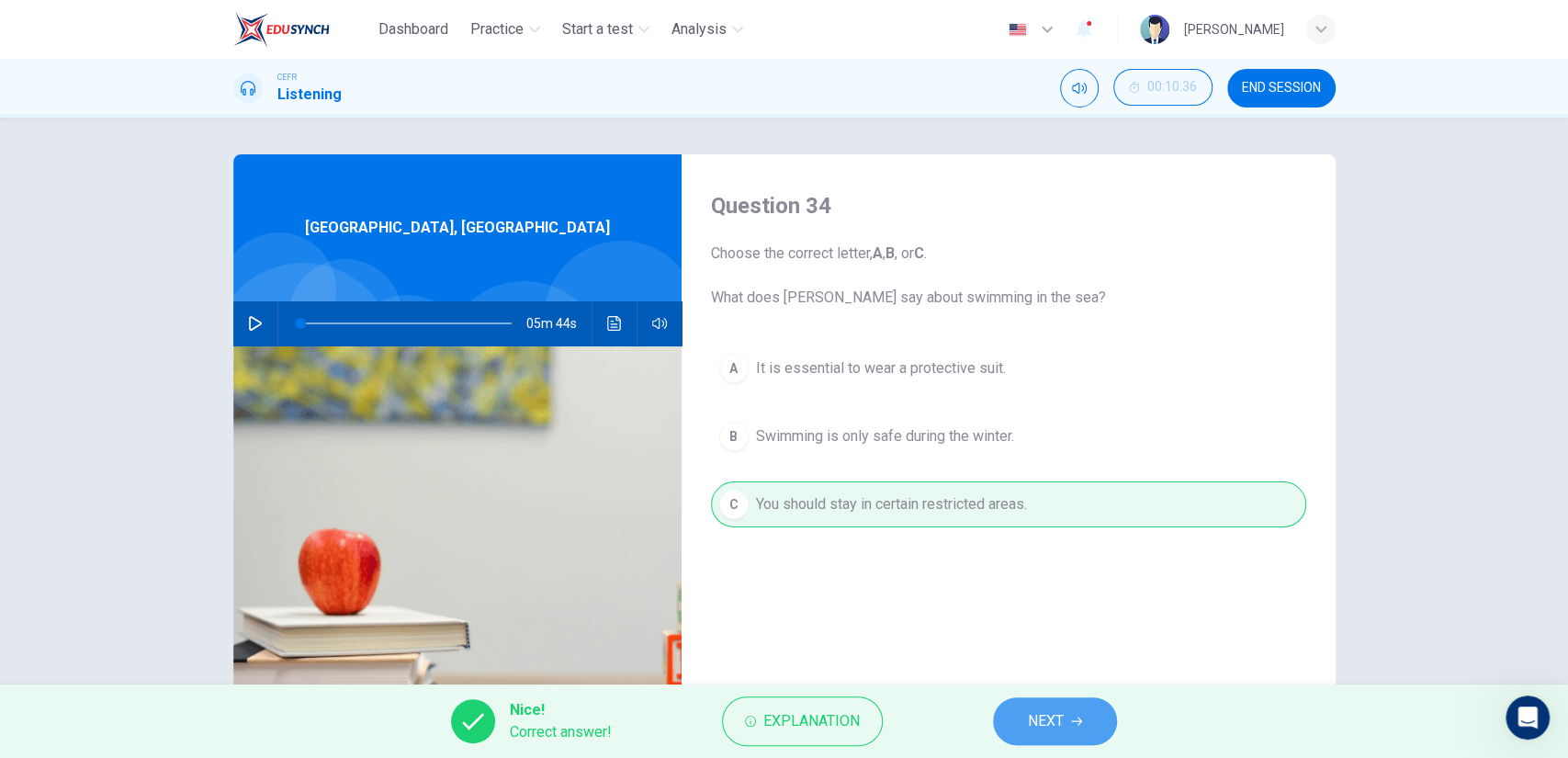
click at [1039, 727] on span "NEXT" at bounding box center [1046, 720] width 36 height 26
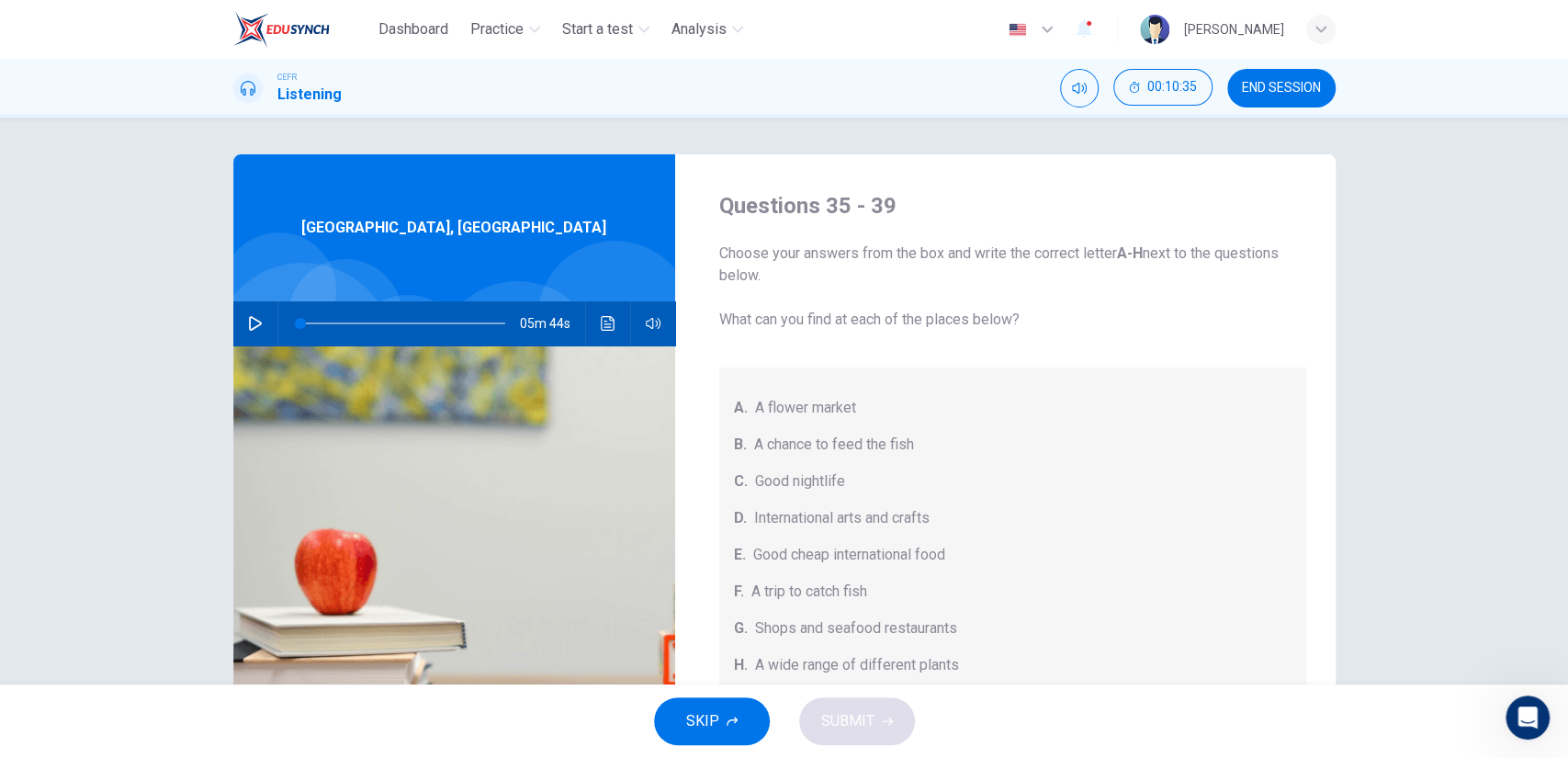
scroll to position [206, 0]
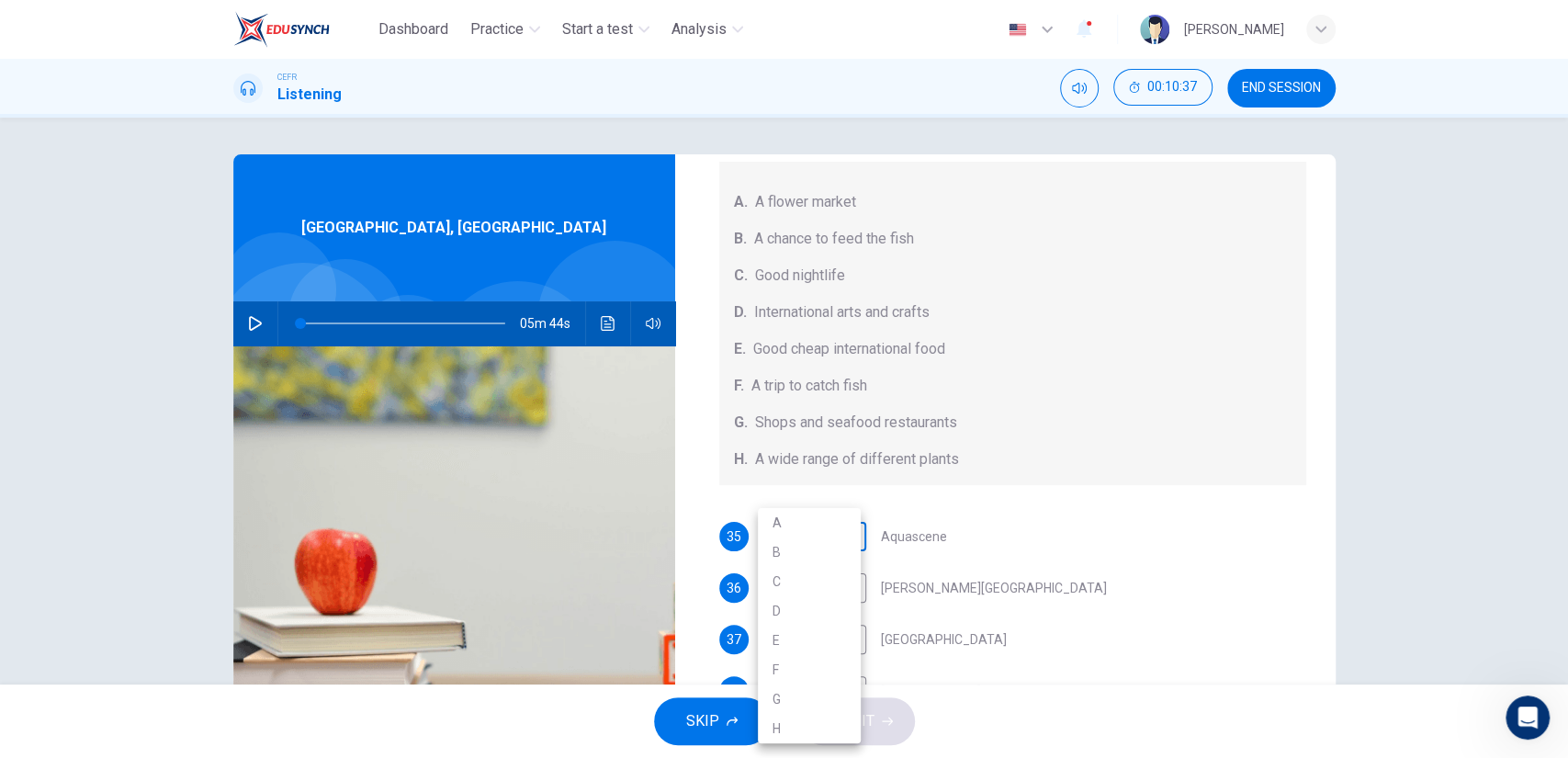
click at [810, 536] on body "Dashboard Practice Start a test Analysis English en ​ [PERSON_NAME] CEFR Listen…" at bounding box center [784, 379] width 1568 height 758
click at [818, 547] on li "B" at bounding box center [810, 552] width 103 height 29
type input "B"
click at [807, 595] on body "Dashboard Practice Start a test Analysis English en ​ [PERSON_NAME] CEFR Listen…" at bounding box center [784, 379] width 1568 height 758
click at [799, 652] on li "E" at bounding box center [810, 639] width 103 height 29
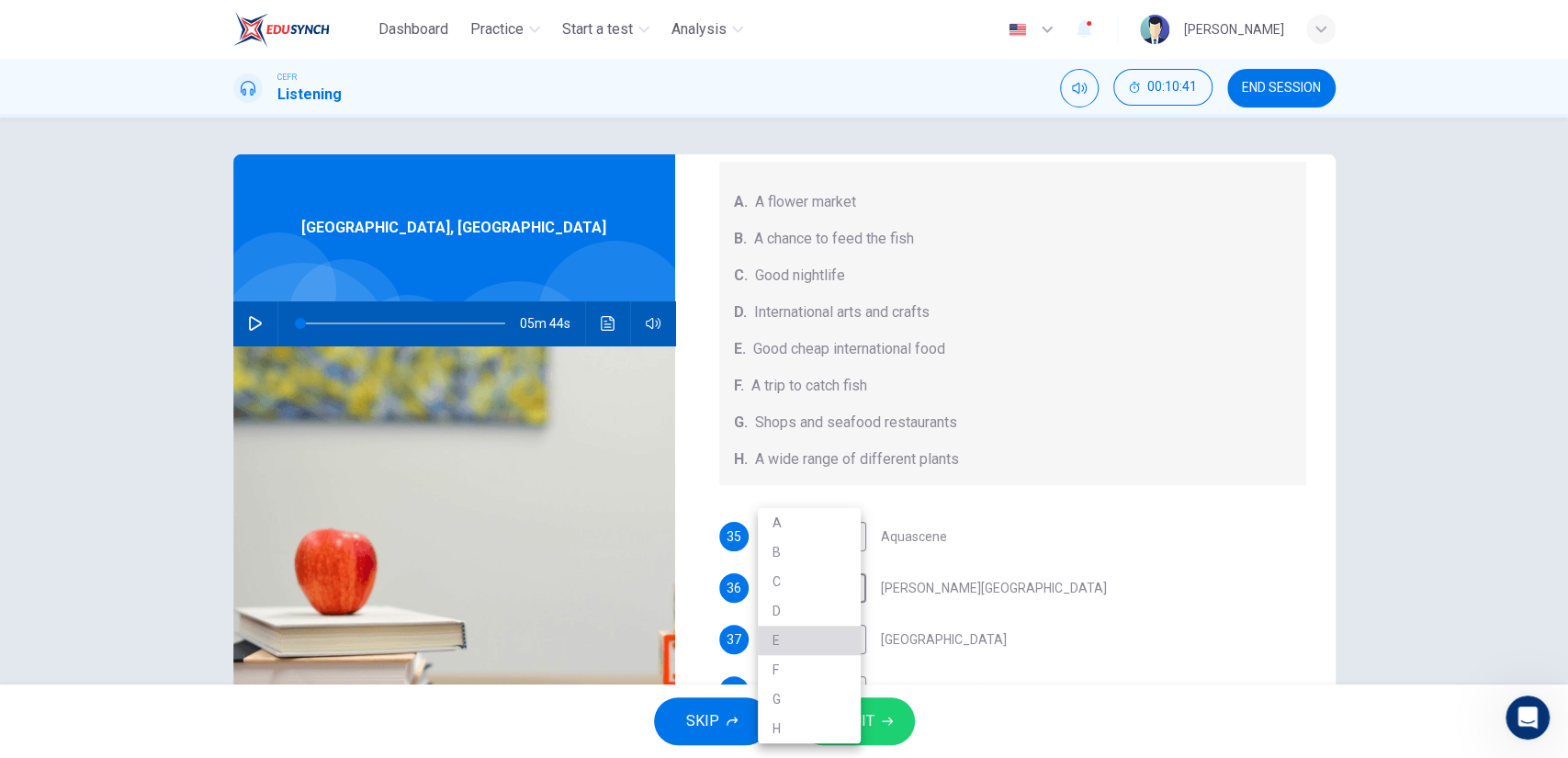
type input "E"
click at [799, 652] on body "Dashboard Practice Start a test Analysis English en ​ [PERSON_NAME] CEFR Listen…" at bounding box center [784, 379] width 1568 height 758
click at [795, 696] on li "G" at bounding box center [810, 698] width 103 height 29
type input "G"
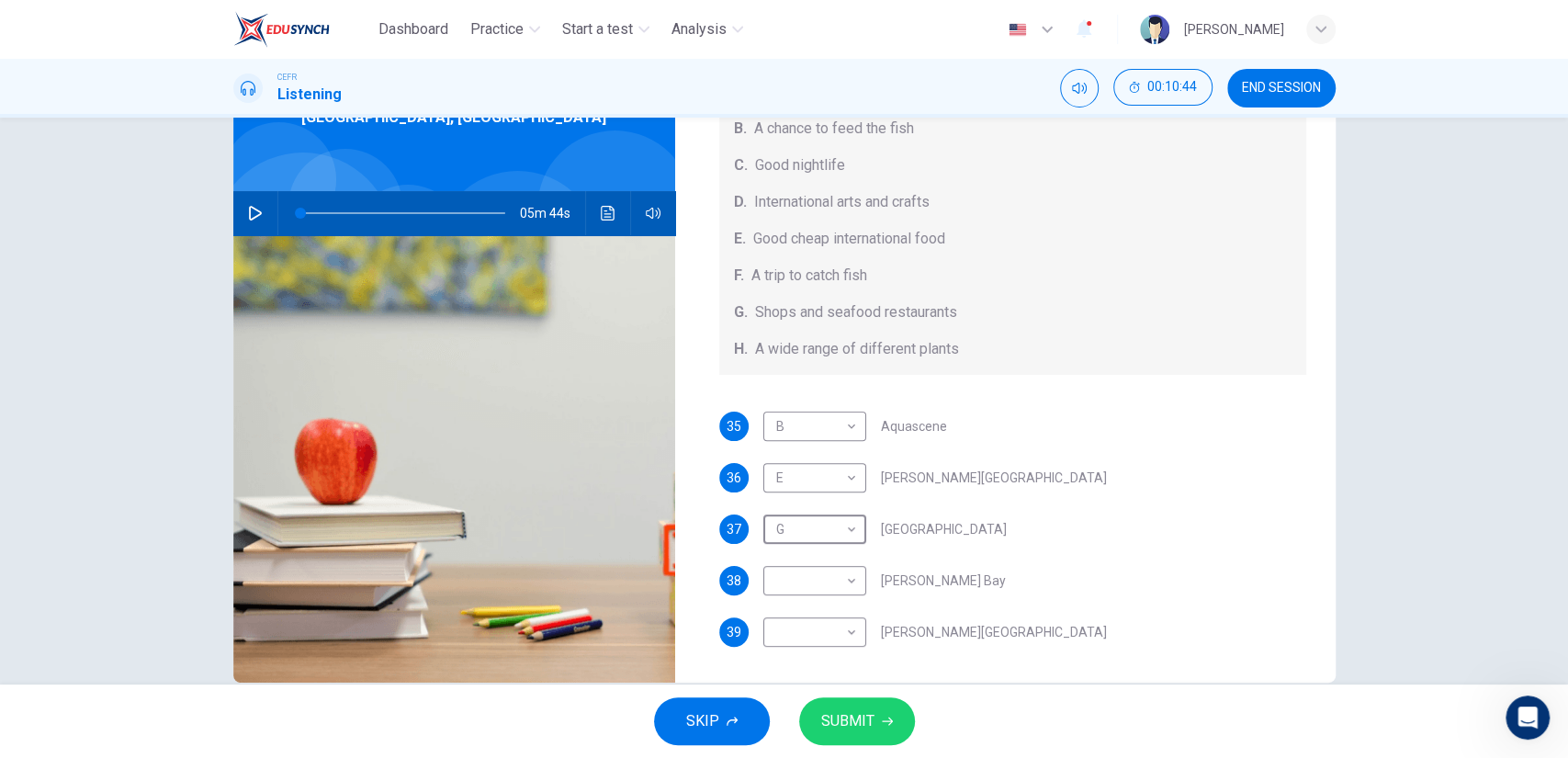
scroll to position [118, 0]
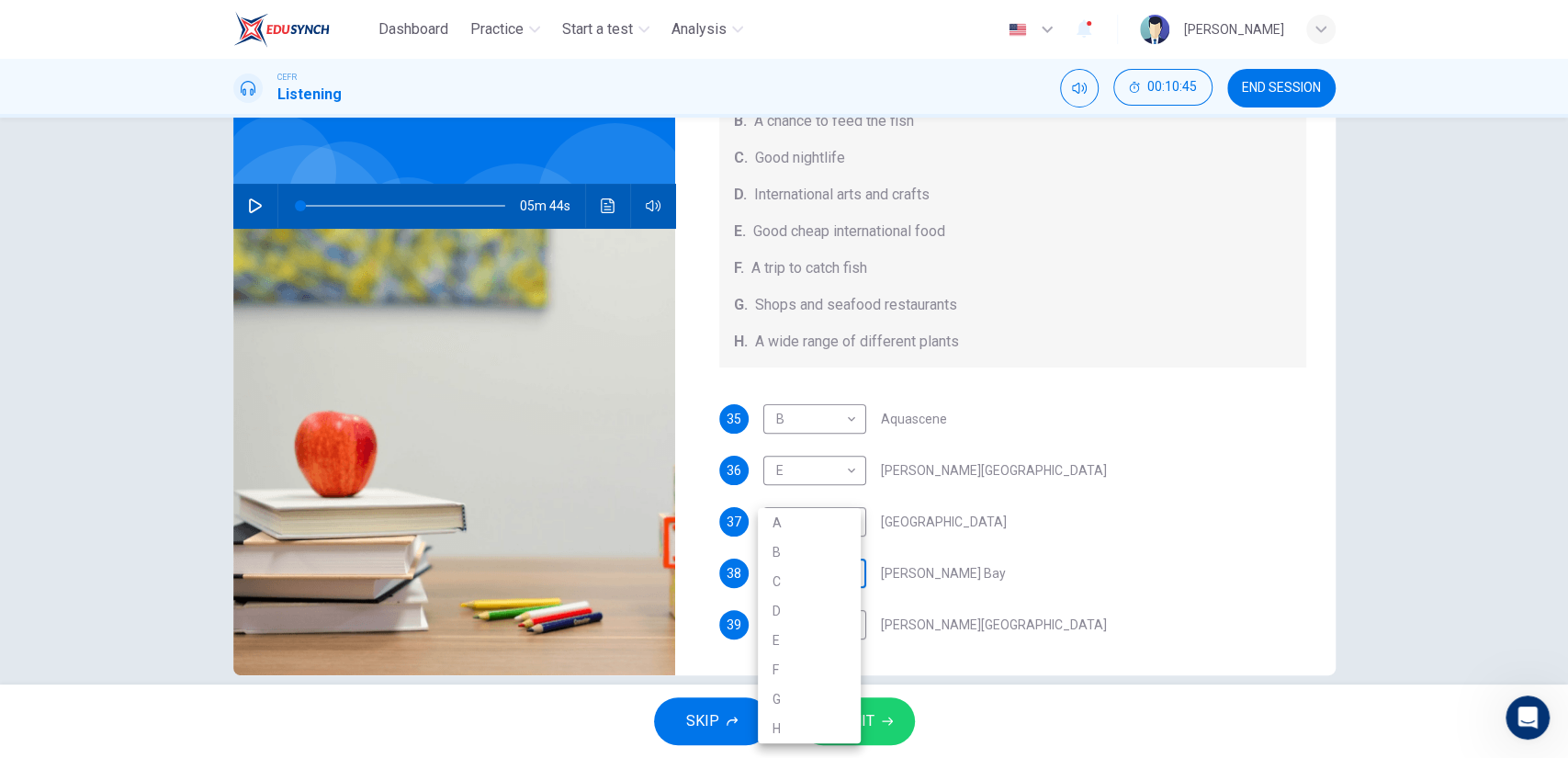
click at [830, 583] on body "Dashboard Practice Start a test Analysis English en ​ [PERSON_NAME] CEFR Listen…" at bounding box center [784, 379] width 1568 height 758
click at [817, 726] on li "H" at bounding box center [810, 728] width 103 height 29
type input "H"
click at [813, 644] on body "Dashboard Practice Start a test Analysis English en ​ [PERSON_NAME] CEFR Listen…" at bounding box center [784, 379] width 1568 height 758
drag, startPoint x: 813, startPoint y: 645, endPoint x: 816, endPoint y: 584, distance: 61.1
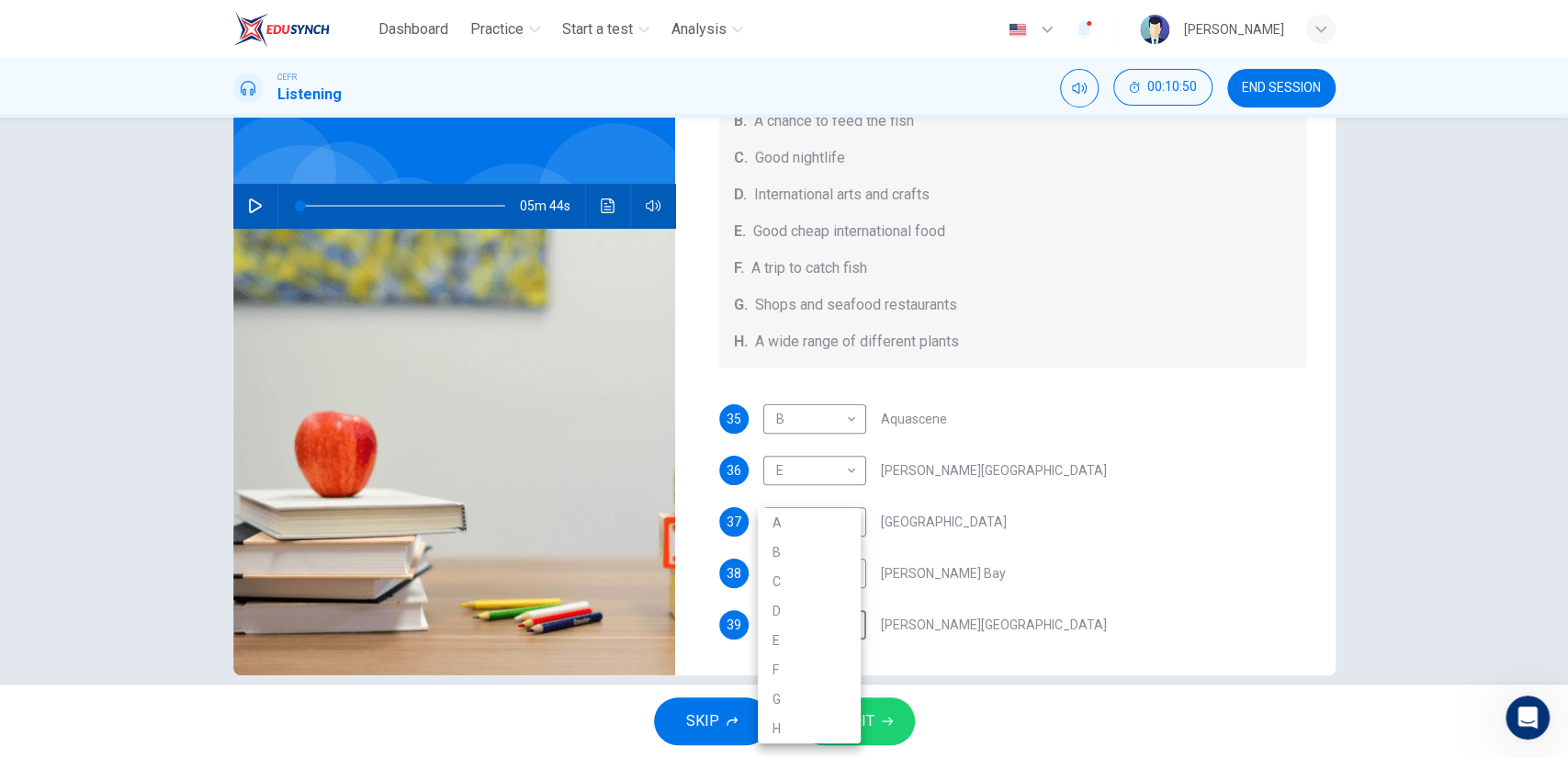
click at [816, 584] on ul "A B C D E F G H" at bounding box center [810, 626] width 103 height 236
click at [816, 584] on li "C" at bounding box center [810, 581] width 103 height 29
type input "C"
drag, startPoint x: 844, startPoint y: 688, endPoint x: 845, endPoint y: 700, distance: 12.0
click at [845, 700] on div "SKIP SUBMIT" at bounding box center [784, 720] width 1568 height 73
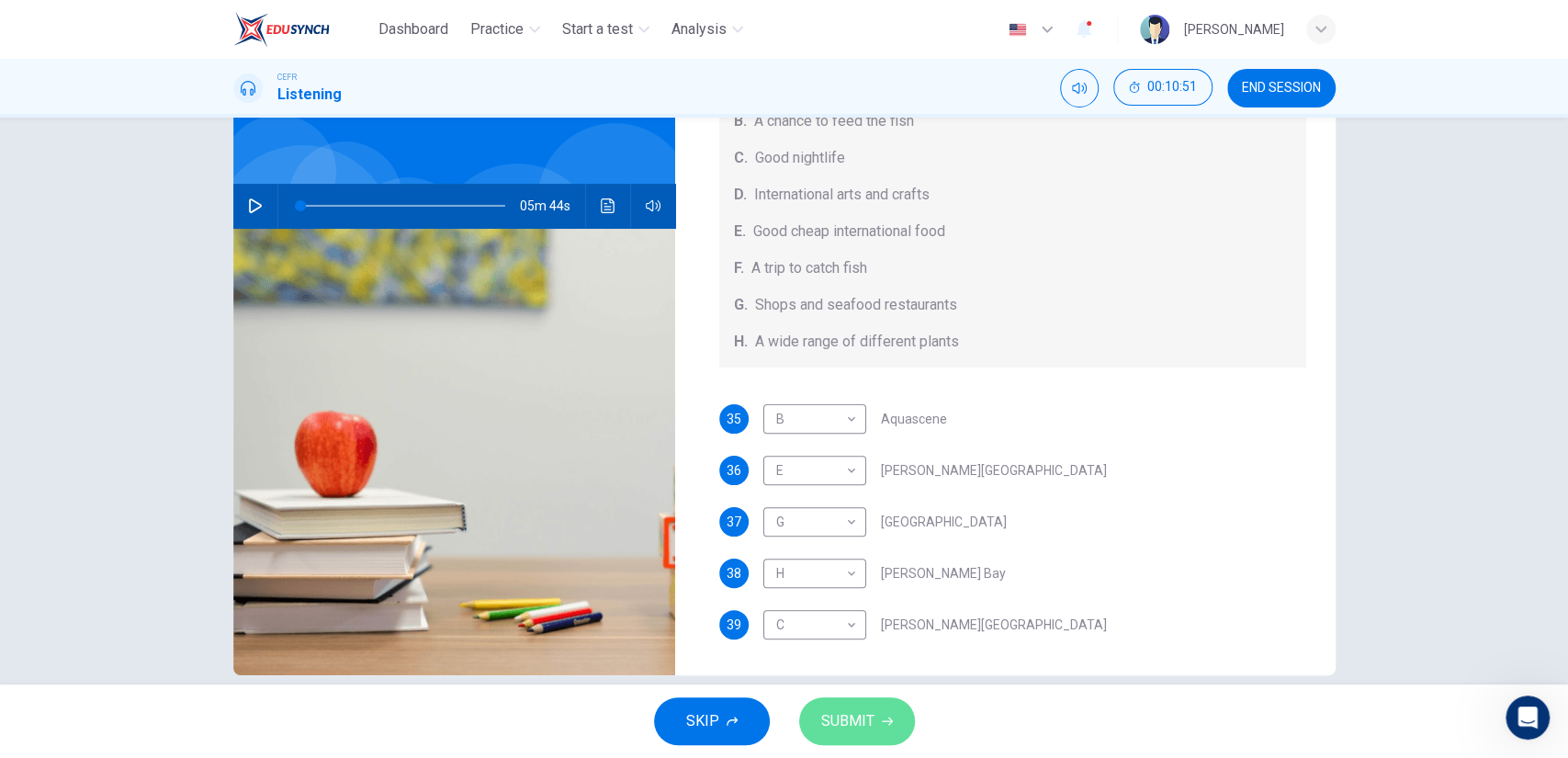
click at [845, 700] on button "SUBMIT" at bounding box center [857, 721] width 116 height 47
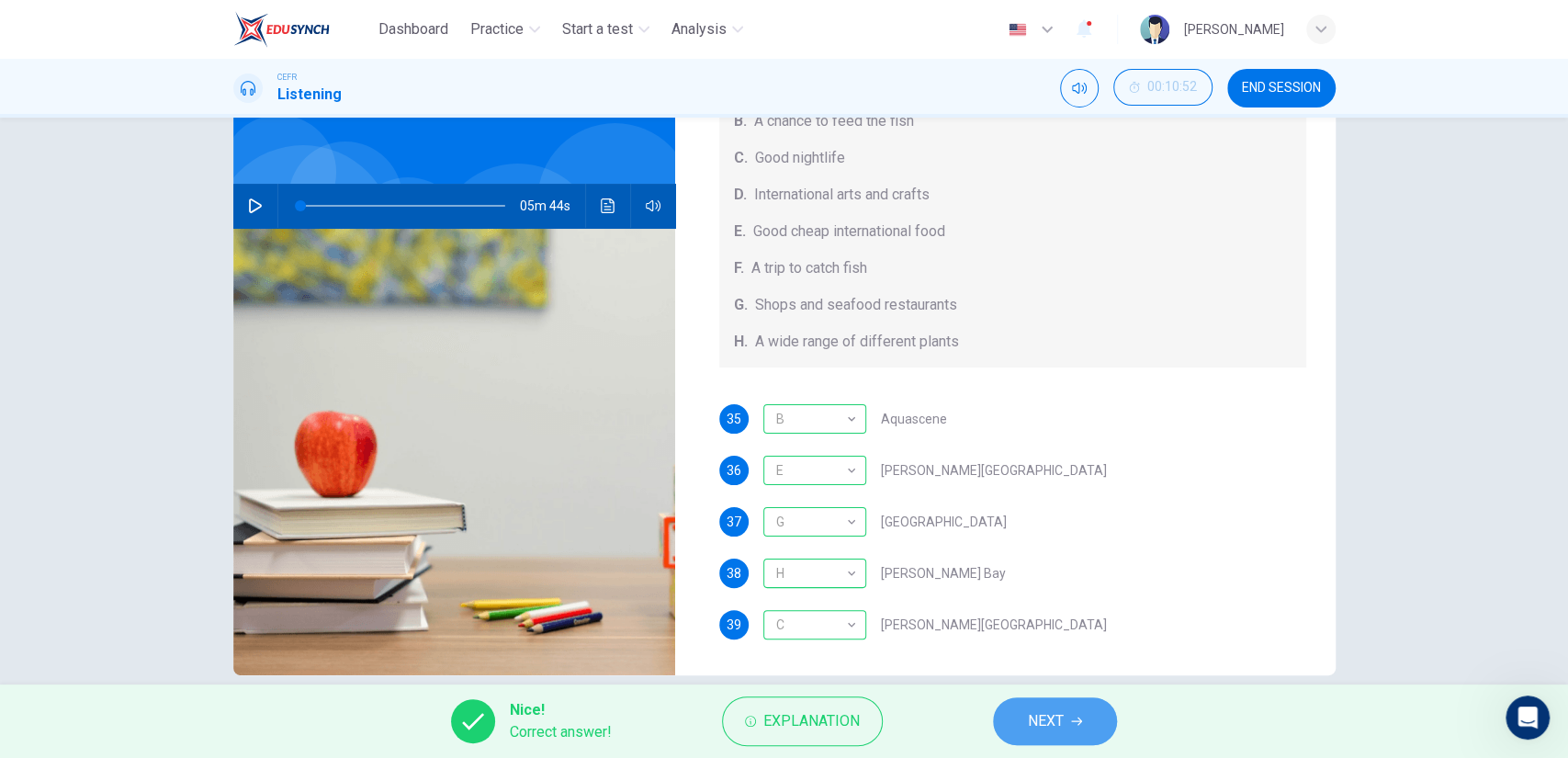
click at [1009, 710] on button "NEXT" at bounding box center [1055, 721] width 124 height 47
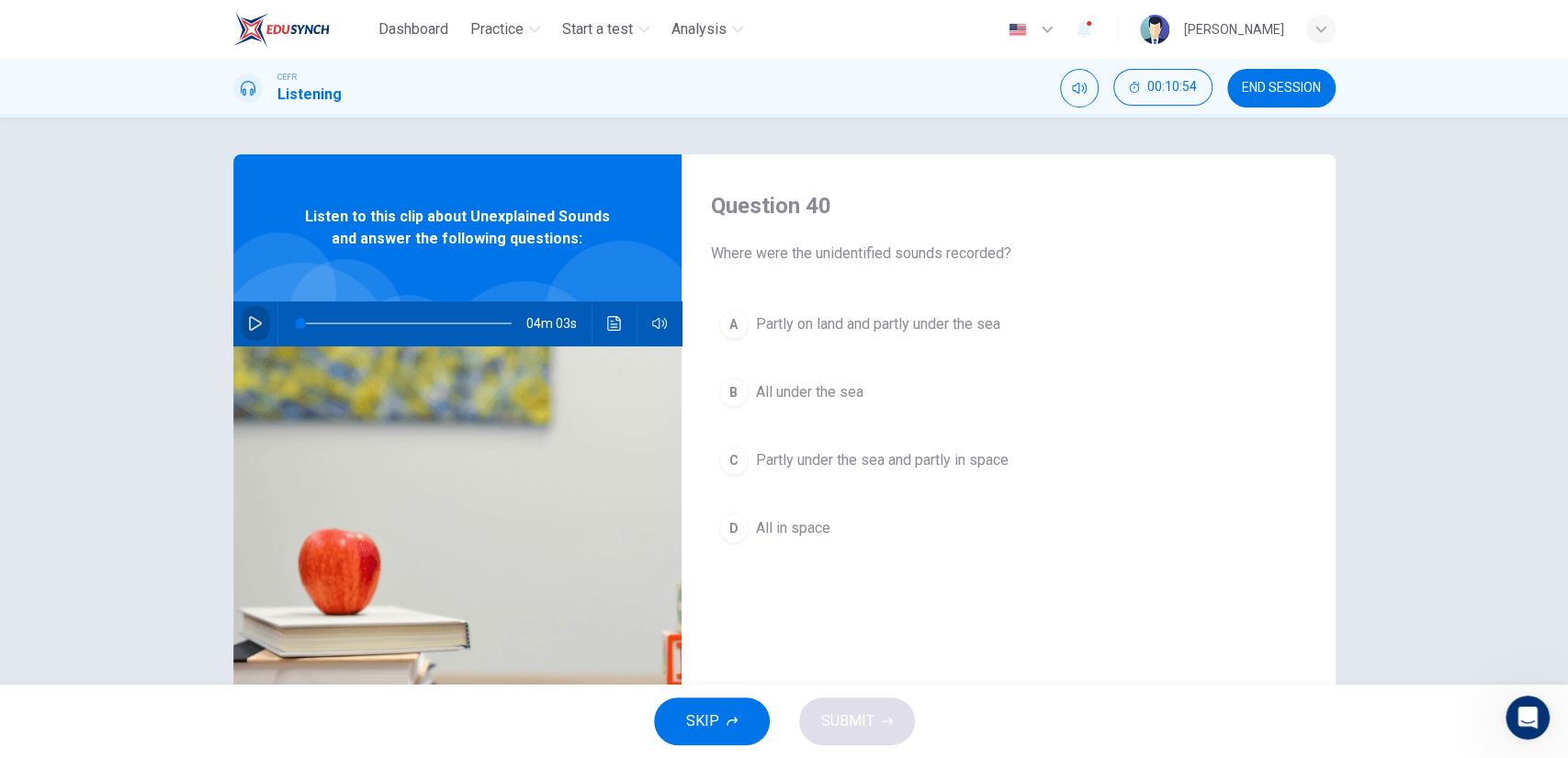
click at [249, 329] on icon "button" at bounding box center [256, 323] width 13 height 14
click at [356, 321] on span at bounding box center [361, 324] width 11 height 11
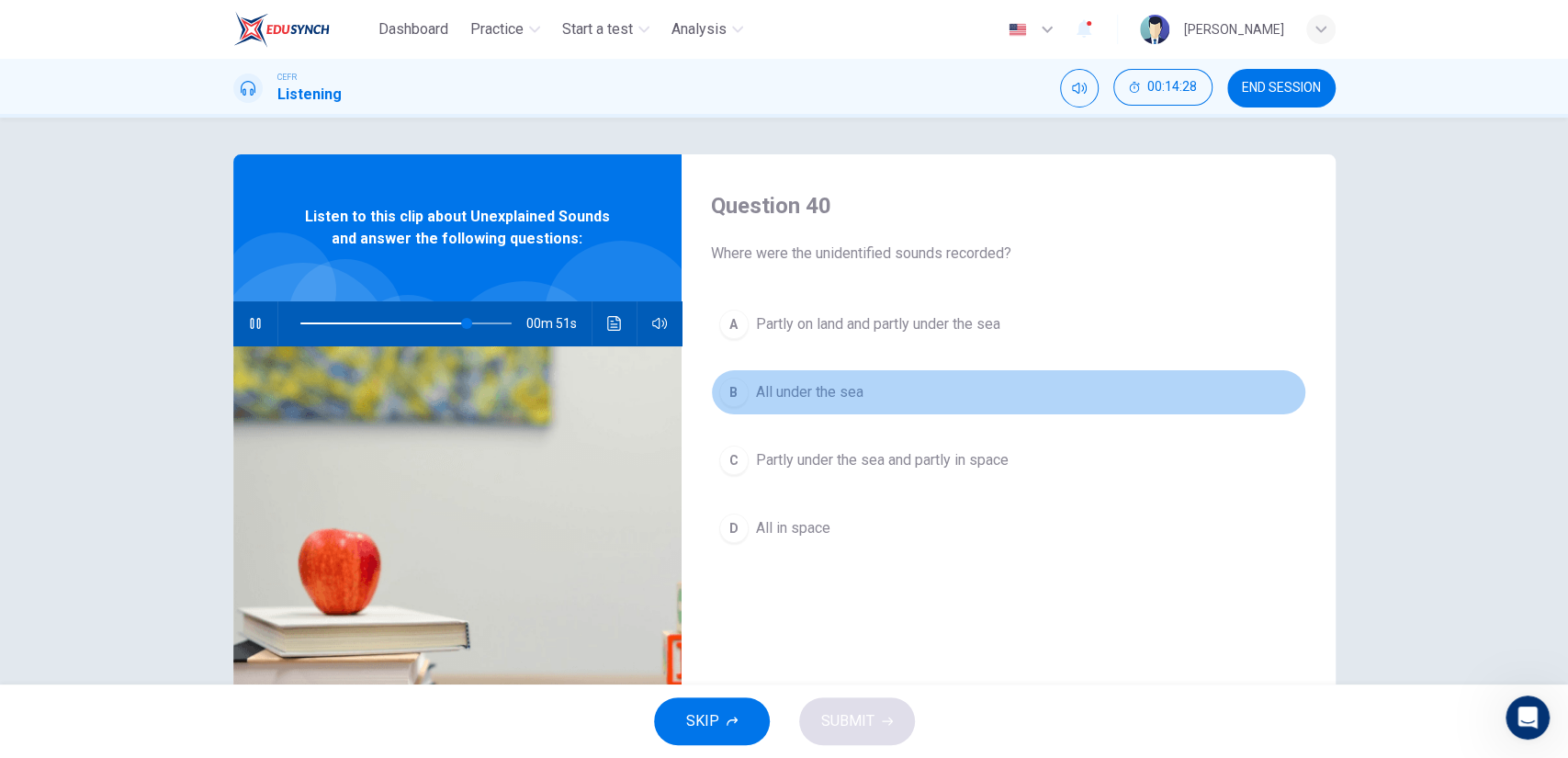
click at [790, 400] on span "All under the sea" at bounding box center [810, 391] width 107 height 22
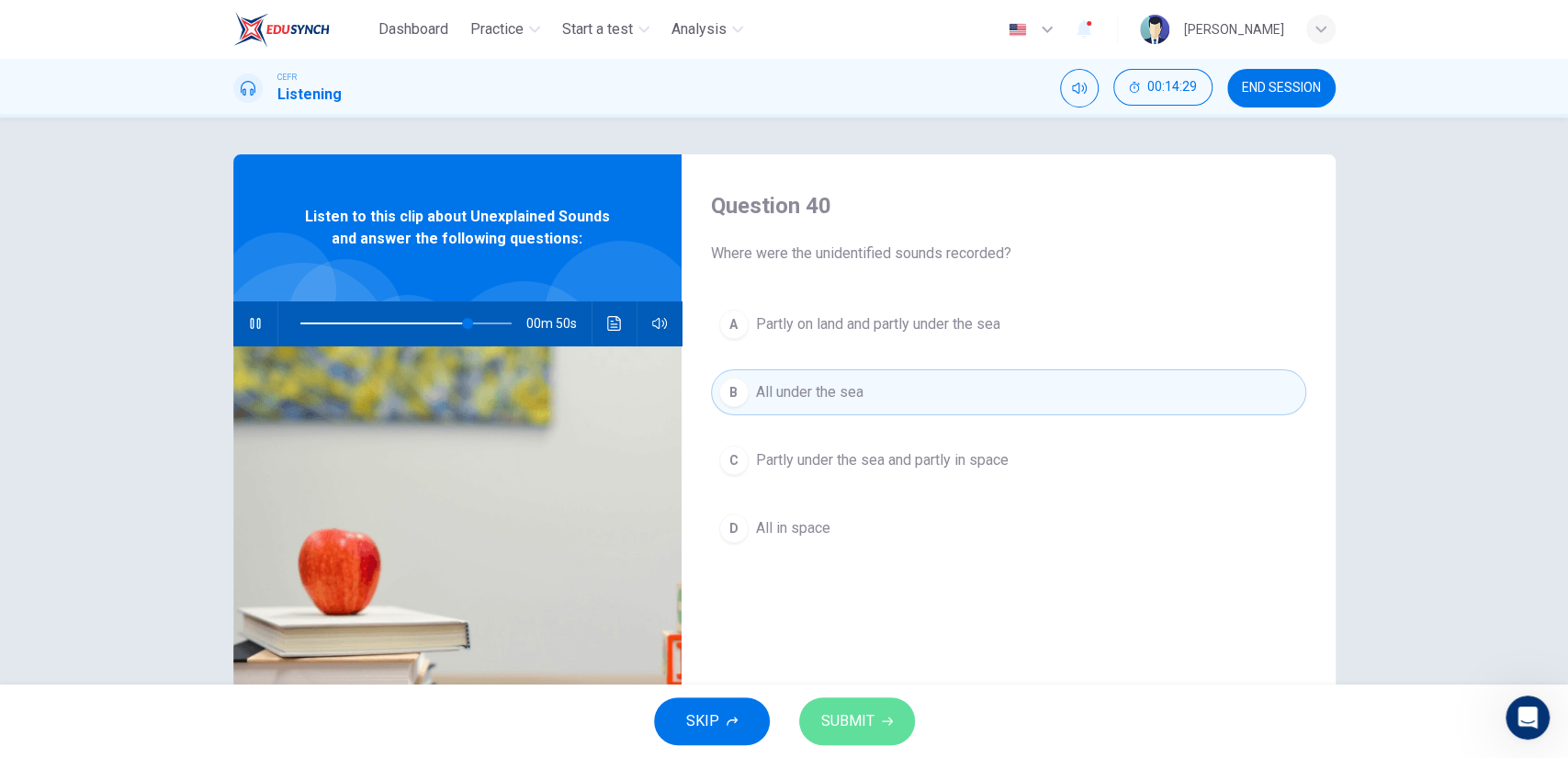
click at [857, 707] on button "SUBMIT" at bounding box center [857, 721] width 116 height 47
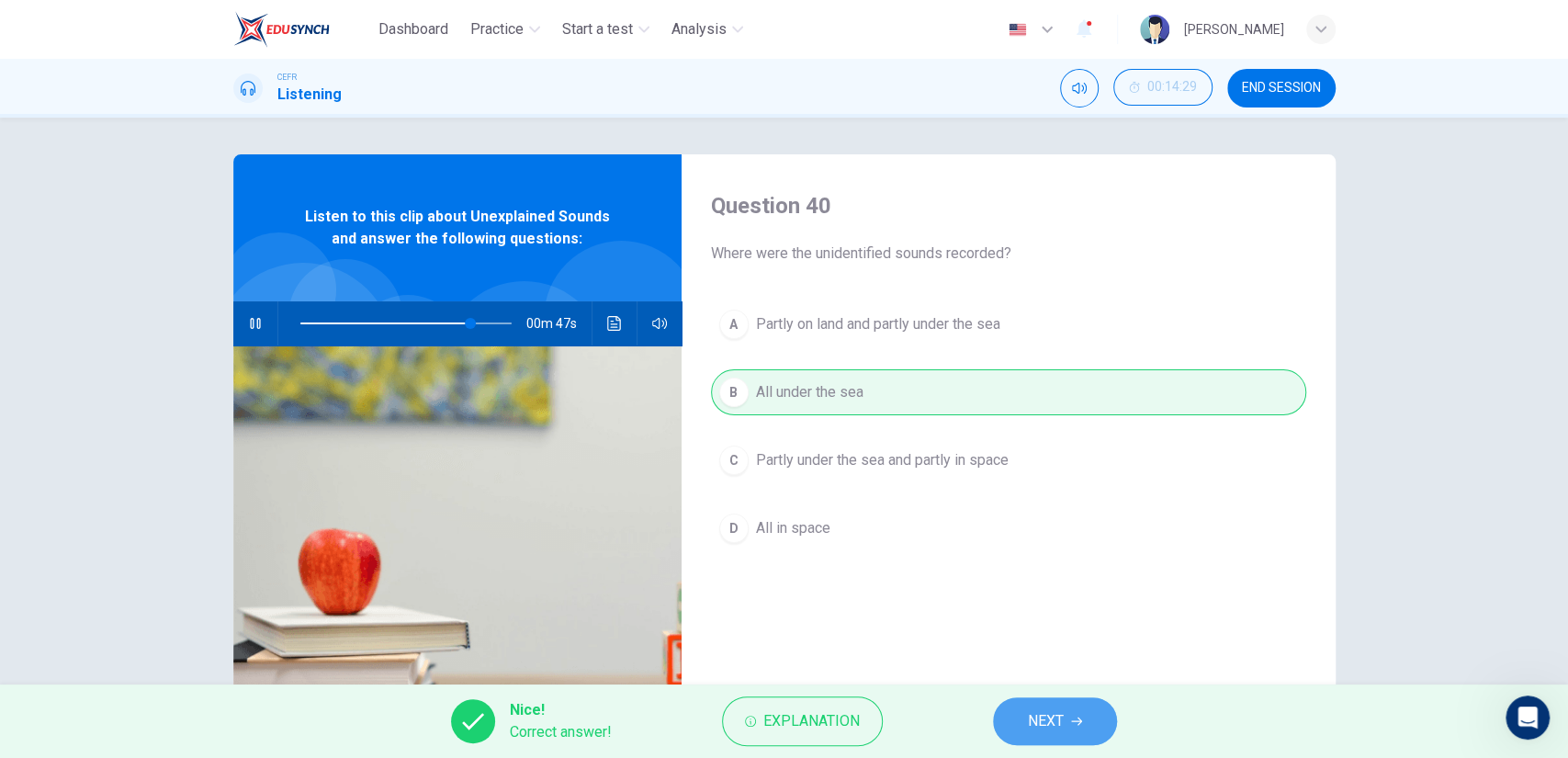
click at [1062, 718] on span "NEXT" at bounding box center [1046, 720] width 36 height 26
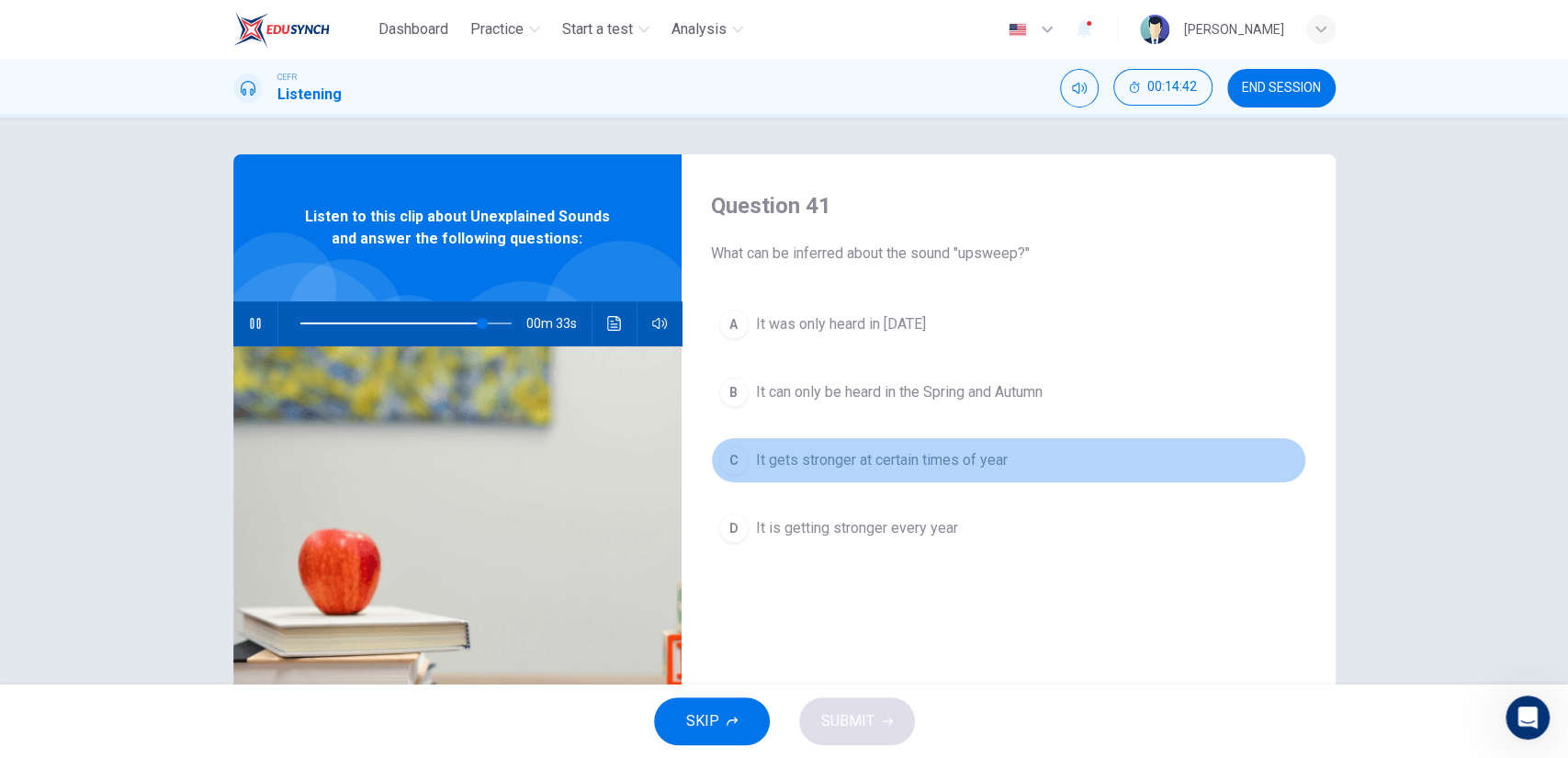
click at [908, 473] on button "C It gets stronger at certain times of year" at bounding box center [1008, 460] width 596 height 46
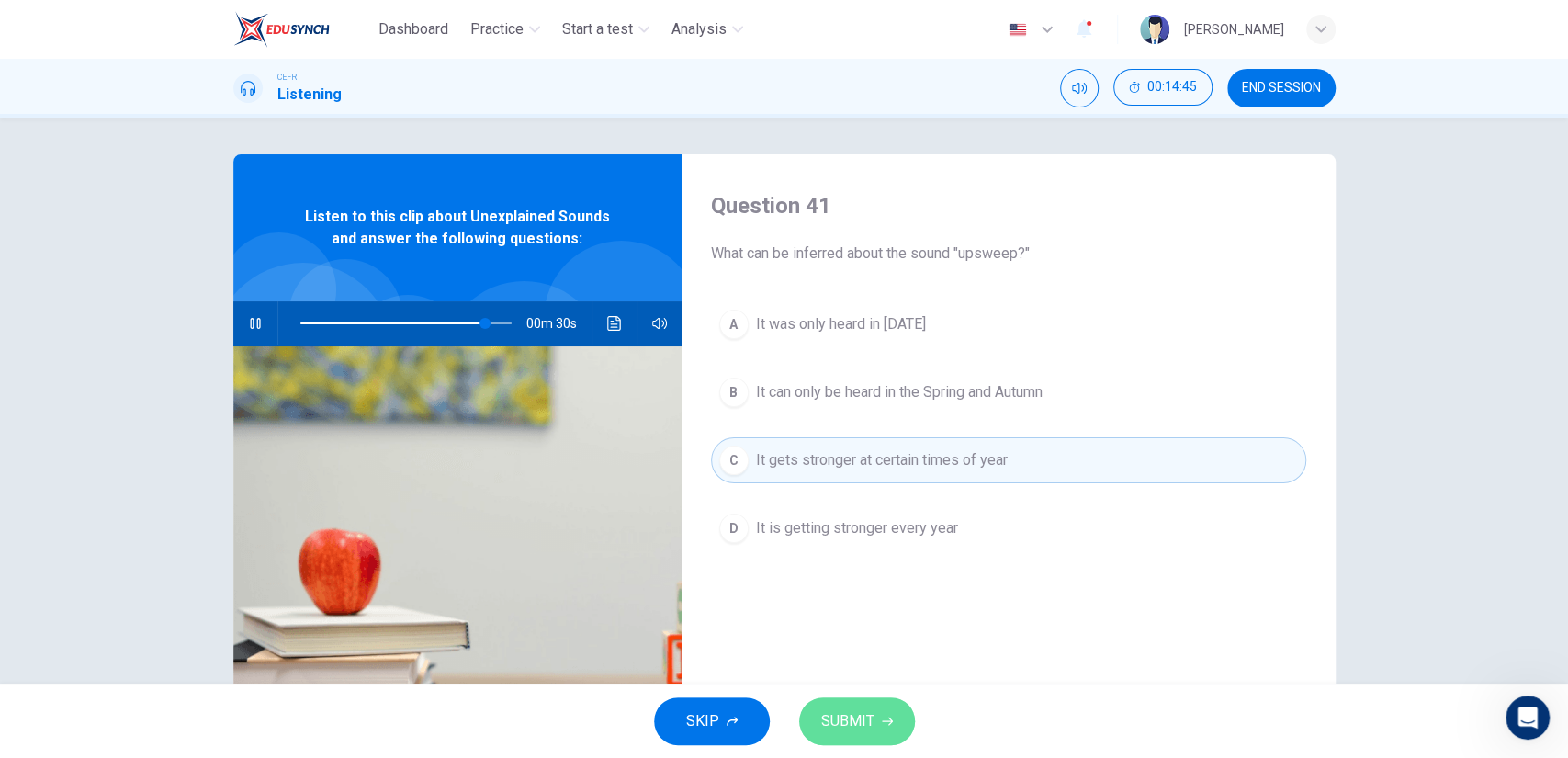
click at [868, 712] on span "SUBMIT" at bounding box center [848, 720] width 53 height 26
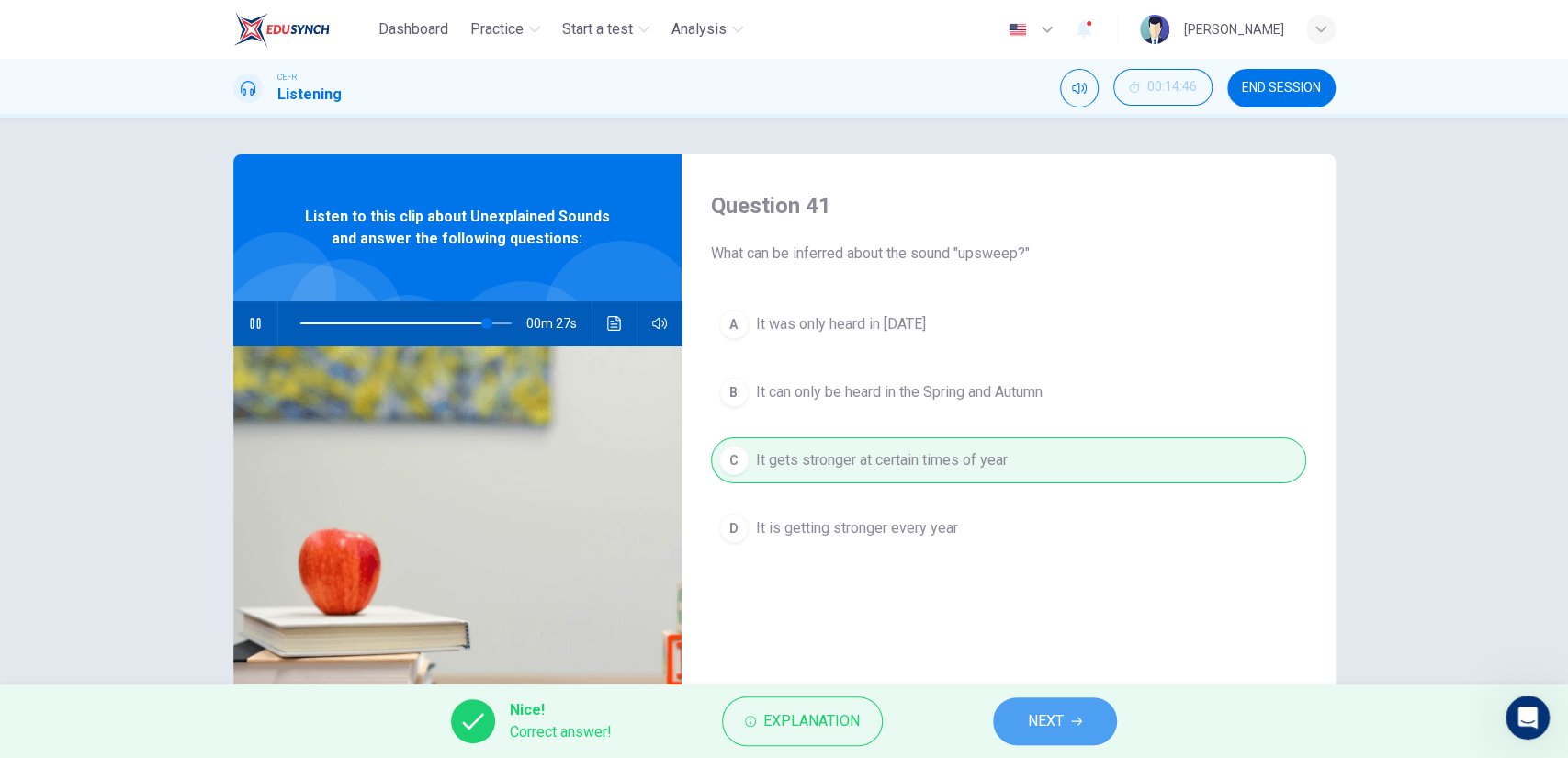
click at [1031, 703] on button "NEXT" at bounding box center [1055, 721] width 124 height 47
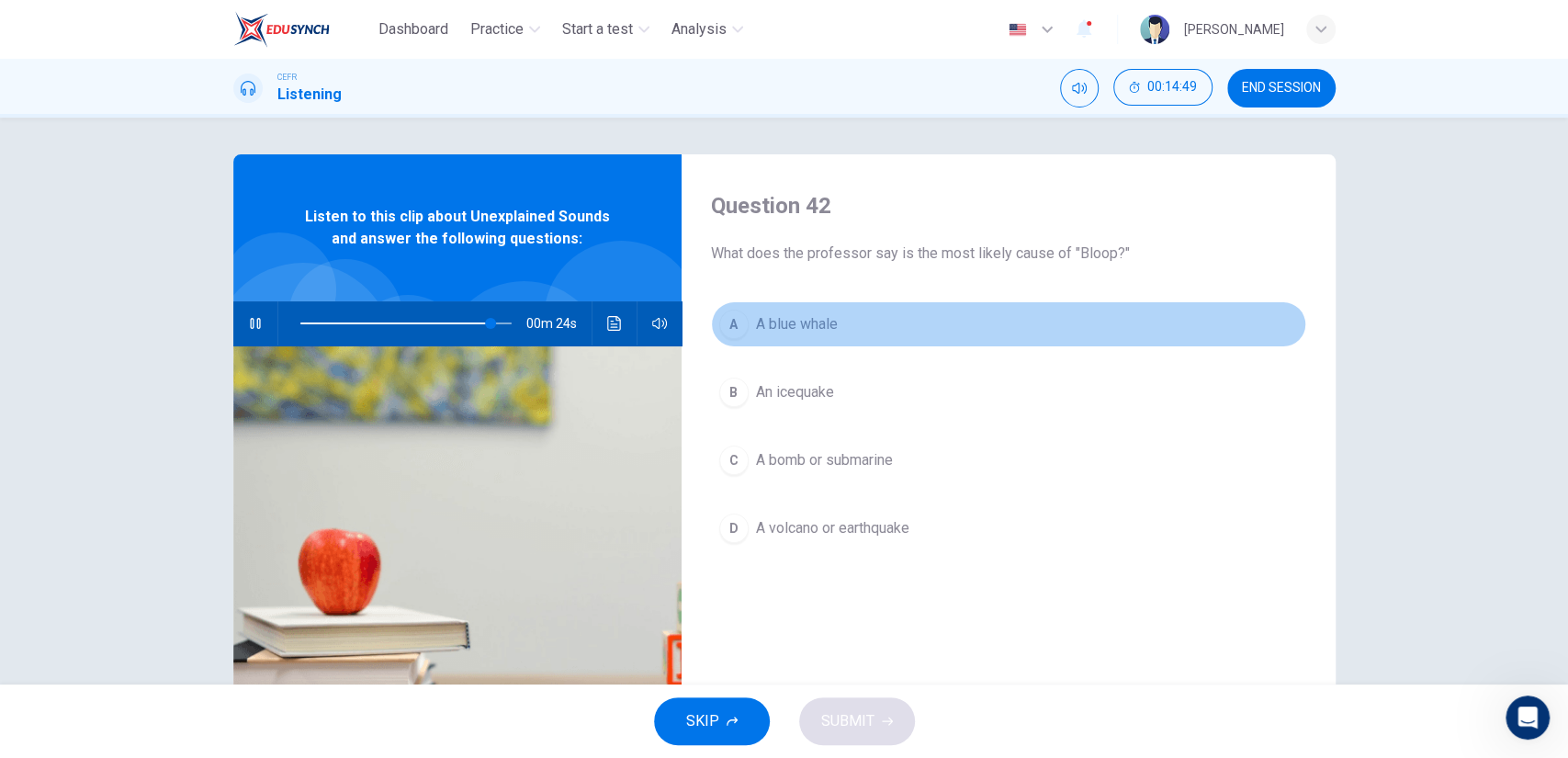
click at [794, 331] on span "A blue whale" at bounding box center [797, 324] width 82 height 22
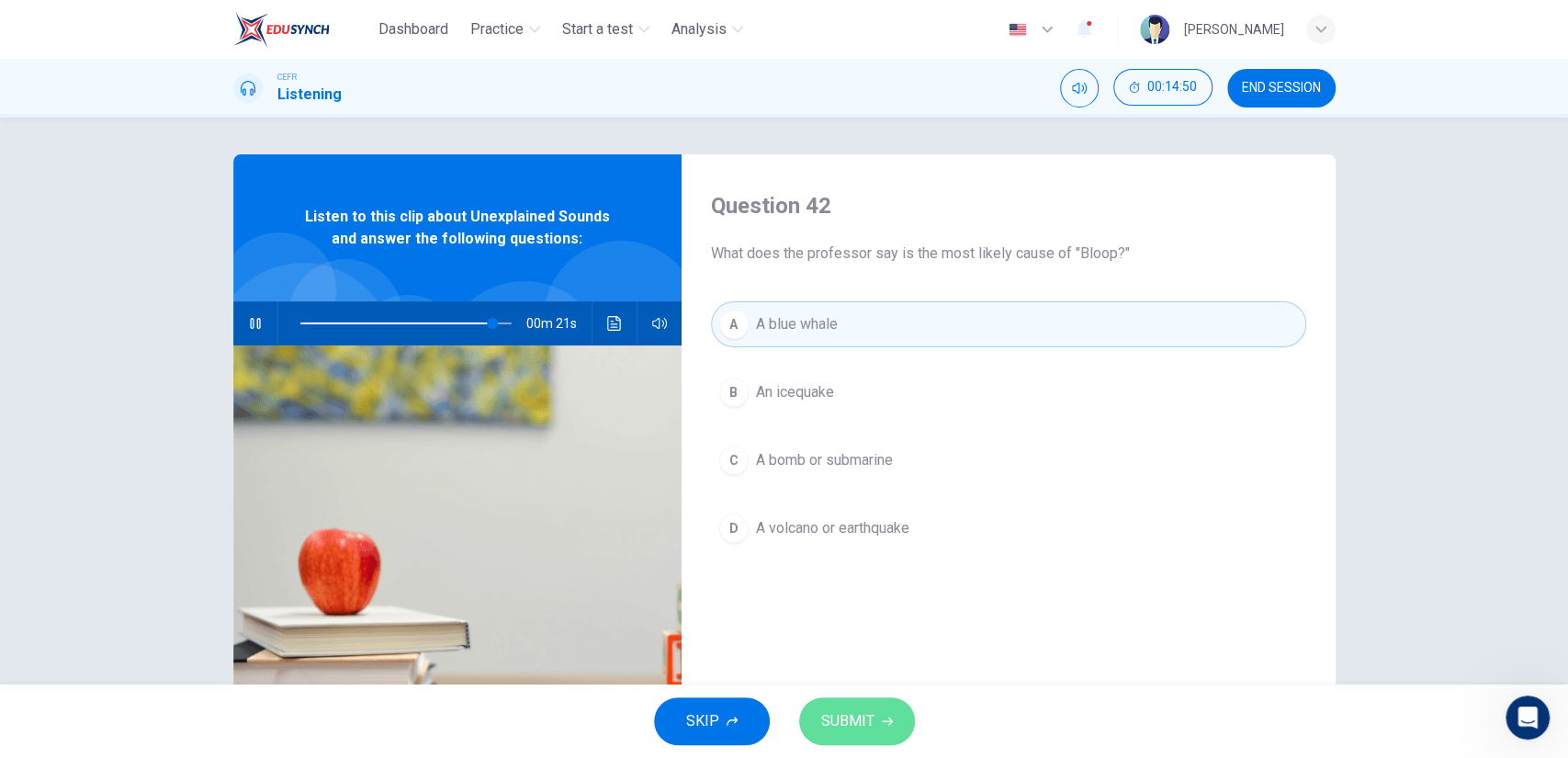
click at [864, 712] on span "SUBMIT" at bounding box center [848, 720] width 53 height 26
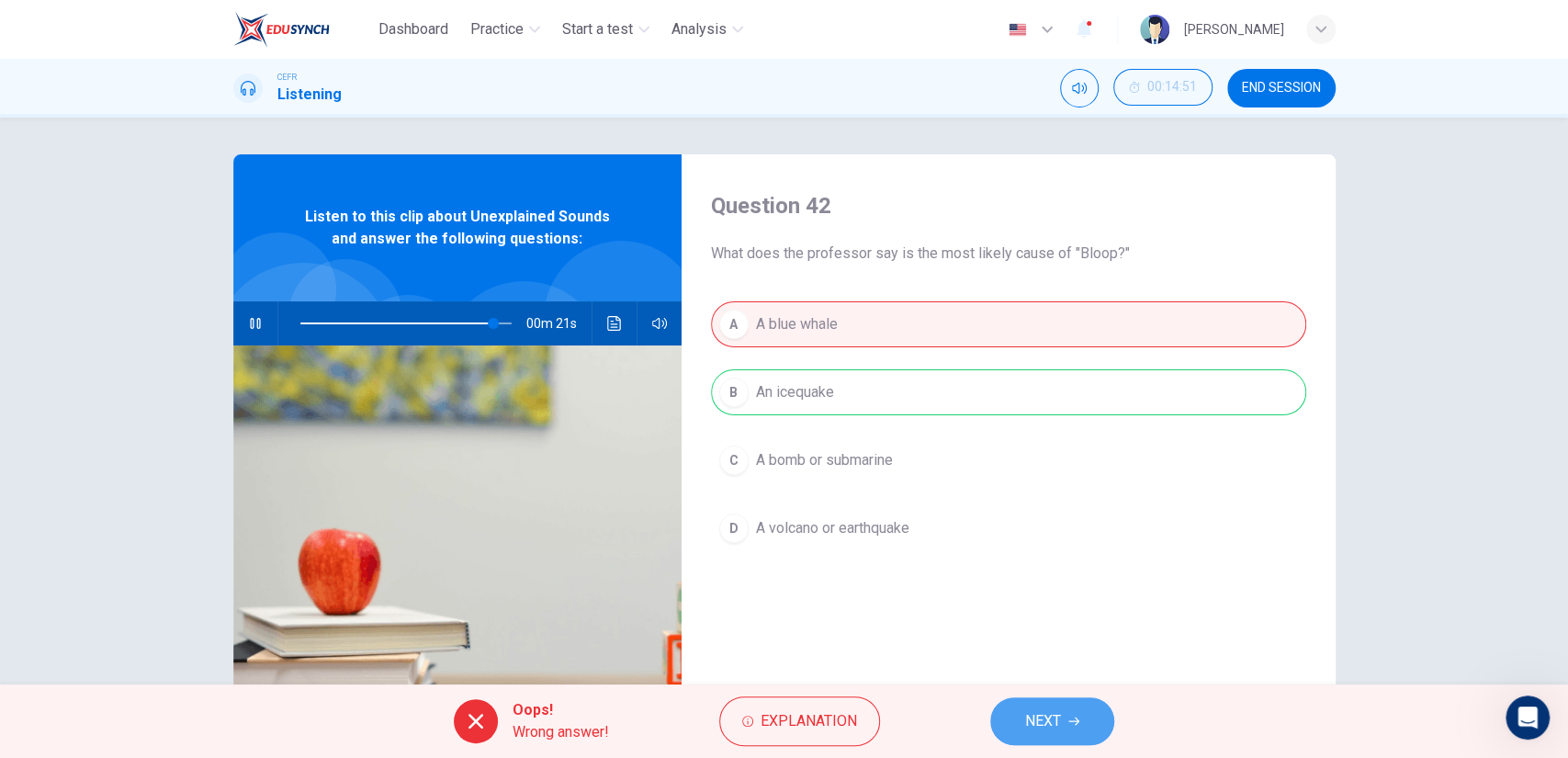
click at [1031, 725] on span "NEXT" at bounding box center [1043, 720] width 36 height 26
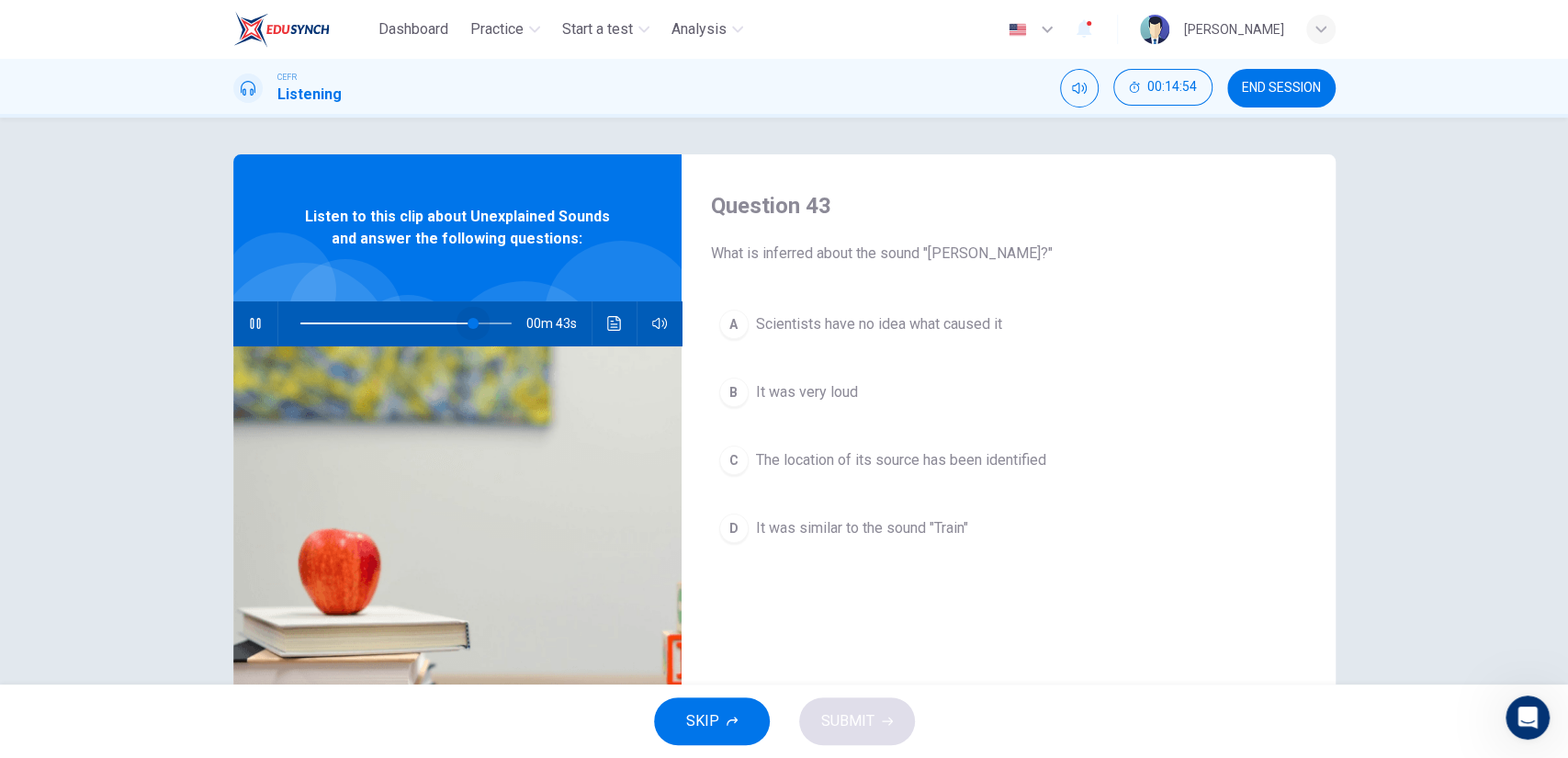
click at [468, 330] on span at bounding box center [406, 323] width 211 height 26
click at [470, 319] on span at bounding box center [406, 323] width 211 height 26
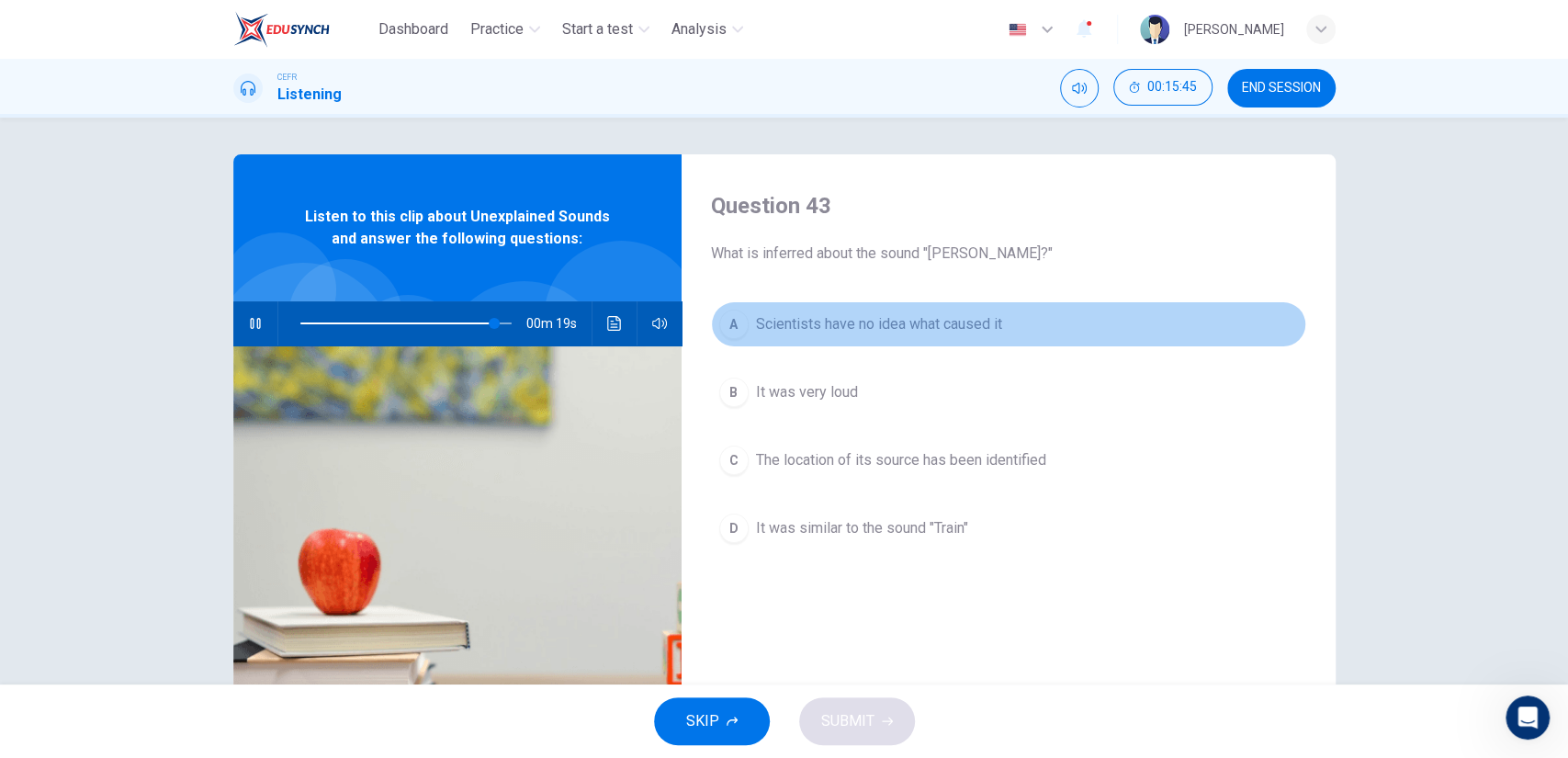
click at [857, 332] on span "Scientists have no idea what caused it" at bounding box center [879, 324] width 246 height 22
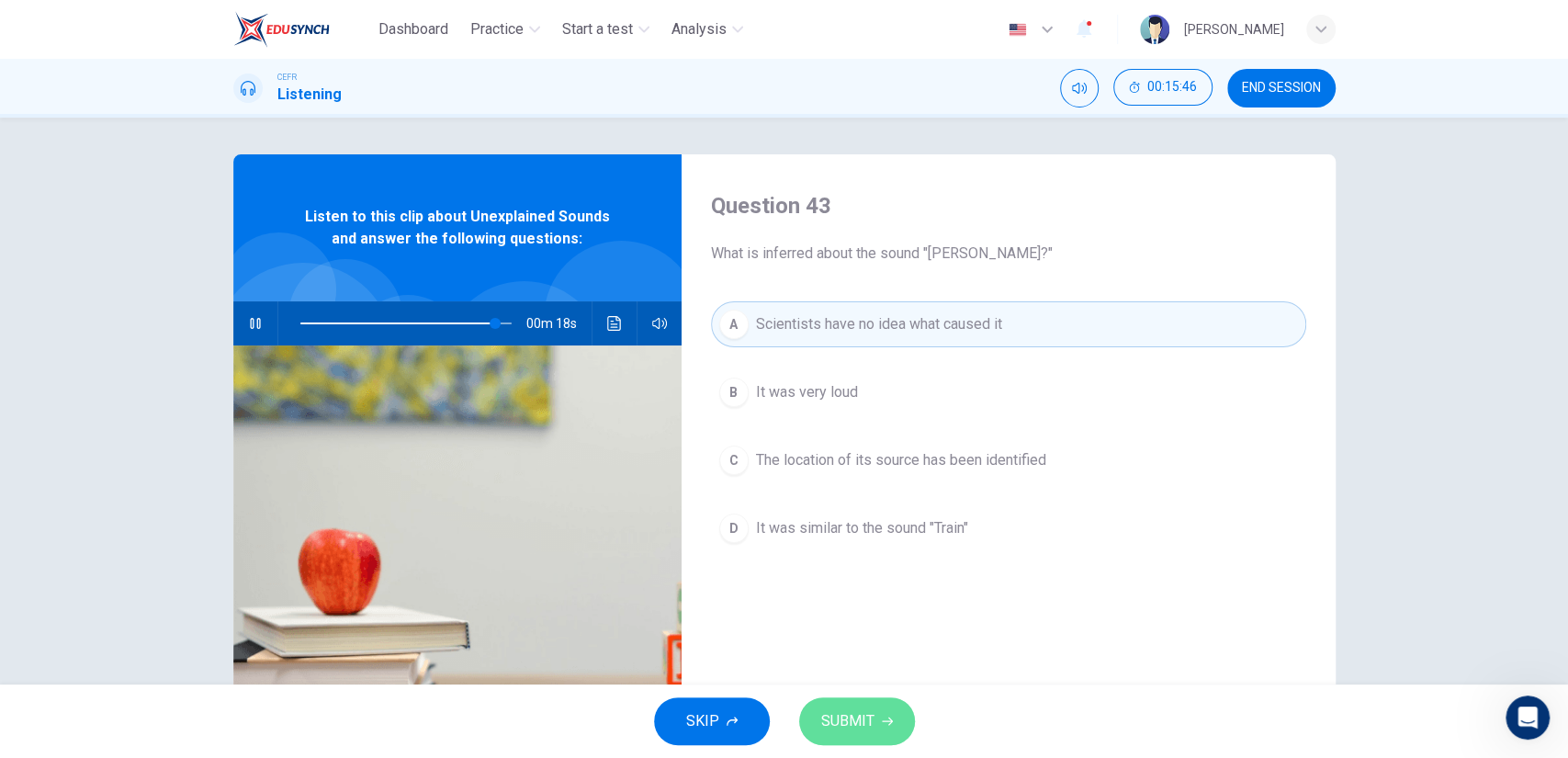
click at [838, 715] on span "SUBMIT" at bounding box center [848, 720] width 53 height 26
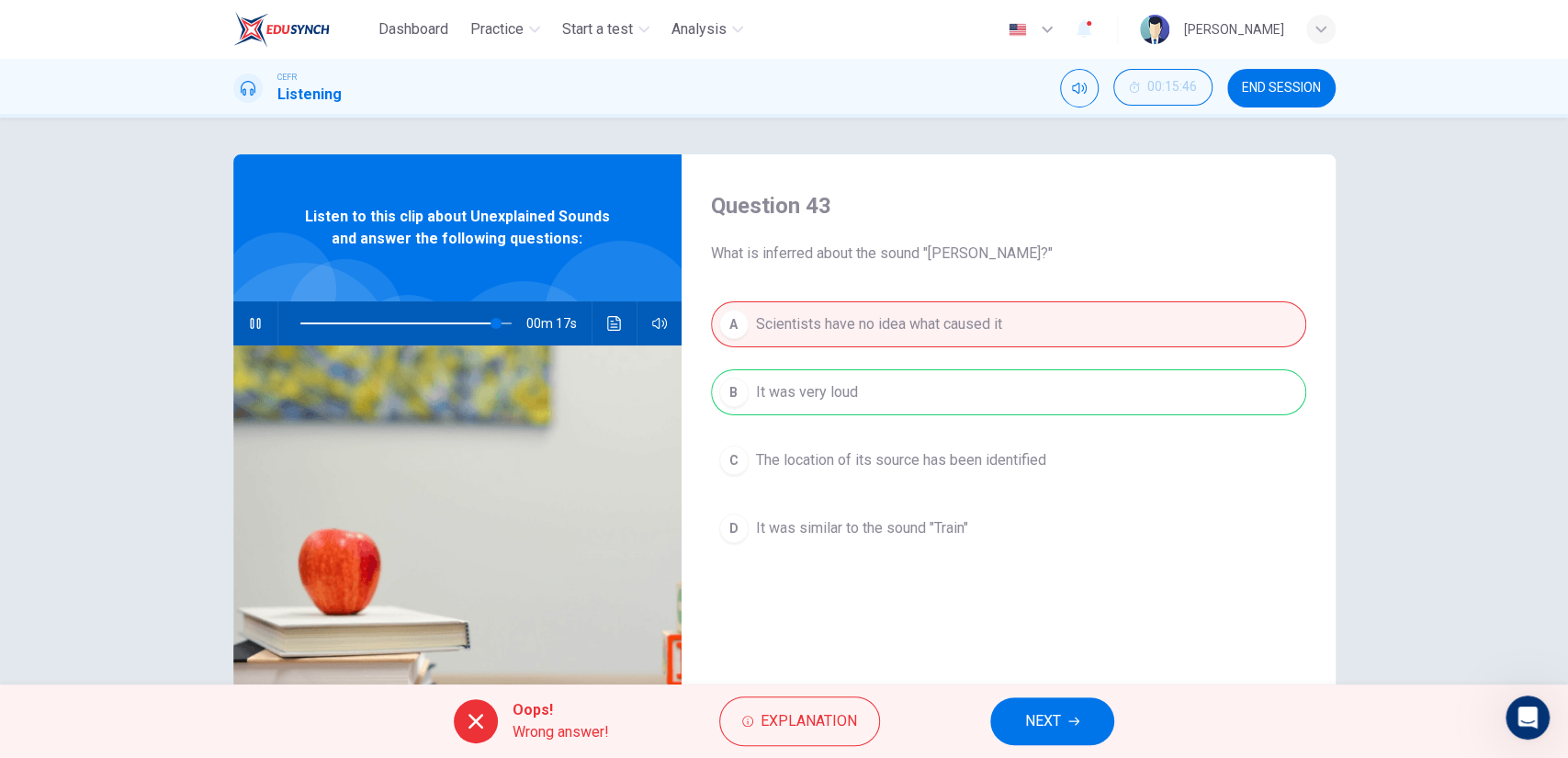
type input "93"
click at [1030, 729] on span "NEXT" at bounding box center [1043, 720] width 36 height 26
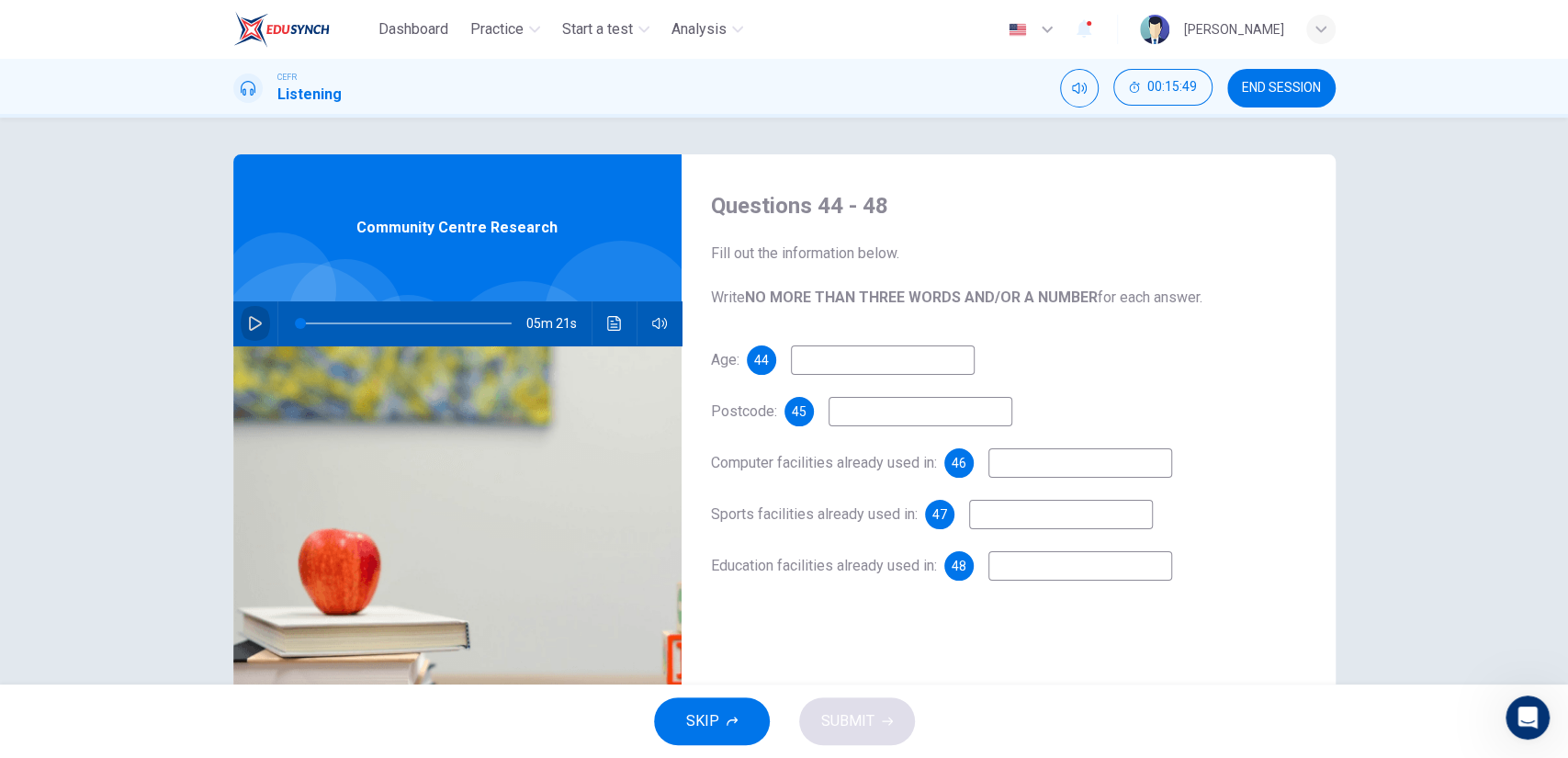
click at [240, 317] on button "button" at bounding box center [255, 323] width 29 height 44
click at [830, 348] on input at bounding box center [882, 360] width 183 height 29
type input "26"
click at [1291, 91] on span "END SESSION" at bounding box center [1281, 87] width 79 height 14
